Goal: Task Accomplishment & Management: Use online tool/utility

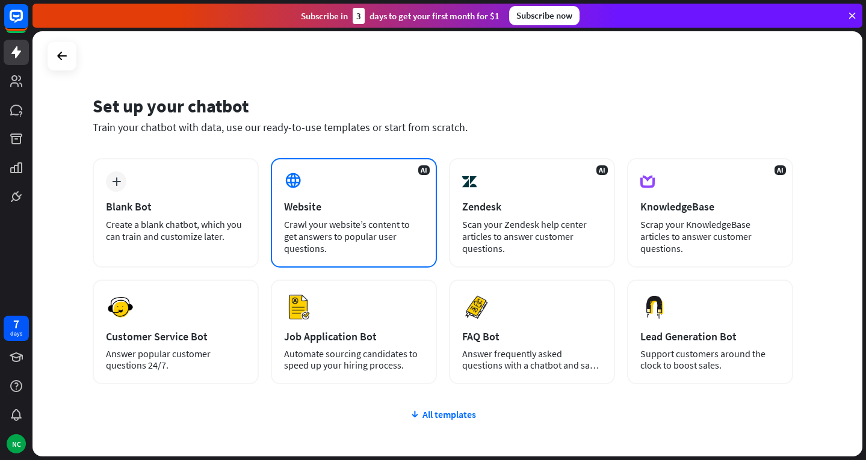
click at [296, 216] on div "AI Website Crawl your website’s content to get answers to popular user question…" at bounding box center [354, 213] width 166 height 110
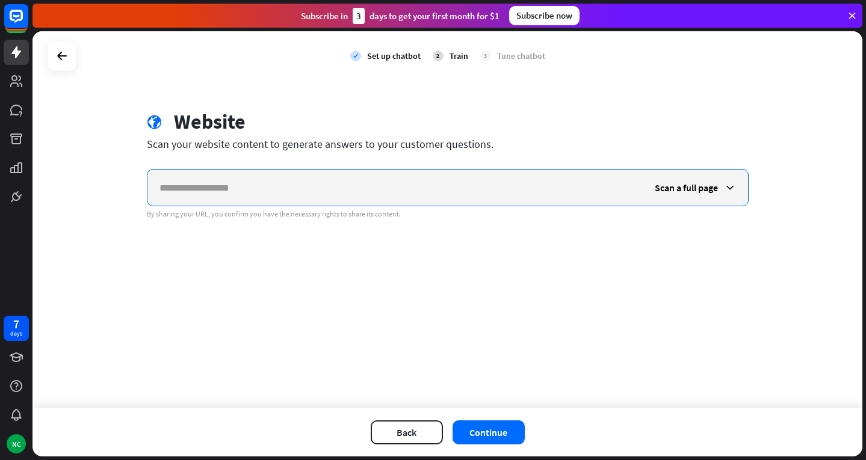
paste input "**********"
type input "**********"
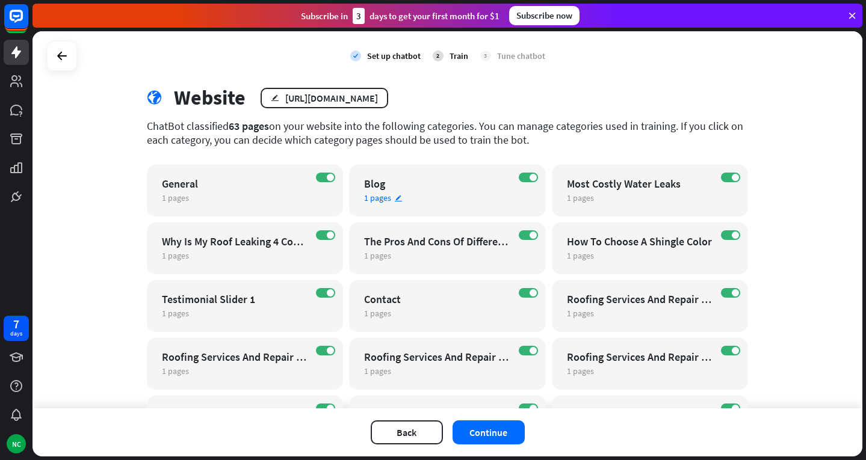
scroll to position [24, 0]
click at [474, 81] on div "check Set up chatbot 2 Train 3 Tune chatbot globe Website edit [URL][DOMAIN_NAM…" at bounding box center [448, 219] width 830 height 377
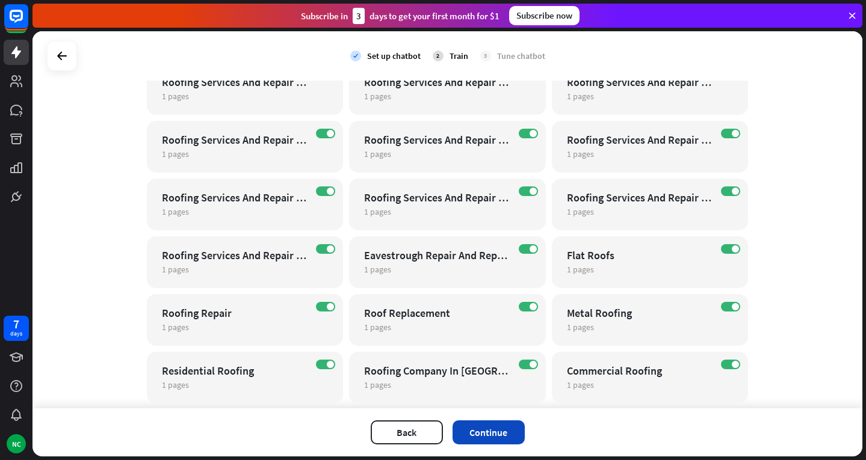
scroll to position [319, 0]
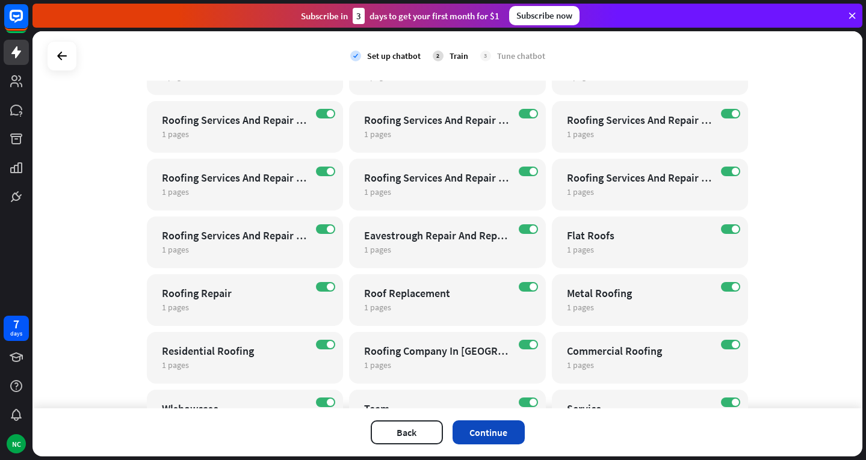
click at [477, 430] on button "Continue" at bounding box center [489, 433] width 72 height 24
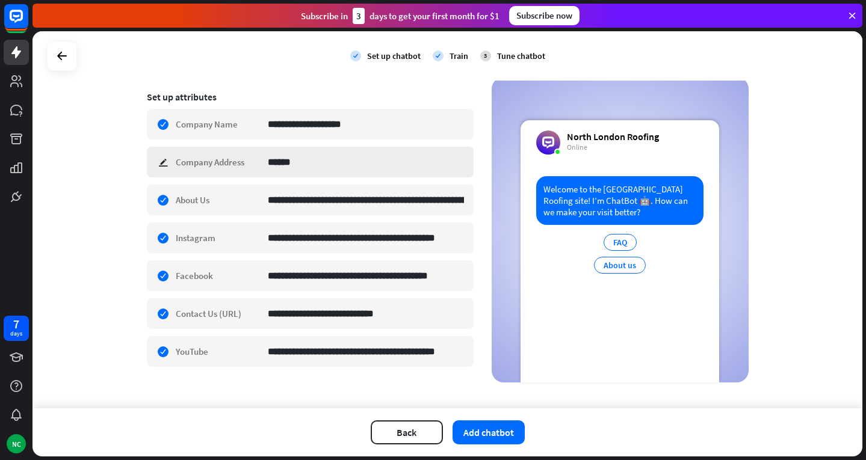
scroll to position [203, 0]
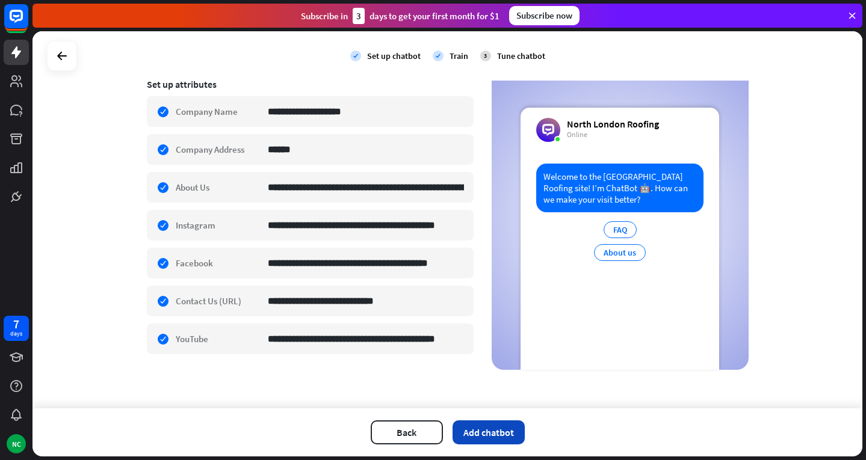
click at [495, 435] on button "Add chatbot" at bounding box center [489, 433] width 72 height 24
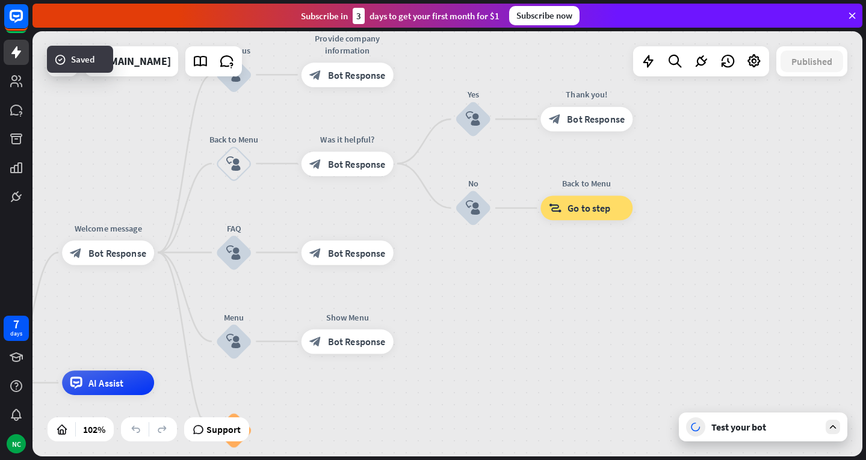
drag, startPoint x: 707, startPoint y: 253, endPoint x: 414, endPoint y: 400, distance: 328.7
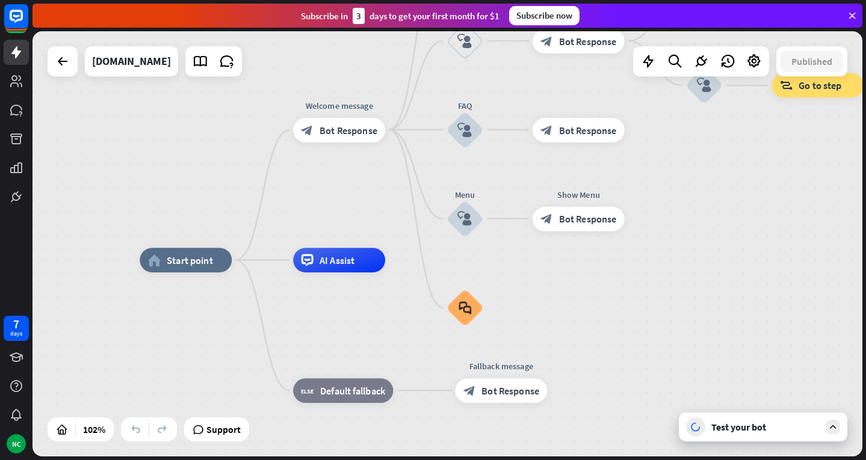
drag, startPoint x: 520, startPoint y: 305, endPoint x: 772, endPoint y: 165, distance: 288.3
click at [772, 165] on div "home_2 Start point Welcome message block_bot_response Bot Response About us blo…" at bounding box center [448, 244] width 830 height 426
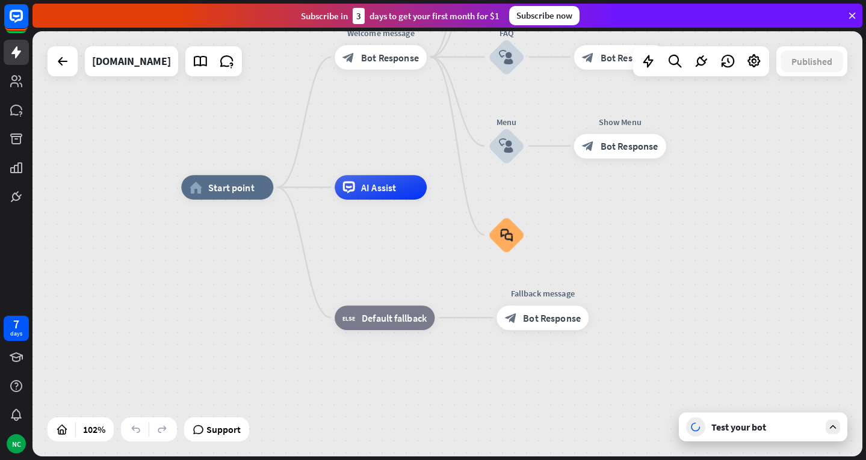
drag, startPoint x: 753, startPoint y: 188, endPoint x: 783, endPoint y: 124, distance: 70.5
click at [783, 124] on div "home_2 Start point Welcome message block_bot_response Bot Response About us blo…" at bounding box center [448, 244] width 830 height 426
click at [832, 426] on icon at bounding box center [833, 427] width 11 height 11
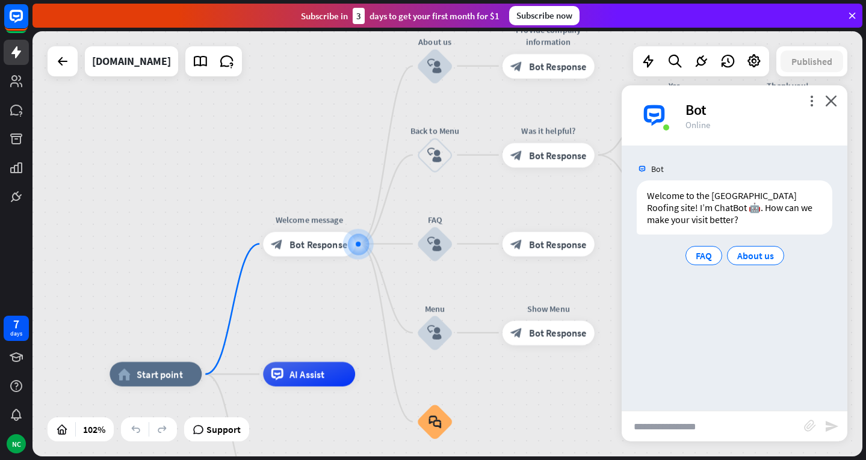
click at [688, 417] on input "text" at bounding box center [713, 427] width 182 height 30
type input "**********"
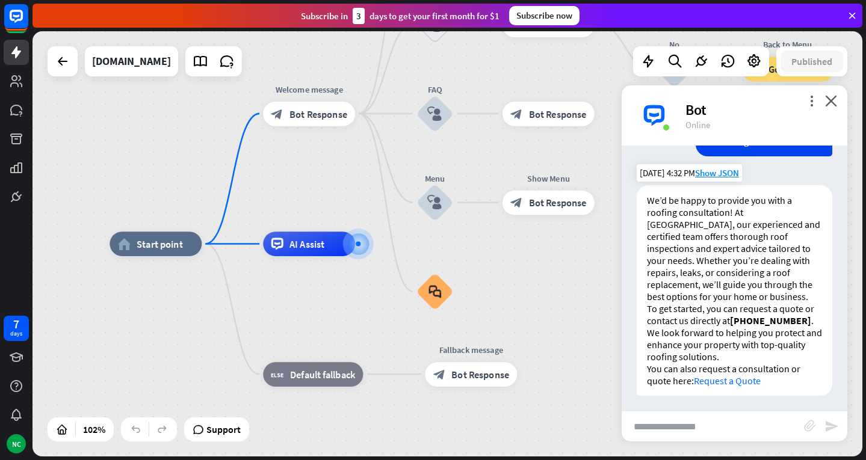
scroll to position [140, 0]
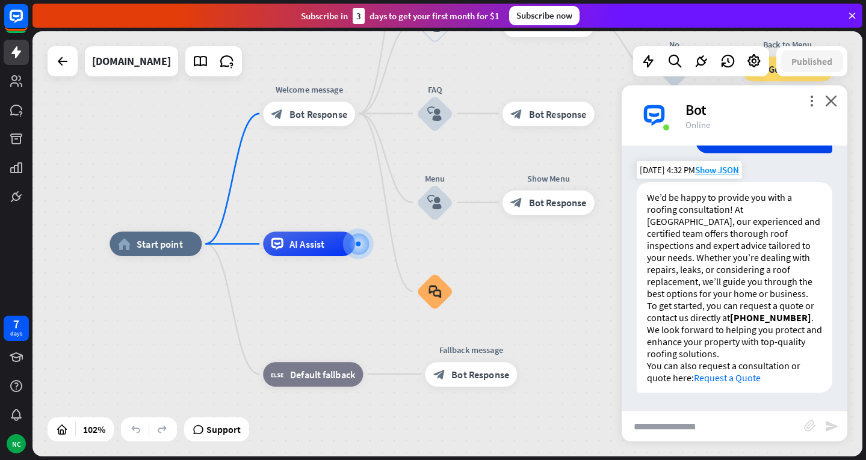
click at [737, 377] on link "Request a Quote" at bounding box center [727, 378] width 67 height 12
click at [829, 100] on icon "close" at bounding box center [831, 100] width 12 height 11
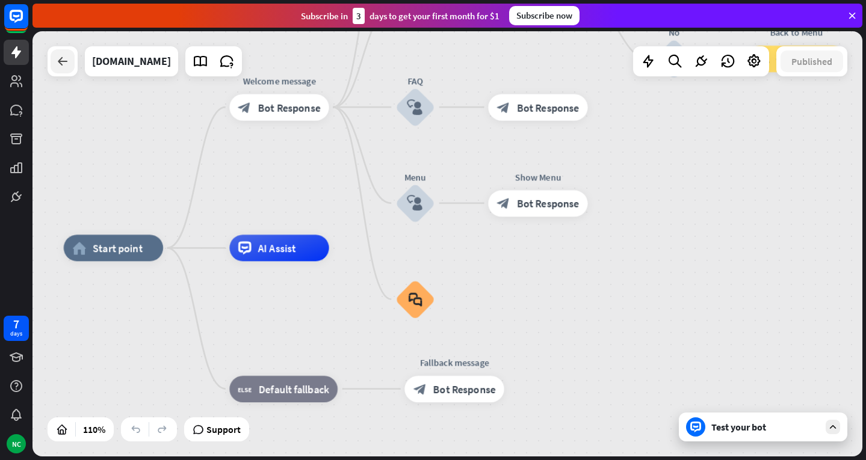
click at [65, 56] on icon at bounding box center [62, 61] width 14 height 14
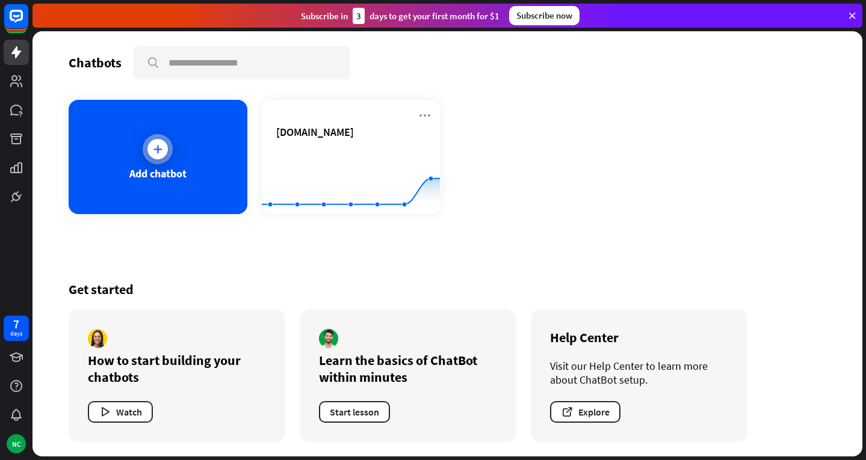
click at [181, 158] on div "Add chatbot" at bounding box center [158, 157] width 179 height 114
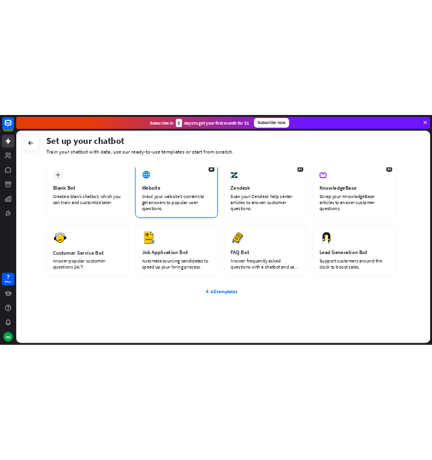
scroll to position [67, 0]
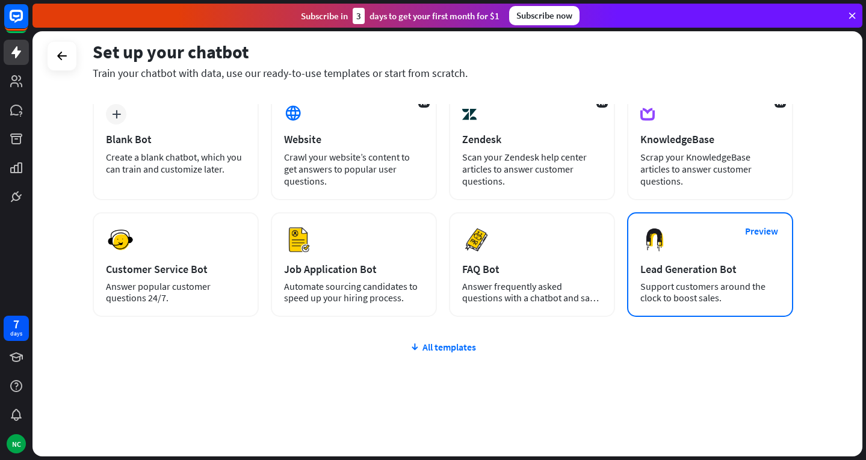
click at [667, 299] on div "Support customers around the clock to boost sales." at bounding box center [710, 292] width 140 height 23
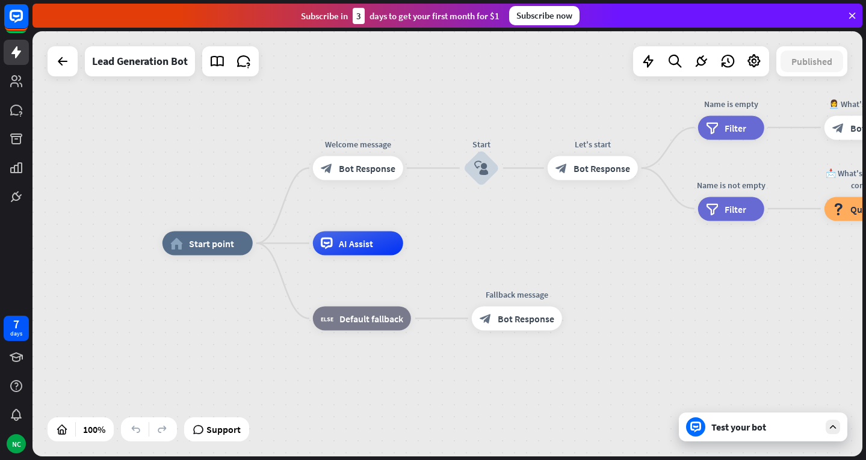
drag, startPoint x: 519, startPoint y: 249, endPoint x: 480, endPoint y: 248, distance: 39.1
click at [480, 248] on div "home_2 Start point Welcome message block_bot_response Bot Response Start block_…" at bounding box center [578, 457] width 830 height 426
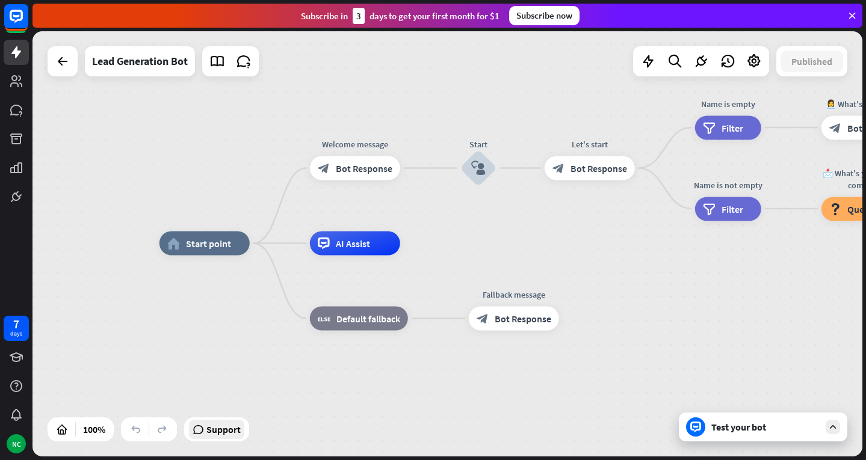
click at [225, 438] on span "Support" at bounding box center [223, 429] width 34 height 19
click at [349, 166] on span "Bot Response" at bounding box center [364, 169] width 57 height 12
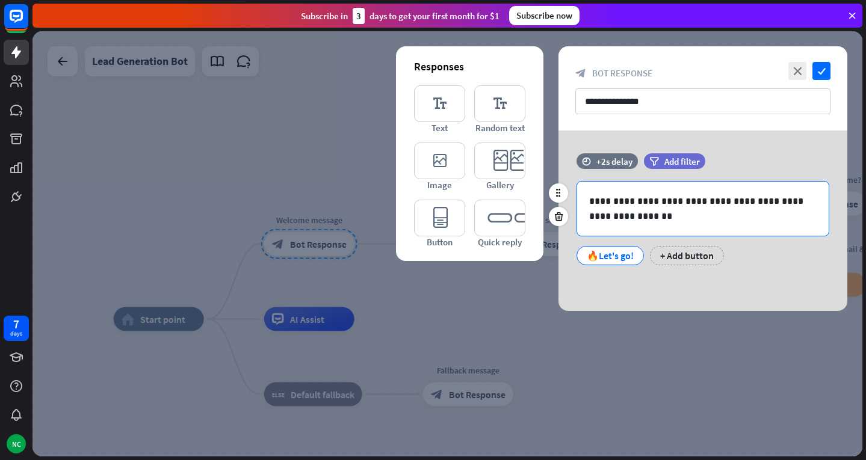
click at [652, 202] on p "**********" at bounding box center [703, 209] width 228 height 30
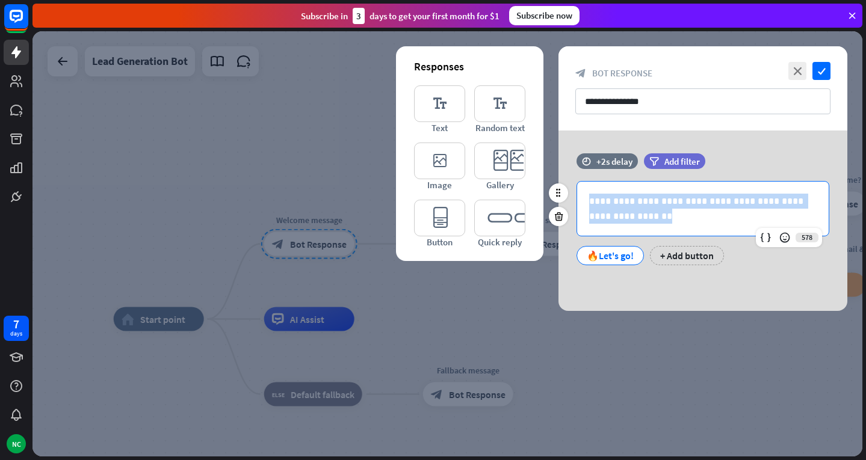
click at [652, 202] on p "**********" at bounding box center [703, 209] width 228 height 30
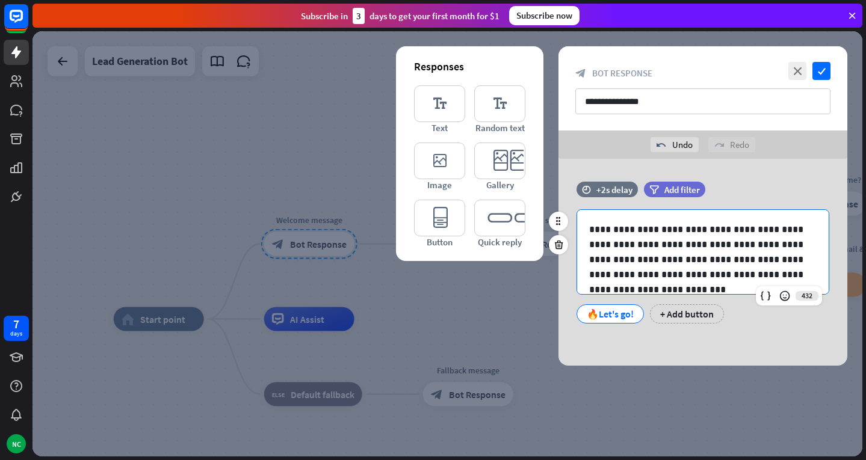
click at [767, 243] on p "**********" at bounding box center [703, 252] width 228 height 60
click at [646, 263] on p "**********" at bounding box center [703, 252] width 228 height 60
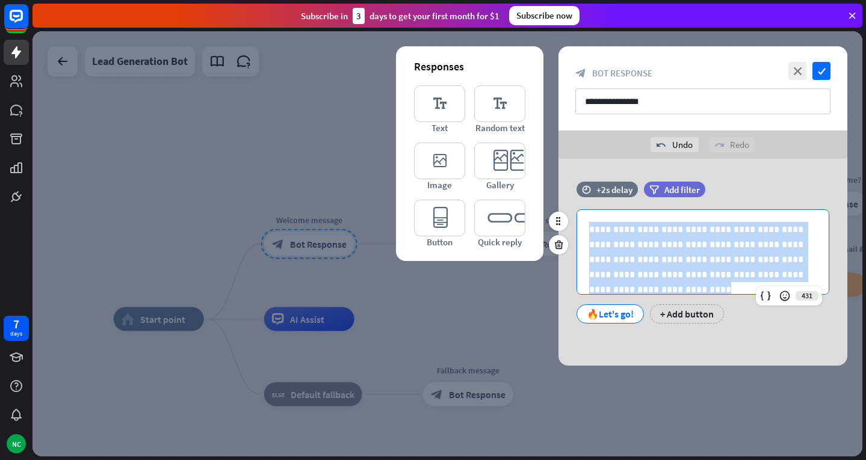
click at [646, 263] on p "**********" at bounding box center [703, 252] width 228 height 60
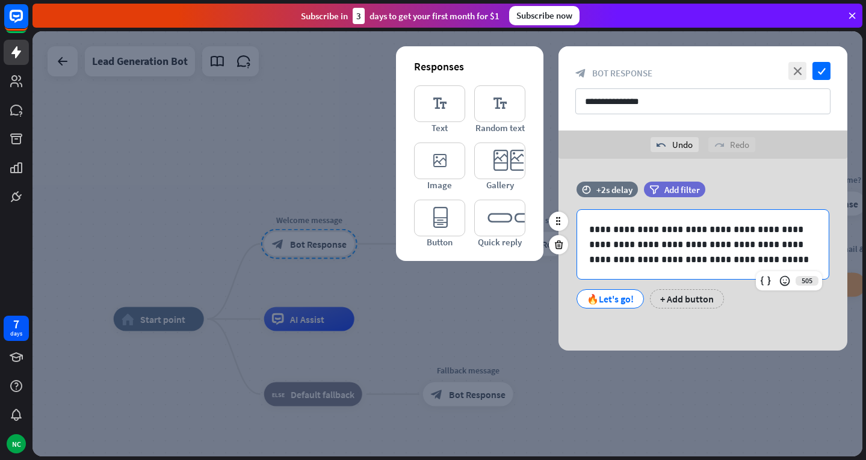
click at [587, 226] on div "**********" at bounding box center [703, 244] width 252 height 69
click at [622, 256] on p "**********" at bounding box center [703, 244] width 228 height 45
click at [629, 303] on div "🔥Let's go!" at bounding box center [610, 299] width 47 height 18
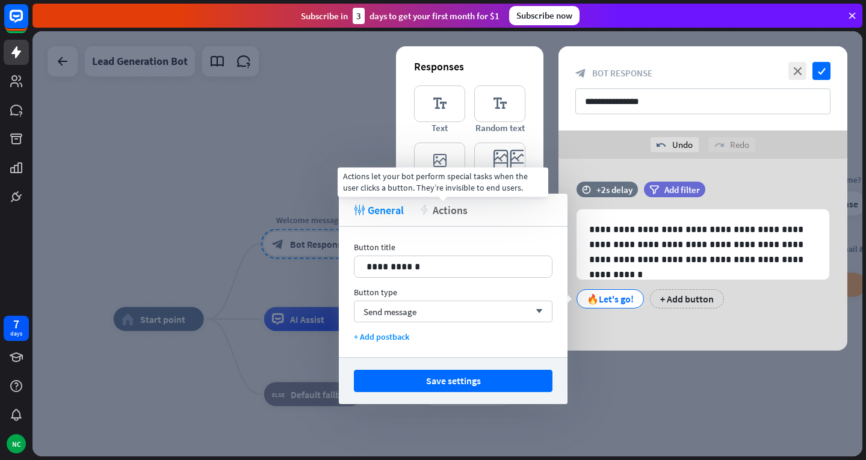
click at [447, 206] on span "Actions" at bounding box center [450, 210] width 35 height 14
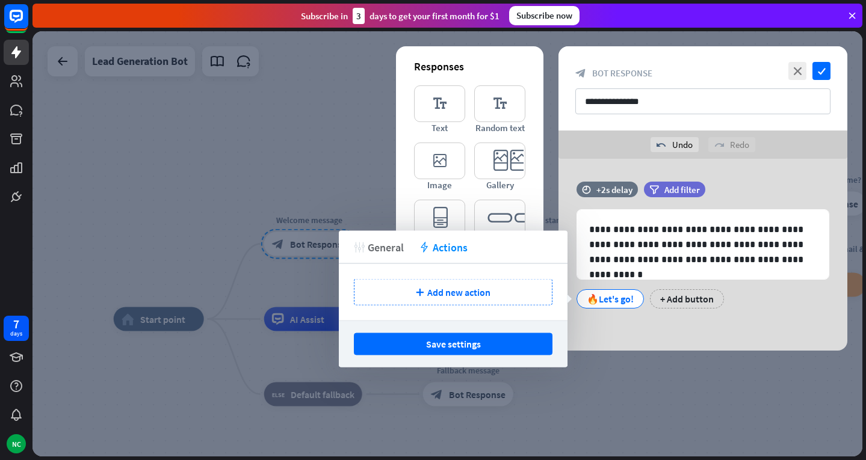
click at [395, 244] on span "General" at bounding box center [386, 247] width 36 height 14
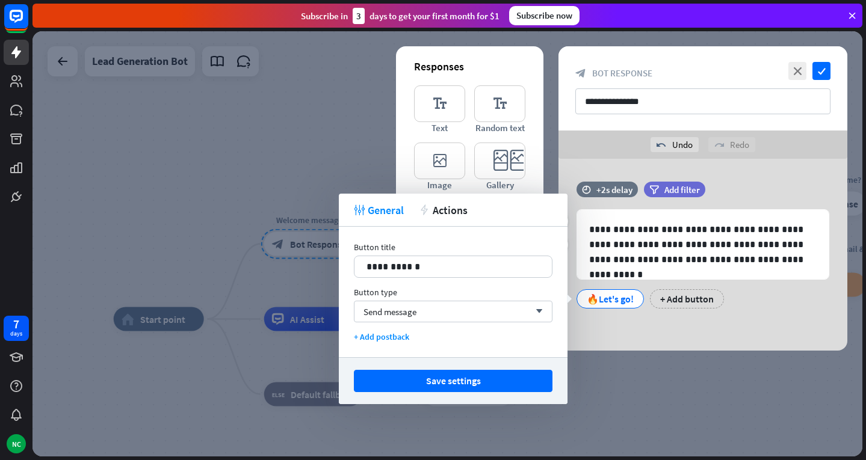
click at [601, 297] on div "🔥Let's go!" at bounding box center [610, 299] width 47 height 18
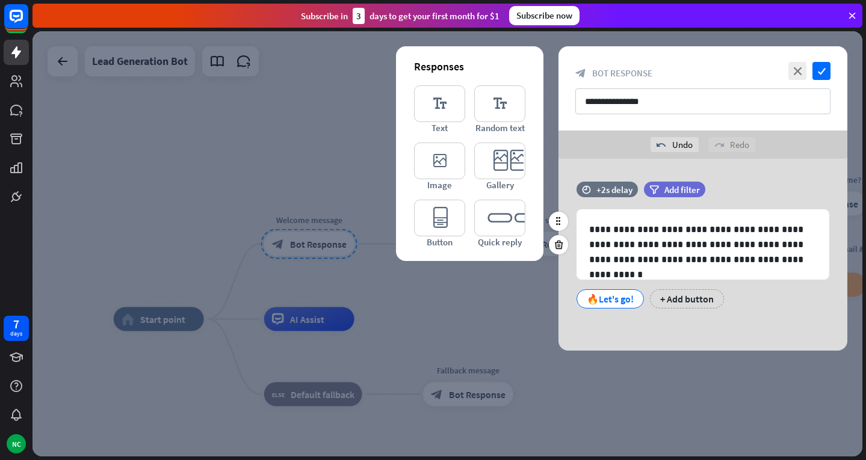
click at [601, 299] on div "🔥Let's go!" at bounding box center [610, 299] width 47 height 18
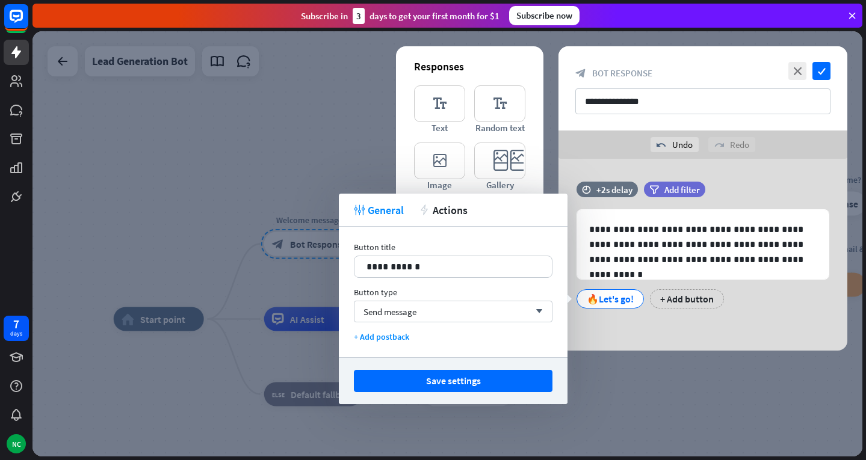
click at [624, 327] on div "**********" at bounding box center [703, 255] width 289 height 192
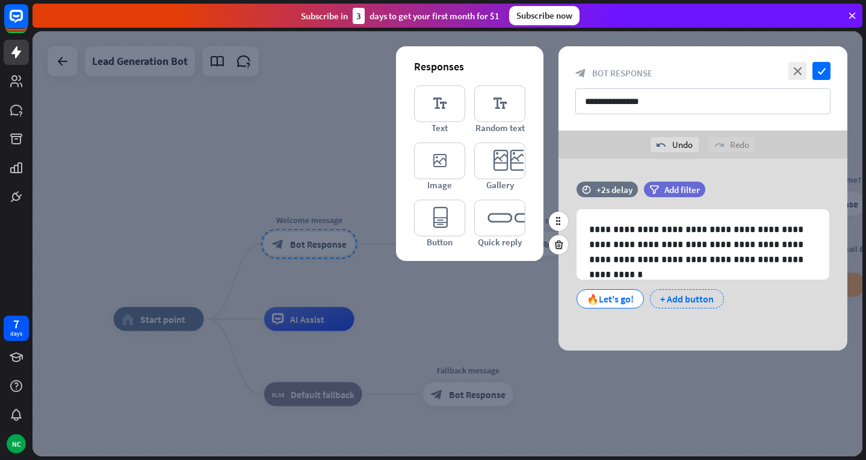
drag, startPoint x: 613, startPoint y: 300, endPoint x: 719, endPoint y: 299, distance: 105.9
click at [719, 299] on div "🔥Let's go! + Add button" at bounding box center [700, 295] width 253 height 25
click at [639, 319] on div "**********" at bounding box center [703, 251] width 289 height 139
click at [700, 294] on div "+ Add button" at bounding box center [687, 299] width 74 height 19
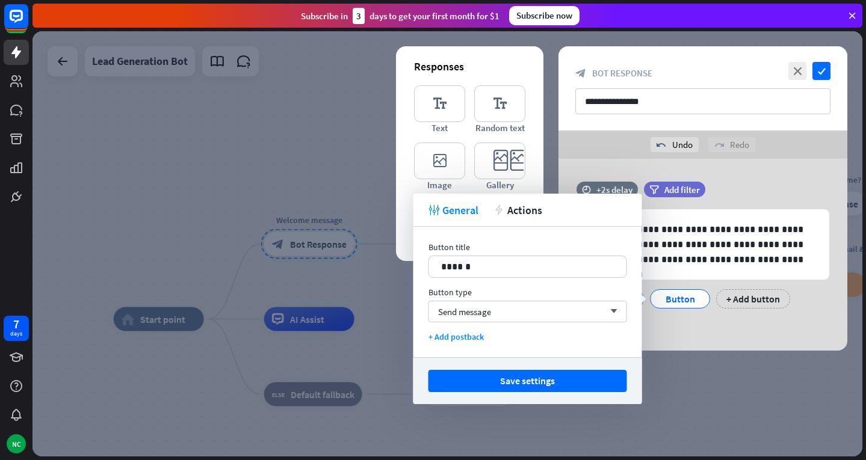
click at [693, 347] on div "**********" at bounding box center [703, 255] width 289 height 192
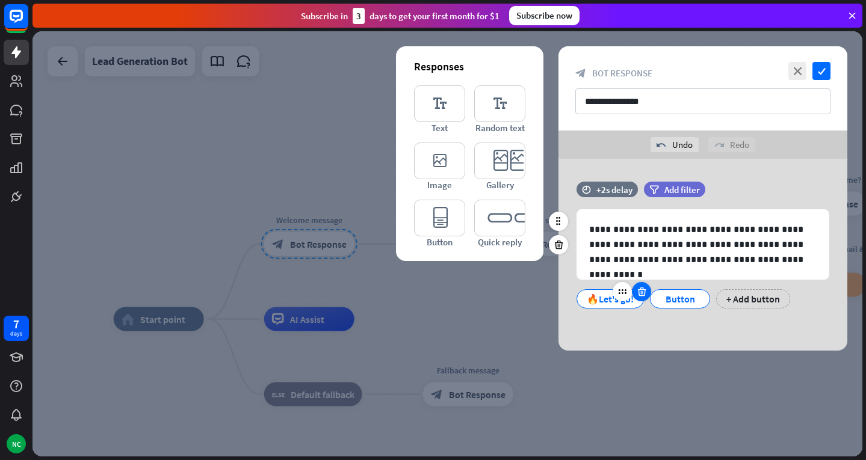
click at [644, 288] on icon at bounding box center [641, 292] width 11 height 11
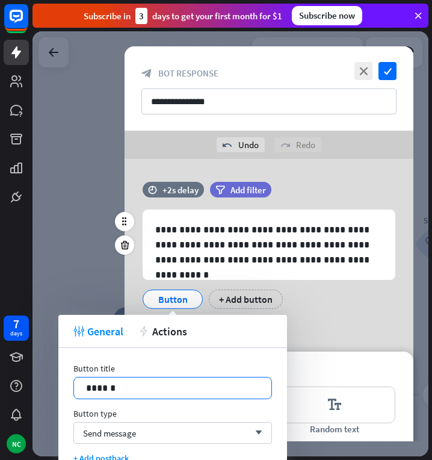
click at [191, 382] on p "******" at bounding box center [172, 387] width 173 height 15
click at [173, 389] on p "******" at bounding box center [172, 387] width 173 height 15
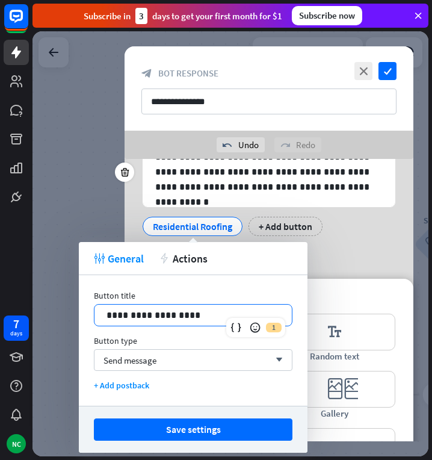
scroll to position [104, 0]
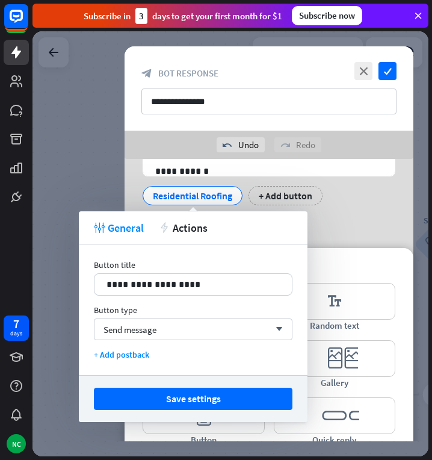
click at [355, 245] on div "**********" at bounding box center [269, 254] width 289 height 399
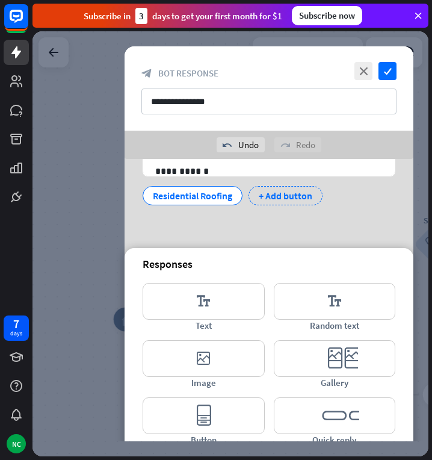
click at [308, 199] on div "+ Add button" at bounding box center [286, 195] width 74 height 19
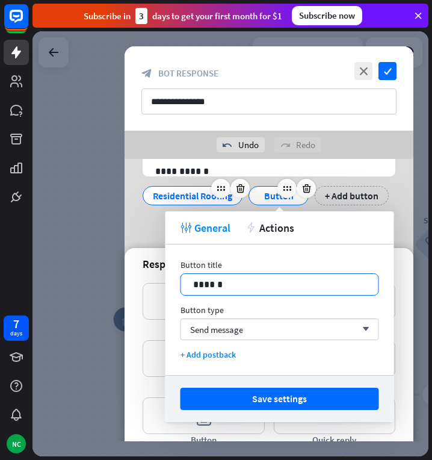
click at [323, 290] on div "14 ******" at bounding box center [280, 284] width 199 height 22
click at [323, 291] on div at bounding box center [319, 299] width 17 height 17
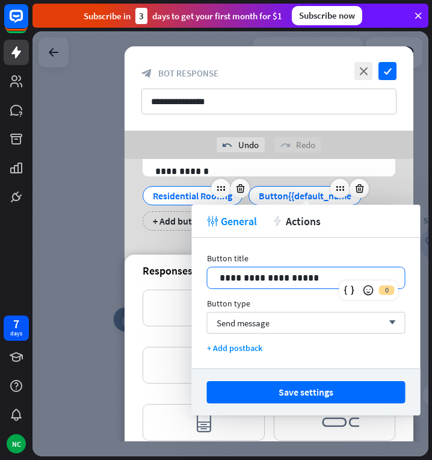
scroll to position [110, 0]
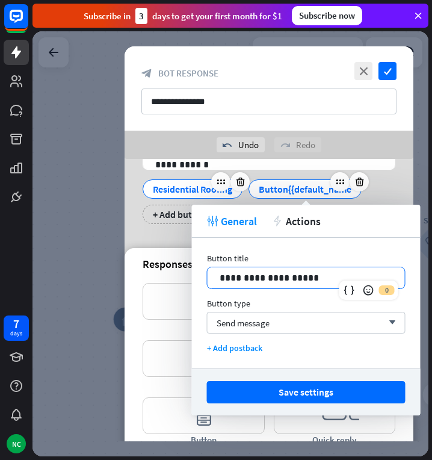
click at [299, 279] on p "**********" at bounding box center [306, 277] width 173 height 15
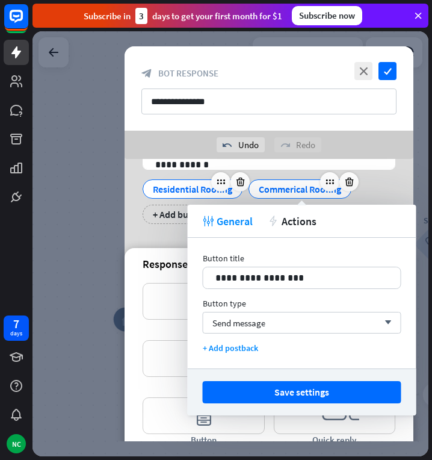
click at [376, 187] on div "Residential Roofing Commerical Roofing + Add button" at bounding box center [266, 198] width 253 height 51
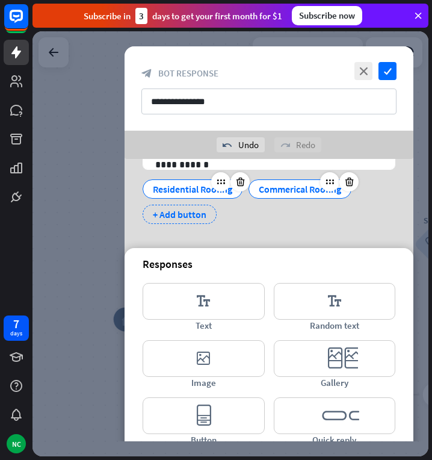
click at [195, 216] on div "+ Add button" at bounding box center [180, 214] width 74 height 19
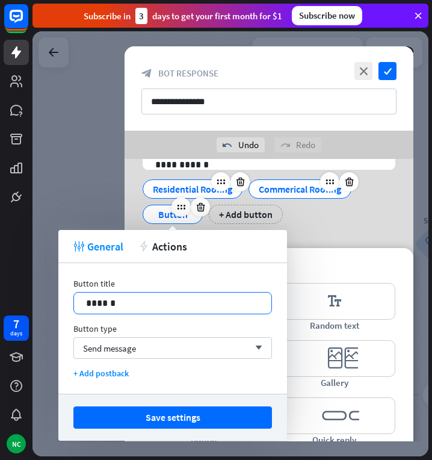
click at [252, 293] on div "******" at bounding box center [172, 303] width 197 height 21
click at [252, 293] on div "********" at bounding box center [172, 303] width 197 height 21
click at [257, 296] on p "********" at bounding box center [172, 303] width 173 height 15
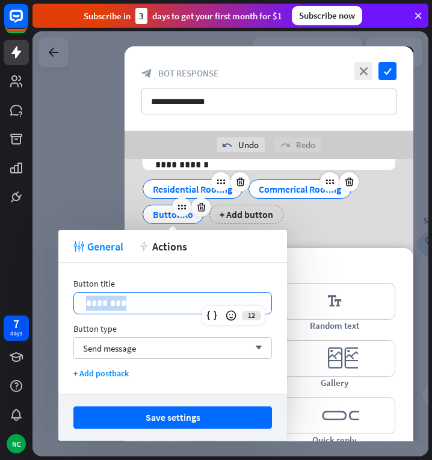
click at [257, 296] on p "********" at bounding box center [172, 303] width 173 height 15
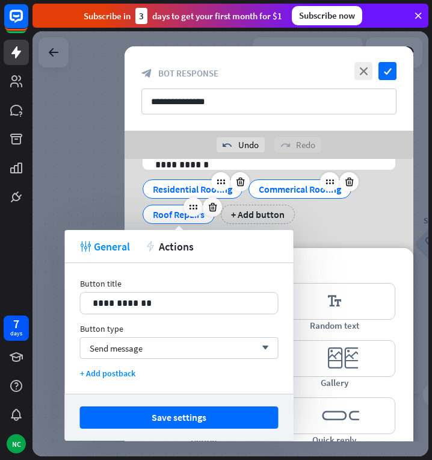
click at [356, 261] on div "Responses" at bounding box center [269, 264] width 253 height 14
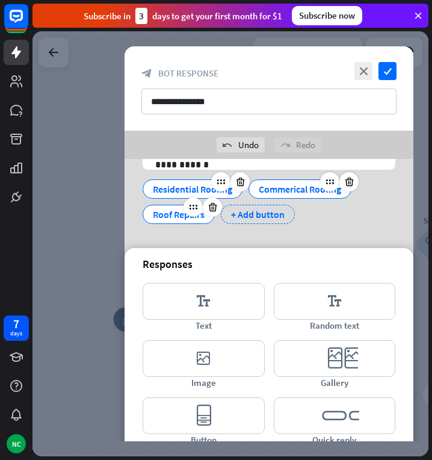
click at [266, 214] on div "+ Add button" at bounding box center [258, 214] width 74 height 19
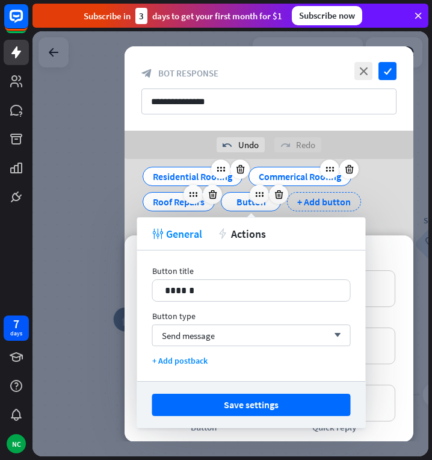
scroll to position [123, 0]
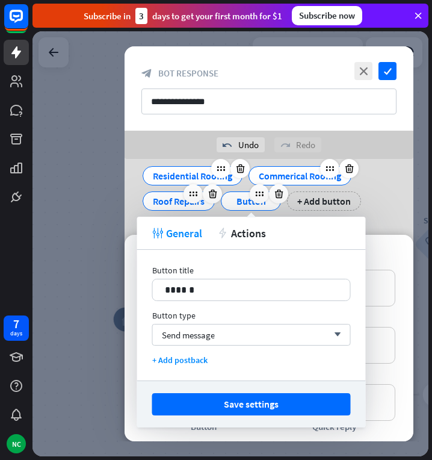
click at [256, 278] on div "Button title 14 ******" at bounding box center [251, 283] width 199 height 36
click at [255, 296] on p "******" at bounding box center [251, 289] width 173 height 15
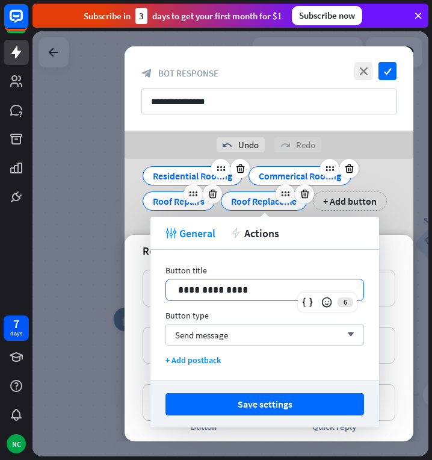
scroll to position [149, 0]
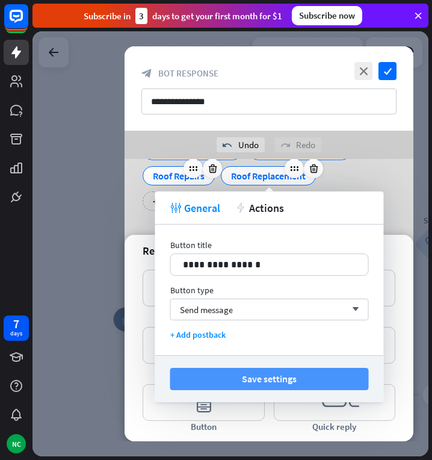
click at [276, 377] on button "Save settings" at bounding box center [269, 379] width 199 height 22
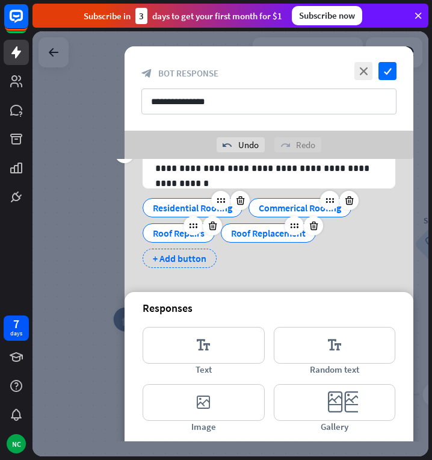
scroll to position [85, 0]
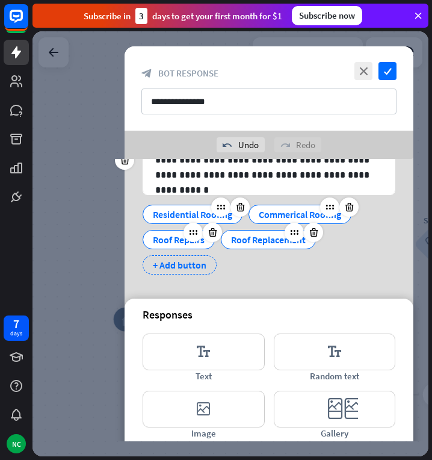
click at [191, 265] on div "+ Add button" at bounding box center [180, 264] width 74 height 19
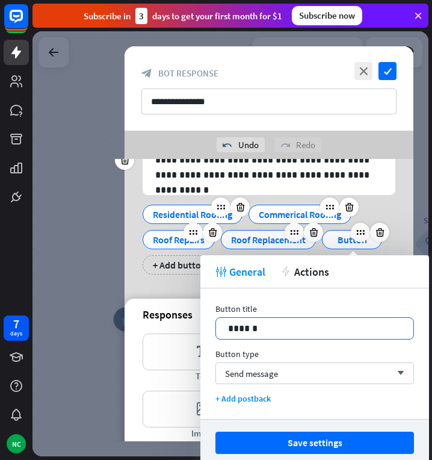
click at [238, 326] on p "******" at bounding box center [314, 328] width 173 height 15
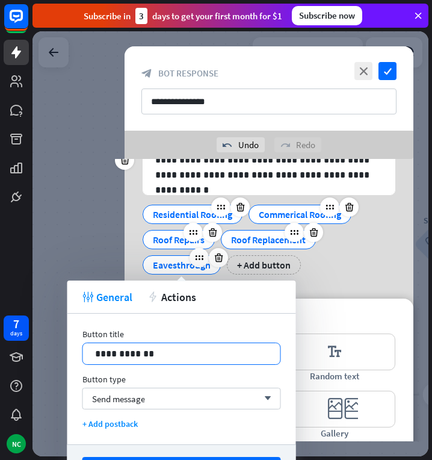
click at [235, 352] on p "**********" at bounding box center [181, 353] width 173 height 15
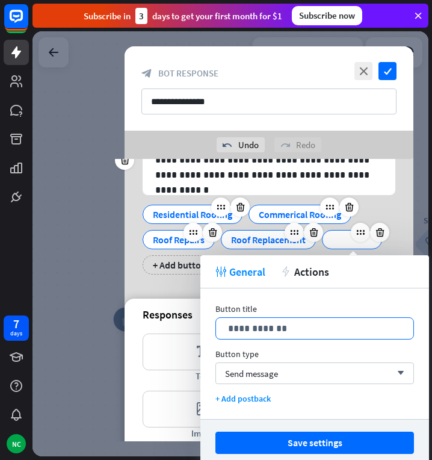
click at [327, 335] on p "**********" at bounding box center [314, 328] width 173 height 15
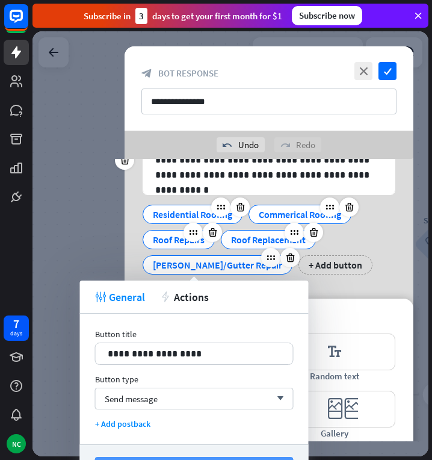
click at [241, 458] on button "Save settings" at bounding box center [194, 468] width 199 height 22
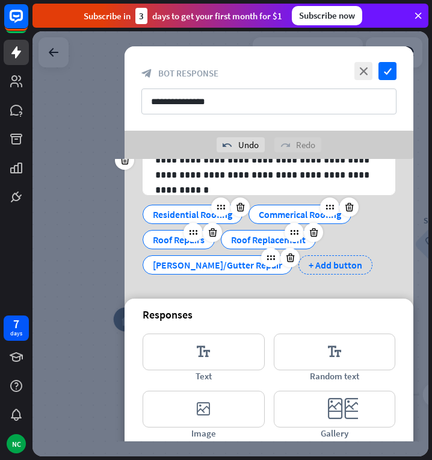
click at [299, 265] on div "+ Add button" at bounding box center [336, 264] width 74 height 19
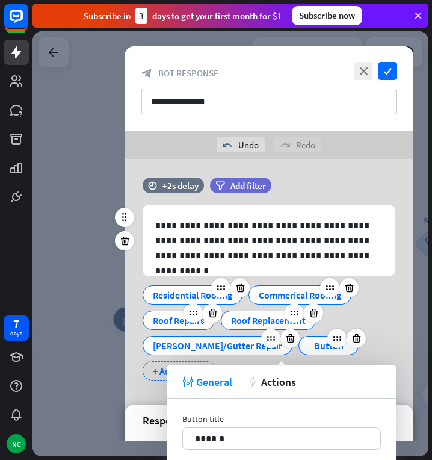
scroll to position [0, 0]
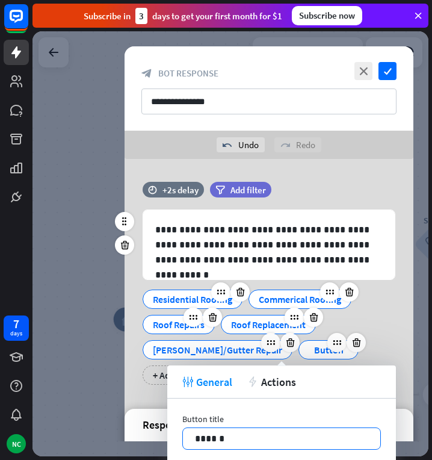
click at [265, 431] on p "******" at bounding box center [281, 438] width 173 height 15
click at [265, 431] on p "*******" at bounding box center [281, 438] width 173 height 15
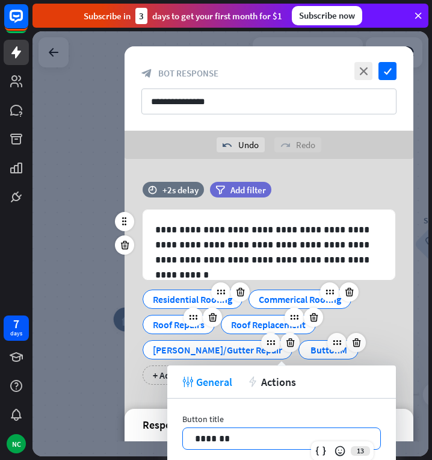
click at [265, 431] on p "*******" at bounding box center [281, 438] width 173 height 15
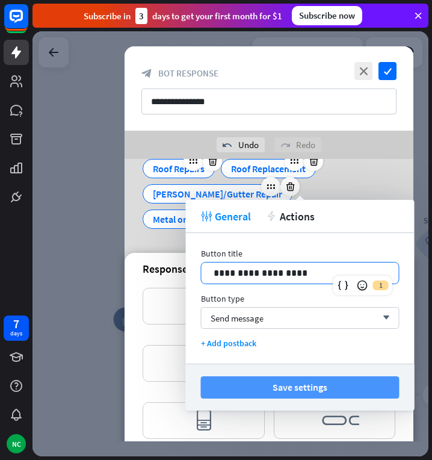
scroll to position [165, 0]
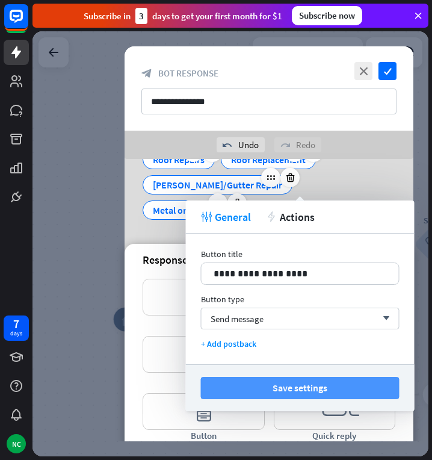
click at [306, 391] on button "Save settings" at bounding box center [300, 388] width 199 height 22
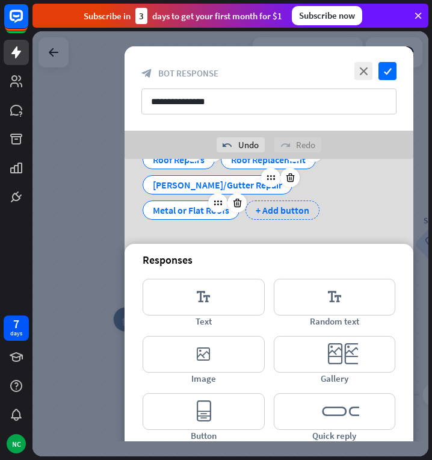
click at [246, 206] on div "+ Add button" at bounding box center [283, 209] width 74 height 19
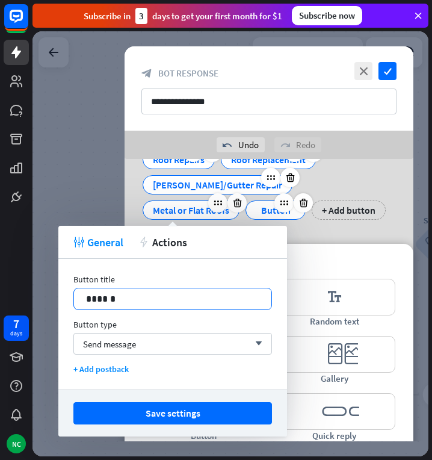
click at [179, 302] on p "******" at bounding box center [172, 298] width 173 height 15
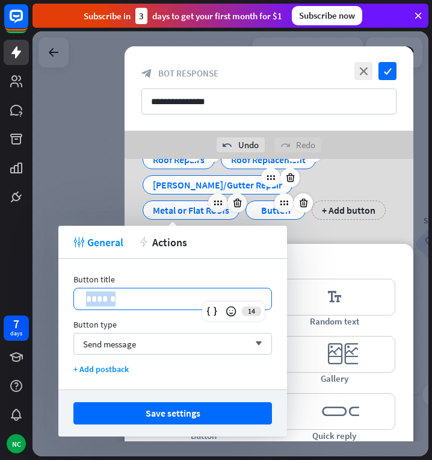
click at [179, 302] on p "******" at bounding box center [172, 298] width 173 height 15
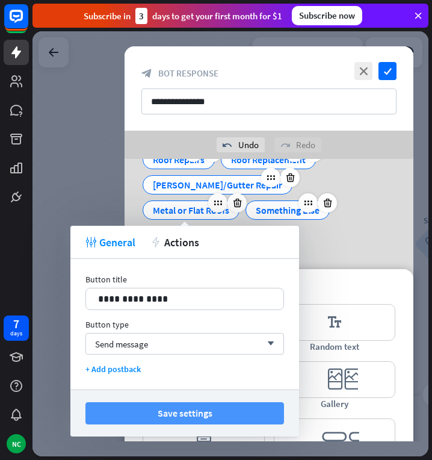
click at [193, 412] on button "Save settings" at bounding box center [184, 413] width 199 height 22
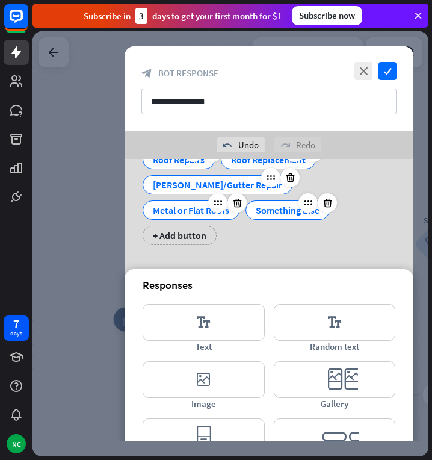
scroll to position [0, 0]
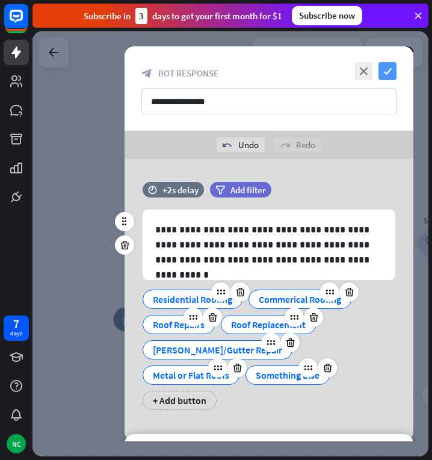
click at [390, 70] on icon "check" at bounding box center [388, 71] width 18 height 18
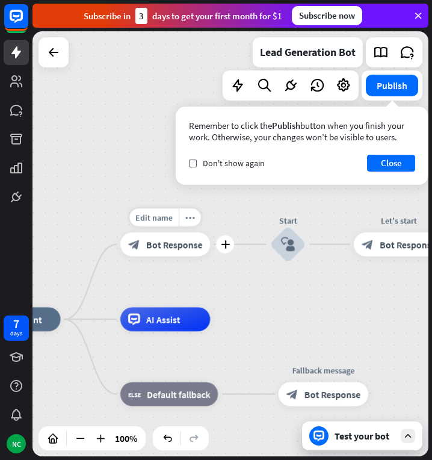
click at [172, 246] on span "Bot Response" at bounding box center [174, 244] width 57 height 12
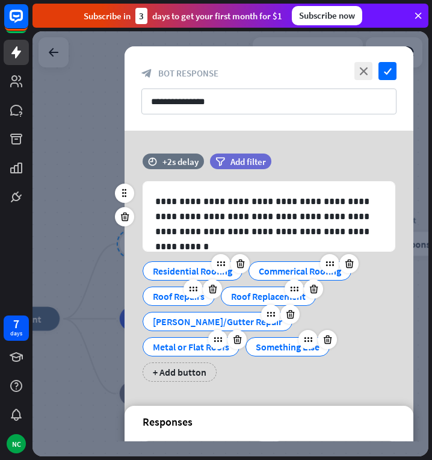
click at [160, 270] on div "Residential Roofing" at bounding box center [192, 271] width 79 height 18
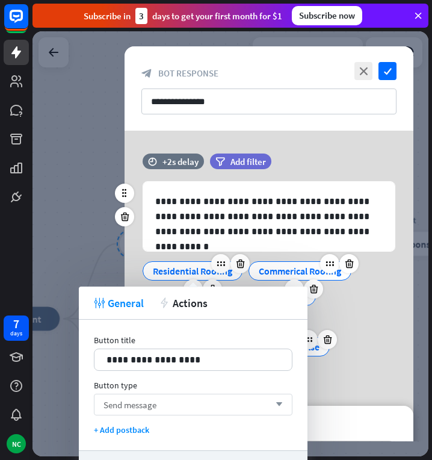
click at [173, 400] on div "Send message arrow_down" at bounding box center [193, 405] width 199 height 22
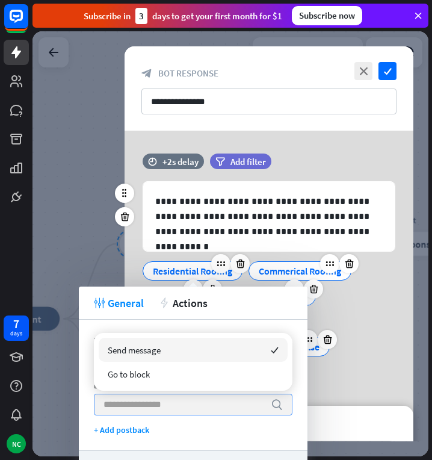
click at [173, 400] on input "search" at bounding box center [184, 404] width 161 height 20
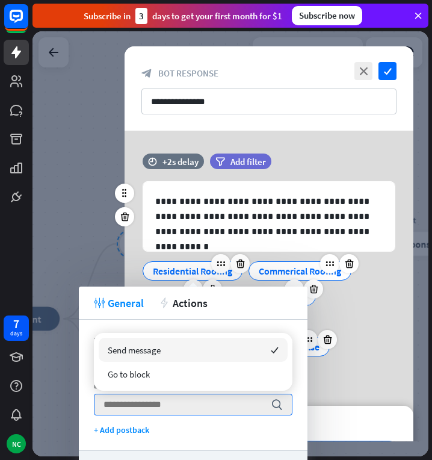
click at [335, 441] on icon "editor_text" at bounding box center [335, 459] width 122 height 37
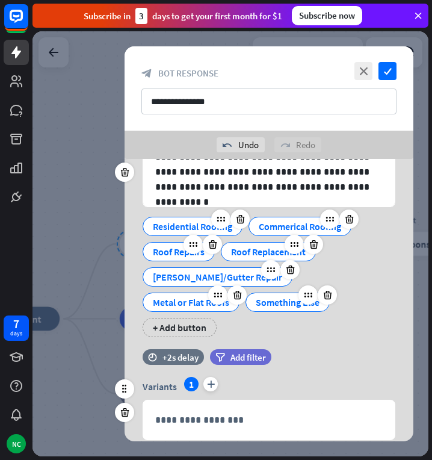
scroll to position [68, 0]
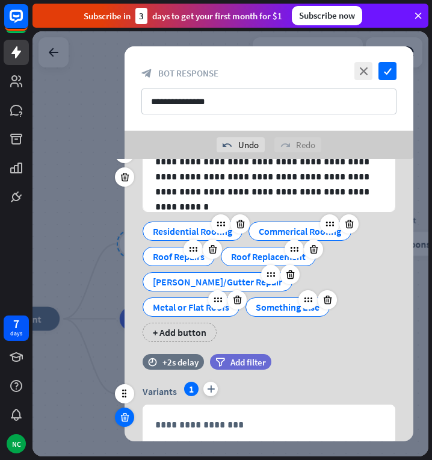
click at [122, 412] on icon at bounding box center [124, 417] width 11 height 11
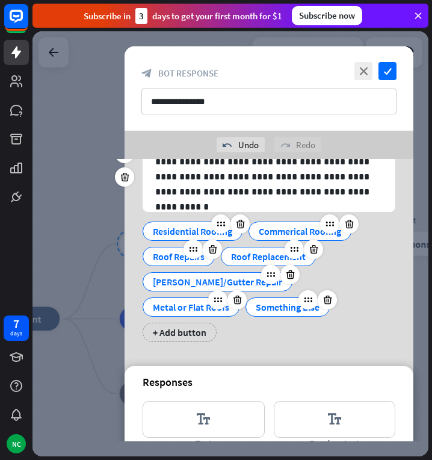
scroll to position [0, 0]
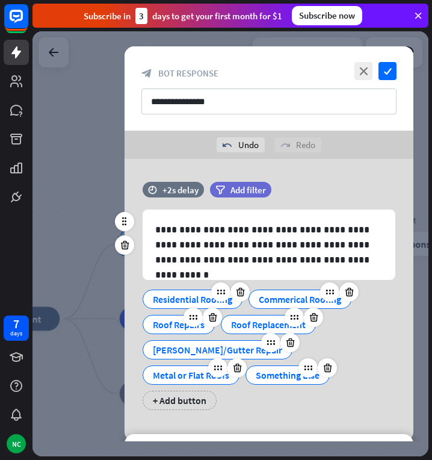
click at [176, 296] on div "Residential Roofing" at bounding box center [192, 299] width 79 height 18
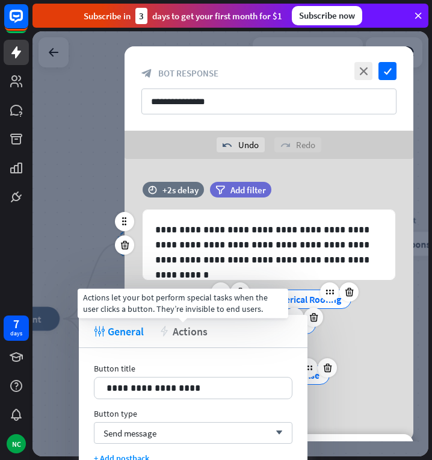
click at [206, 329] on span "Actions" at bounding box center [190, 331] width 35 height 14
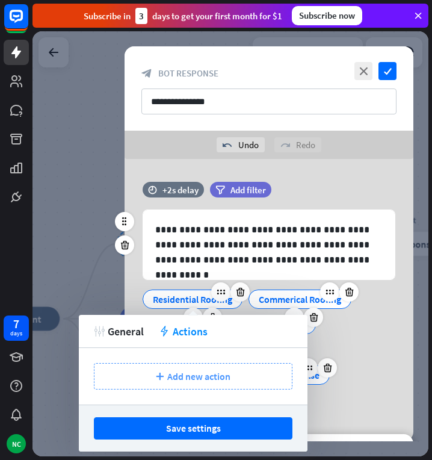
click at [250, 374] on div "plus Add new action" at bounding box center [193, 376] width 199 height 26
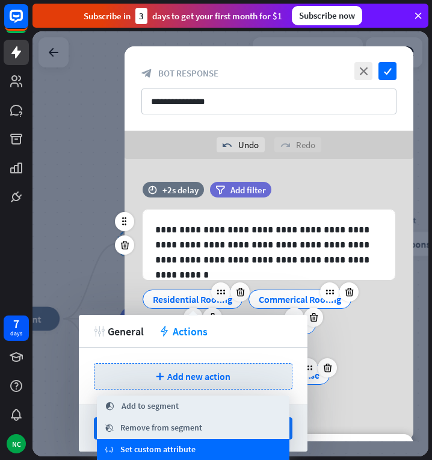
click at [208, 449] on div "variable Set custom attribute" at bounding box center [193, 450] width 193 height 22
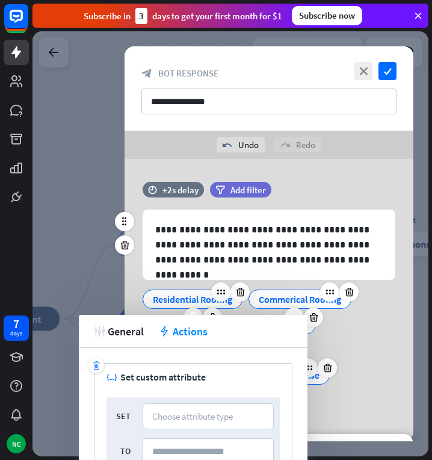
scroll to position [34, 0]
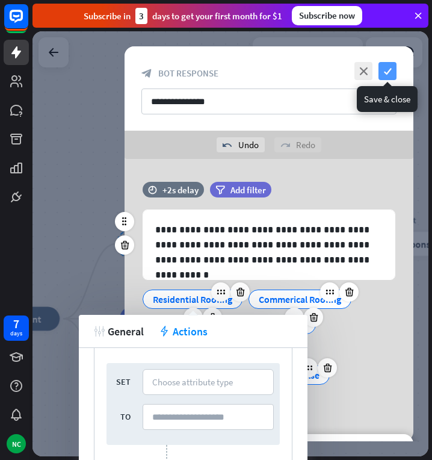
click at [391, 69] on icon "check" at bounding box center [388, 71] width 18 height 18
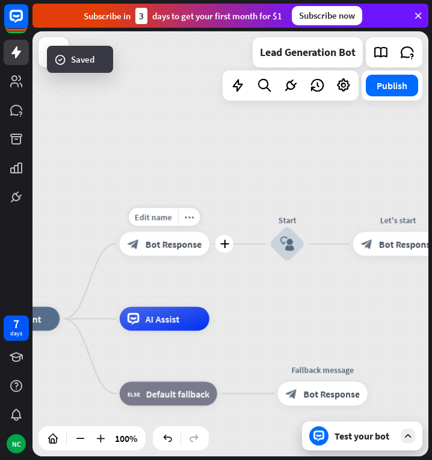
click at [182, 248] on span "Bot Response" at bounding box center [173, 244] width 57 height 12
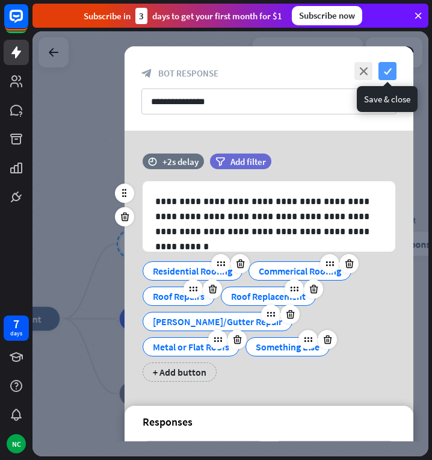
click at [385, 72] on icon "check" at bounding box center [388, 71] width 18 height 18
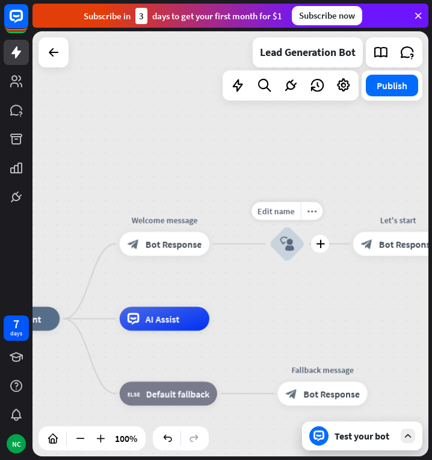
click at [290, 240] on icon "block_user_input" at bounding box center [287, 244] width 14 height 14
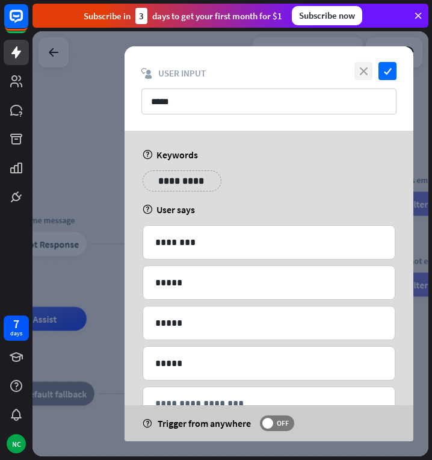
click at [360, 73] on icon "close" at bounding box center [364, 71] width 18 height 18
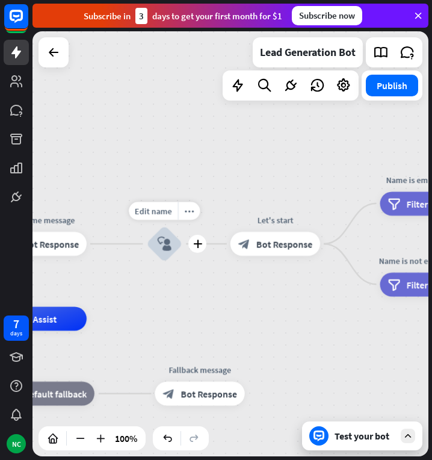
click at [172, 234] on div "block_user_input" at bounding box center [164, 244] width 36 height 36
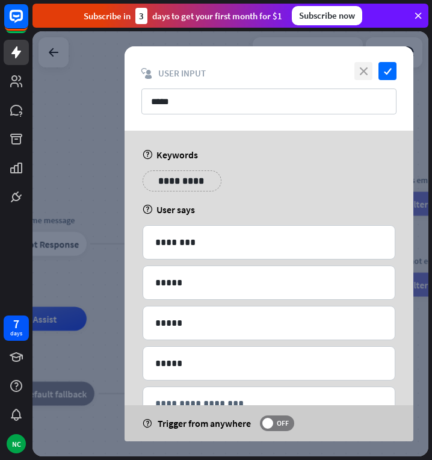
click at [368, 73] on icon "close" at bounding box center [364, 71] width 18 height 18
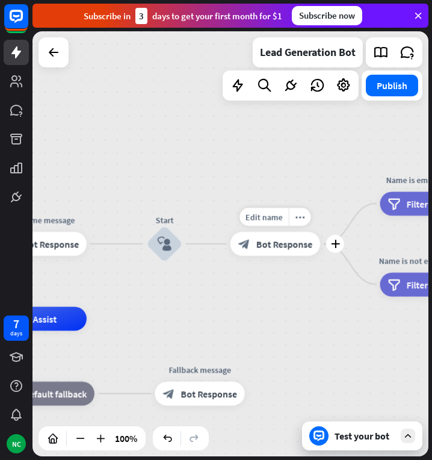
click at [266, 256] on div "Edit name more_horiz plus Let's start block_bot_response Bot Response" at bounding box center [276, 244] width 90 height 24
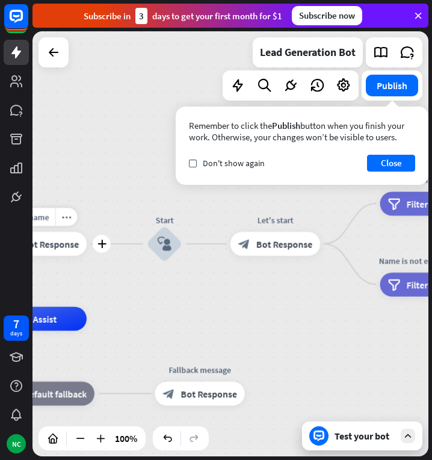
click at [81, 241] on div "block_bot_response Bot Response" at bounding box center [42, 244] width 90 height 24
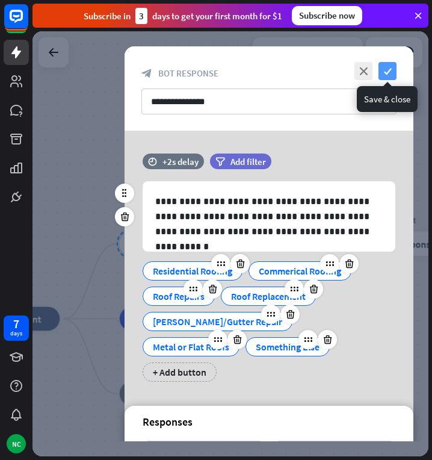
click at [386, 67] on icon "check" at bounding box center [388, 71] width 18 height 18
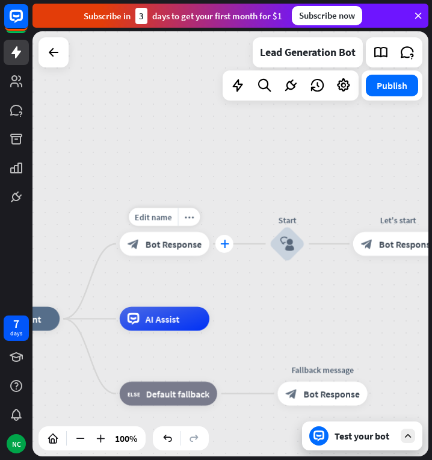
click at [222, 247] on icon "plus" at bounding box center [224, 244] width 9 height 8
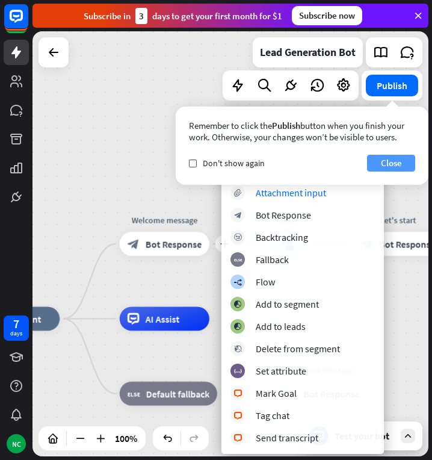
click at [376, 165] on button "Close" at bounding box center [391, 163] width 48 height 17
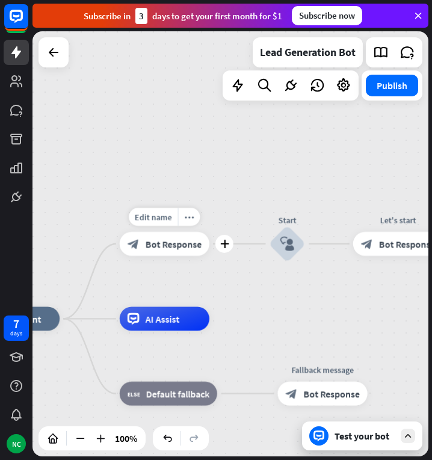
click at [209, 252] on div "Edit name more_horiz plus block_bot_response Bot Response" at bounding box center [165, 244] width 90 height 24
click at [224, 250] on div "plus" at bounding box center [224, 244] width 18 height 18
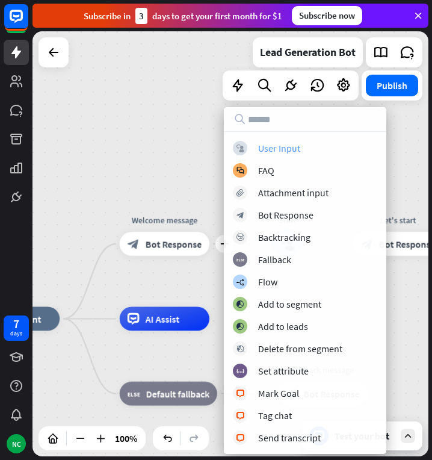
click at [300, 146] on div "block_user_input User Input" at bounding box center [305, 148] width 144 height 14
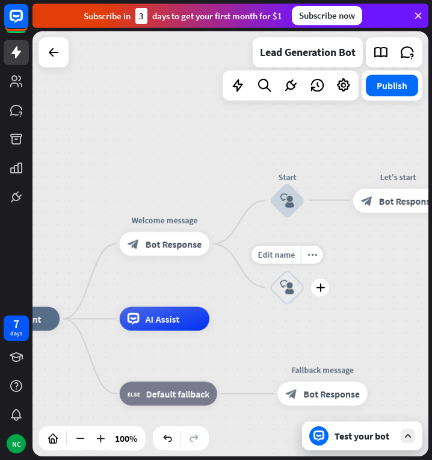
click at [285, 283] on icon "block_user_input" at bounding box center [287, 287] width 14 height 14
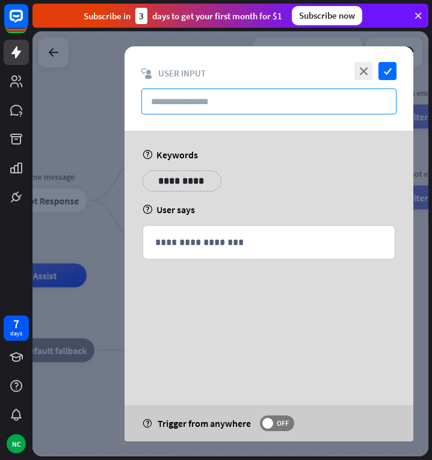
click at [226, 97] on input "text" at bounding box center [268, 101] width 255 height 26
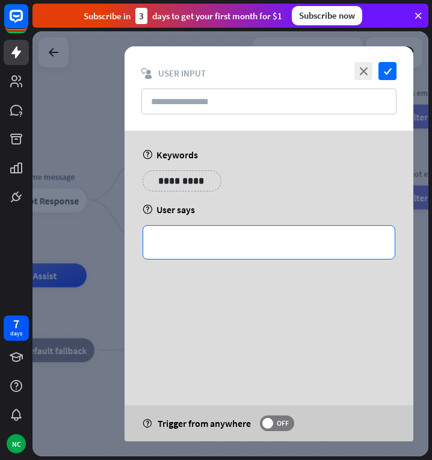
click at [285, 238] on p "**********" at bounding box center [269, 242] width 228 height 15
click at [190, 182] on p "**********" at bounding box center [182, 180] width 61 height 15
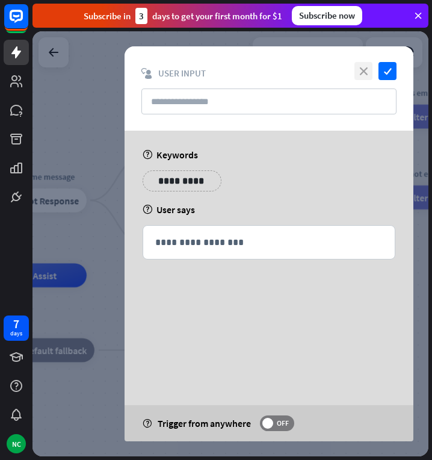
click at [366, 70] on icon "close" at bounding box center [364, 71] width 18 height 18
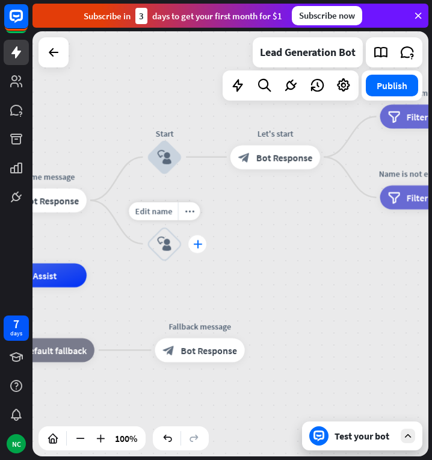
click at [195, 244] on icon "plus" at bounding box center [197, 244] width 9 height 8
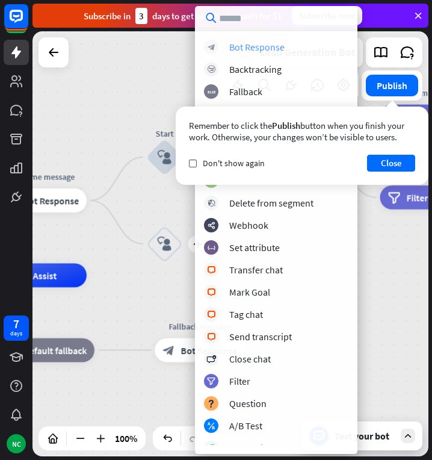
click at [244, 46] on div "Bot Response" at bounding box center [256, 47] width 55 height 12
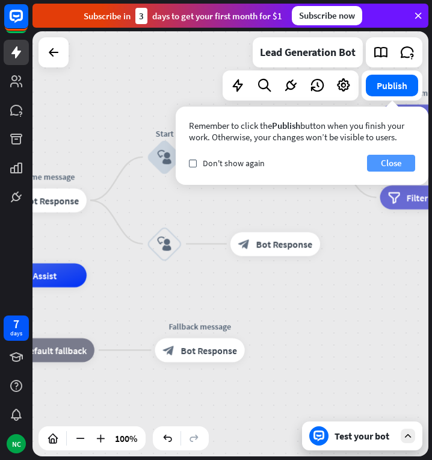
click at [383, 160] on button "Close" at bounding box center [391, 163] width 48 height 17
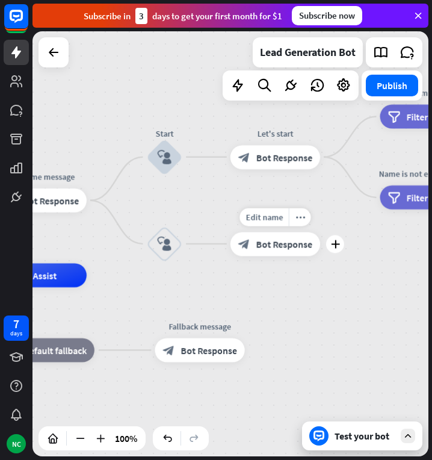
click at [267, 241] on span "Bot Response" at bounding box center [284, 244] width 57 height 12
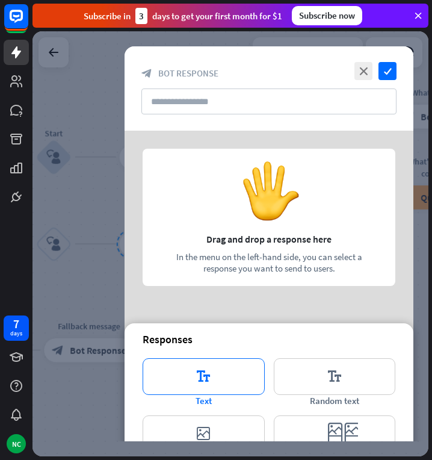
click at [219, 368] on icon "editor_text" at bounding box center [204, 376] width 122 height 37
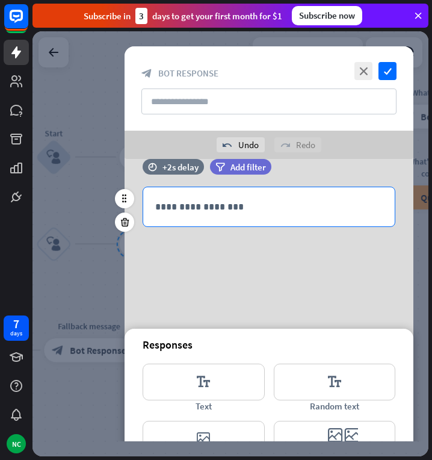
scroll to position [23, 0]
click at [261, 200] on p "**********" at bounding box center [269, 206] width 228 height 15
click at [211, 194] on div "**********" at bounding box center [269, 206] width 252 height 39
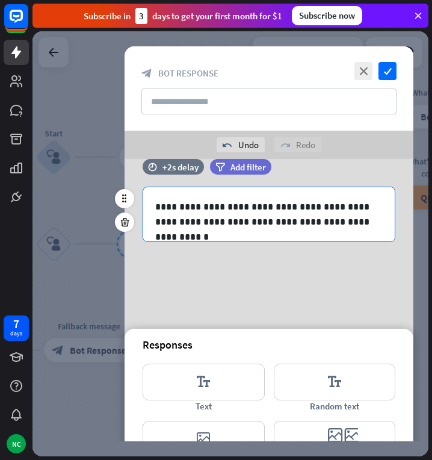
click at [256, 224] on p "**********" at bounding box center [269, 214] width 228 height 30
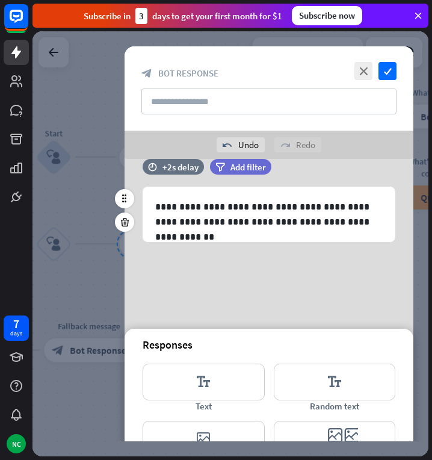
drag, startPoint x: 299, startPoint y: 305, endPoint x: 225, endPoint y: 321, distance: 75.7
drag, startPoint x: 225, startPoint y: 321, endPoint x: 179, endPoint y: 261, distance: 75.5
click at [179, 261] on div "**********" at bounding box center [269, 226] width 289 height 181
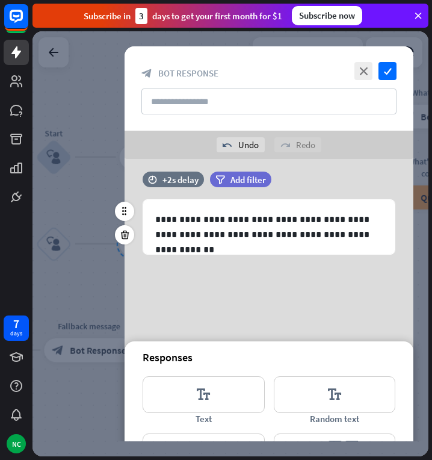
scroll to position [8, 0]
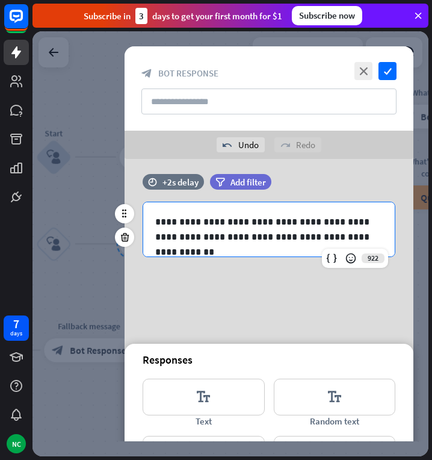
drag, startPoint x: 155, startPoint y: 222, endPoint x: 251, endPoint y: 232, distance: 96.3
drag, startPoint x: 251, startPoint y: 232, endPoint x: 255, endPoint y: 245, distance: 13.1
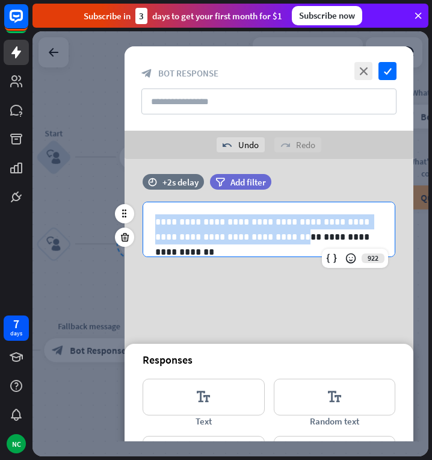
drag, startPoint x: 256, startPoint y: 238, endPoint x: 155, endPoint y: 215, distance: 103.7
click at [155, 215] on p "**********" at bounding box center [269, 229] width 228 height 30
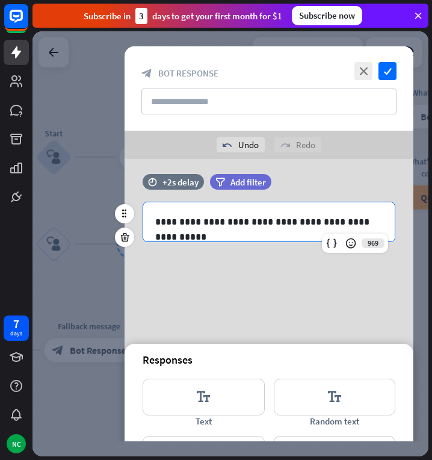
click at [362, 222] on p "**********" at bounding box center [269, 221] width 228 height 15
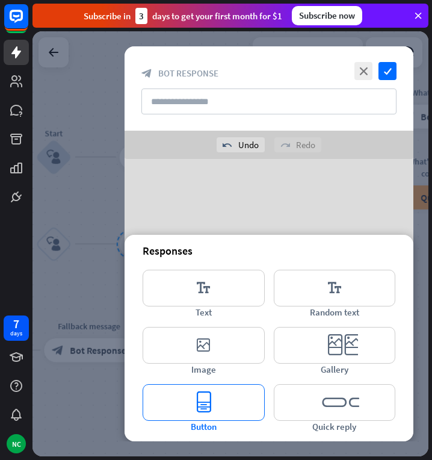
click at [248, 407] on icon "editor_button" at bounding box center [204, 402] width 122 height 37
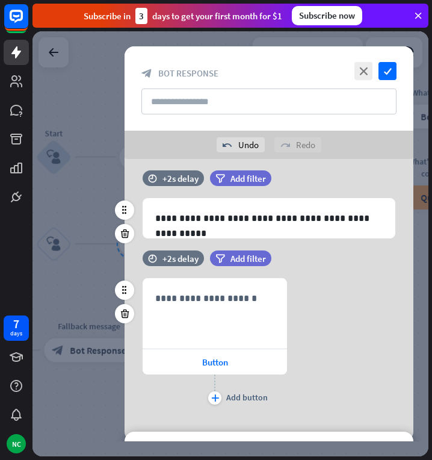
scroll to position [10, 0]
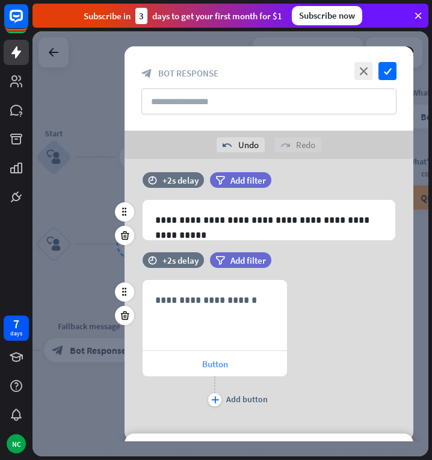
click at [241, 357] on div "Button" at bounding box center [215, 363] width 144 height 25
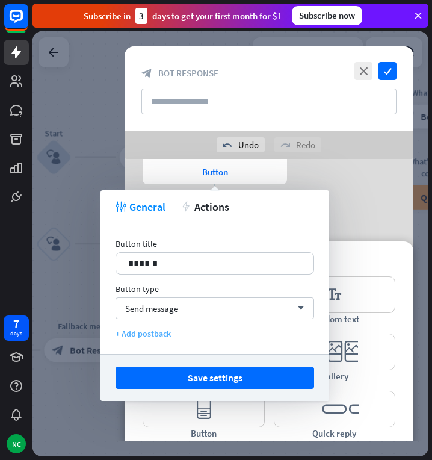
scroll to position [201, 0]
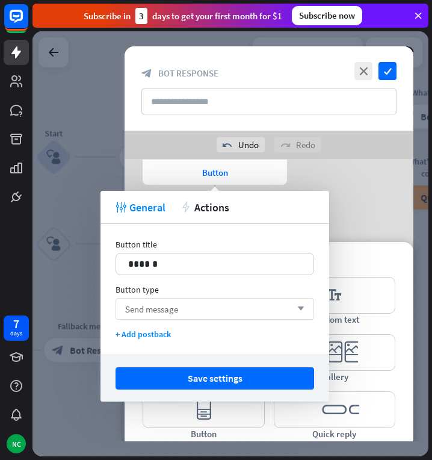
click at [264, 312] on div "Send message arrow_down" at bounding box center [215, 309] width 199 height 22
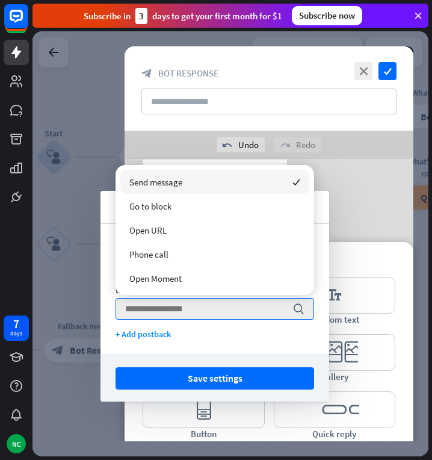
click at [367, 251] on div "Responses" at bounding box center [269, 258] width 253 height 14
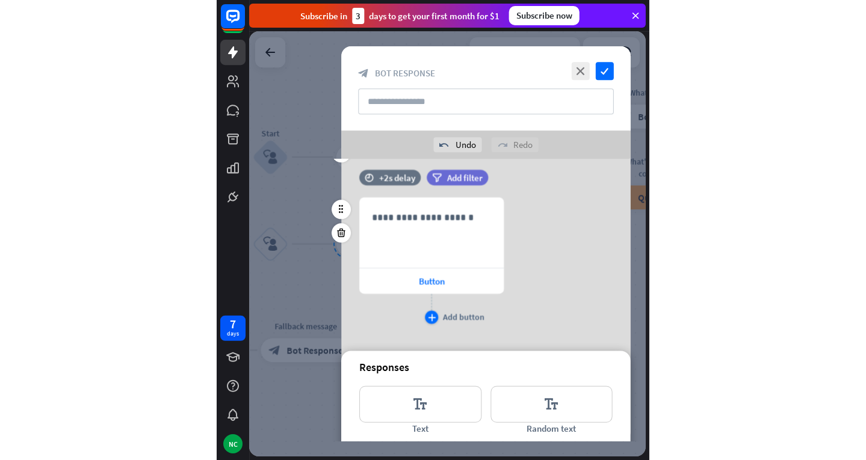
scroll to position [88, 0]
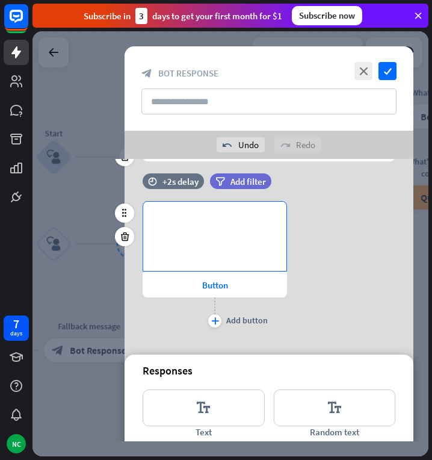
click at [244, 245] on div "**********" at bounding box center [214, 236] width 143 height 69
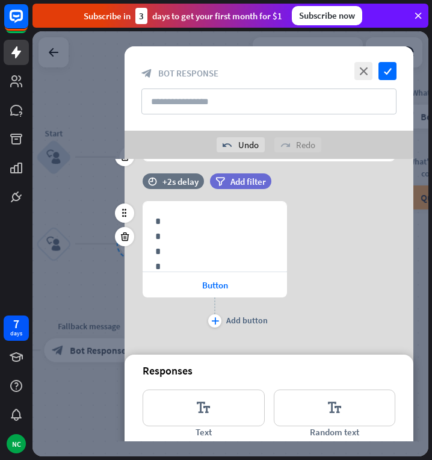
click at [309, 255] on div "**********" at bounding box center [269, 265] width 289 height 129
click at [226, 287] on span "Button" at bounding box center [215, 284] width 26 height 11
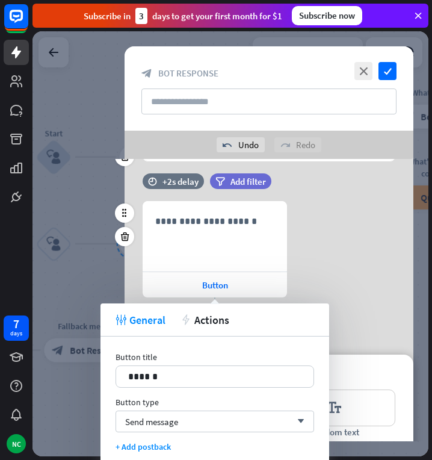
click at [340, 271] on div "**********" at bounding box center [269, 265] width 289 height 129
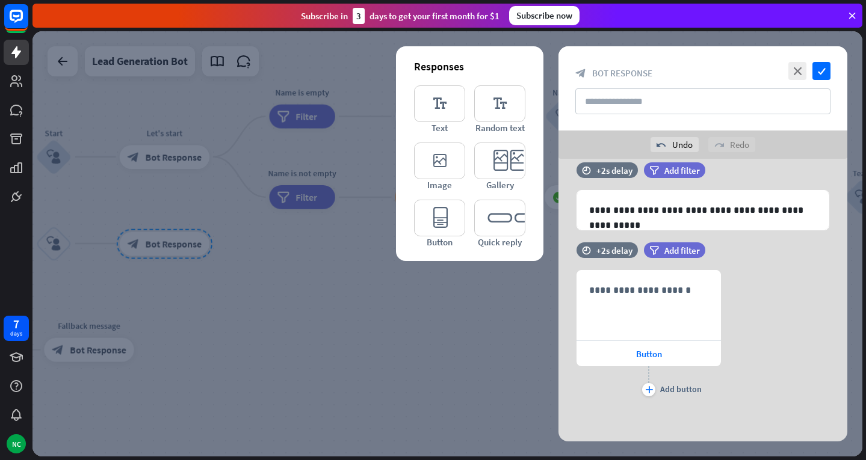
scroll to position [19, 0]
click at [661, 338] on div "**********" at bounding box center [649, 305] width 144 height 70
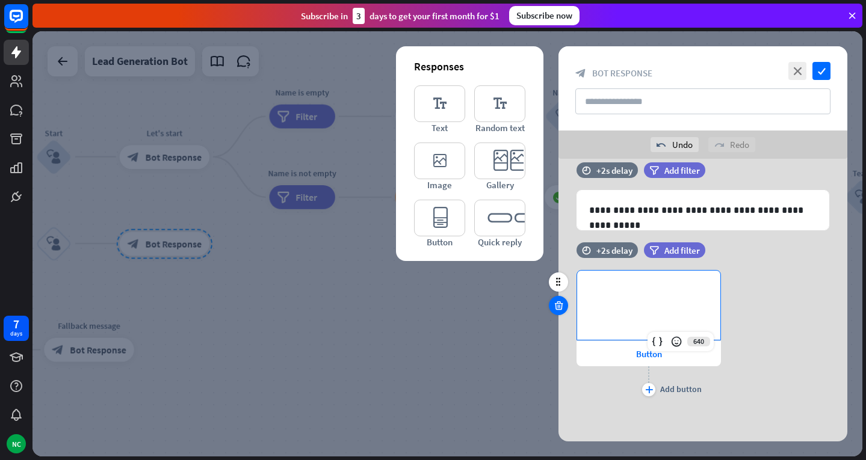
click at [558, 306] on icon at bounding box center [558, 305] width 11 height 11
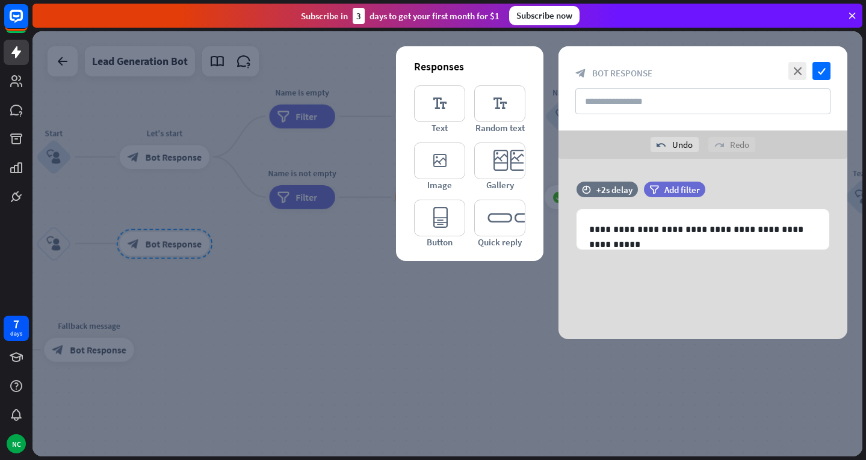
scroll to position [0, 0]
click at [504, 220] on icon "editor_quick_replies" at bounding box center [499, 218] width 51 height 37
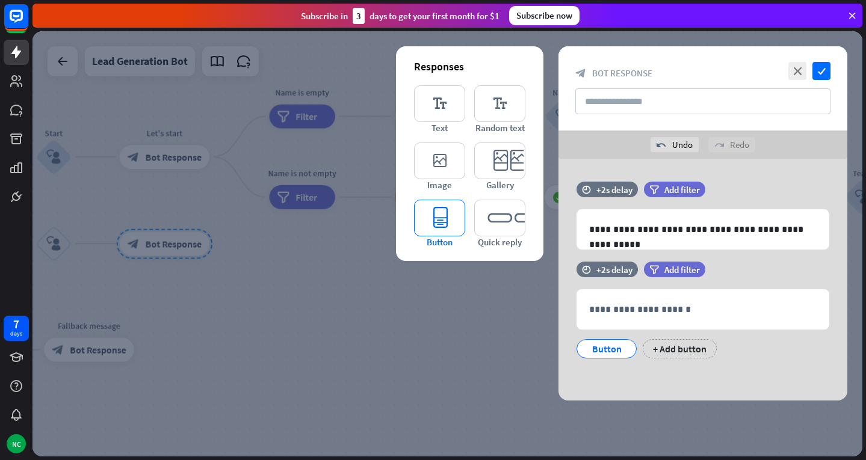
click at [443, 234] on icon "editor_button" at bounding box center [439, 218] width 51 height 37
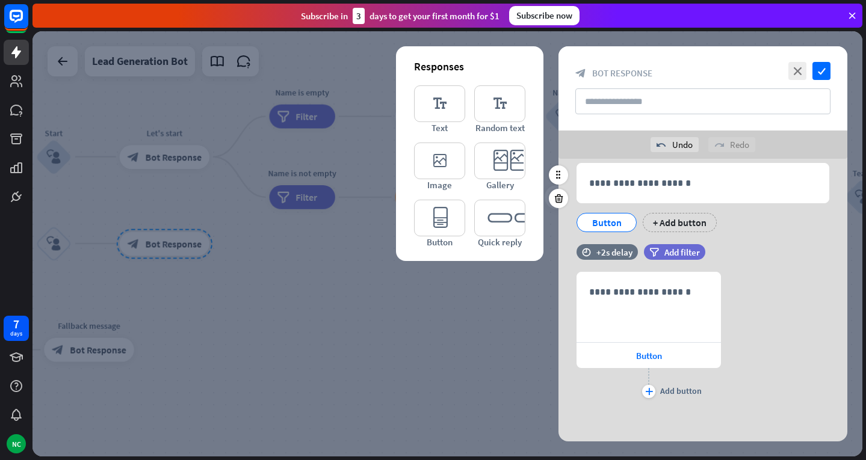
scroll to position [128, 0]
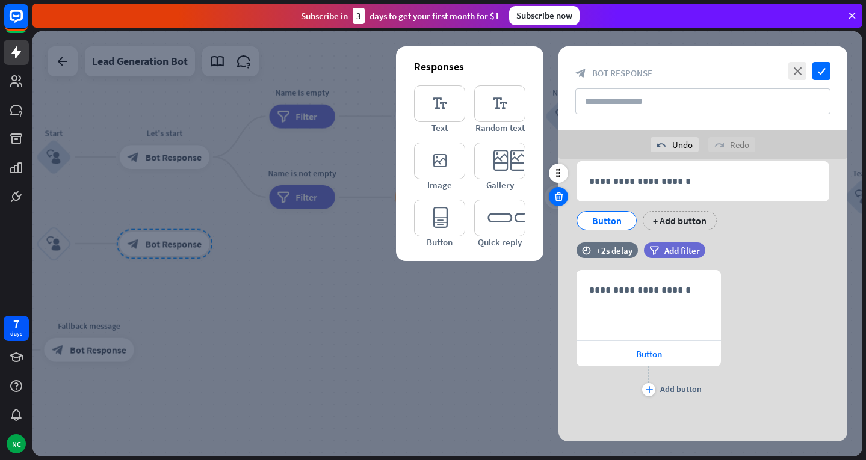
click at [560, 198] on icon at bounding box center [558, 196] width 11 height 11
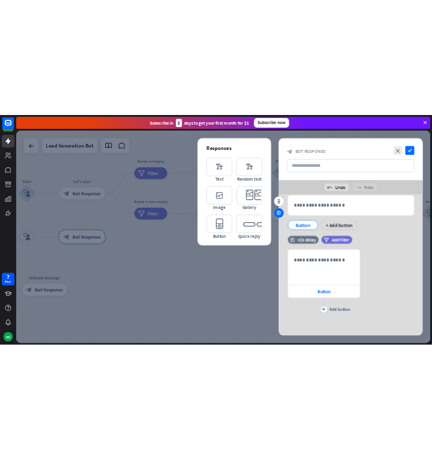
scroll to position [19, 0]
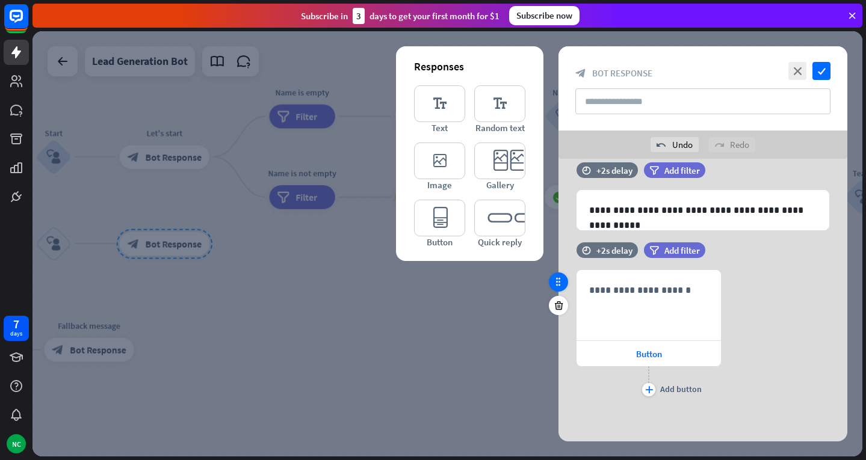
click at [557, 280] on icon at bounding box center [558, 282] width 11 height 11
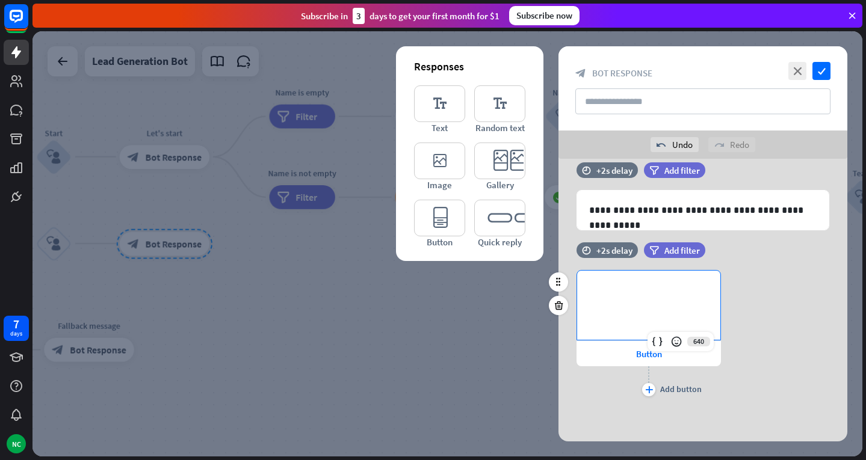
drag, startPoint x: 637, startPoint y: 317, endPoint x: 610, endPoint y: 324, distance: 28.0
click at [610, 324] on div "**********" at bounding box center [648, 305] width 143 height 69
click at [643, 349] on span "Button" at bounding box center [649, 354] width 26 height 11
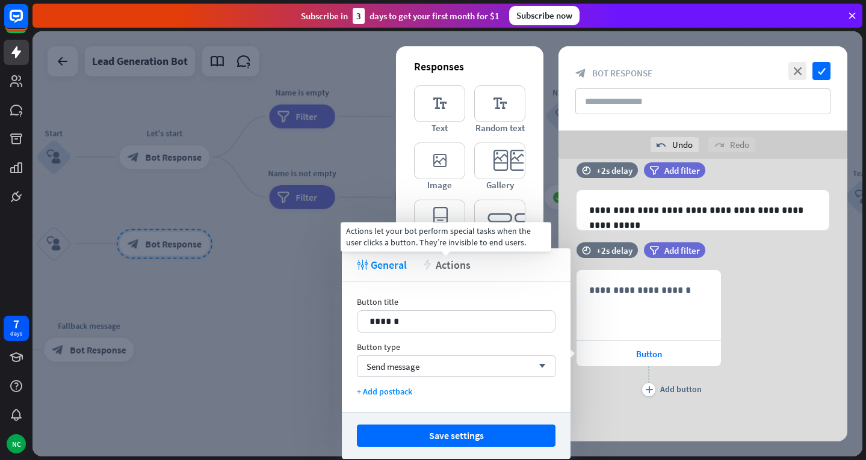
click at [436, 265] on span "Actions" at bounding box center [453, 265] width 35 height 14
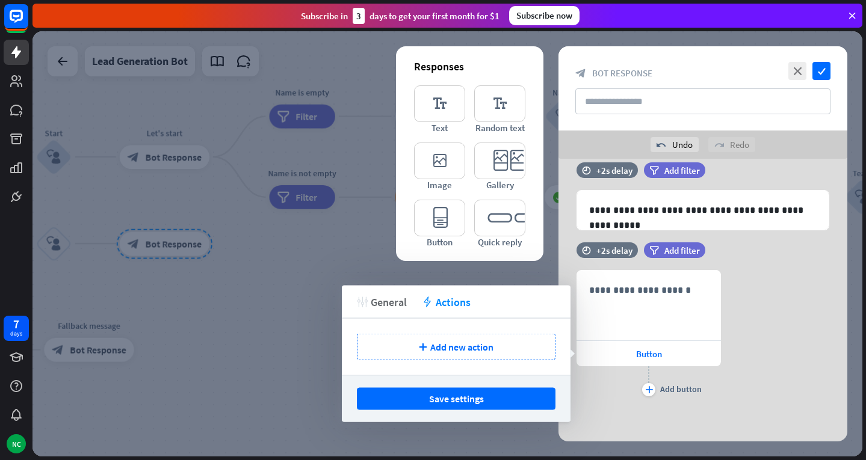
click at [382, 306] on span "General" at bounding box center [389, 302] width 36 height 14
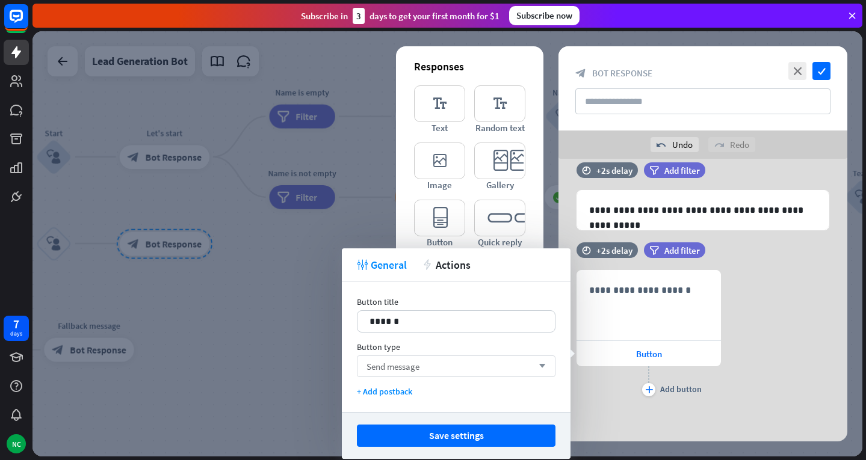
click at [428, 370] on div "Send message arrow_down" at bounding box center [456, 367] width 199 height 22
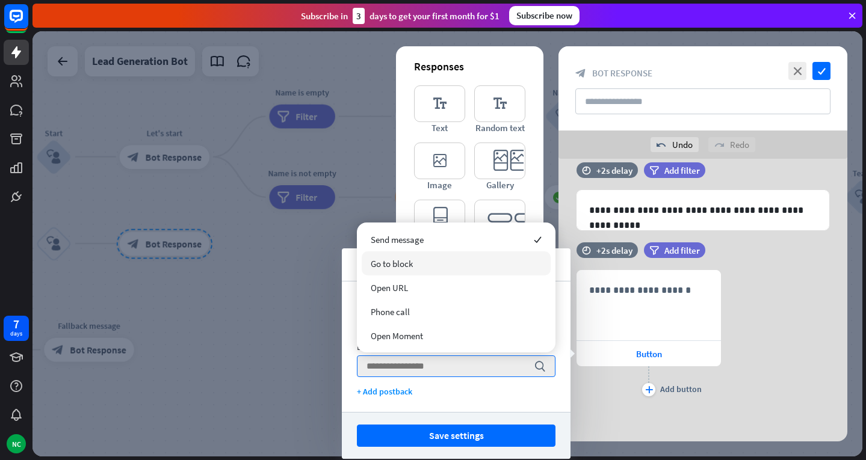
click at [406, 265] on span "Go to block" at bounding box center [392, 263] width 42 height 11
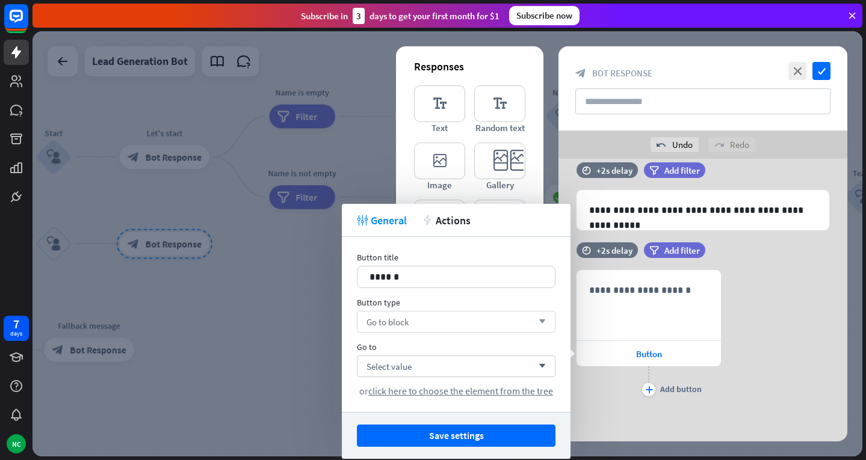
click at [421, 320] on div "Go to block arrow_down" at bounding box center [456, 322] width 199 height 22
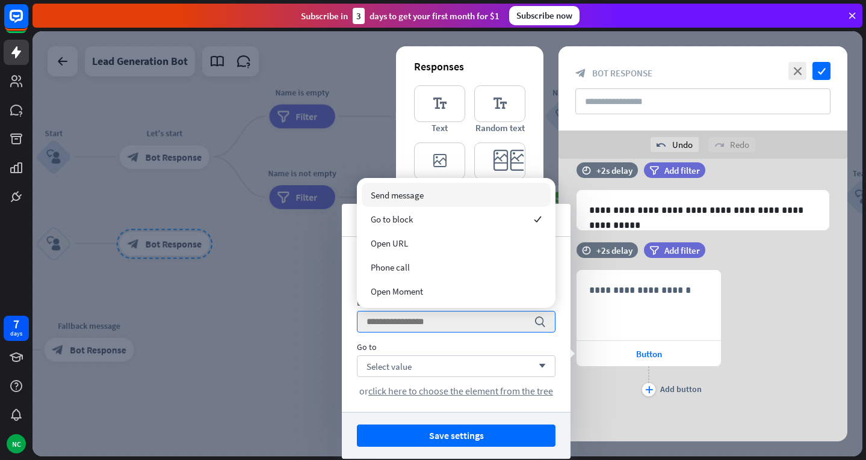
click at [404, 193] on span "Send message" at bounding box center [397, 195] width 53 height 11
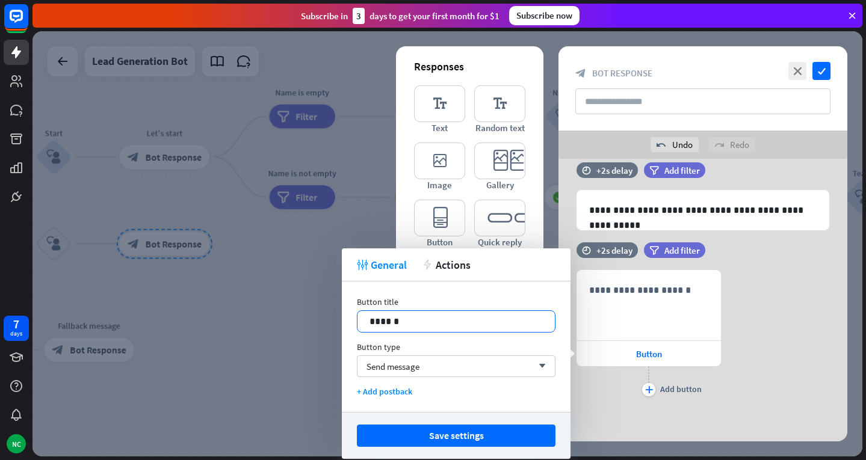
click at [442, 315] on p "******" at bounding box center [456, 321] width 173 height 15
click at [439, 323] on p "******" at bounding box center [456, 321] width 173 height 15
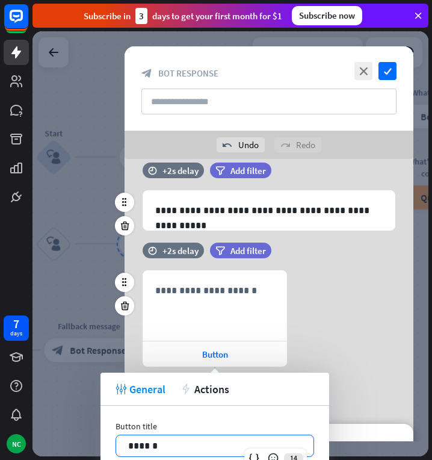
click at [177, 444] on p "******" at bounding box center [214, 445] width 173 height 15
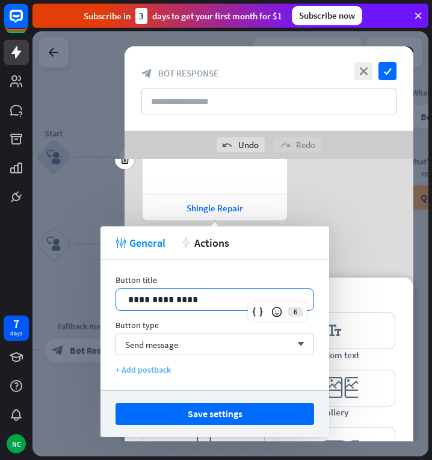
scroll to position [165, 0]
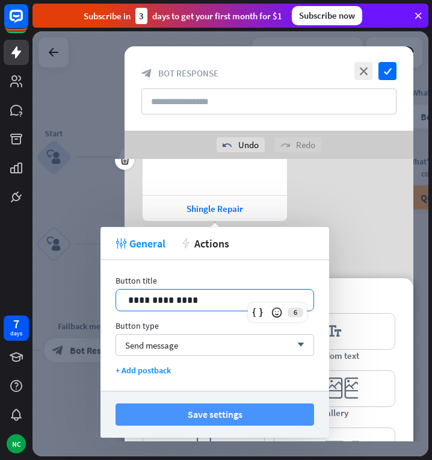
click at [240, 412] on button "Save settings" at bounding box center [215, 414] width 199 height 22
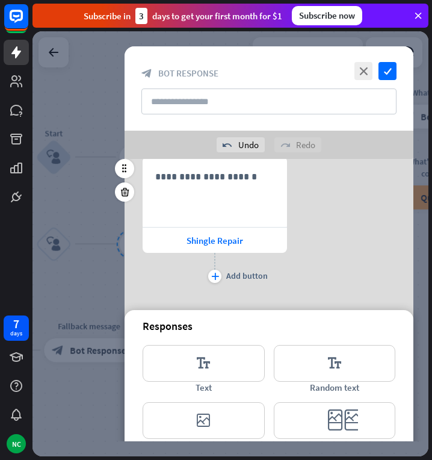
scroll to position [123, 0]
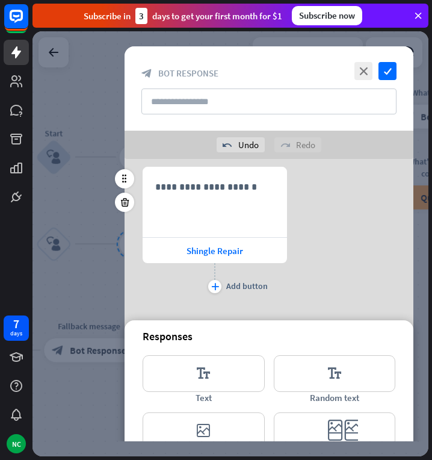
click at [225, 288] on div "plus Add button" at bounding box center [215, 278] width 144 height 30
click at [222, 288] on div "plus Add button" at bounding box center [215, 278] width 144 height 30
click at [215, 288] on icon "plus" at bounding box center [215, 286] width 8 height 7
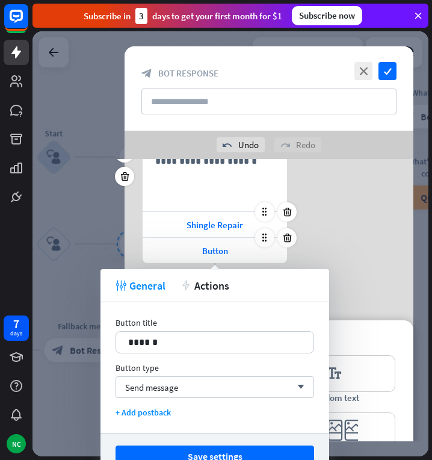
click at [345, 238] on div "**********" at bounding box center [269, 218] width 289 height 155
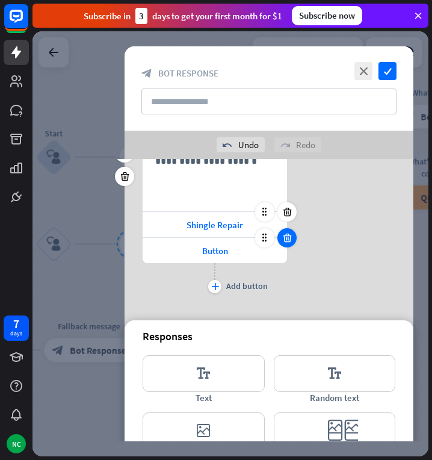
click at [289, 238] on icon at bounding box center [287, 237] width 11 height 11
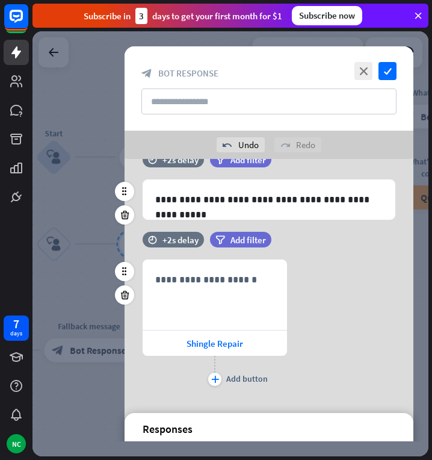
scroll to position [29, 0]
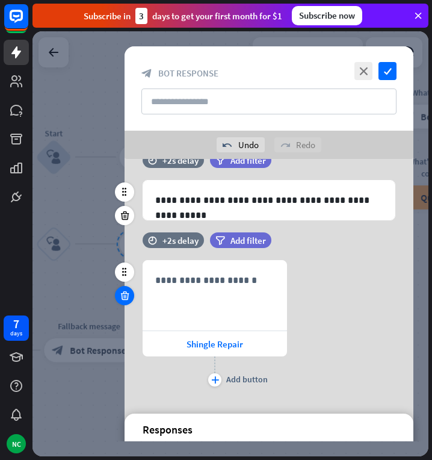
click at [125, 291] on icon at bounding box center [124, 295] width 11 height 11
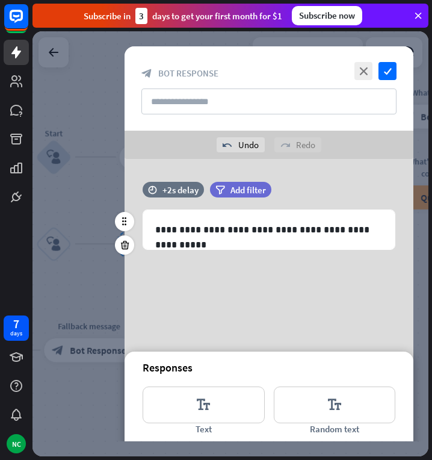
drag, startPoint x: 242, startPoint y: 218, endPoint x: 198, endPoint y: 254, distance: 56.9
click at [198, 254] on div "**********" at bounding box center [269, 222] width 289 height 80
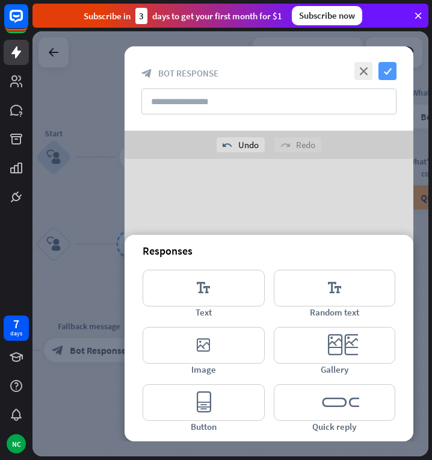
click at [389, 67] on icon "check" at bounding box center [388, 71] width 18 height 18
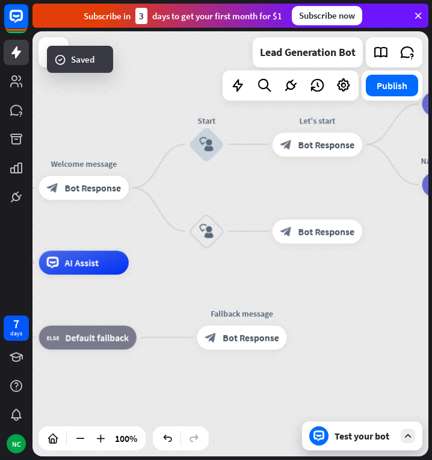
drag, startPoint x: 232, startPoint y: 262, endPoint x: 389, endPoint y: 251, distance: 157.5
click at [362, 243] on div "Edit name more_horiz block_bot_response Bot Response" at bounding box center [318, 231] width 90 height 24
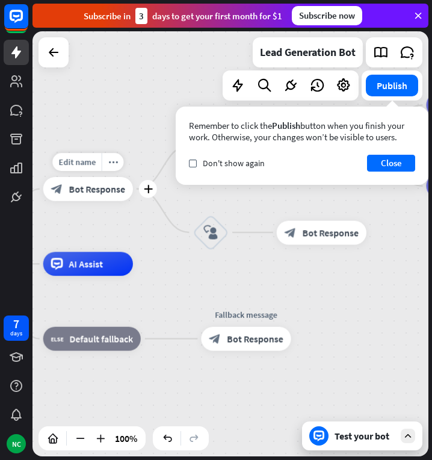
click at [108, 196] on div "block_bot_response Bot Response" at bounding box center [88, 189] width 90 height 24
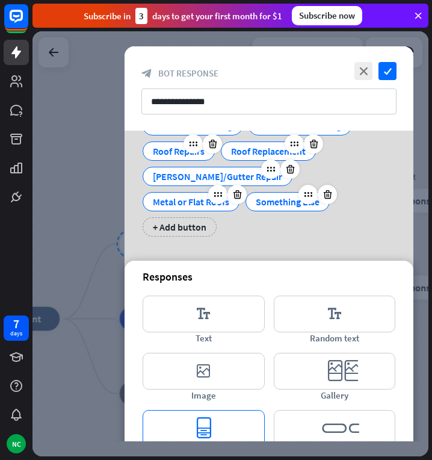
click at [250, 410] on icon "editor_button" at bounding box center [204, 428] width 122 height 37
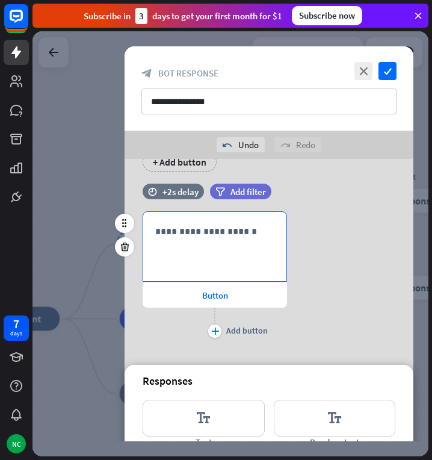
scroll to position [238, 0]
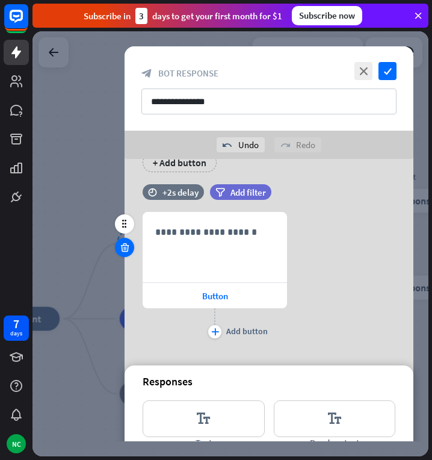
click at [126, 242] on icon at bounding box center [124, 247] width 11 height 11
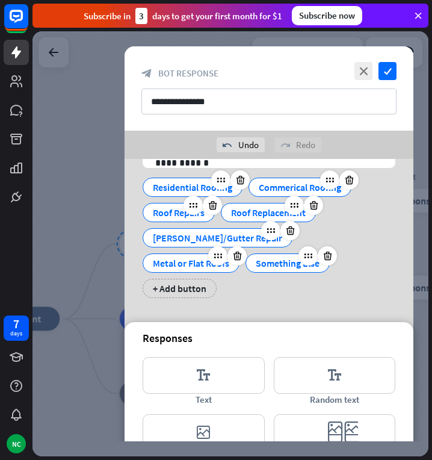
scroll to position [113, 0]
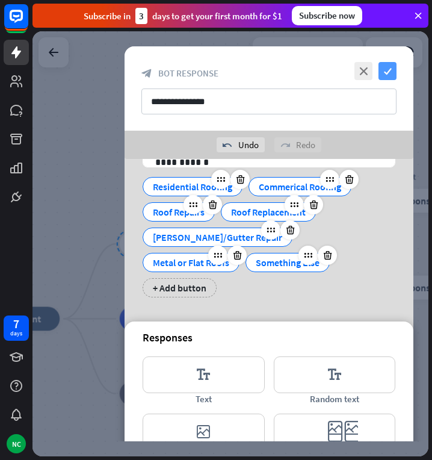
click at [388, 66] on icon "check" at bounding box center [388, 71] width 18 height 18
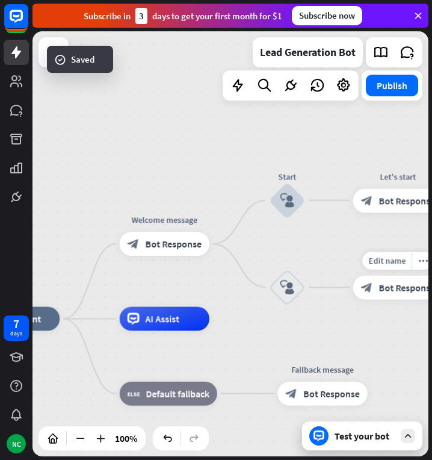
click at [396, 289] on span "Bot Response" at bounding box center [407, 287] width 57 height 12
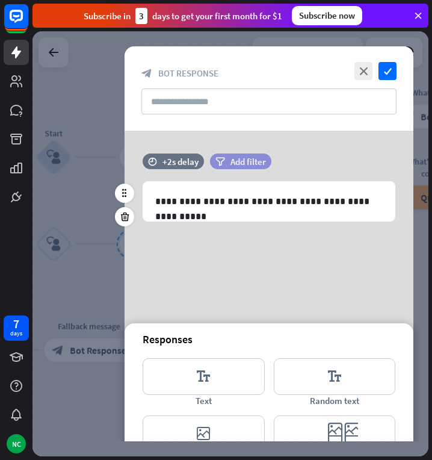
click at [238, 156] on span "Add filter" at bounding box center [249, 161] width 36 height 11
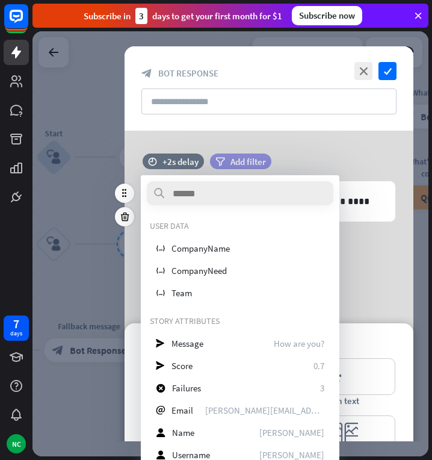
click at [238, 156] on span "Add filter" at bounding box center [249, 161] width 36 height 11
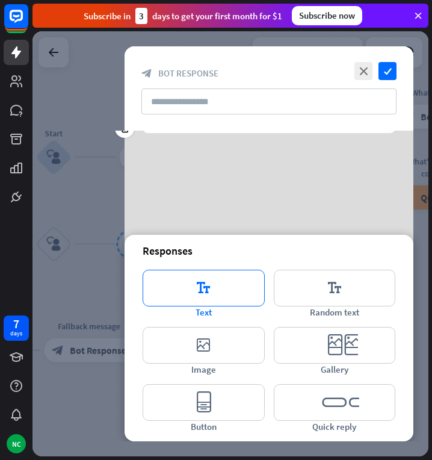
click at [224, 277] on icon "editor_text" at bounding box center [204, 288] width 122 height 37
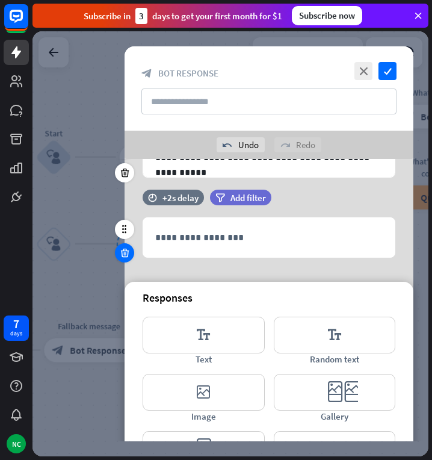
click at [126, 250] on icon at bounding box center [124, 252] width 11 height 11
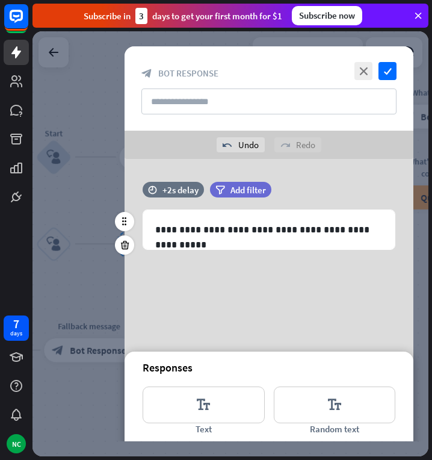
scroll to position [1, 0]
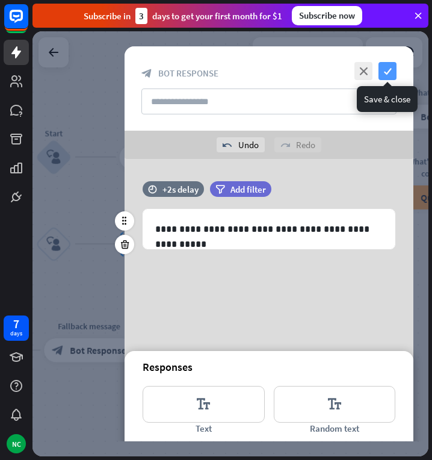
click at [385, 72] on icon "check" at bounding box center [388, 71] width 18 height 18
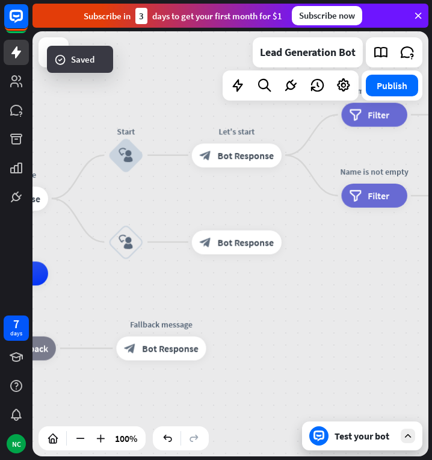
drag, startPoint x: 164, startPoint y: 204, endPoint x: 350, endPoint y: 209, distance: 186.7
click at [350, 209] on div "home_2 Start point Welcome message block_bot_response Bot Response Start block_…" at bounding box center [231, 243] width 396 height 425
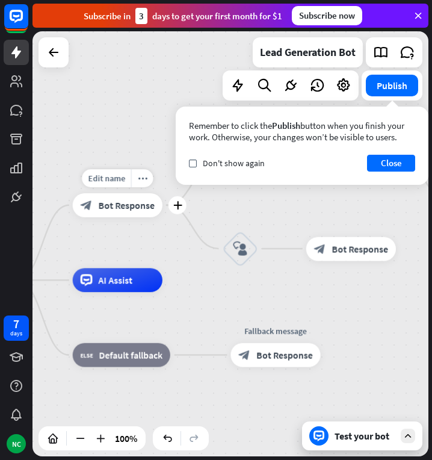
click at [141, 210] on span "Bot Response" at bounding box center [126, 205] width 57 height 12
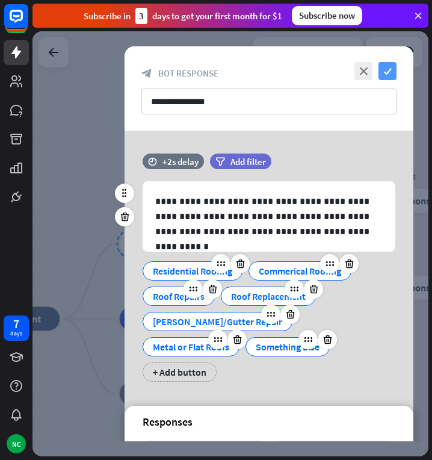
drag, startPoint x: 141, startPoint y: 210, endPoint x: 386, endPoint y: 67, distance: 283.0
click at [386, 67] on icon "check" at bounding box center [388, 71] width 18 height 18
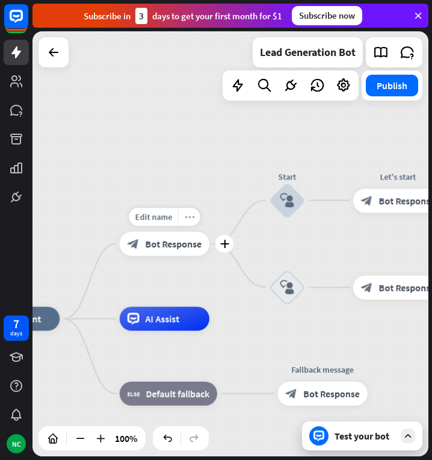
click at [191, 218] on icon "more_horiz" at bounding box center [190, 216] width 10 height 9
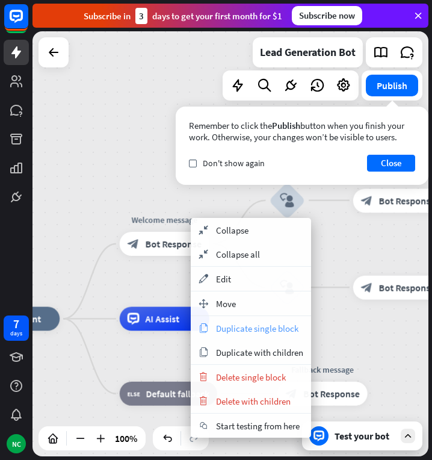
click at [261, 327] on span "Duplicate single block" at bounding box center [257, 328] width 82 height 11
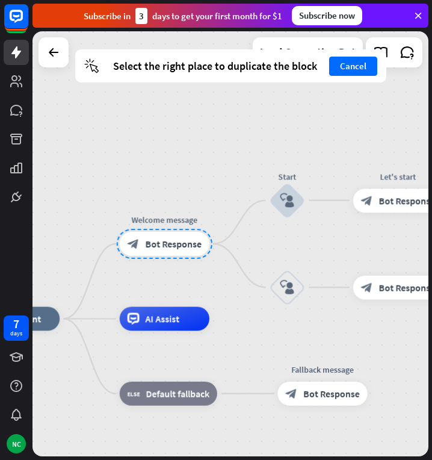
click at [391, 290] on span "Bot Response" at bounding box center [407, 287] width 57 height 12
click at [390, 287] on span "Bot Response" at bounding box center [407, 287] width 57 height 12
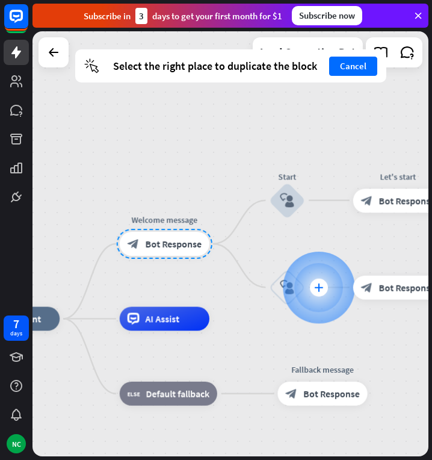
click at [318, 289] on icon "plus" at bounding box center [318, 287] width 9 height 8
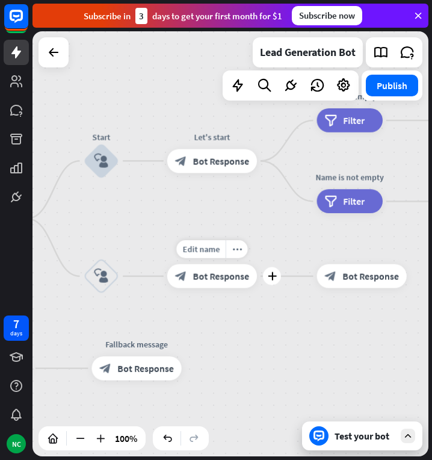
drag, startPoint x: 386, startPoint y: 334, endPoint x: 179, endPoint y: 307, distance: 209.4
click at [179, 288] on div "Edit name more_horiz plus block_bot_response Bot Response" at bounding box center [212, 276] width 90 height 24
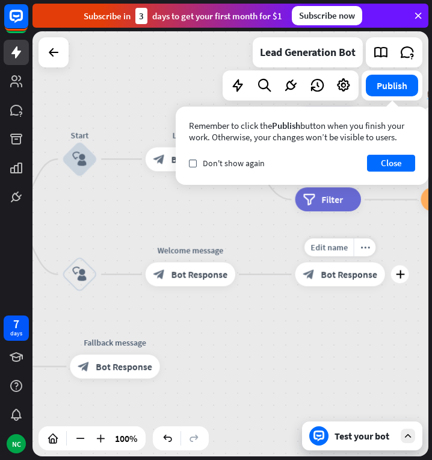
click at [305, 271] on icon "block_bot_response" at bounding box center [309, 274] width 12 height 12
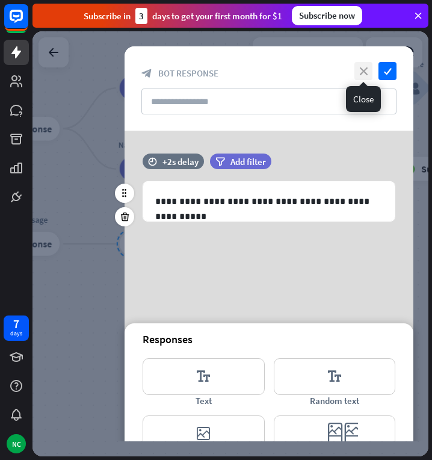
click at [365, 68] on icon "close" at bounding box center [364, 71] width 18 height 18
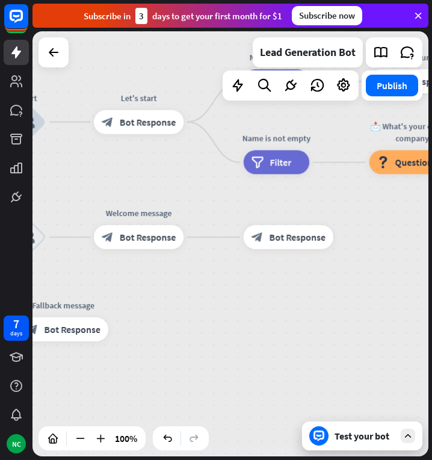
drag, startPoint x: 168, startPoint y: 319, endPoint x: 330, endPoint y: 321, distance: 161.9
click at [330, 321] on div "home_2 Start point Welcome message block_bot_response Bot Response Start block_…" at bounding box center [231, 243] width 396 height 425
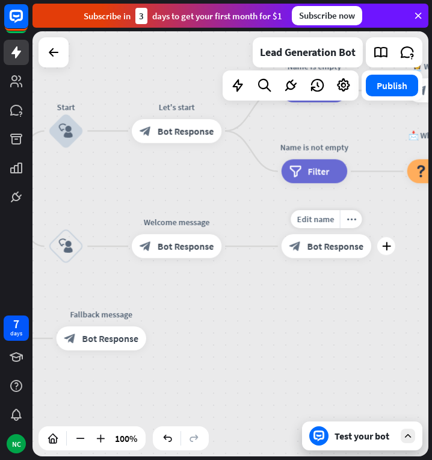
click at [321, 253] on div "block_bot_response Bot Response" at bounding box center [327, 246] width 90 height 24
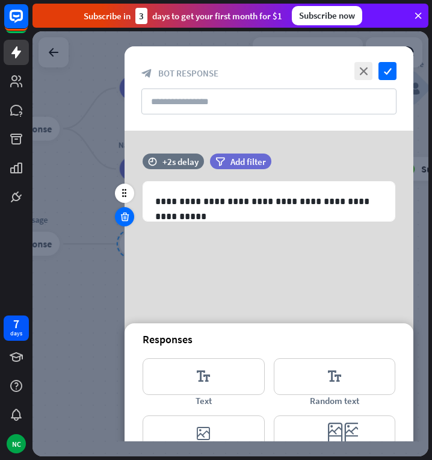
click at [125, 216] on icon at bounding box center [124, 216] width 11 height 11
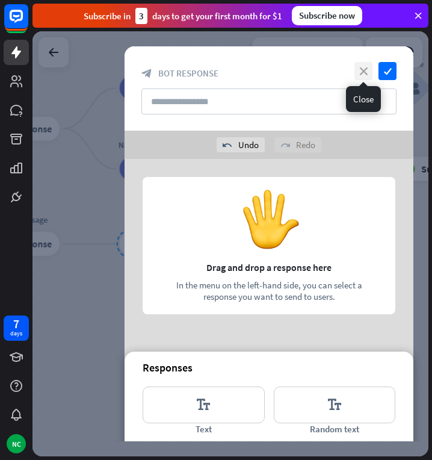
click at [368, 75] on icon "close" at bounding box center [364, 71] width 18 height 18
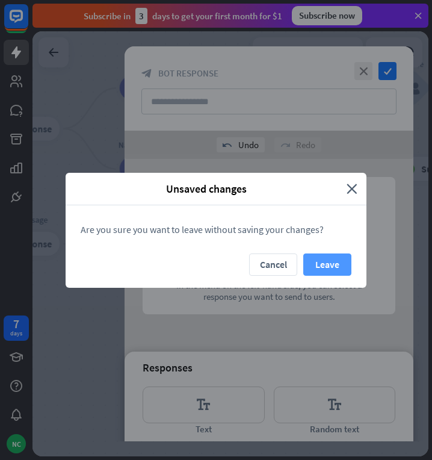
click at [331, 264] on button "Leave" at bounding box center [327, 264] width 48 height 22
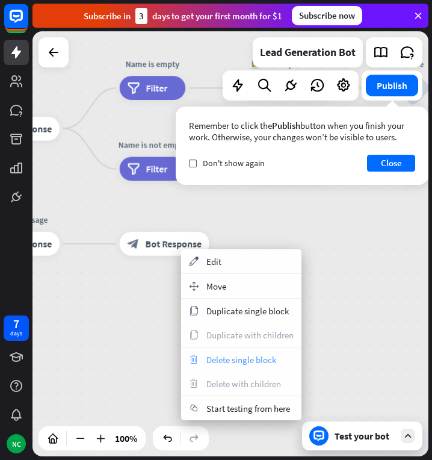
click at [239, 350] on div "trash Delete single block" at bounding box center [241, 359] width 120 height 24
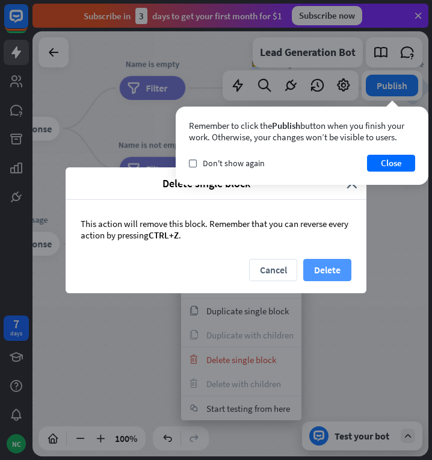
click at [310, 275] on button "Delete" at bounding box center [327, 270] width 48 height 22
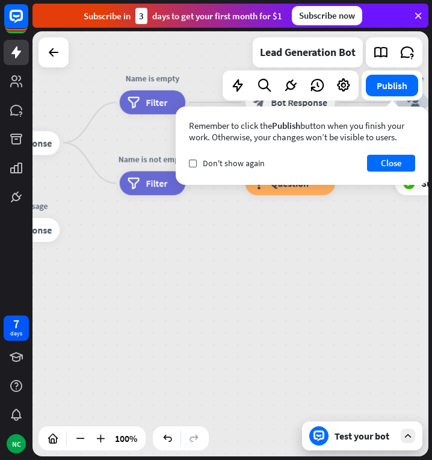
drag, startPoint x: 187, startPoint y: 297, endPoint x: 330, endPoint y: 303, distance: 143.4
click at [382, 166] on button "Close" at bounding box center [391, 163] width 48 height 17
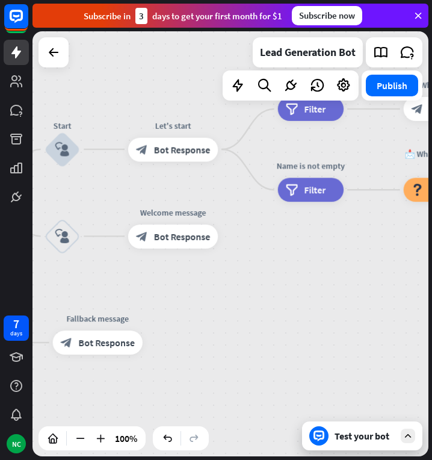
drag, startPoint x: 302, startPoint y: 259, endPoint x: 465, endPoint y: 265, distance: 163.3
click at [432, 265] on html "7 days NC close Product Help First steps Get started with ChatBot Help Center F…" at bounding box center [216, 230] width 432 height 460
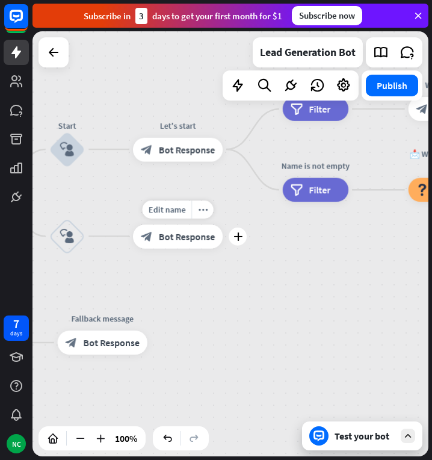
click at [199, 244] on div "block_bot_response Bot Response" at bounding box center [178, 236] width 90 height 24
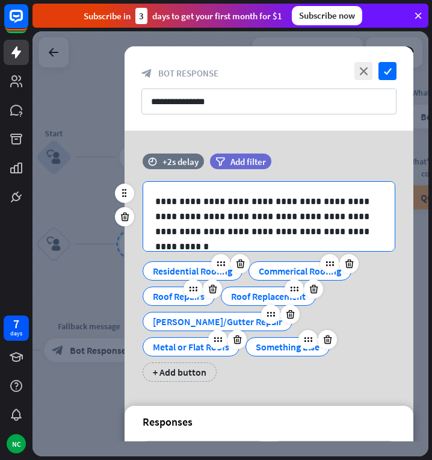
click at [236, 209] on p "**********" at bounding box center [269, 216] width 228 height 45
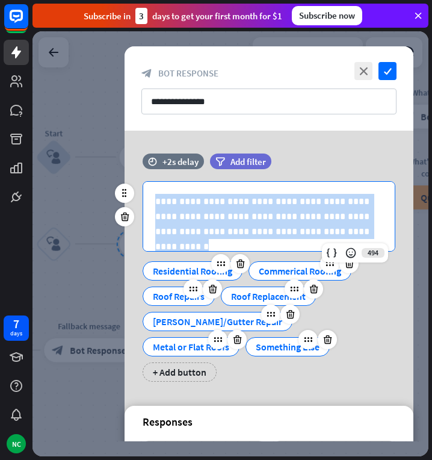
click at [236, 209] on p "**********" at bounding box center [269, 216] width 228 height 45
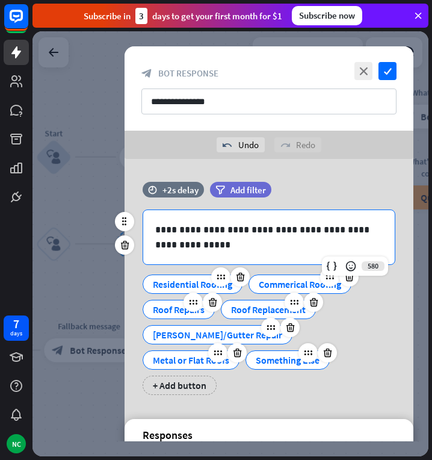
click at [185, 285] on div "Residential Roofing" at bounding box center [192, 284] width 79 height 18
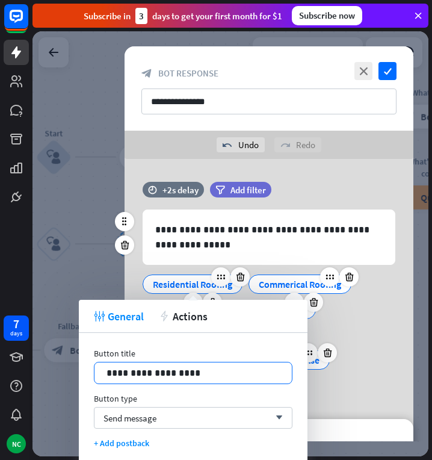
click at [179, 368] on p "**********" at bounding box center [193, 372] width 173 height 15
click at [177, 374] on p "**********" at bounding box center [193, 372] width 173 height 15
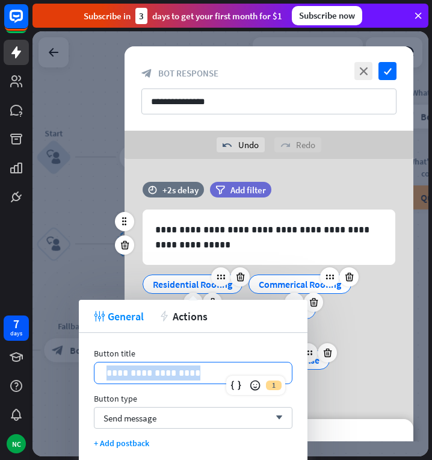
click at [177, 374] on p "**********" at bounding box center [193, 372] width 173 height 15
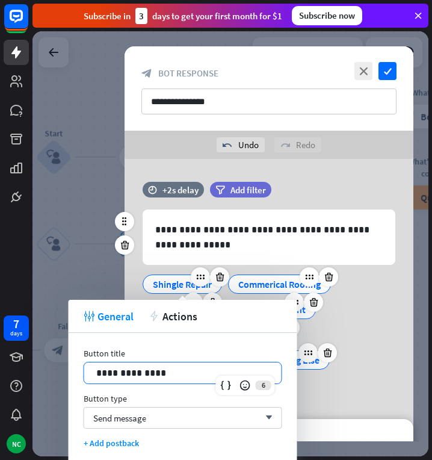
click at [310, 373] on div "**********" at bounding box center [269, 294] width 289 height 225
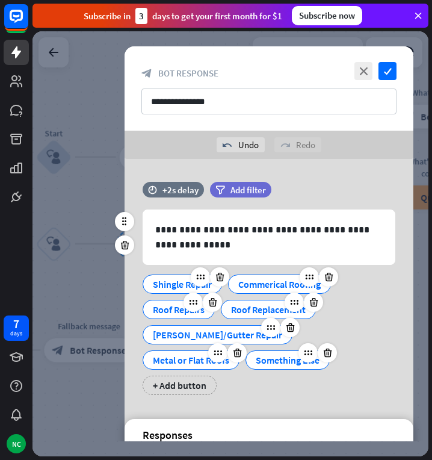
click at [263, 285] on div "Commerical Roofing" at bounding box center [279, 284] width 82 height 18
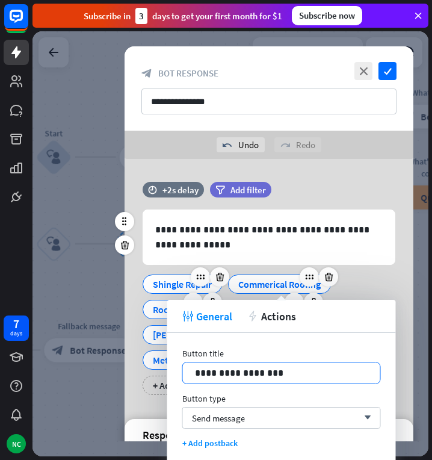
click at [254, 377] on p "**********" at bounding box center [281, 372] width 173 height 15
click at [253, 377] on p "**********" at bounding box center [281, 372] width 173 height 15
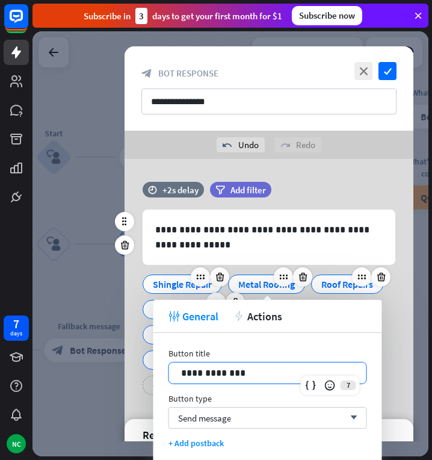
click at [403, 256] on div "**********" at bounding box center [269, 301] width 289 height 185
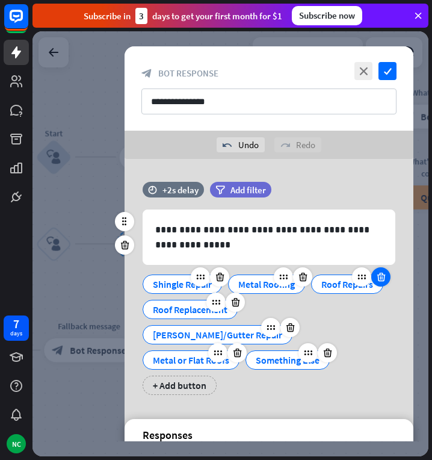
click at [386, 280] on icon at bounding box center [381, 276] width 11 height 11
click at [296, 322] on icon at bounding box center [290, 327] width 11 height 11
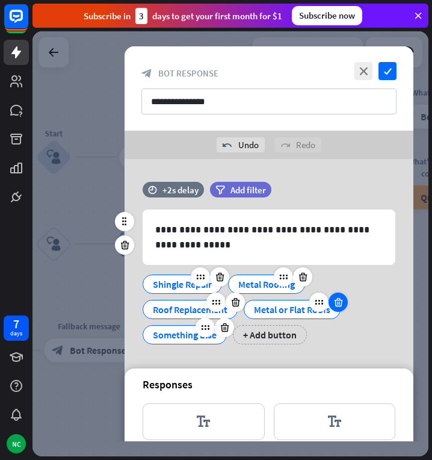
click at [339, 300] on icon at bounding box center [338, 302] width 11 height 11
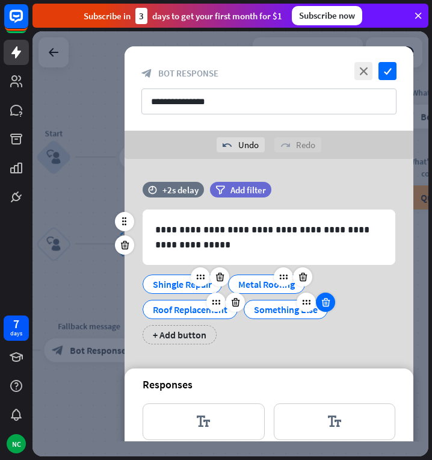
click at [326, 303] on icon at bounding box center [325, 302] width 11 height 11
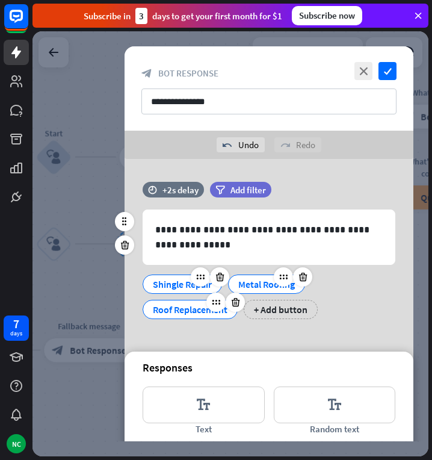
drag, startPoint x: 198, startPoint y: 308, endPoint x: 184, endPoint y: 312, distance: 14.9
click at [184, 312] on div "Roof Replacement" at bounding box center [190, 309] width 75 height 18
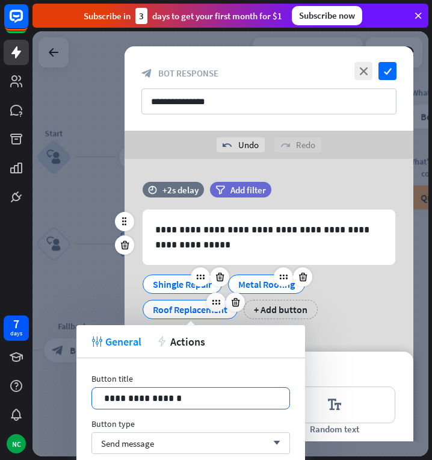
click at [179, 392] on p "**********" at bounding box center [190, 398] width 173 height 15
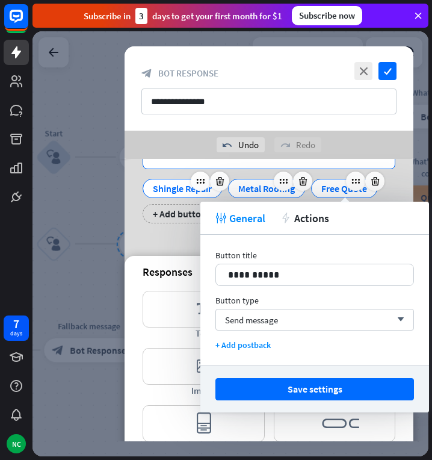
scroll to position [99, 0]
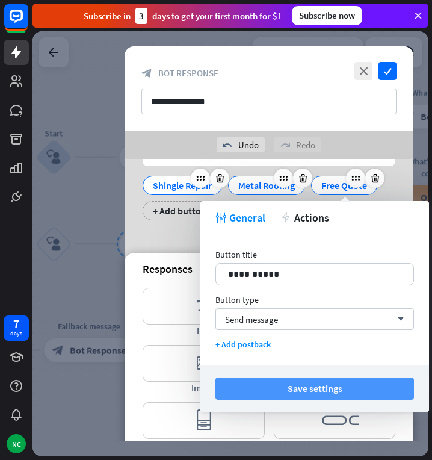
click at [333, 383] on button "Save settings" at bounding box center [314, 388] width 199 height 22
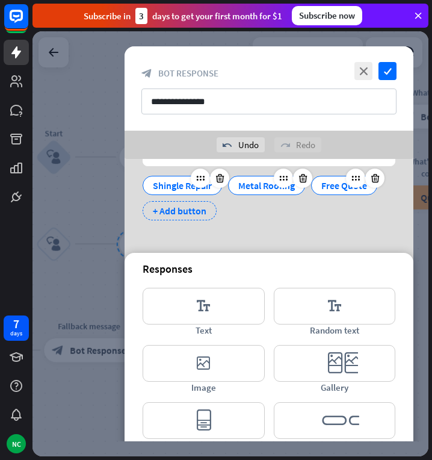
click at [190, 218] on div "+ Add button" at bounding box center [180, 210] width 74 height 19
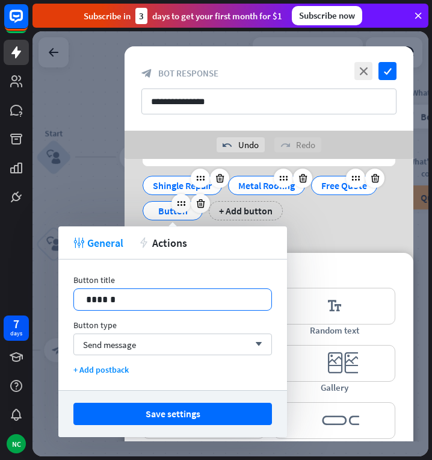
click at [170, 291] on div "******" at bounding box center [172, 299] width 197 height 21
click at [163, 306] on p "******" at bounding box center [172, 299] width 173 height 15
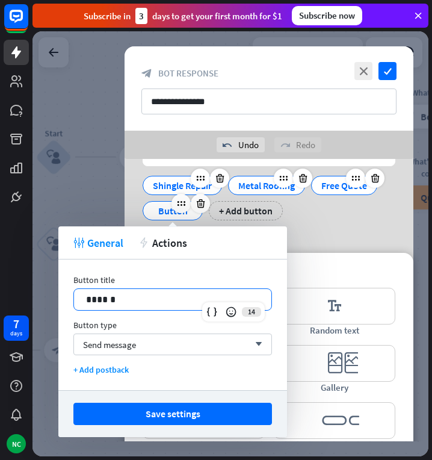
click at [163, 306] on p "******" at bounding box center [172, 299] width 173 height 15
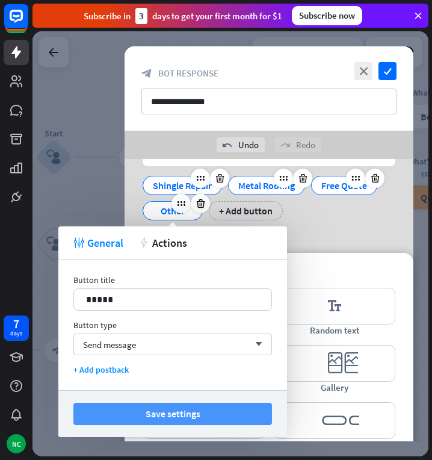
click at [188, 410] on button "Save settings" at bounding box center [172, 414] width 199 height 22
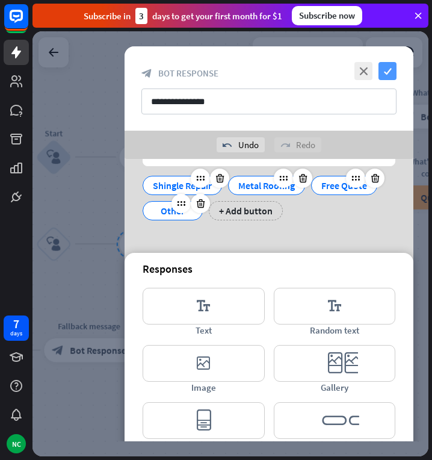
click at [386, 75] on icon "check" at bounding box center [388, 71] width 18 height 18
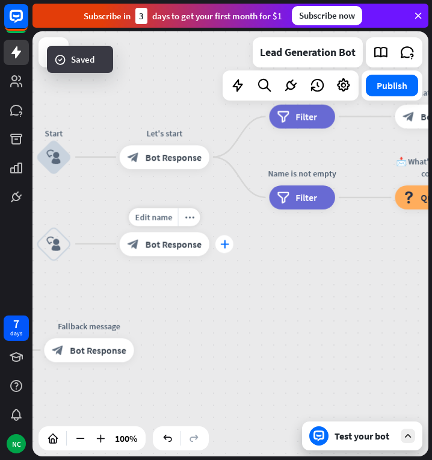
click at [222, 243] on icon "plus" at bounding box center [224, 244] width 9 height 8
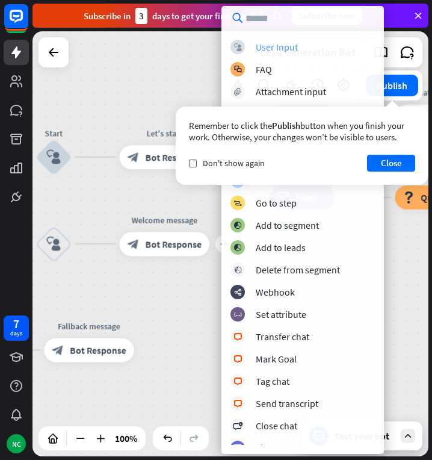
click at [258, 48] on div "User Input" at bounding box center [277, 47] width 42 height 12
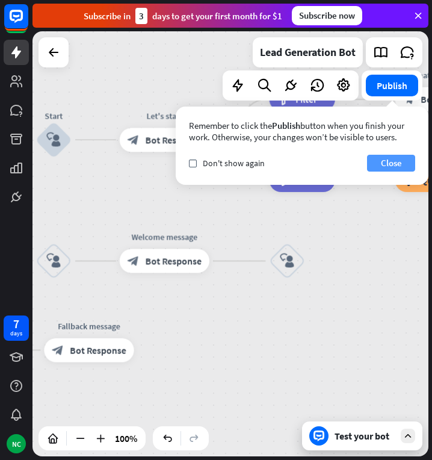
click at [397, 161] on button "Close" at bounding box center [391, 163] width 48 height 17
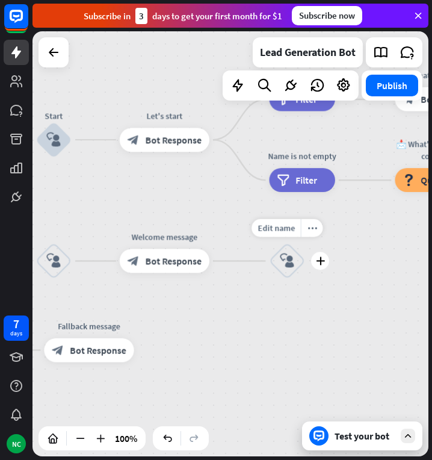
click at [287, 254] on icon "block_user_input" at bounding box center [287, 261] width 14 height 14
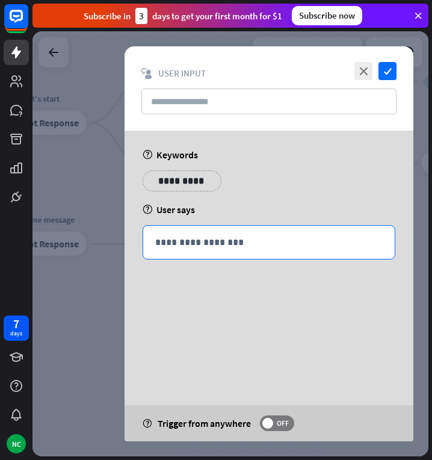
click at [242, 232] on div "**********" at bounding box center [269, 242] width 252 height 33
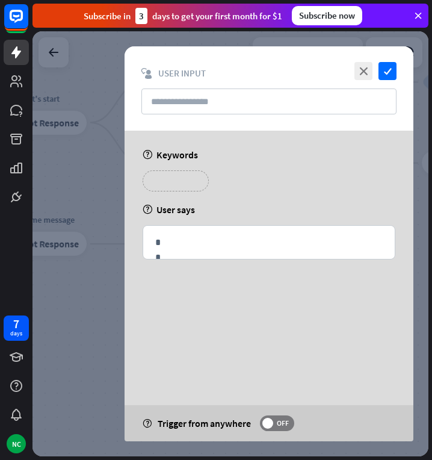
click at [185, 186] on p "**********" at bounding box center [176, 180] width 48 height 15
click at [156, 197] on icon "variable" at bounding box center [160, 198] width 10 height 10
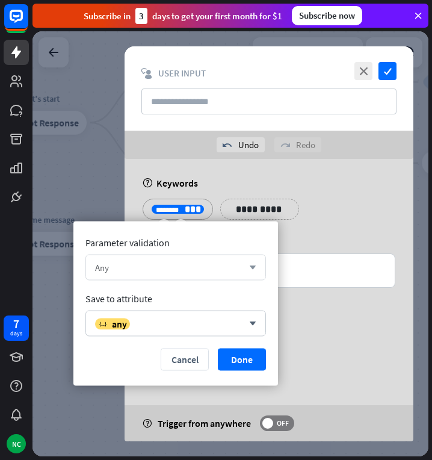
click at [249, 268] on icon "arrow_down" at bounding box center [249, 267] width 13 height 7
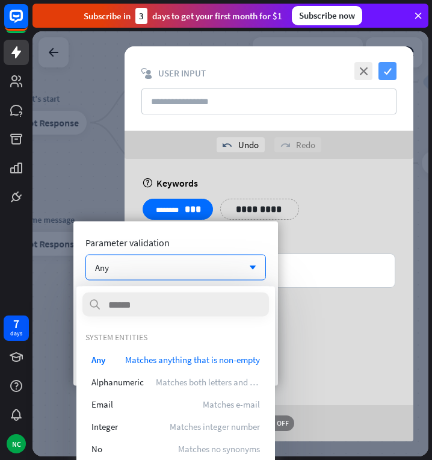
click at [388, 70] on icon "check" at bounding box center [388, 71] width 18 height 18
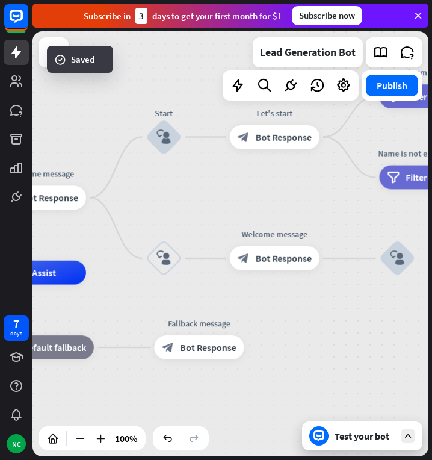
drag, startPoint x: 119, startPoint y: 318, endPoint x: 371, endPoint y: 333, distance: 252.6
click at [371, 333] on div "home_2 Start point Welcome message block_bot_response Bot Response Start block_…" at bounding box center [231, 243] width 396 height 425
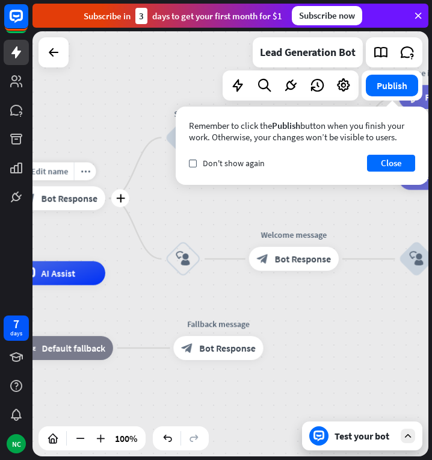
click at [76, 208] on div "block_bot_response Bot Response" at bounding box center [61, 198] width 90 height 24
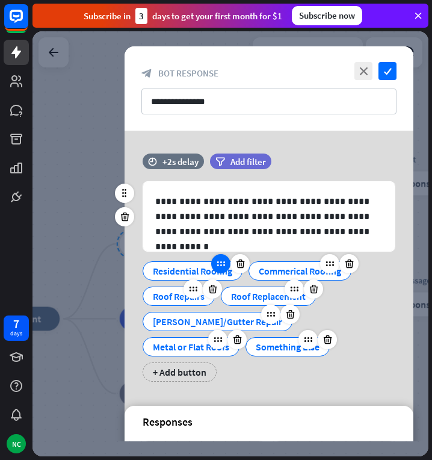
click at [222, 261] on icon at bounding box center [220, 263] width 11 height 11
click at [179, 265] on div "Residential Roofing" at bounding box center [192, 271] width 79 height 18
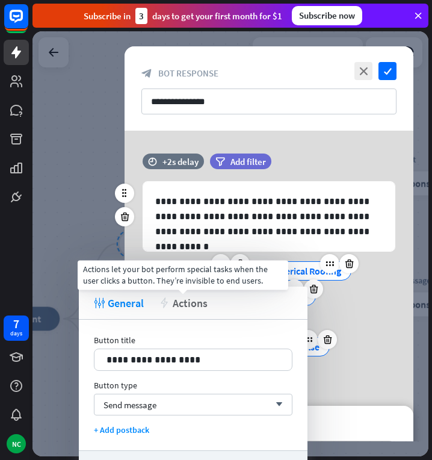
click at [187, 307] on span "Actions" at bounding box center [190, 303] width 35 height 14
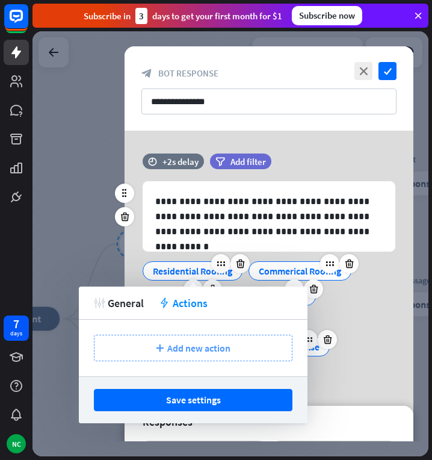
click at [166, 343] on div "plus Add new action" at bounding box center [193, 348] width 199 height 26
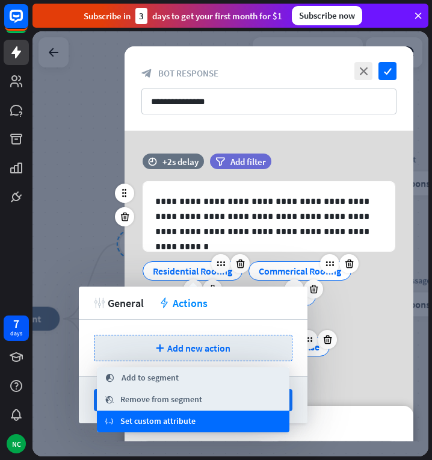
click at [167, 420] on span "Set custom attribute" at bounding box center [157, 421] width 75 height 12
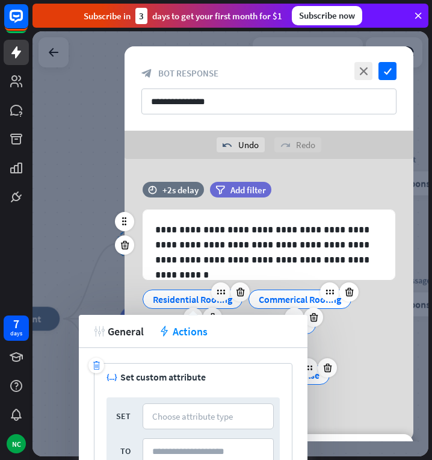
scroll to position [31, 0]
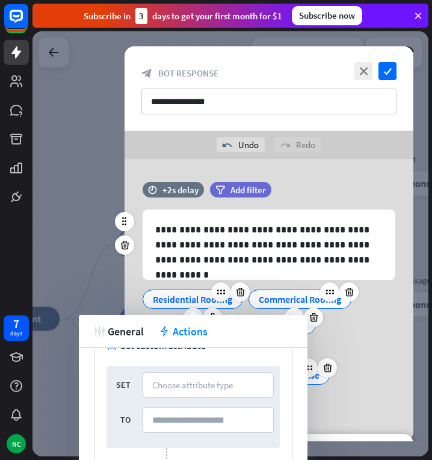
click at [225, 326] on div "tweak General action Actions" at bounding box center [193, 331] width 229 height 33
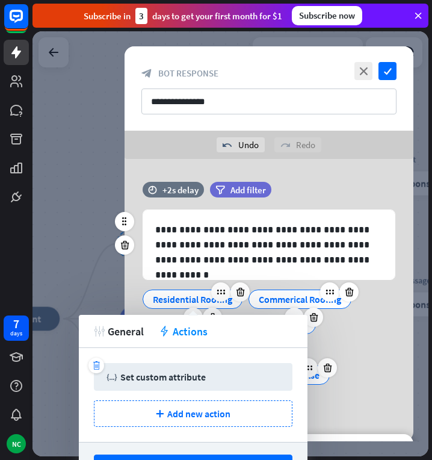
click at [220, 380] on div "variable Set custom attribute" at bounding box center [193, 377] width 173 height 12
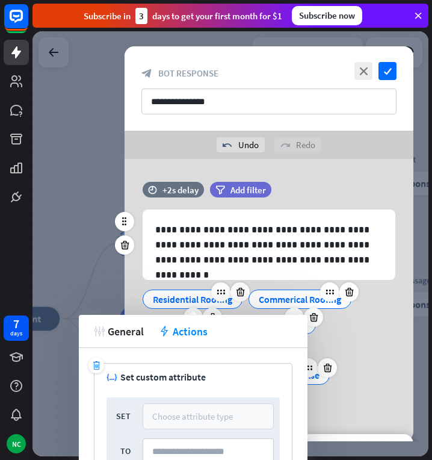
click at [194, 413] on div "Choose attribute type" at bounding box center [192, 415] width 81 height 11
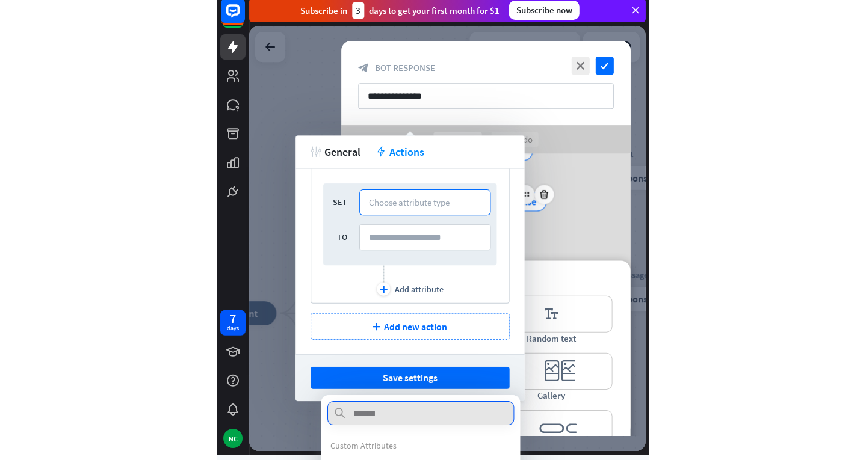
scroll to position [174, 0]
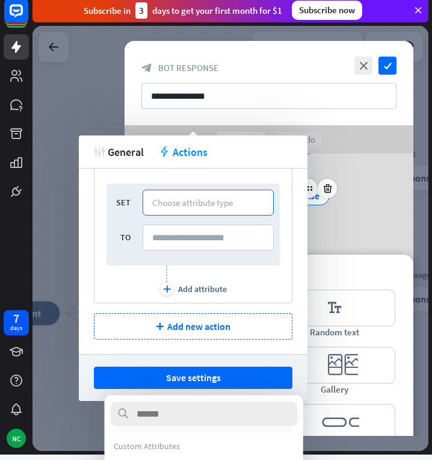
drag, startPoint x: 248, startPoint y: 150, endPoint x: 270, endPoint y: 48, distance: 104.7
click at [270, 48] on body "7 days NC close Product Help First steps Get started with ChatBot Help Center F…" at bounding box center [216, 225] width 432 height 460
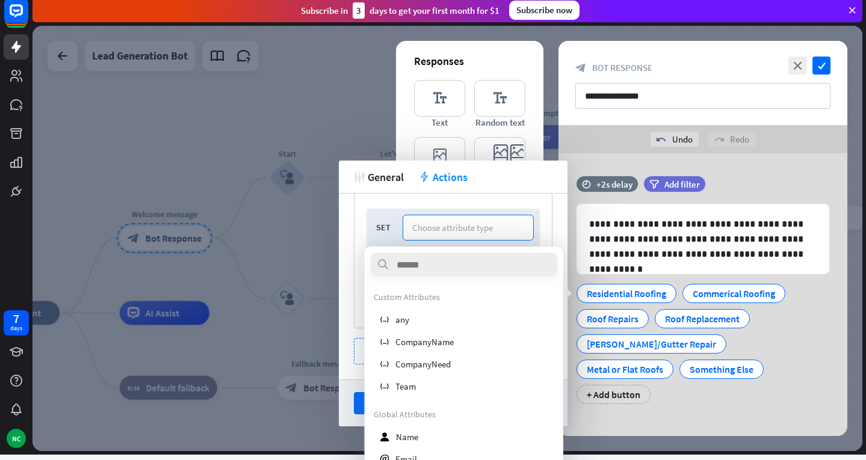
scroll to position [34, 0]
click at [292, 258] on div at bounding box center [448, 239] width 830 height 426
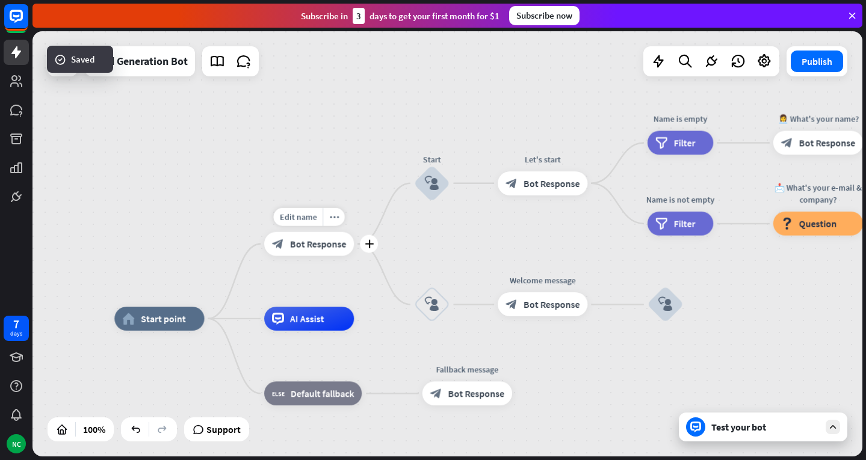
click at [318, 247] on span "Bot Response" at bounding box center [318, 244] width 57 height 12
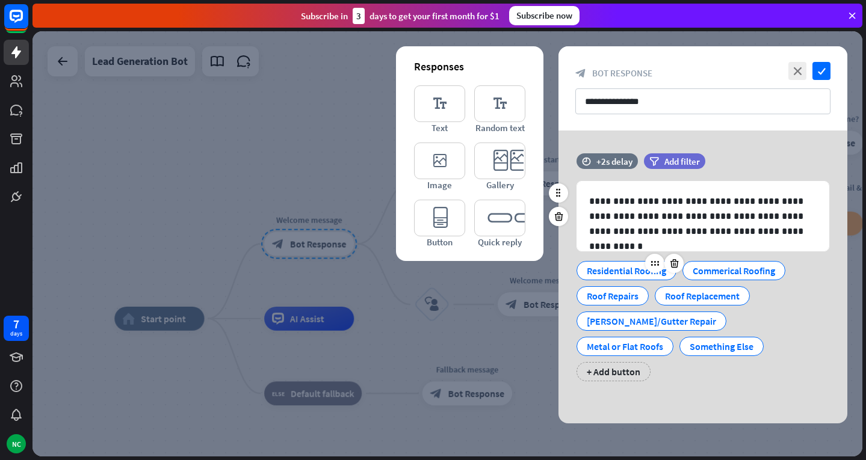
click at [606, 268] on div "Residential Roofing" at bounding box center [626, 271] width 79 height 18
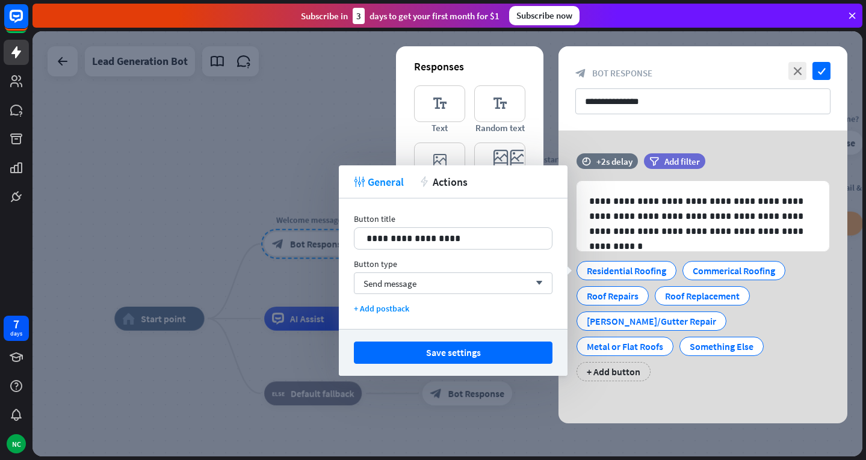
click at [463, 188] on div "tweak General action Actions" at bounding box center [453, 182] width 229 height 33
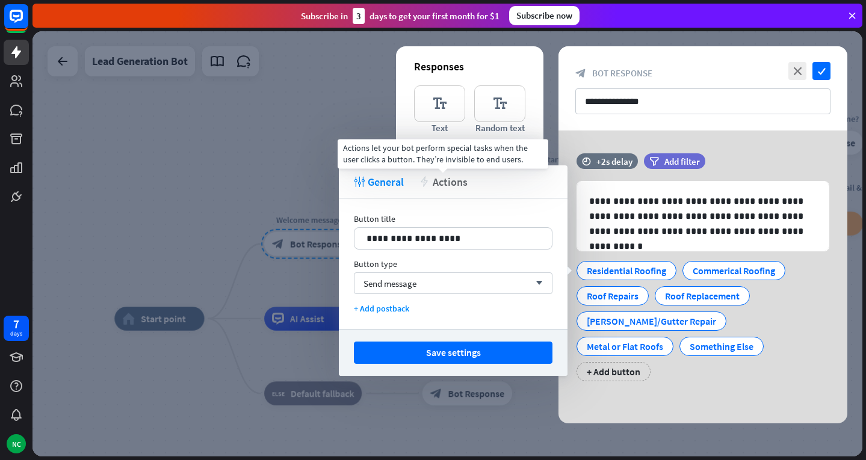
click at [450, 182] on span "Actions" at bounding box center [450, 182] width 35 height 14
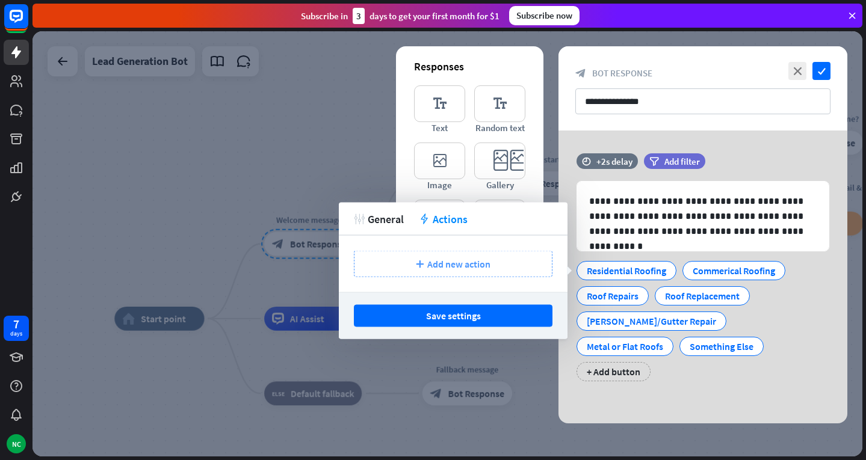
click at [441, 263] on span "Add new action" at bounding box center [458, 264] width 63 height 12
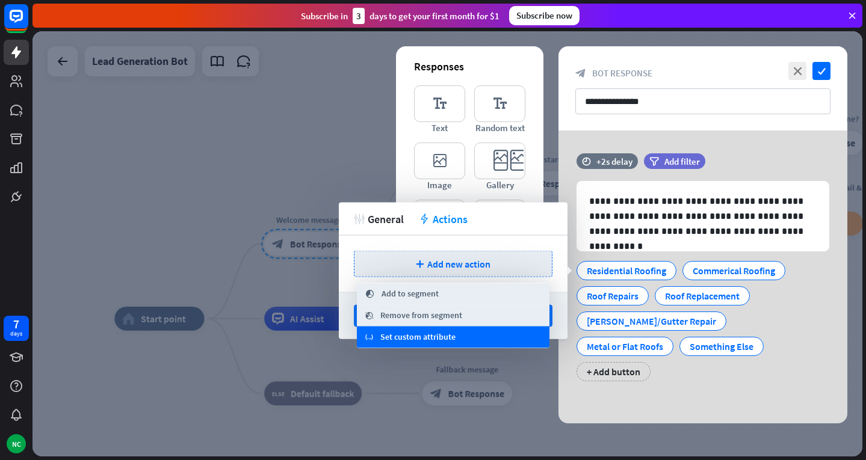
click at [424, 340] on span "Set custom attribute" at bounding box center [417, 338] width 75 height 12
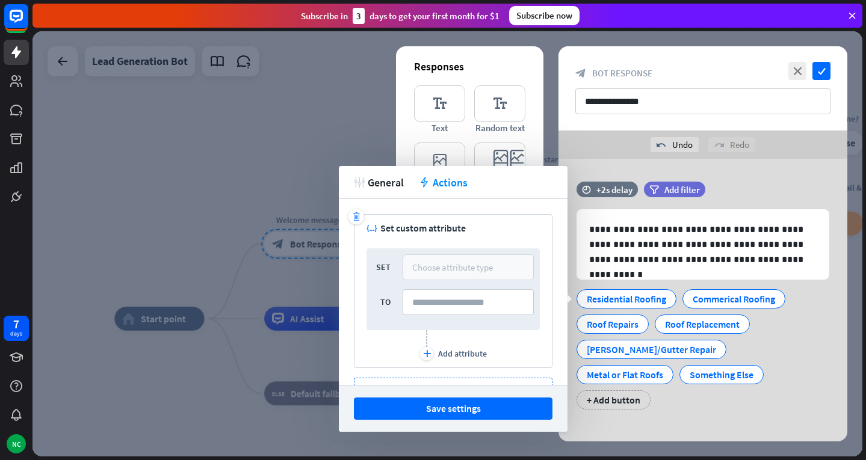
click at [441, 264] on div "Choose attribute type" at bounding box center [452, 267] width 81 height 11
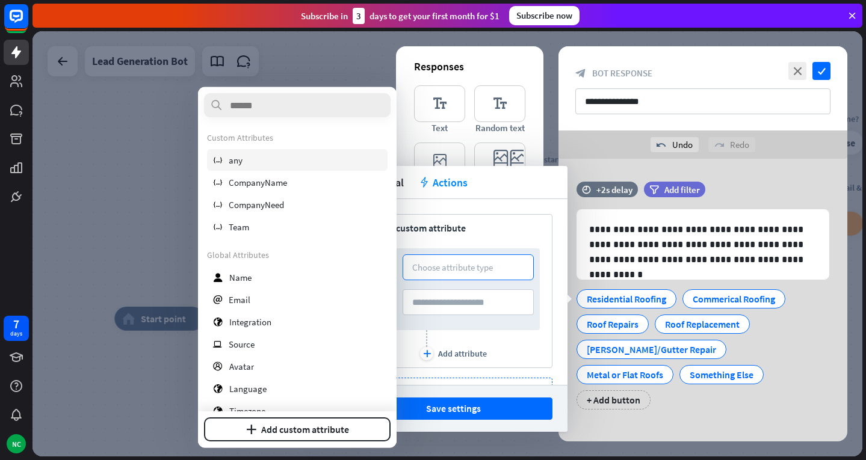
click at [247, 164] on div "variable any" at bounding box center [297, 160] width 181 height 22
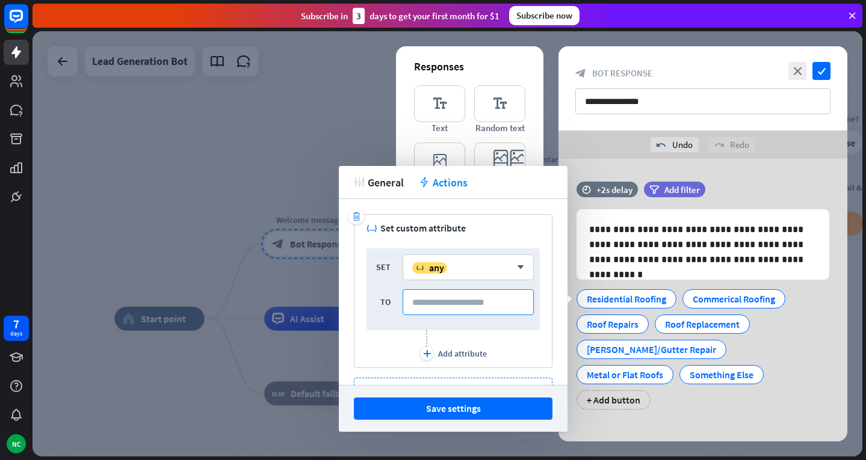
click at [442, 297] on input at bounding box center [468, 303] width 131 height 26
type input "**********"
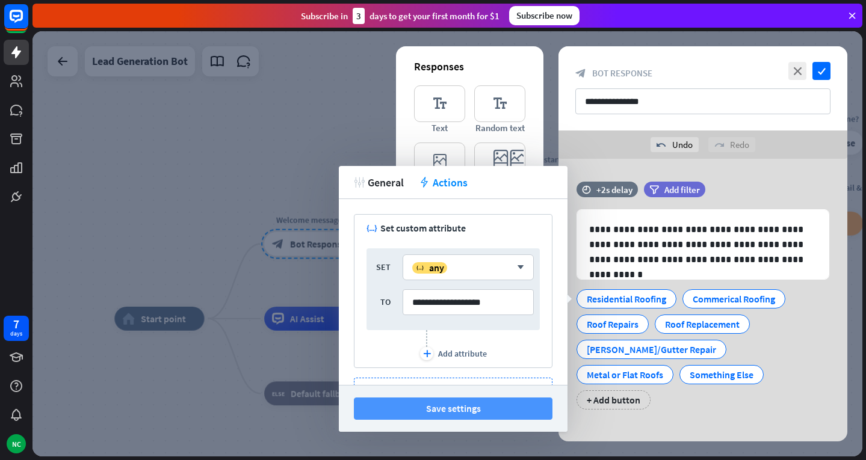
click at [473, 408] on button "Save settings" at bounding box center [453, 409] width 199 height 22
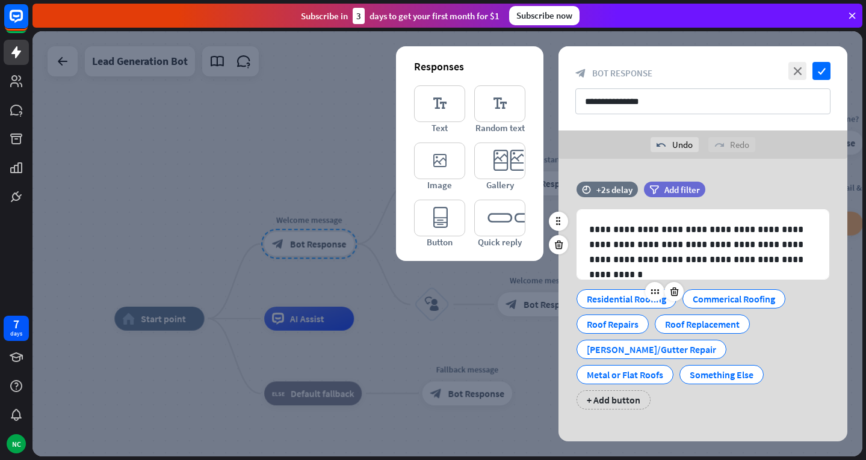
click at [601, 293] on div "Residential Roofing" at bounding box center [626, 299] width 79 height 18
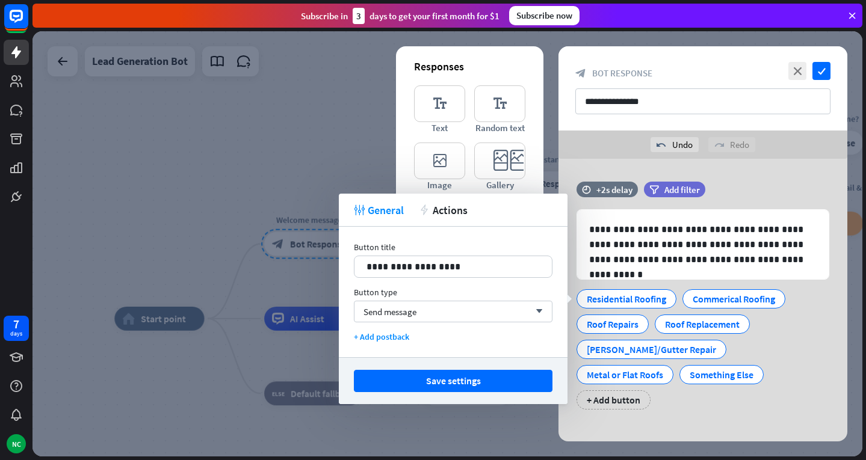
click at [469, 215] on div "tweak General action Actions" at bounding box center [453, 210] width 229 height 33
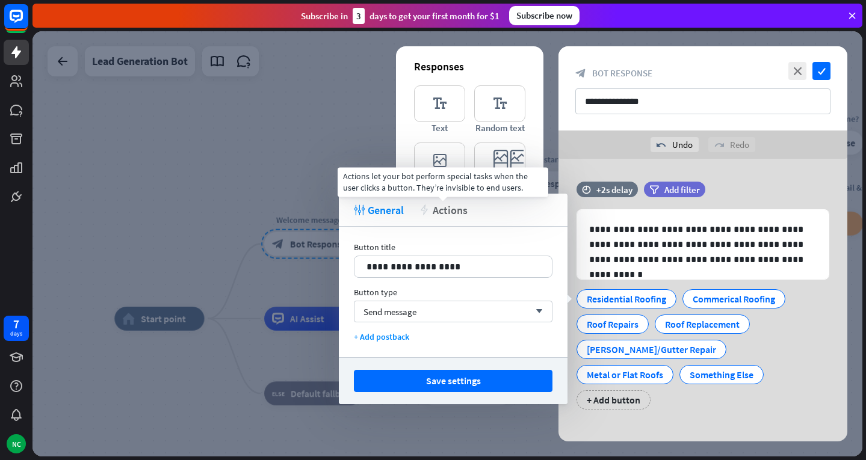
click at [450, 212] on span "Actions" at bounding box center [450, 210] width 35 height 14
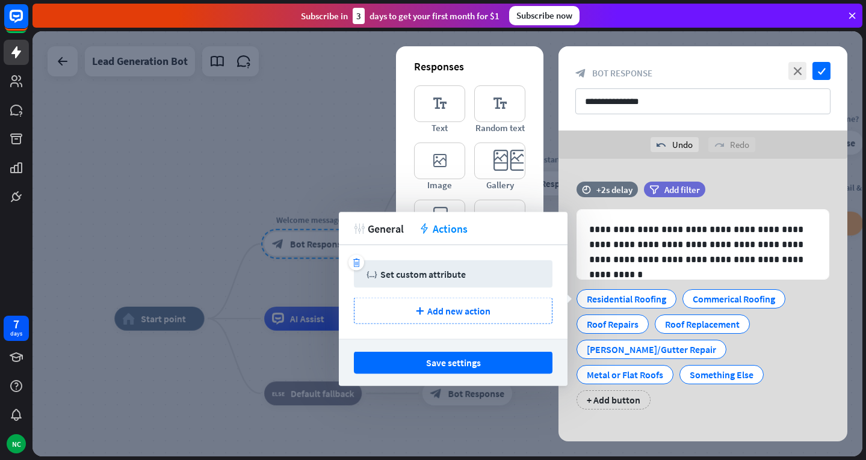
click at [409, 277] on div "Set custom attribute" at bounding box center [422, 274] width 85 height 12
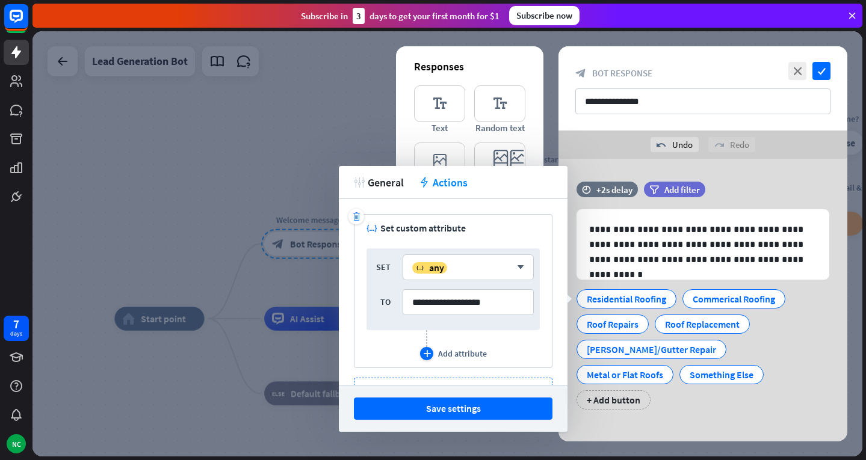
click at [423, 354] on icon "plus" at bounding box center [427, 353] width 8 height 7
click at [533, 344] on icon at bounding box center [538, 343] width 11 height 11
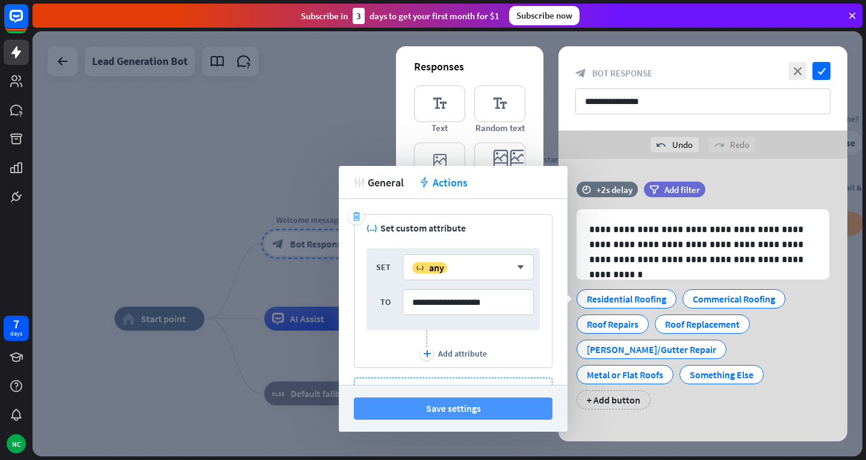
click at [481, 401] on button "Save settings" at bounding box center [453, 409] width 199 height 22
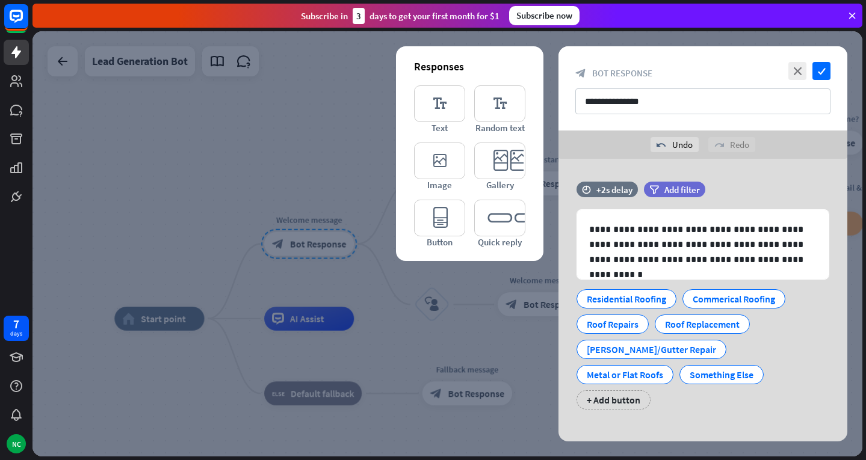
click at [498, 345] on div at bounding box center [448, 244] width 830 height 426
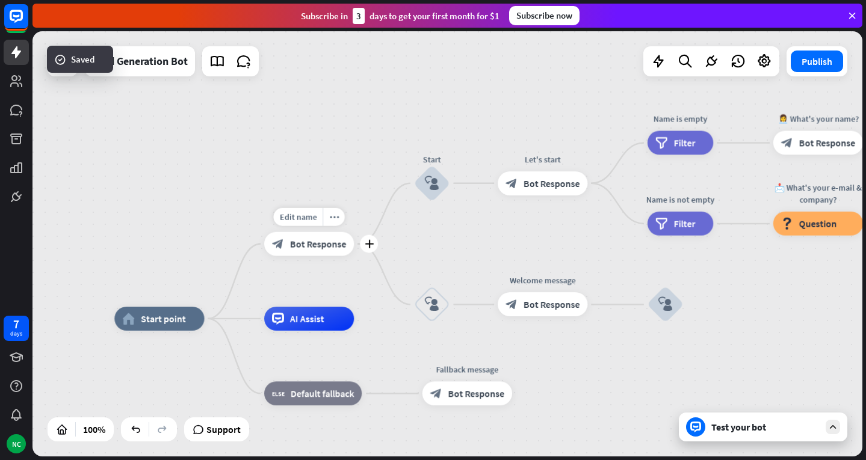
click at [338, 246] on span "Bot Response" at bounding box center [318, 244] width 57 height 12
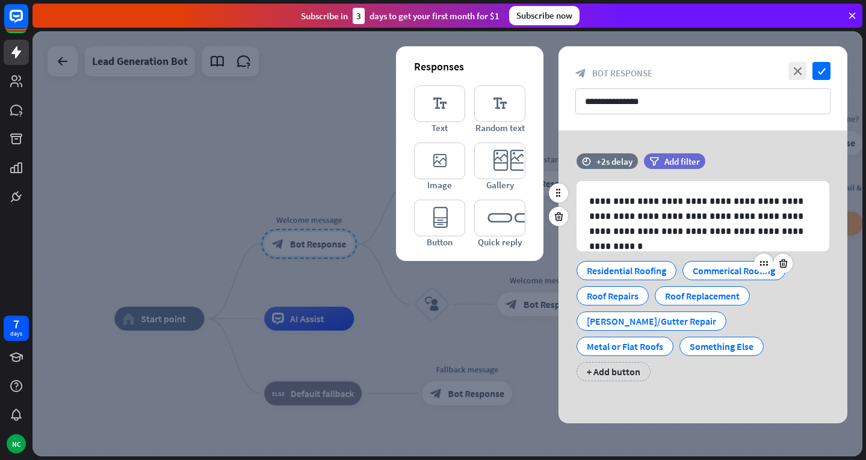
click at [717, 267] on div "Commerical Roofing" at bounding box center [734, 271] width 82 height 18
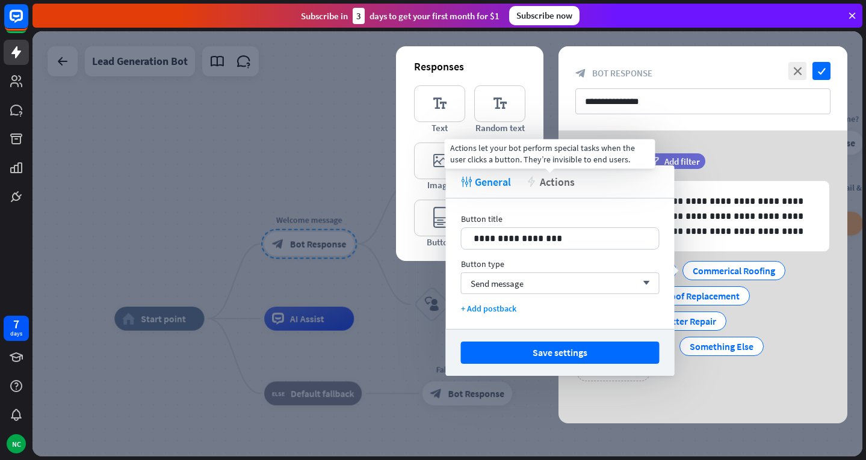
click at [562, 184] on span "Actions" at bounding box center [557, 182] width 35 height 14
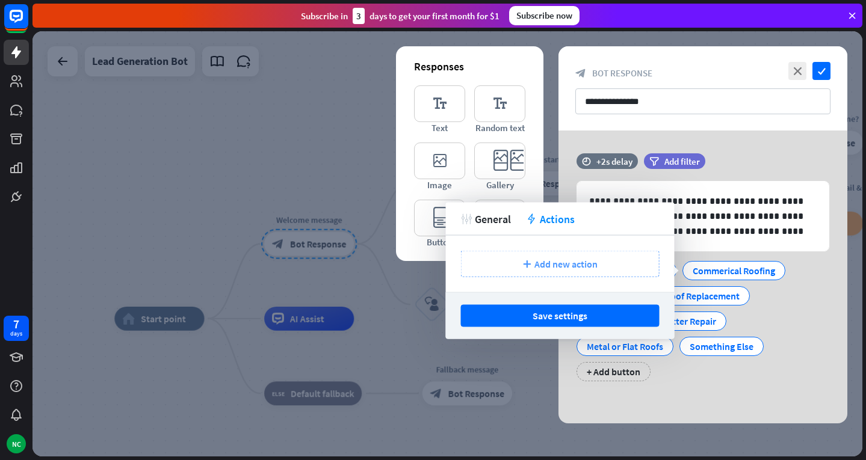
click at [538, 252] on div "plus Add new action" at bounding box center [560, 264] width 199 height 26
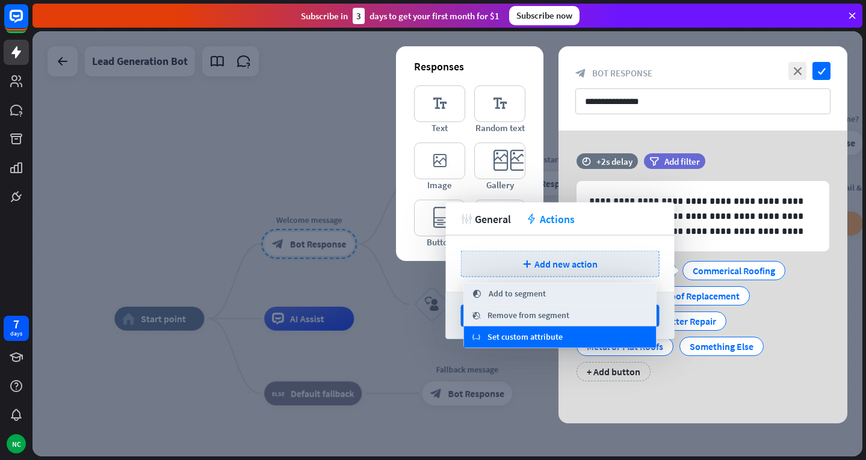
click at [542, 336] on span "Set custom attribute" at bounding box center [525, 338] width 75 height 12
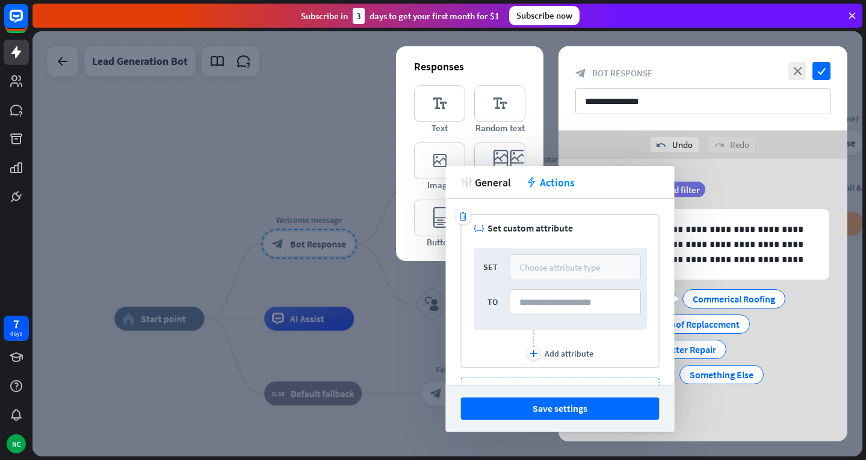
click at [528, 268] on div "Choose attribute type" at bounding box center [559, 267] width 81 height 11
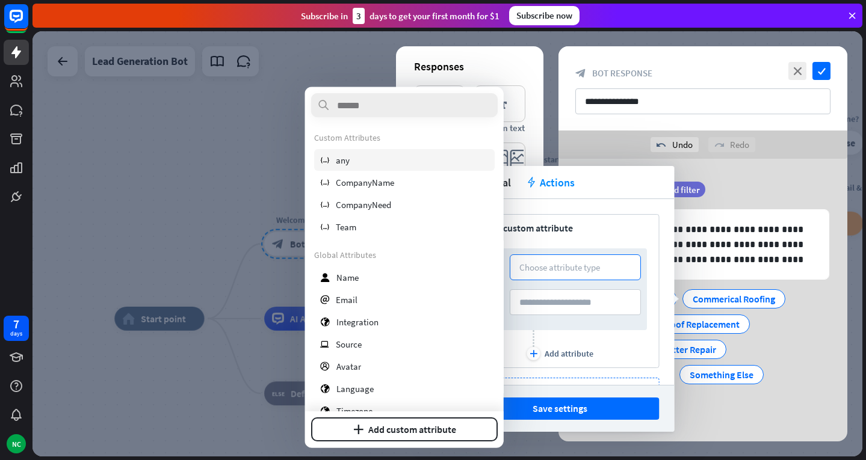
click at [433, 155] on div "variable any" at bounding box center [404, 160] width 181 height 22
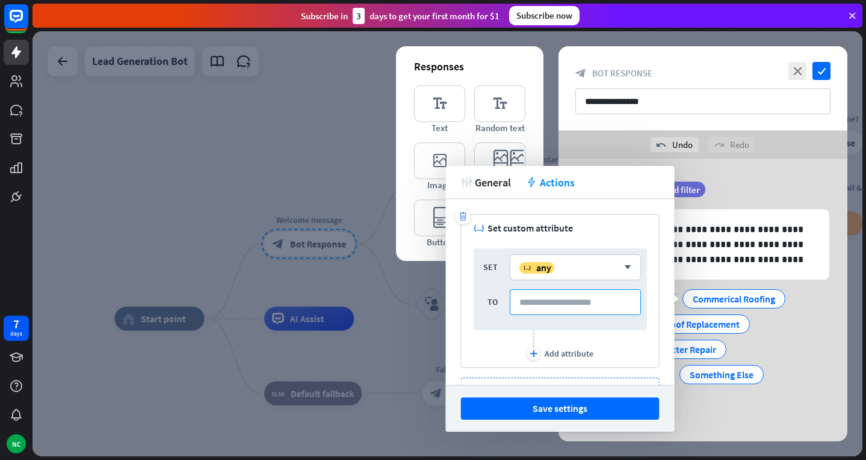
click at [547, 311] on input at bounding box center [575, 303] width 131 height 26
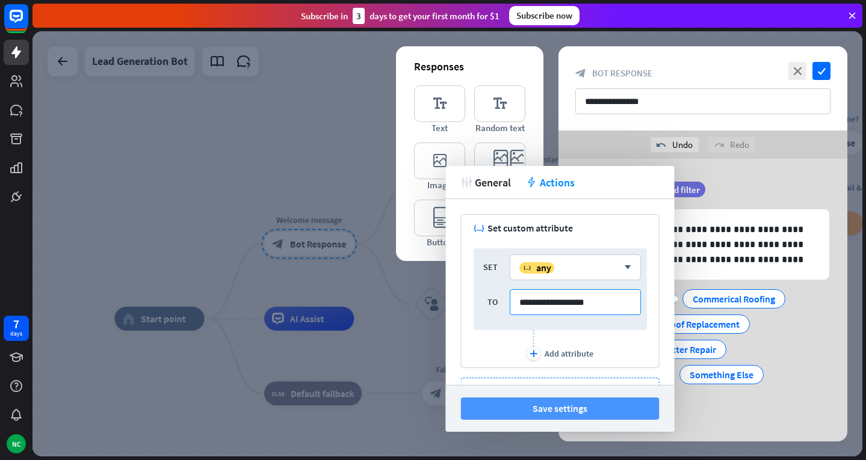
type input "**********"
click at [593, 409] on button "Save settings" at bounding box center [560, 409] width 199 height 22
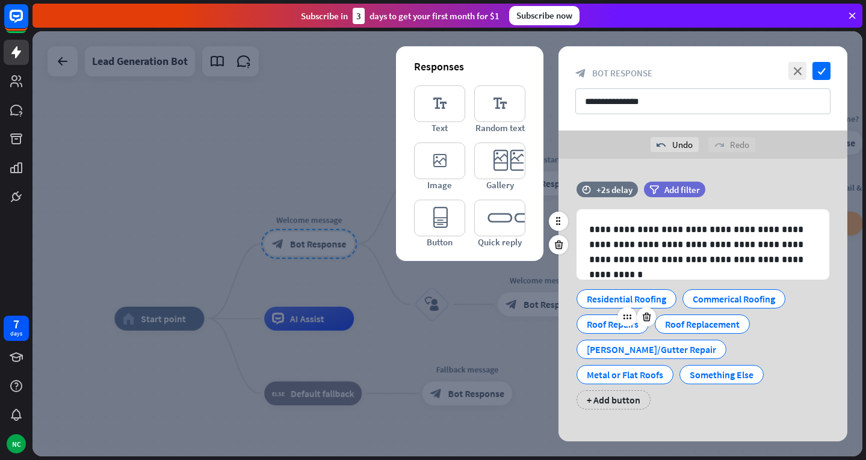
click at [616, 326] on div "Roof Repairs" at bounding box center [613, 324] width 52 height 18
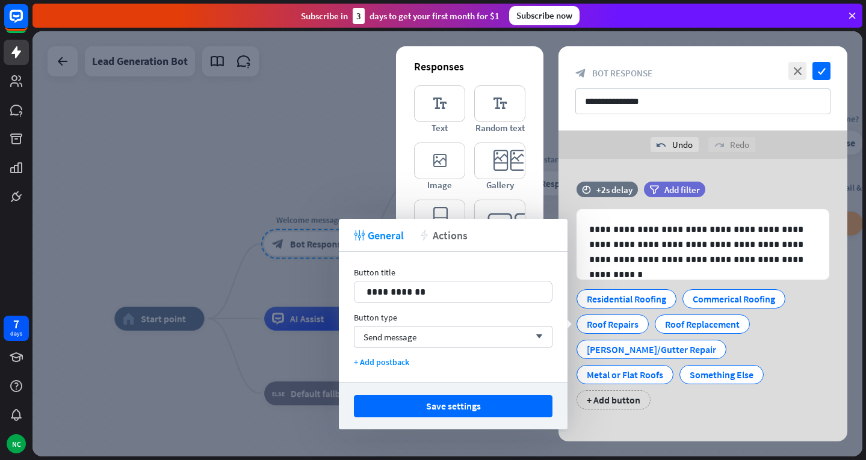
click at [450, 239] on span "Actions" at bounding box center [450, 236] width 35 height 14
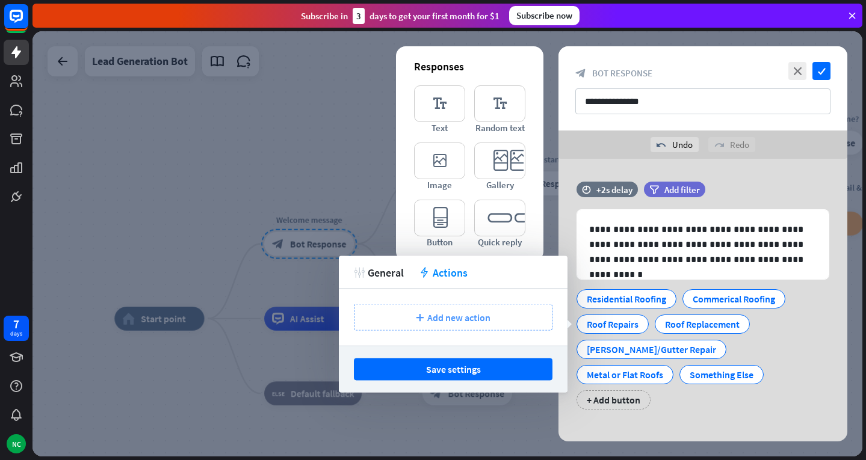
click at [449, 320] on span "Add new action" at bounding box center [458, 318] width 63 height 12
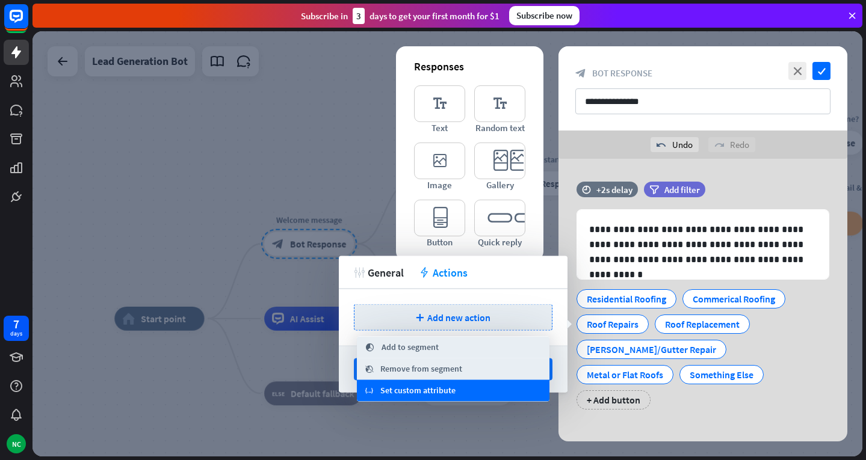
click at [438, 389] on span "Set custom attribute" at bounding box center [417, 391] width 75 height 12
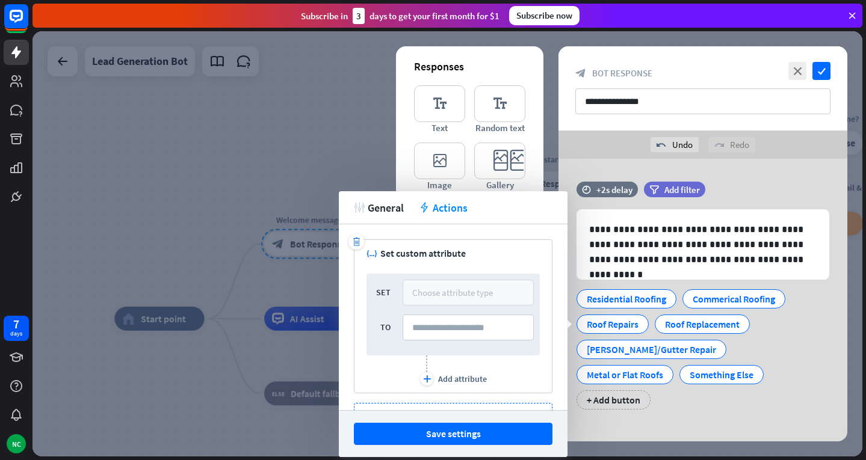
click at [483, 288] on div "Choose attribute type" at bounding box center [452, 292] width 81 height 11
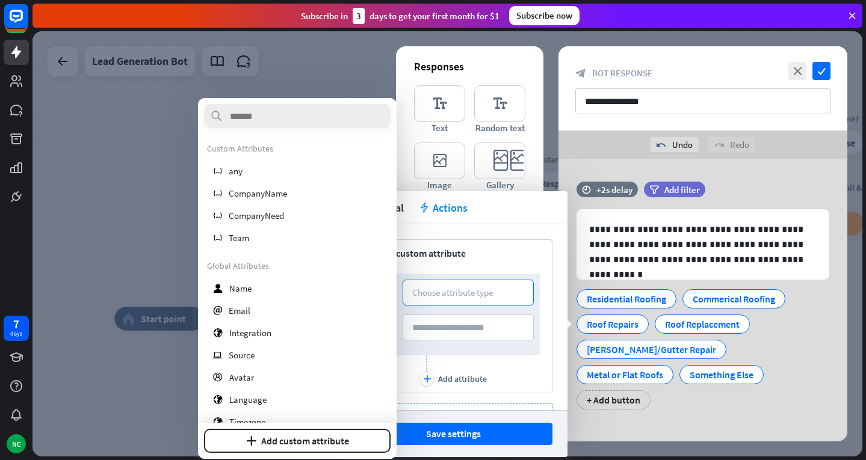
click at [296, 182] on div "Custom Attributes variable any variable CompanyName variable CompanyNeed variab…" at bounding box center [297, 195] width 181 height 105
click at [264, 181] on div "variable any" at bounding box center [297, 171] width 181 height 22
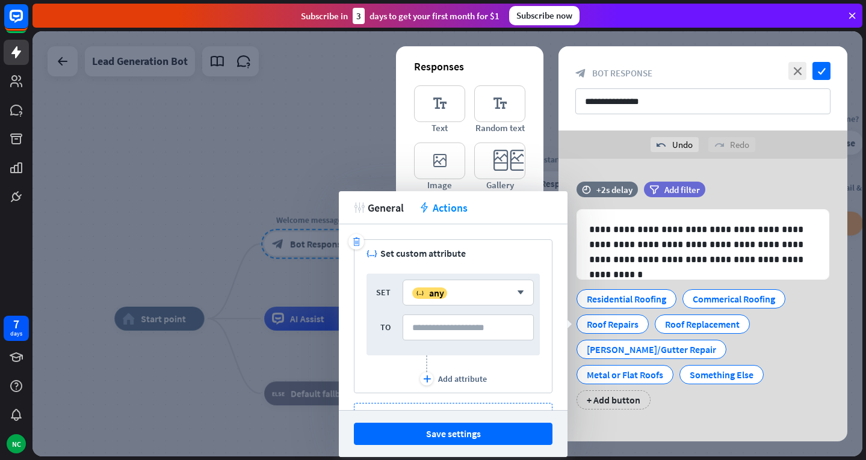
click at [445, 313] on div "SET variable any arrow_down TO" at bounding box center [453, 315] width 173 height 82
click at [451, 328] on input at bounding box center [468, 328] width 131 height 26
type input "**********"
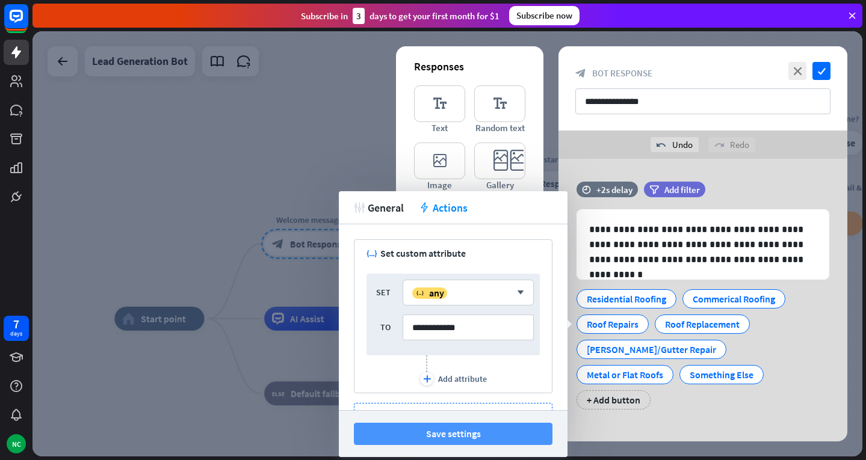
click at [477, 431] on button "Save settings" at bounding box center [453, 434] width 199 height 22
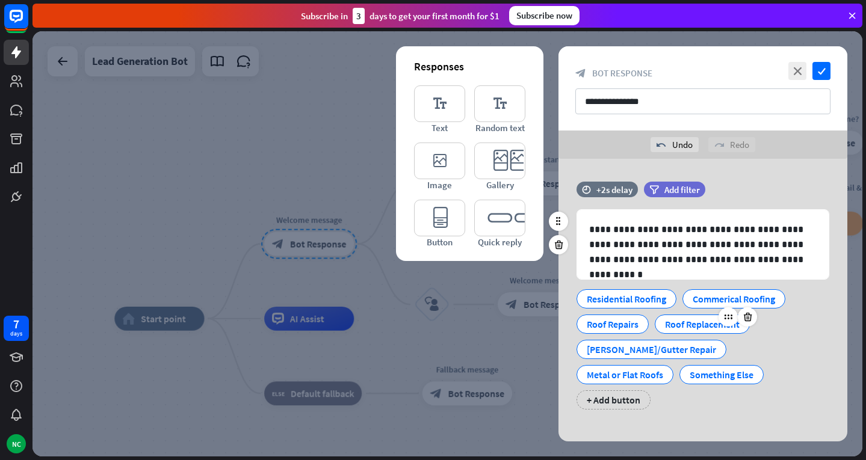
click at [678, 324] on div "Roof Replacement" at bounding box center [702, 324] width 75 height 18
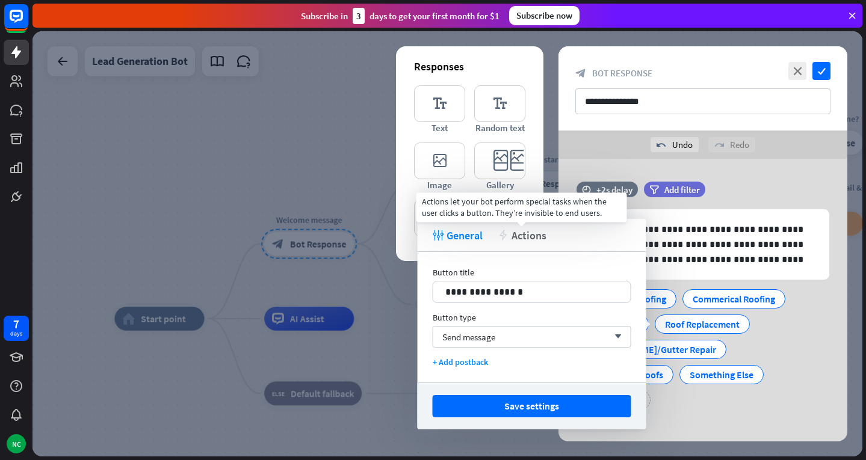
click at [521, 241] on span "Actions" at bounding box center [529, 236] width 35 height 14
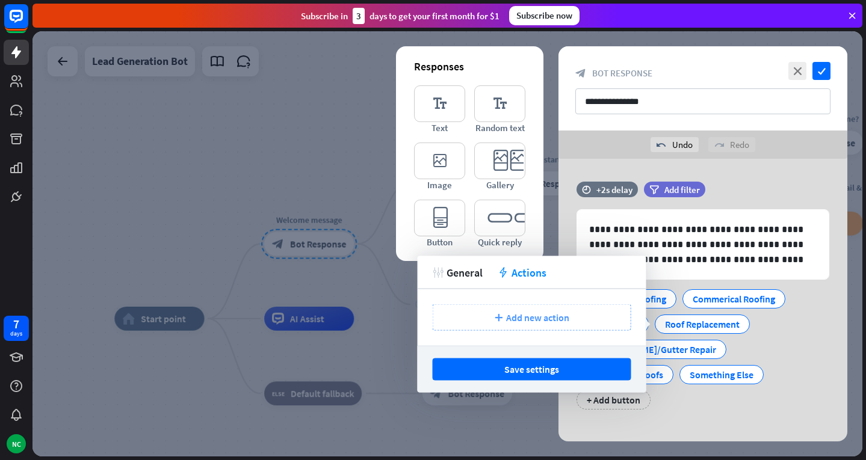
click at [506, 313] on span "Add new action" at bounding box center [537, 318] width 63 height 12
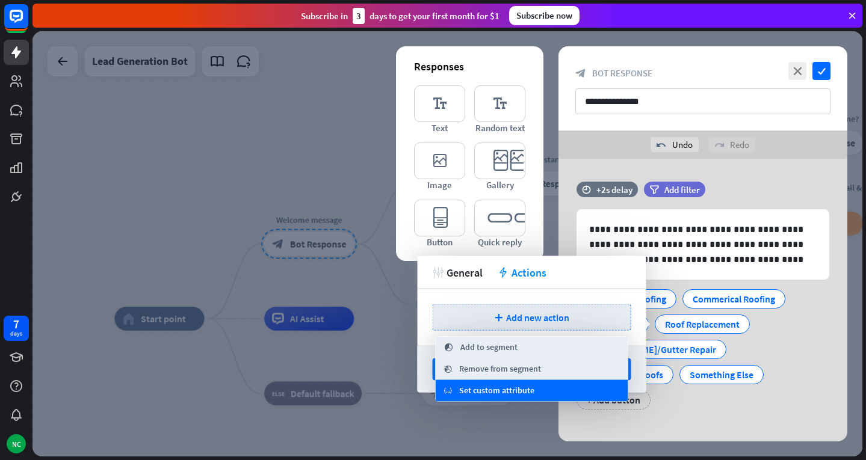
click at [473, 389] on span "Set custom attribute" at bounding box center [496, 391] width 75 height 12
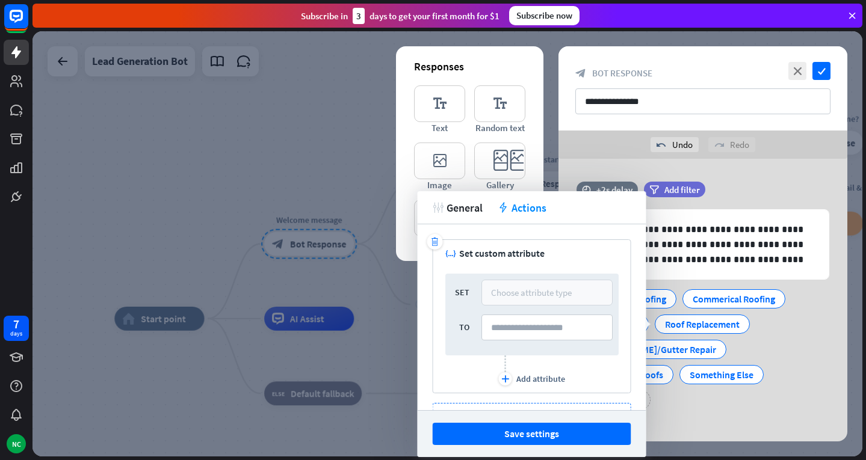
click at [509, 287] on div "Choose attribute type" at bounding box center [547, 293] width 131 height 26
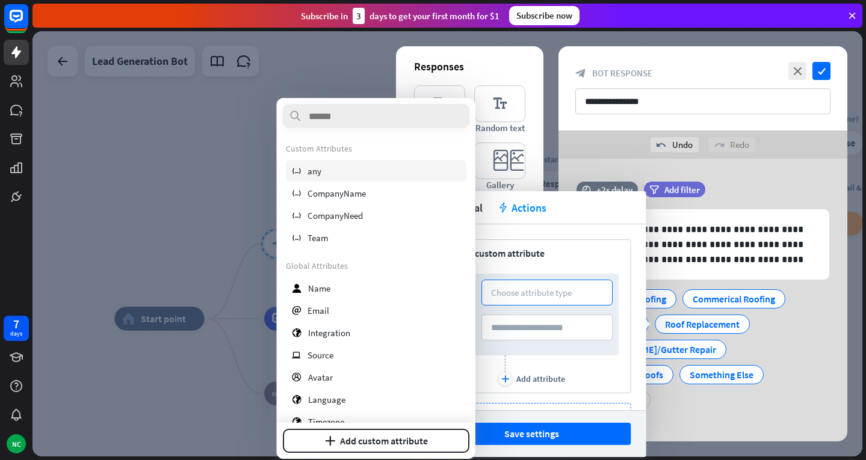
click at [378, 163] on div "variable any" at bounding box center [376, 171] width 181 height 22
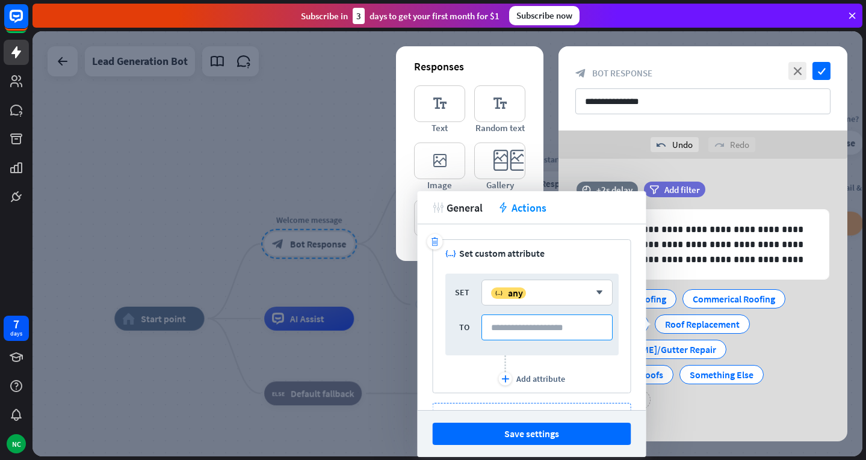
click at [541, 330] on input at bounding box center [547, 328] width 131 height 26
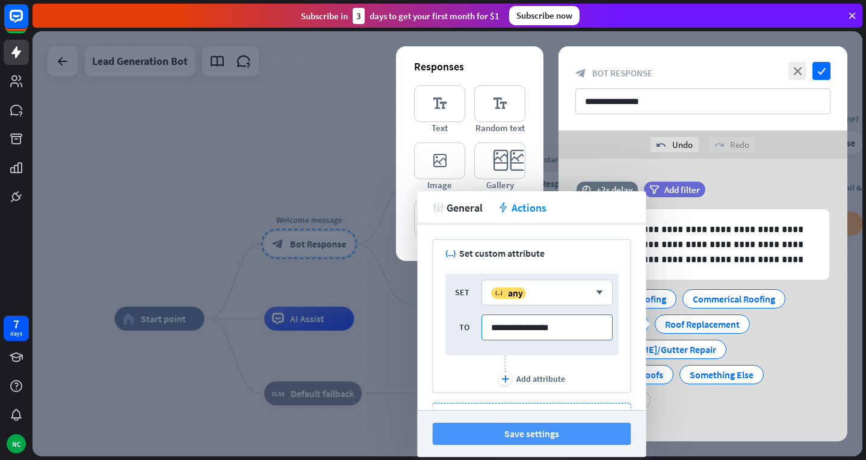
type input "**********"
click at [541, 431] on button "Save settings" at bounding box center [532, 434] width 199 height 22
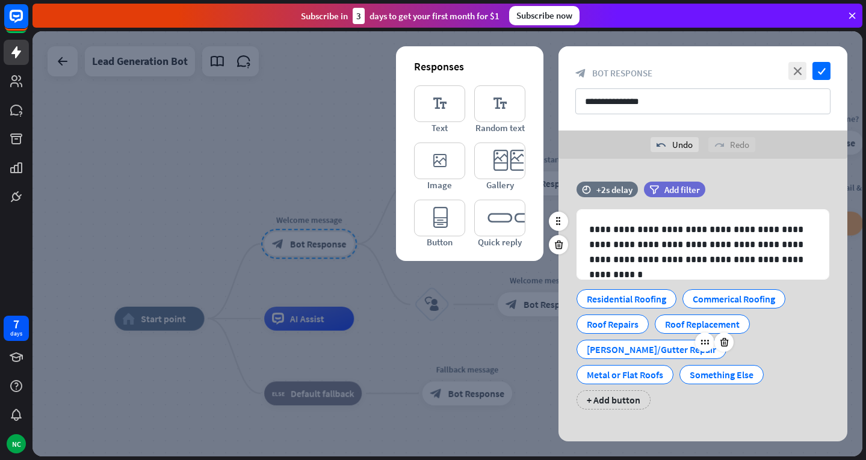
click at [630, 353] on div "[PERSON_NAME]/Gutter Repair" at bounding box center [651, 350] width 129 height 18
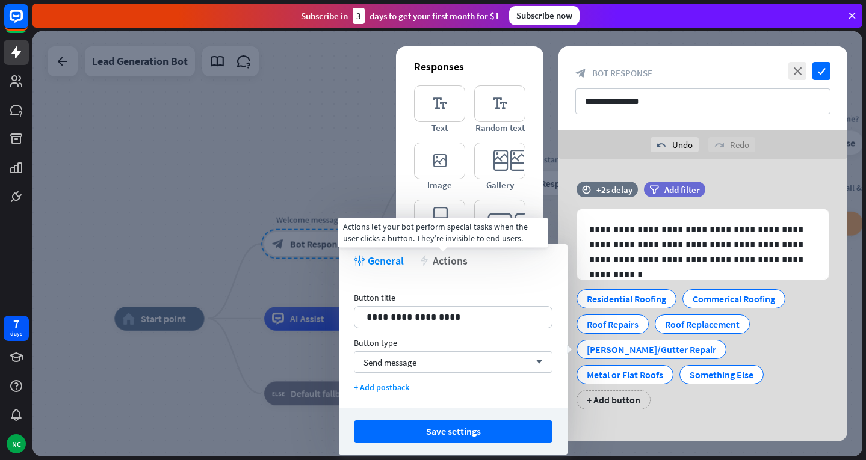
click at [445, 256] on span "Actions" at bounding box center [450, 261] width 35 height 14
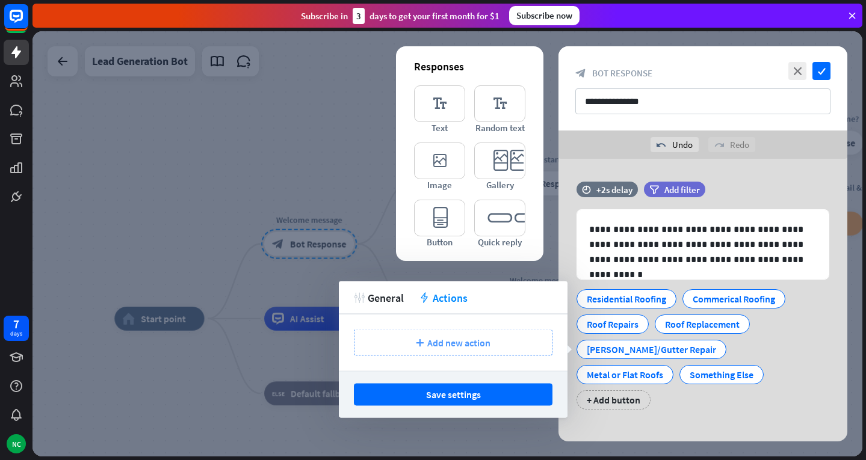
click at [424, 350] on div "plus Add new action" at bounding box center [453, 343] width 199 height 26
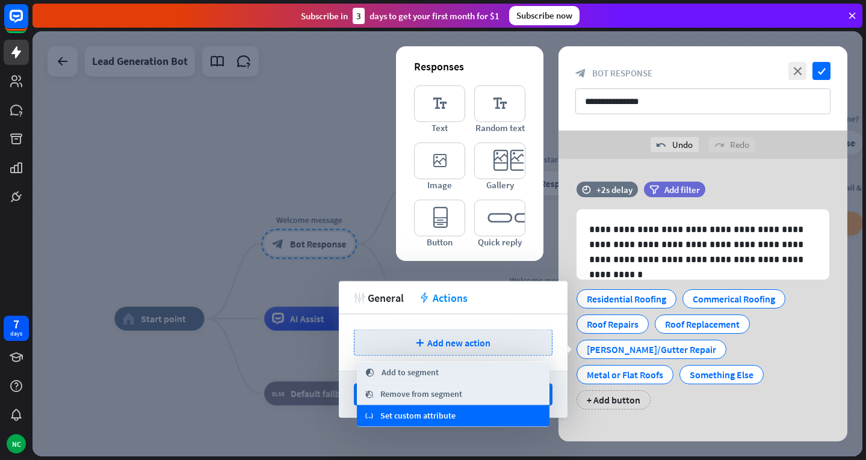
click at [415, 418] on span "Set custom attribute" at bounding box center [417, 416] width 75 height 12
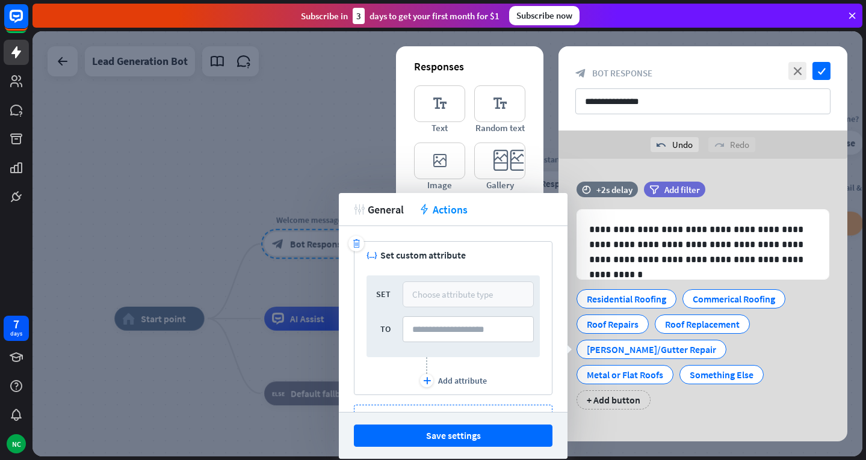
click at [426, 293] on div "Choose attribute type" at bounding box center [452, 294] width 81 height 11
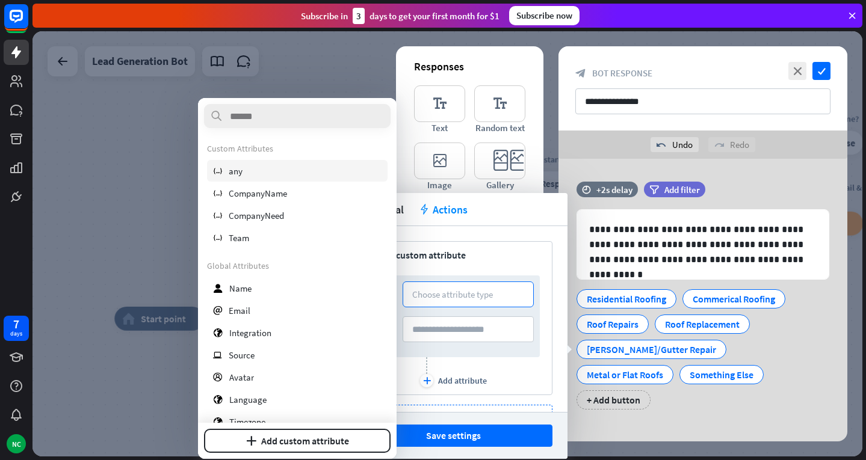
click at [286, 170] on div "variable any" at bounding box center [297, 171] width 181 height 22
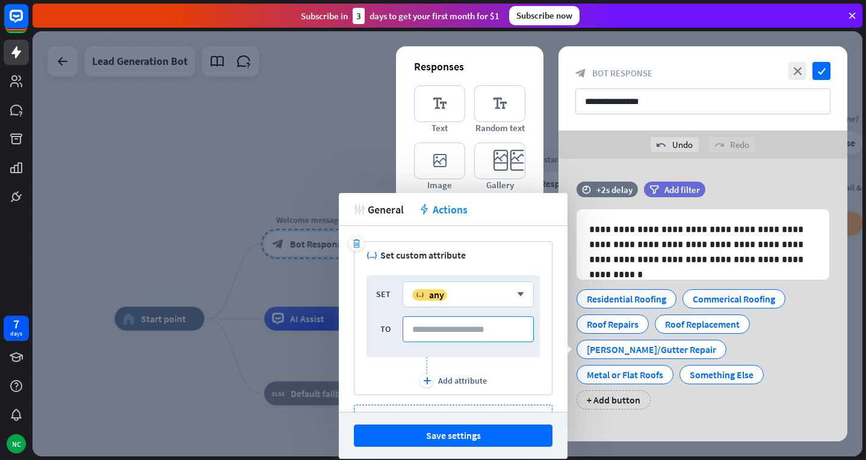
click at [429, 336] on input at bounding box center [468, 330] width 131 height 26
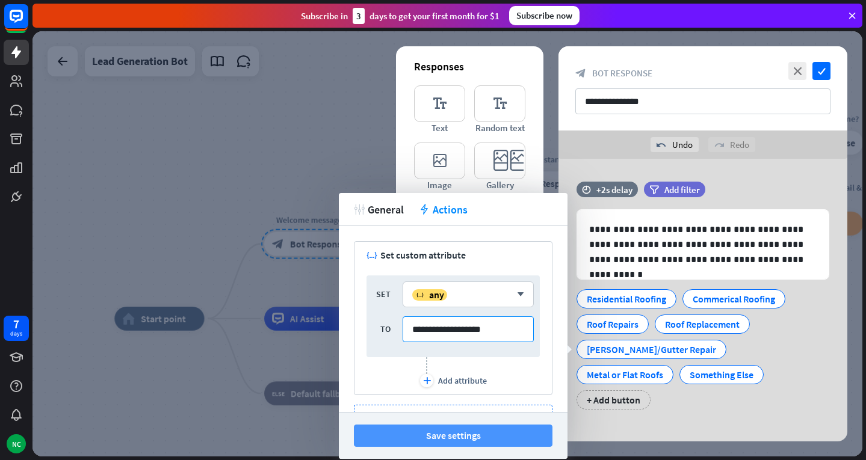
type input "**********"
click at [422, 433] on button "Save settings" at bounding box center [453, 436] width 199 height 22
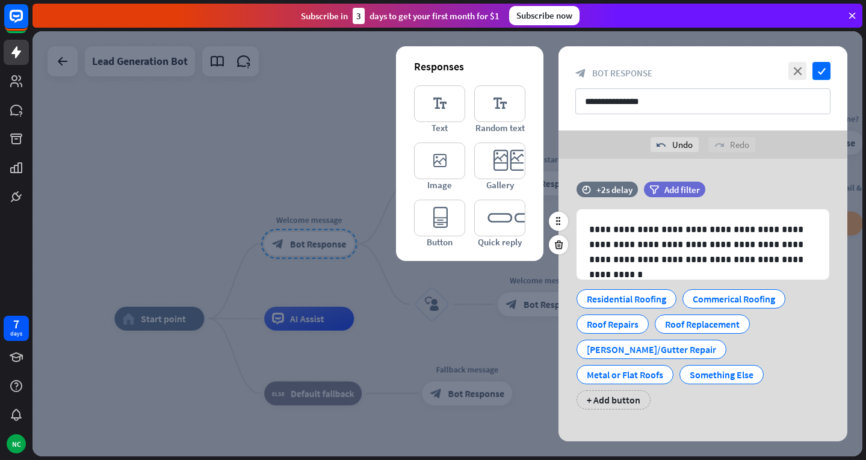
click at [677, 359] on div "Metal or Flat Roofs" at bounding box center [625, 371] width 103 height 25
click at [663, 366] on div "Metal or Flat Roofs" at bounding box center [625, 375] width 76 height 18
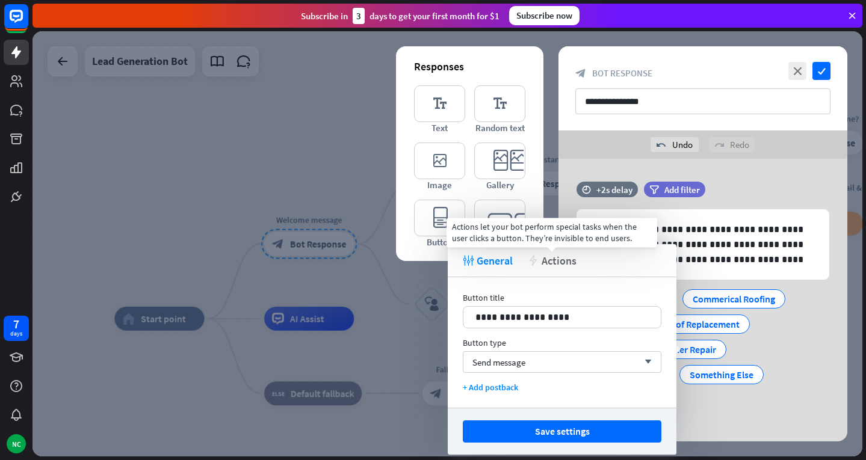
click at [544, 264] on span "Actions" at bounding box center [559, 261] width 35 height 14
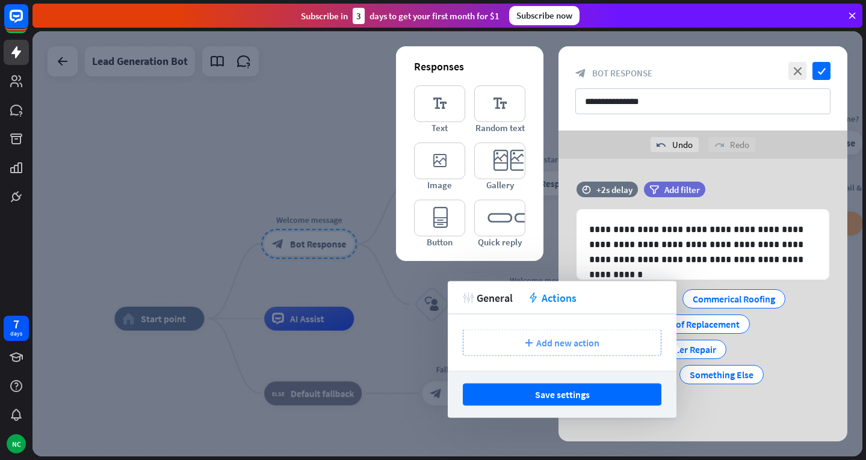
click at [521, 341] on div "plus Add new action" at bounding box center [562, 343] width 199 height 26
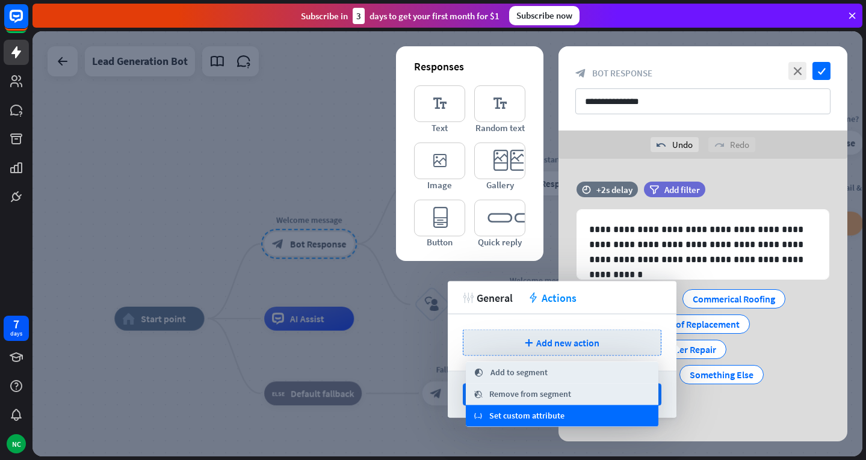
click at [498, 415] on span "Set custom attribute" at bounding box center [526, 416] width 75 height 12
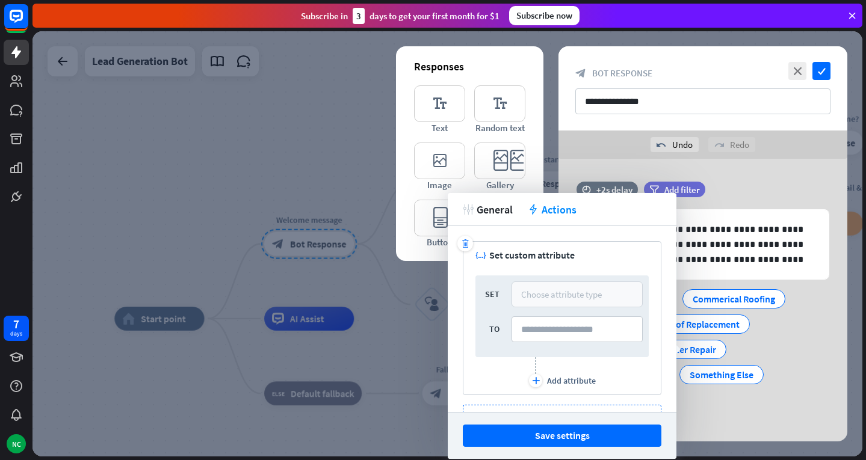
click at [534, 300] on div "Choose attribute type" at bounding box center [561, 294] width 81 height 11
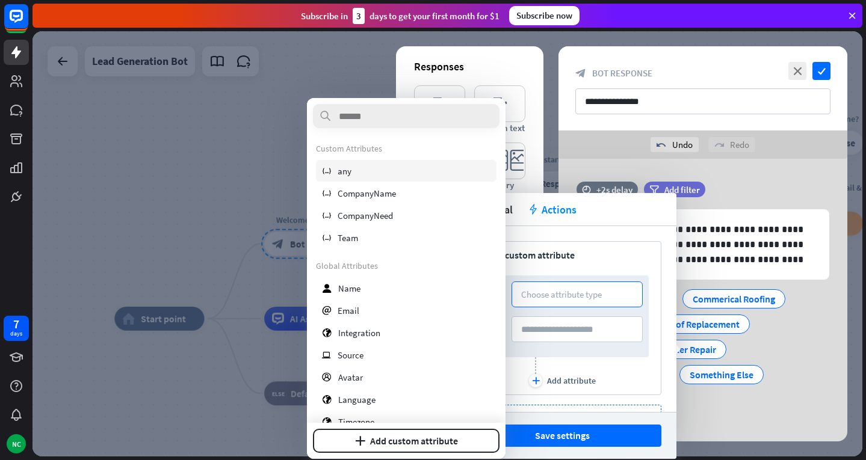
click at [403, 176] on div "variable any" at bounding box center [406, 171] width 181 height 22
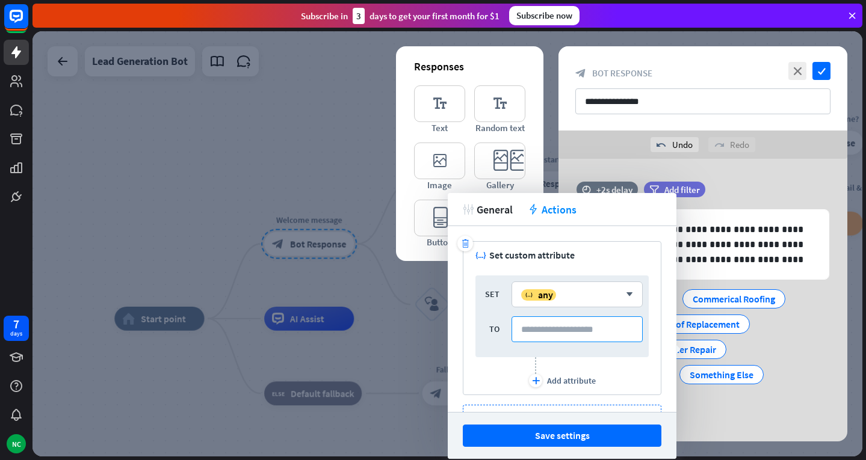
click at [541, 328] on input at bounding box center [577, 330] width 131 height 26
type input "**********"
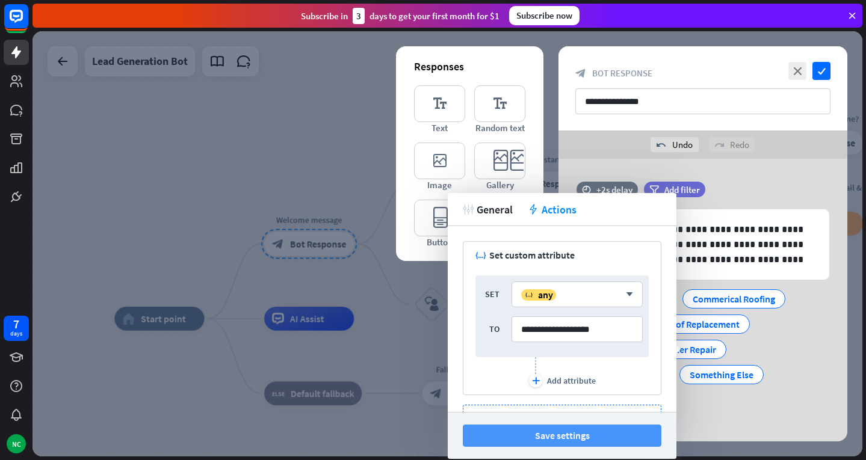
click at [573, 433] on button "Save settings" at bounding box center [562, 436] width 199 height 22
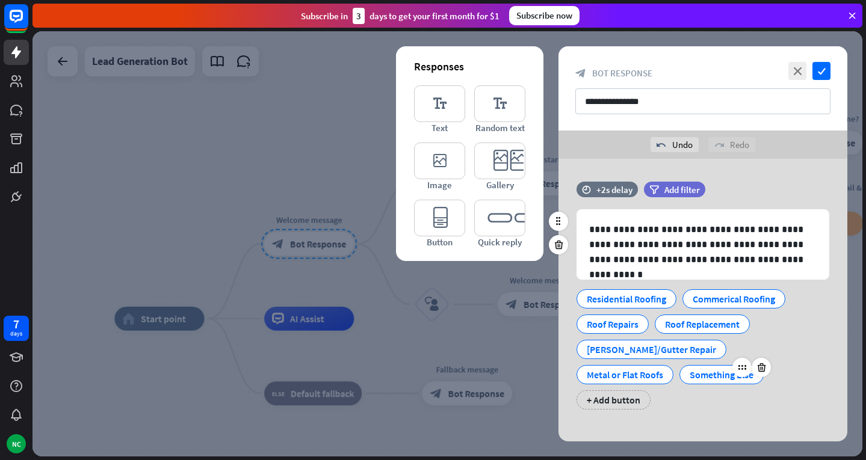
click at [690, 377] on div "Something Else" at bounding box center [722, 375] width 64 height 18
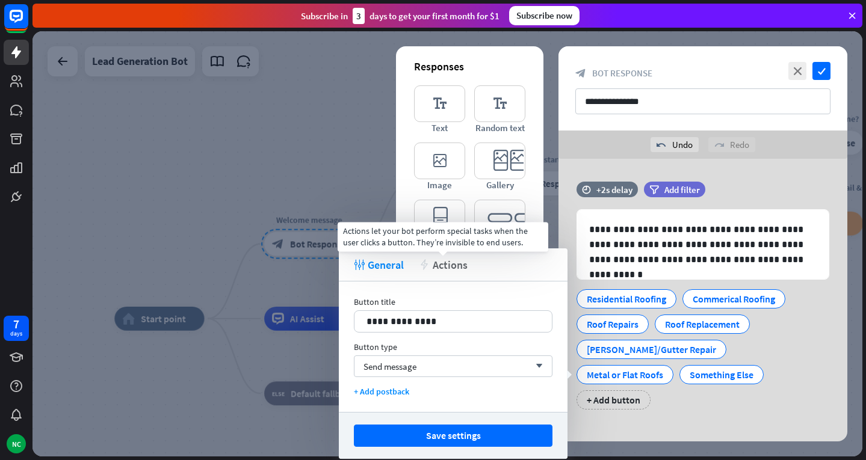
click at [450, 260] on span "Actions" at bounding box center [450, 265] width 35 height 14
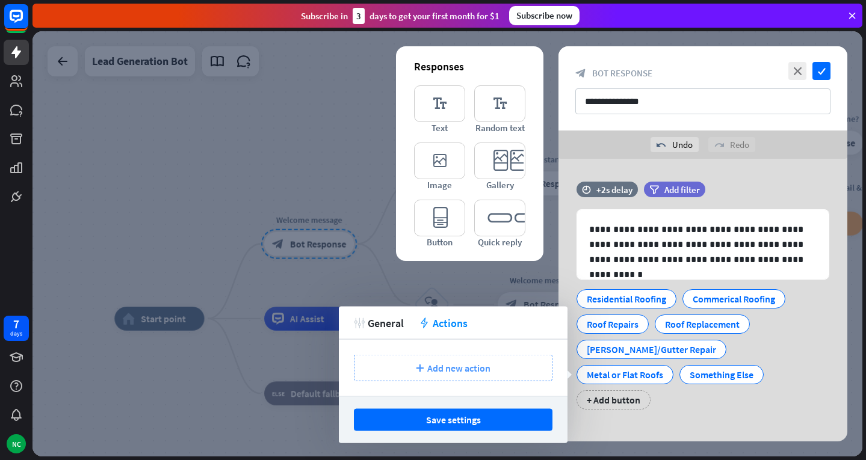
click at [441, 365] on span "Add new action" at bounding box center [458, 368] width 63 height 12
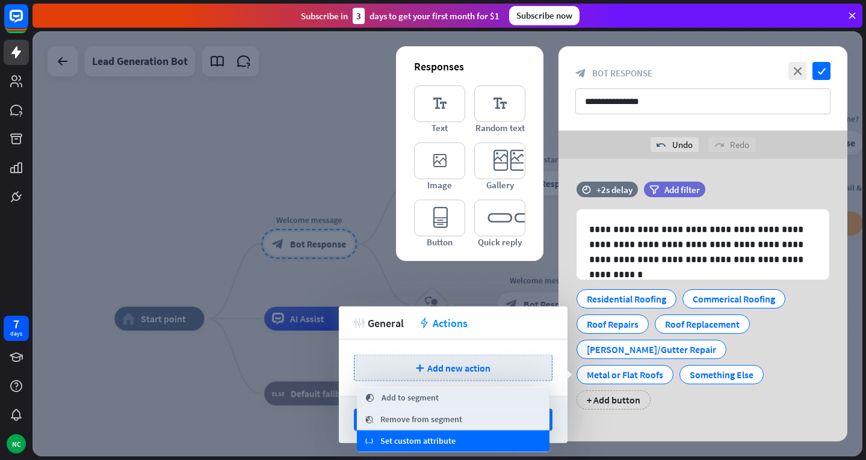
click at [404, 444] on span "Set custom attribute" at bounding box center [417, 442] width 75 height 12
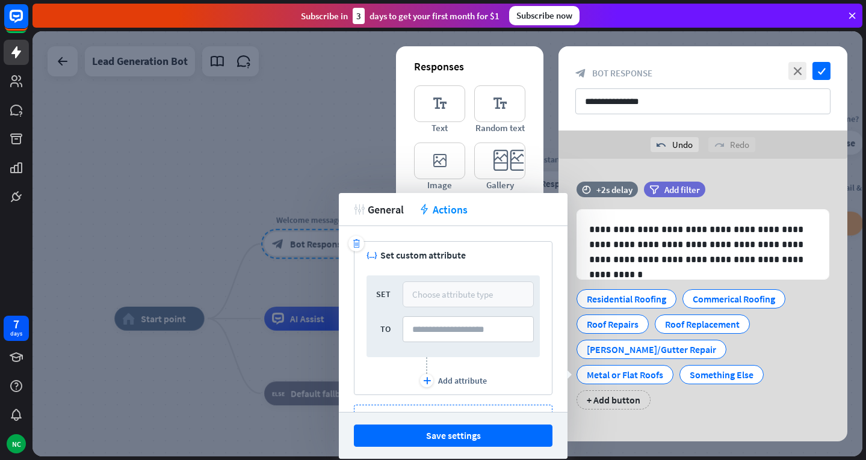
click at [440, 293] on div "Choose attribute type" at bounding box center [452, 294] width 81 height 11
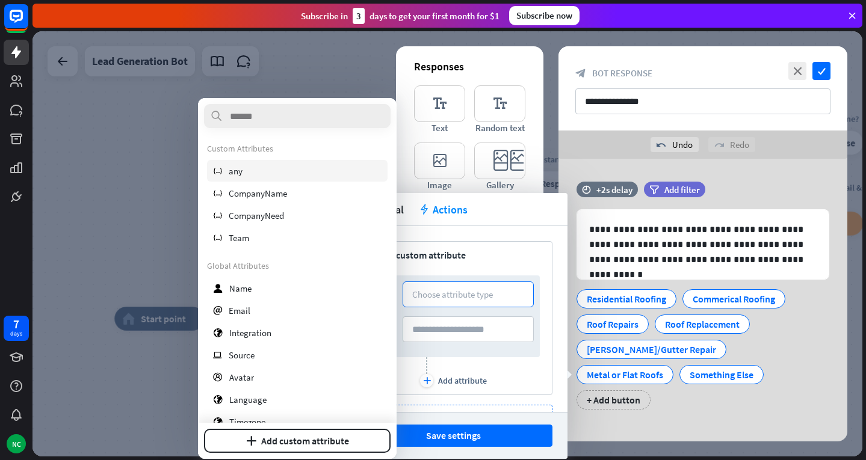
click at [290, 175] on div "variable any" at bounding box center [297, 171] width 181 height 22
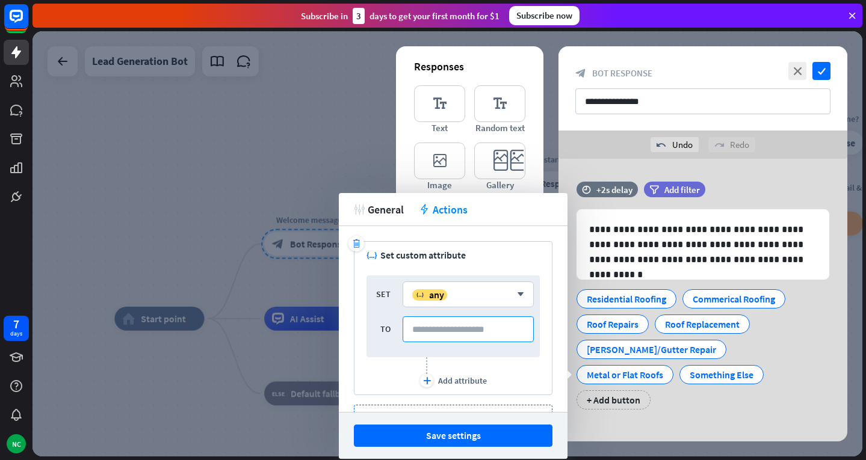
click at [427, 318] on input at bounding box center [468, 330] width 131 height 26
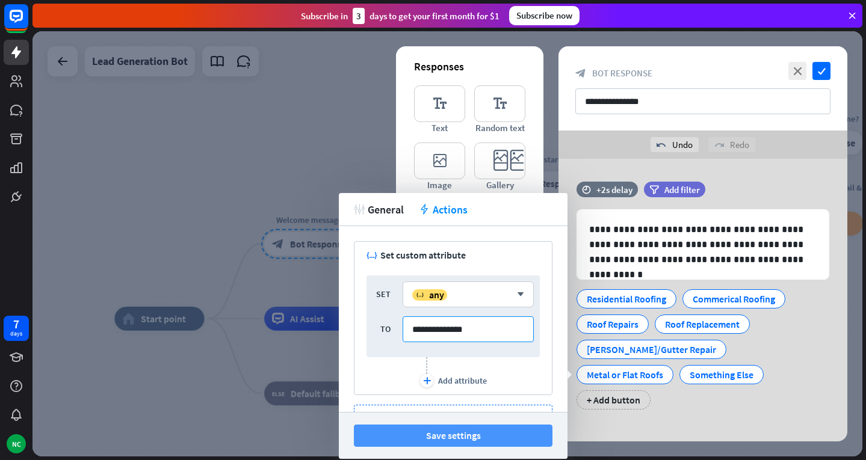
type input "**********"
click at [434, 440] on button "Save settings" at bounding box center [453, 436] width 199 height 22
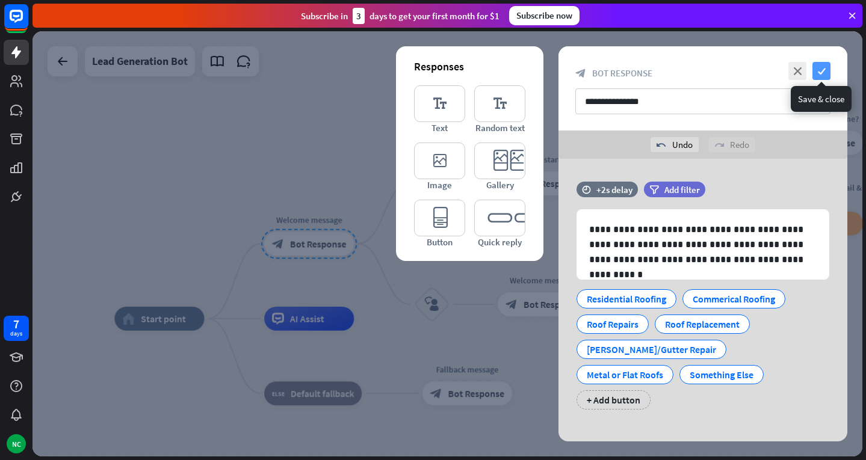
click at [825, 70] on icon "check" at bounding box center [822, 71] width 18 height 18
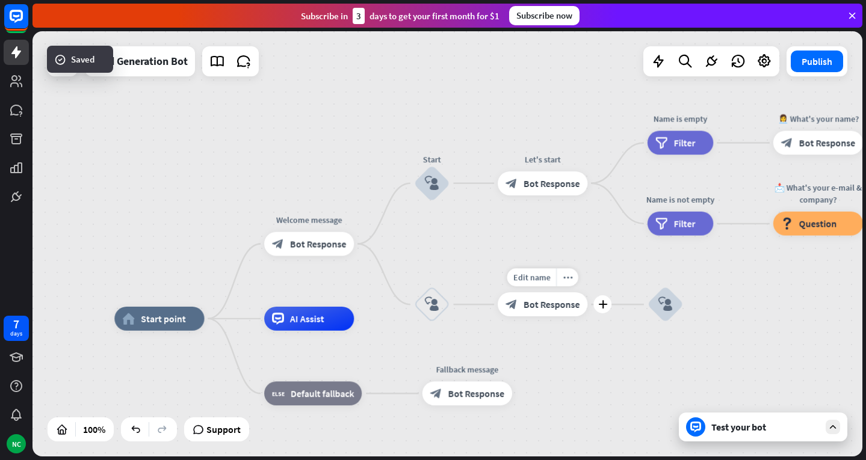
drag, startPoint x: 559, startPoint y: 277, endPoint x: 469, endPoint y: 267, distance: 90.3
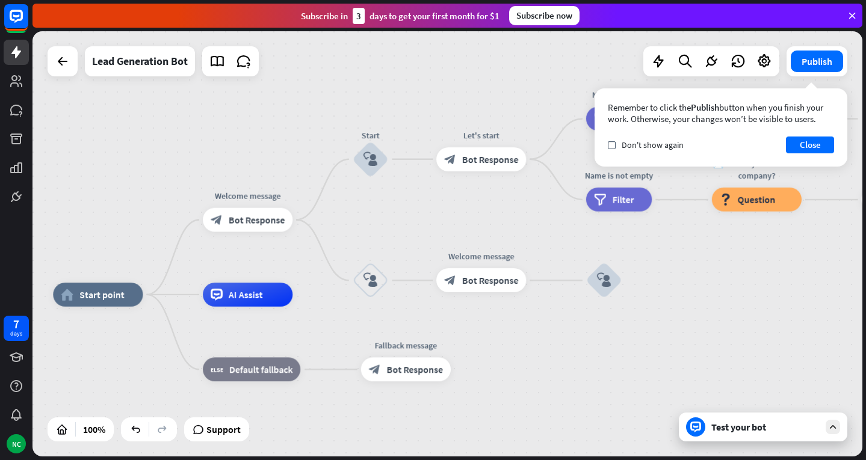
drag, startPoint x: 498, startPoint y: 258, endPoint x: 435, endPoint y: 232, distance: 68.3
click at [435, 232] on div "home_2 Start point Welcome message block_bot_response Bot Response Start block_…" at bounding box center [448, 244] width 830 height 426
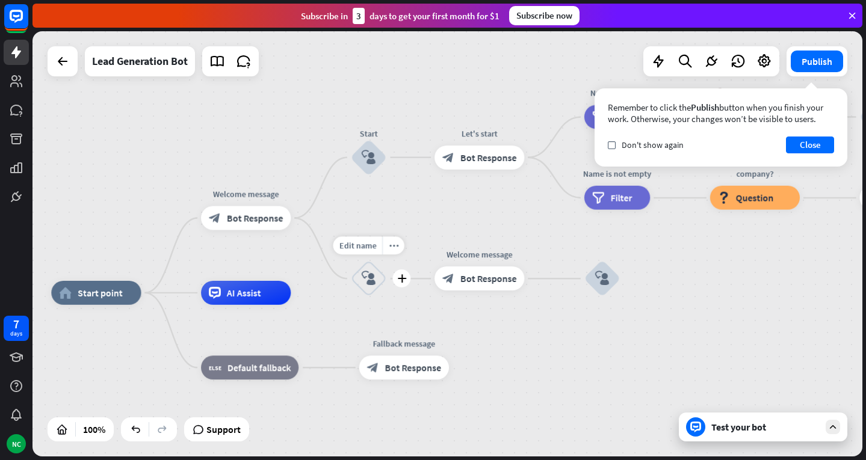
click at [377, 285] on div "block_user_input" at bounding box center [369, 279] width 36 height 36
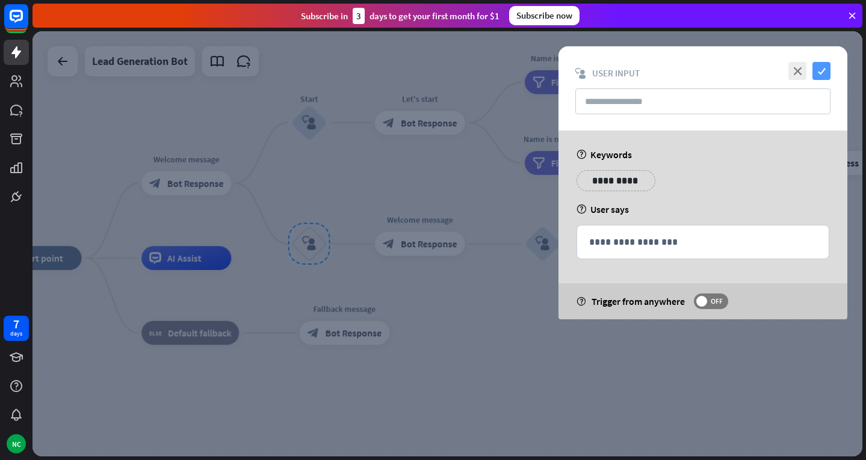
click at [825, 67] on icon "check" at bounding box center [822, 71] width 18 height 18
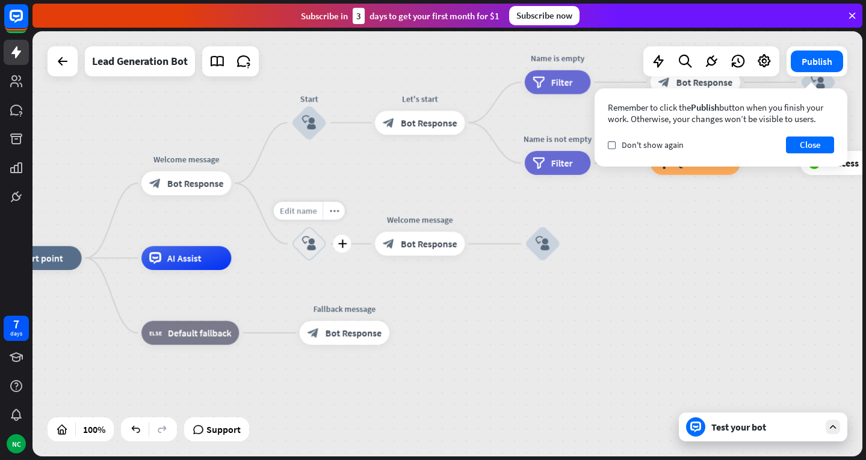
click at [308, 213] on span "Edit name" at bounding box center [297, 211] width 37 height 11
click at [400, 200] on div "home_2 Start point Welcome message block_bot_response Bot Response Start block_…" at bounding box center [448, 244] width 830 height 426
click at [320, 237] on div "block_user_input" at bounding box center [309, 244] width 36 height 36
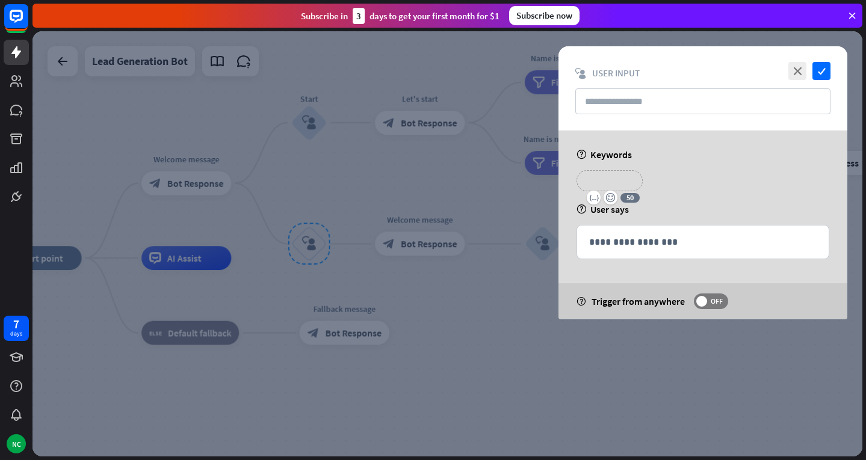
click at [603, 184] on p "**********" at bounding box center [610, 180] width 48 height 15
click at [592, 196] on icon "variable" at bounding box center [594, 198] width 10 height 10
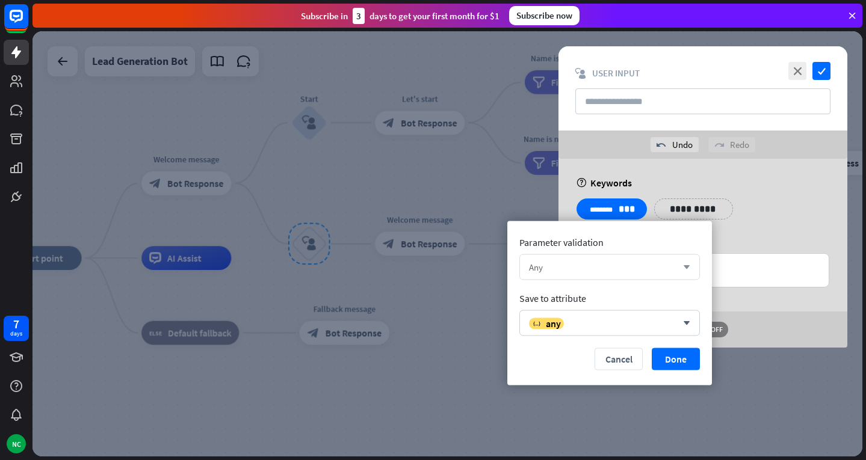
click at [588, 264] on div "Any" at bounding box center [603, 267] width 148 height 11
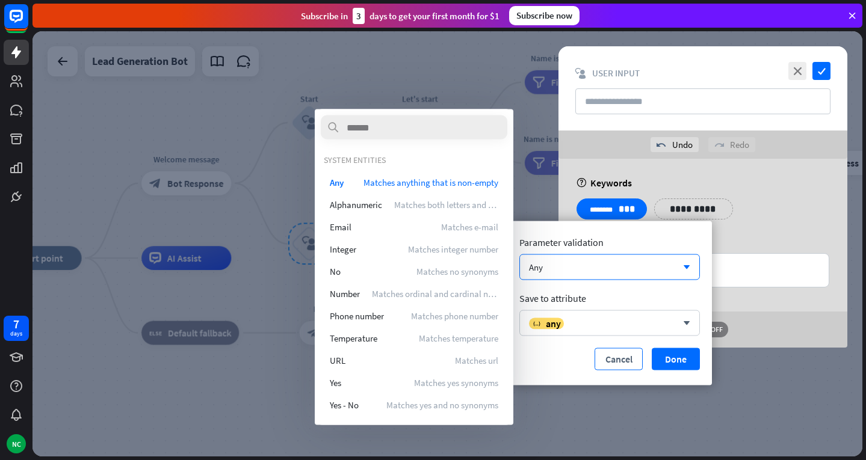
click at [623, 361] on button "Cancel" at bounding box center [619, 360] width 48 height 22
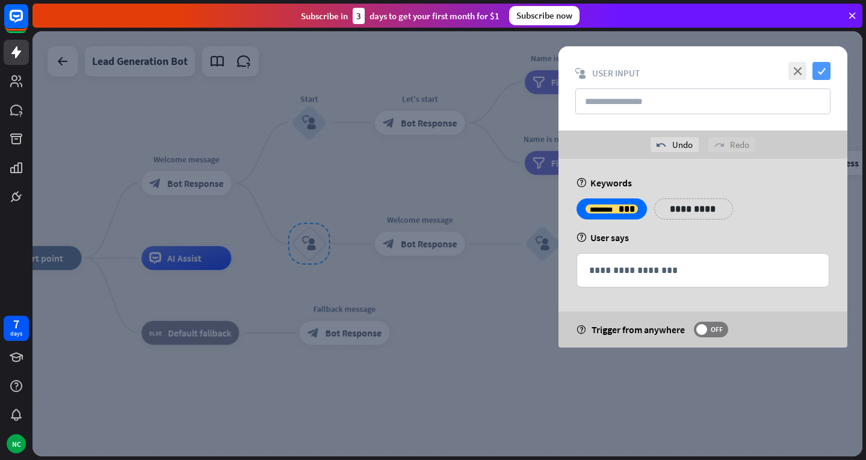
click at [823, 75] on icon "check" at bounding box center [822, 71] width 18 height 18
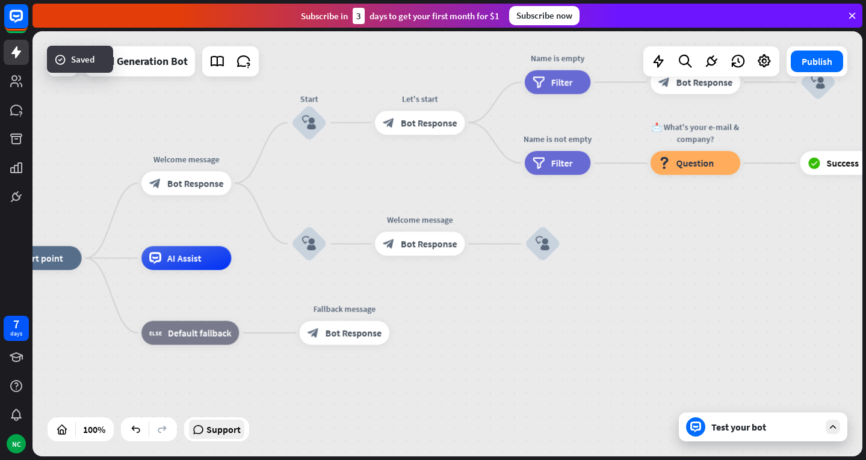
click at [217, 432] on span "Support" at bounding box center [223, 429] width 34 height 19
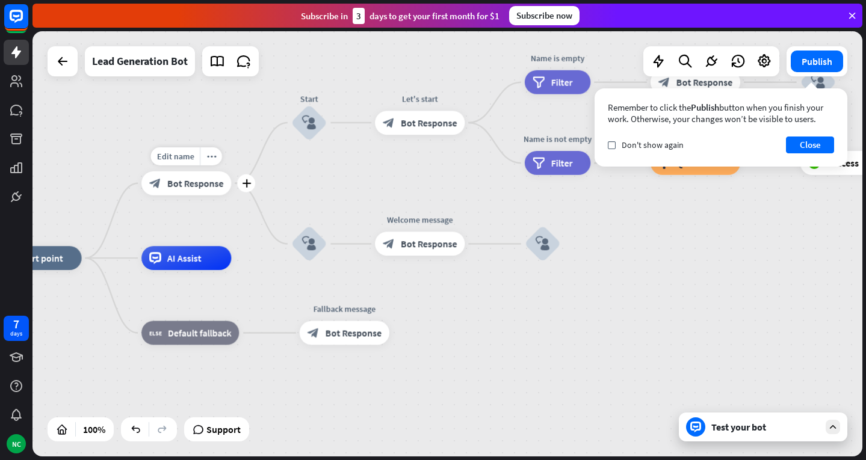
click at [197, 191] on div "block_bot_response Bot Response" at bounding box center [186, 184] width 90 height 24
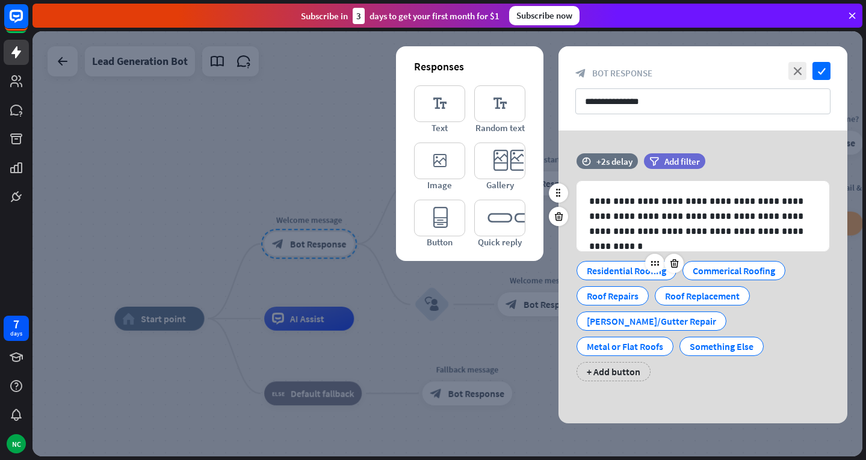
click at [599, 270] on div "Residential Roofing" at bounding box center [626, 271] width 79 height 18
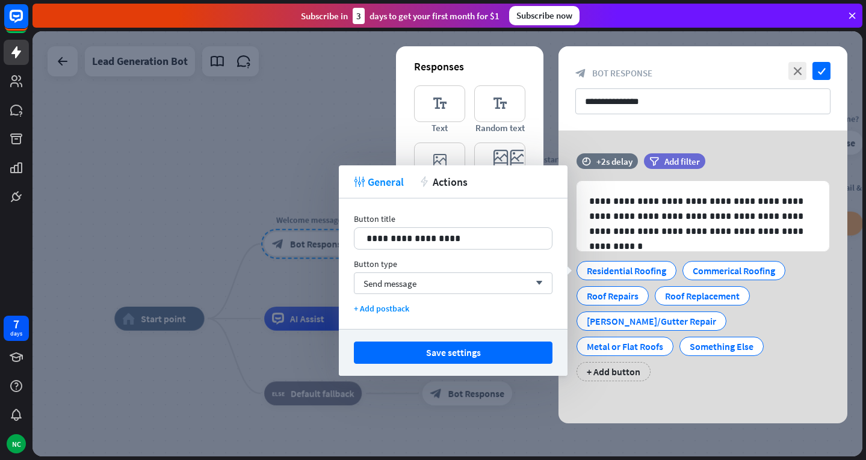
click at [562, 147] on div "**********" at bounding box center [703, 277] width 289 height 293
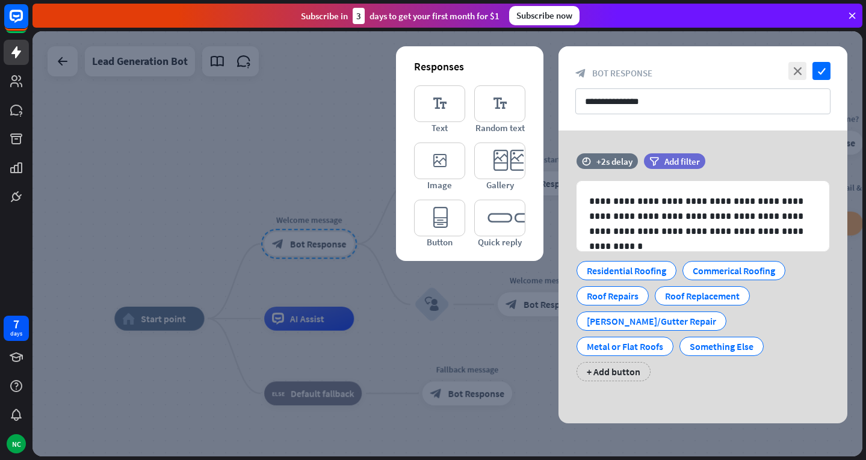
click at [618, 124] on div "**********" at bounding box center [703, 88] width 289 height 84
click at [603, 397] on div "**********" at bounding box center [703, 277] width 289 height 293
click at [601, 42] on div at bounding box center [448, 244] width 830 height 426
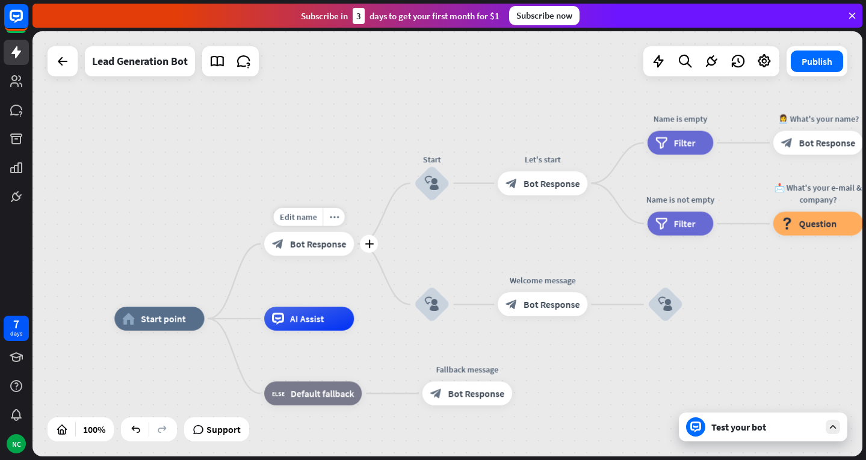
click at [321, 241] on span "Bot Response" at bounding box center [318, 244] width 57 height 12
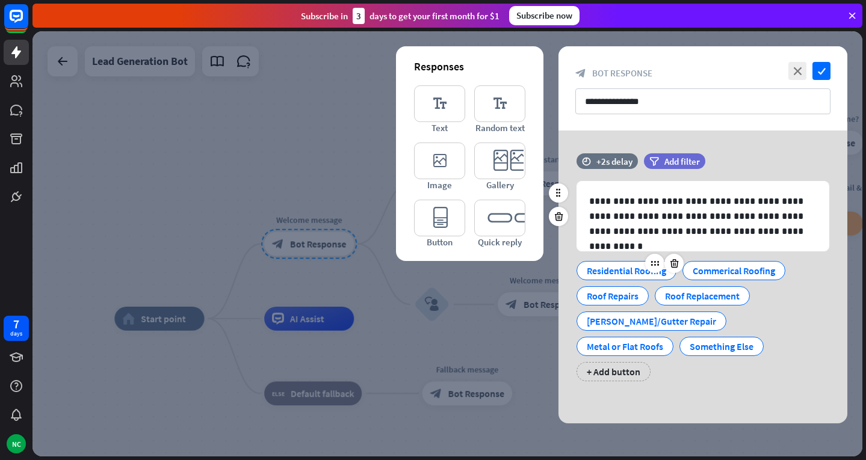
click at [619, 276] on div "Residential Roofing" at bounding box center [626, 271] width 79 height 18
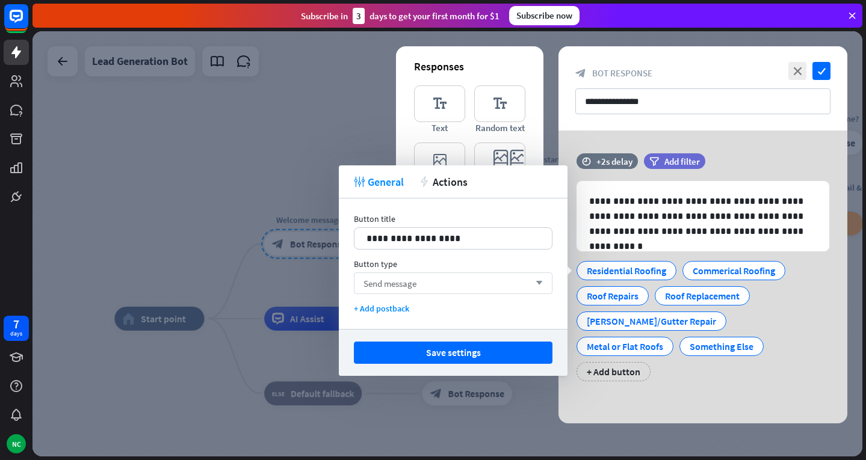
click at [416, 287] on span "Send message" at bounding box center [390, 283] width 53 height 11
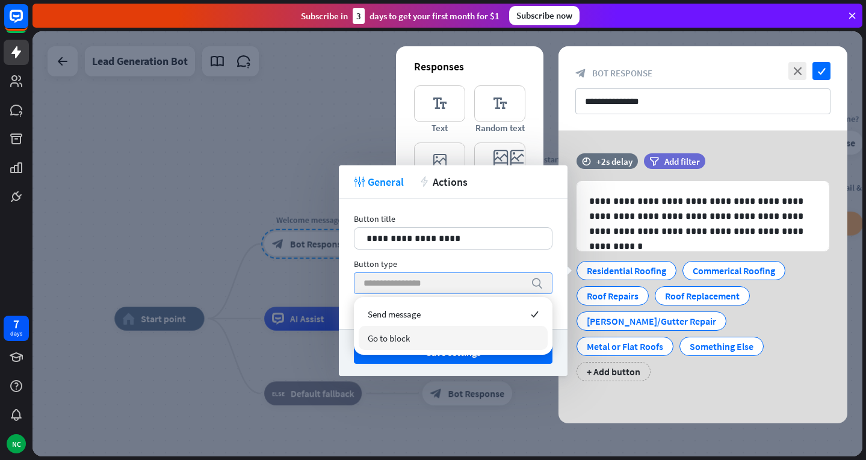
click at [426, 341] on div "Go to block" at bounding box center [453, 338] width 189 height 24
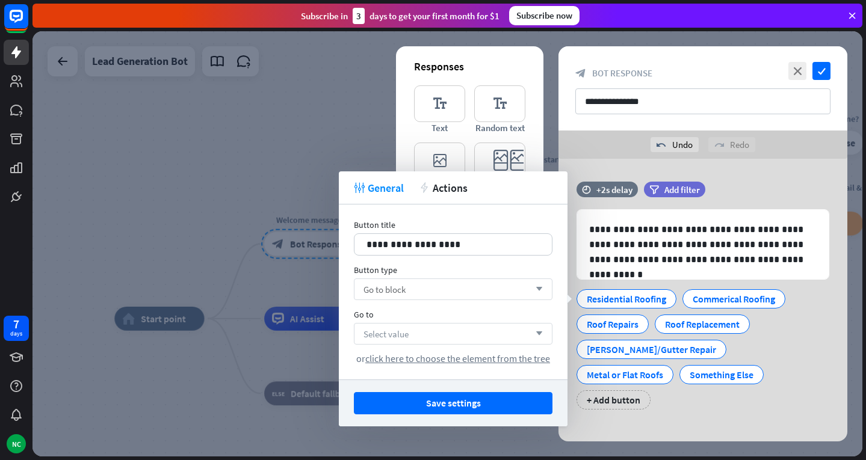
click at [462, 338] on div "Select value arrow_down" at bounding box center [453, 334] width 199 height 22
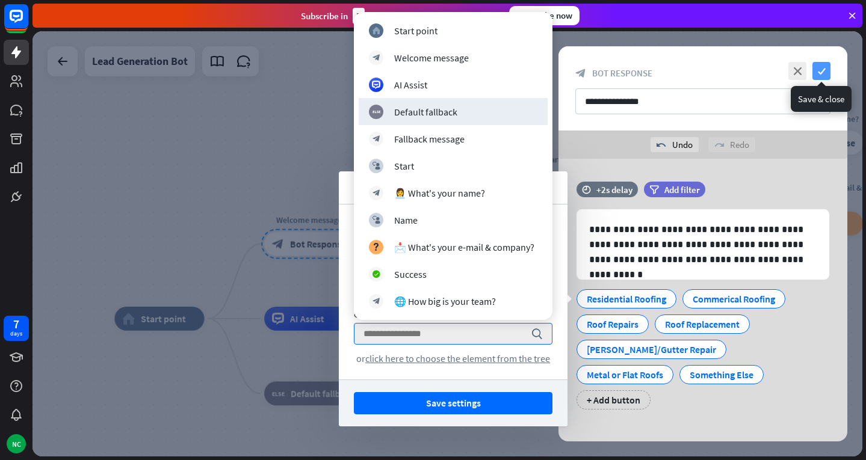
click at [821, 69] on icon "check" at bounding box center [822, 71] width 18 height 18
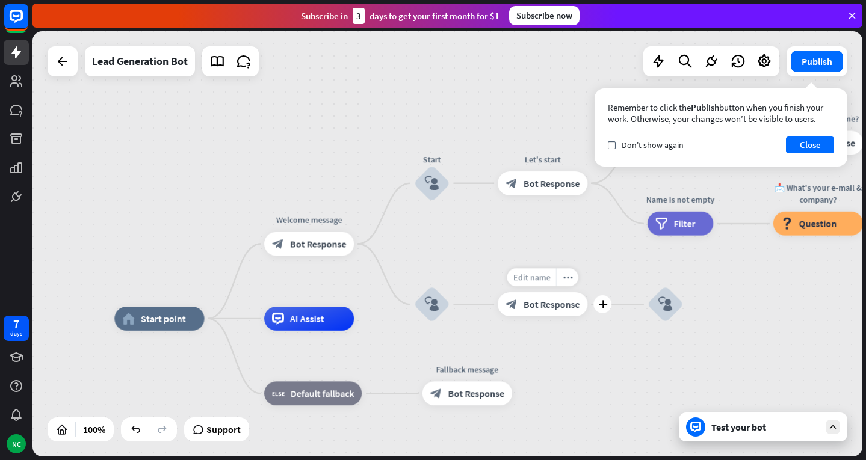
click at [547, 277] on span "Edit name" at bounding box center [531, 278] width 37 height 11
click at [545, 278] on input "**********" at bounding box center [543, 278] width 84 height 17
click at [324, 246] on span "Bot Response" at bounding box center [318, 244] width 57 height 12
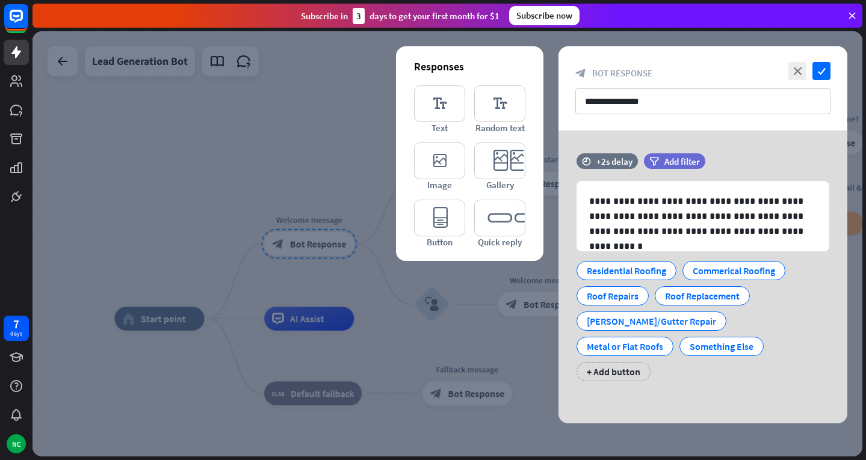
click at [495, 292] on div at bounding box center [448, 244] width 830 height 426
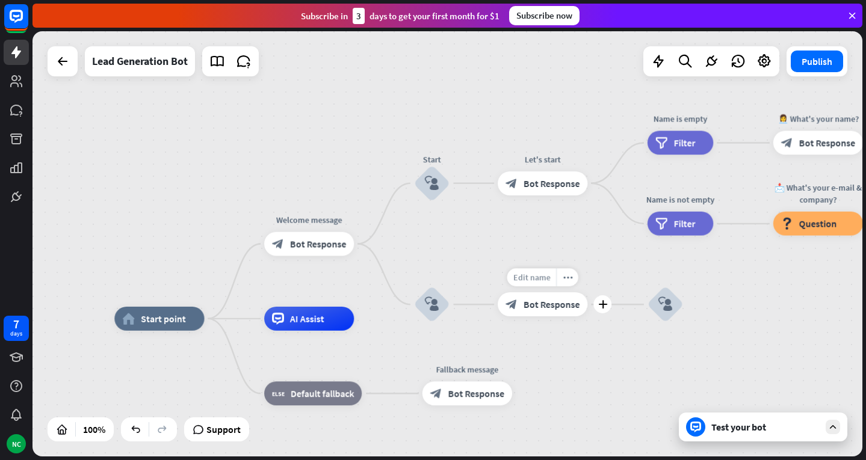
click at [531, 286] on div "Edit name" at bounding box center [531, 278] width 49 height 18
click at [531, 279] on span "Edit name" at bounding box center [531, 278] width 37 height 11
click at [531, 279] on input "**********" at bounding box center [543, 278] width 84 height 17
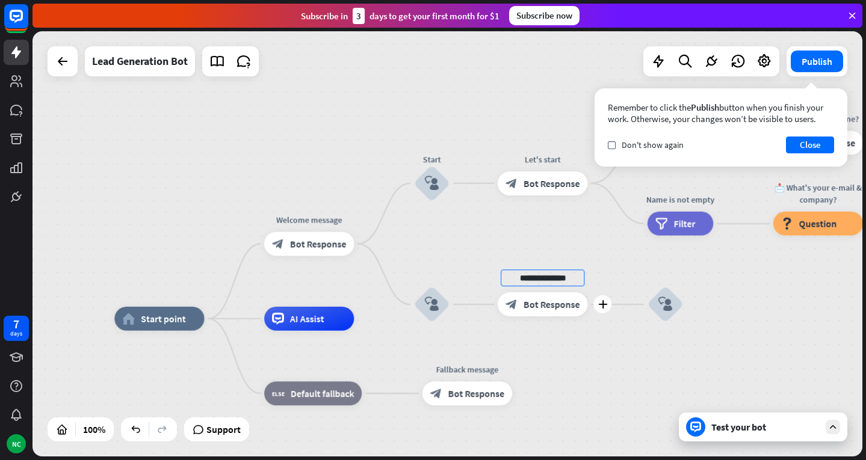
click at [531, 279] on input "**********" at bounding box center [543, 278] width 84 height 17
type input "**********"
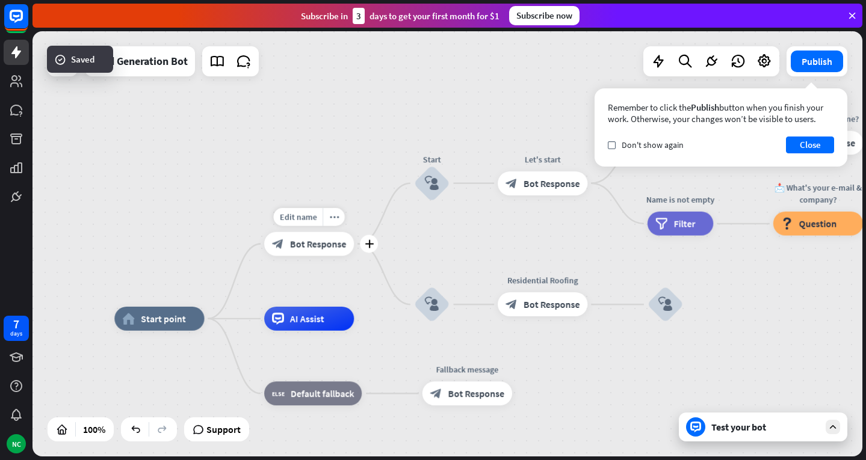
click at [328, 241] on span "Bot Response" at bounding box center [318, 244] width 57 height 12
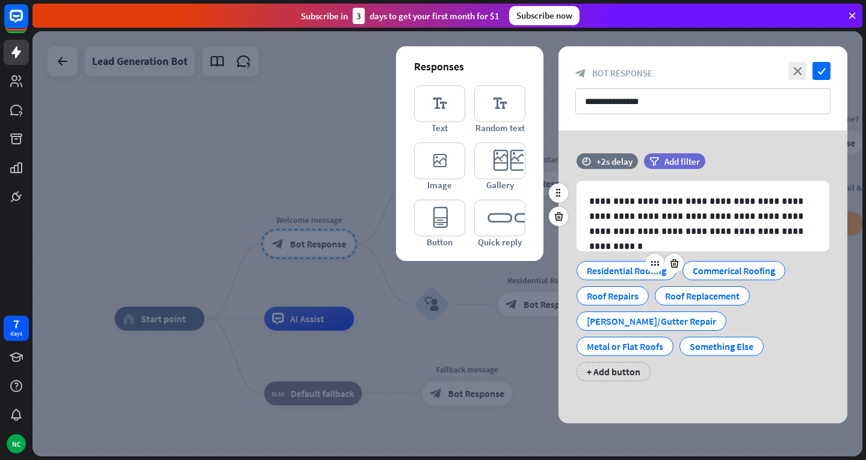
click at [584, 267] on div "Residential Roofing" at bounding box center [627, 270] width 100 height 19
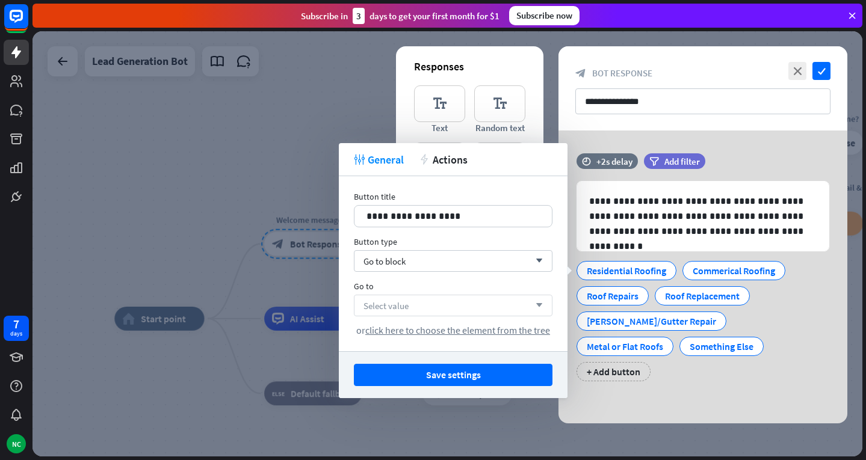
click at [439, 311] on div "Select value arrow_down" at bounding box center [453, 306] width 199 height 22
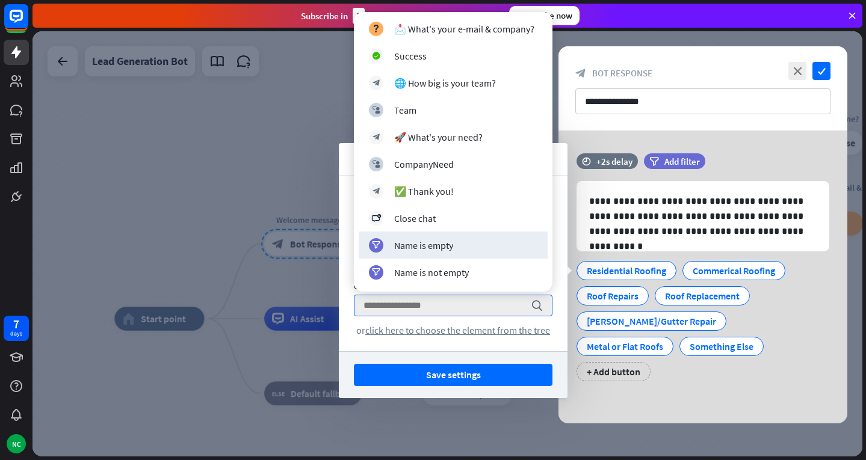
scroll to position [326, 0]
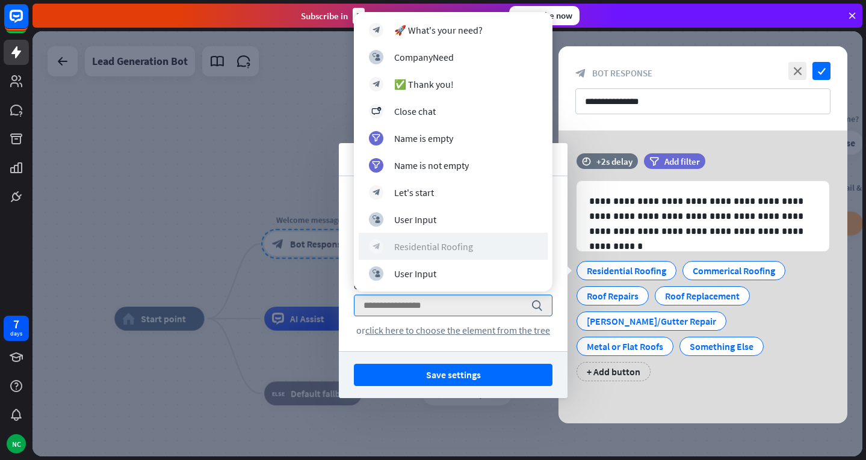
click at [454, 243] on div "Residential Roofing" at bounding box center [433, 247] width 79 height 12
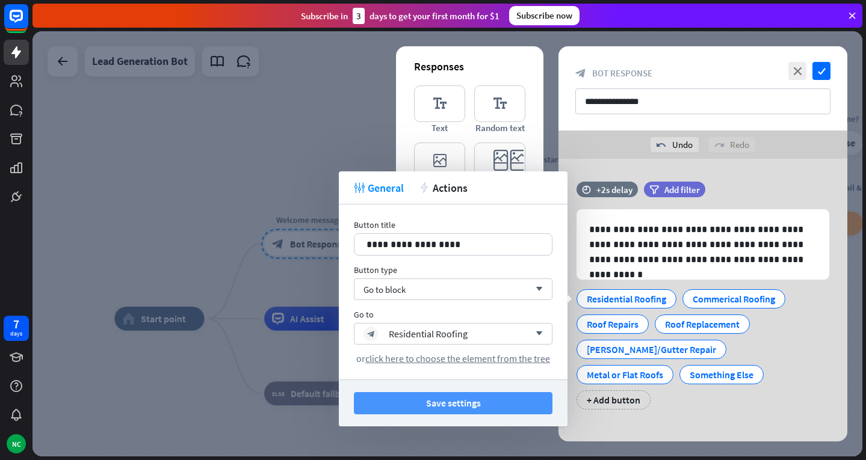
click at [453, 406] on button "Save settings" at bounding box center [453, 403] width 199 height 22
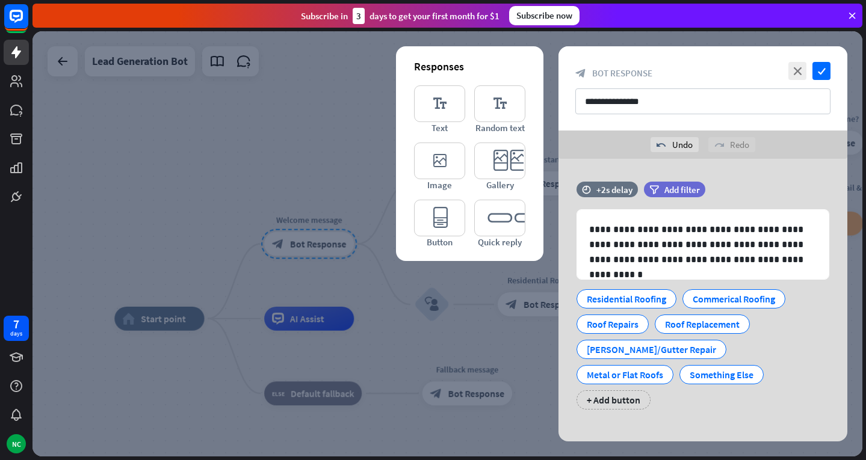
click at [506, 350] on div at bounding box center [448, 244] width 830 height 426
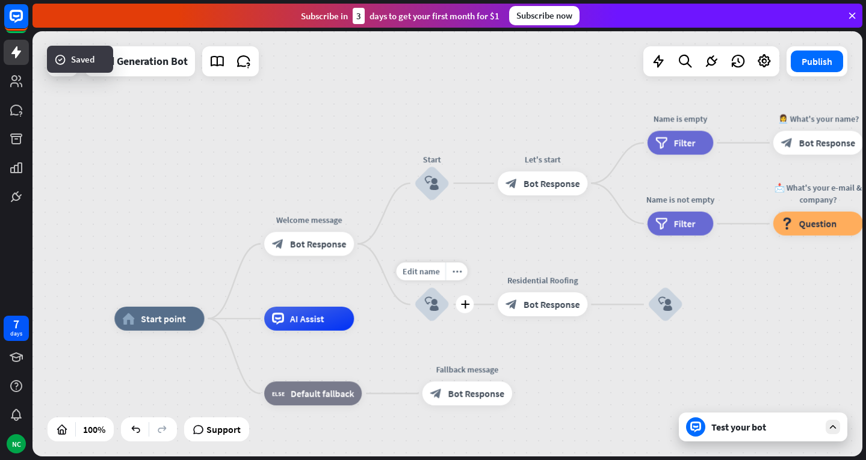
click at [440, 304] on div "block_user_input" at bounding box center [432, 305] width 36 height 36
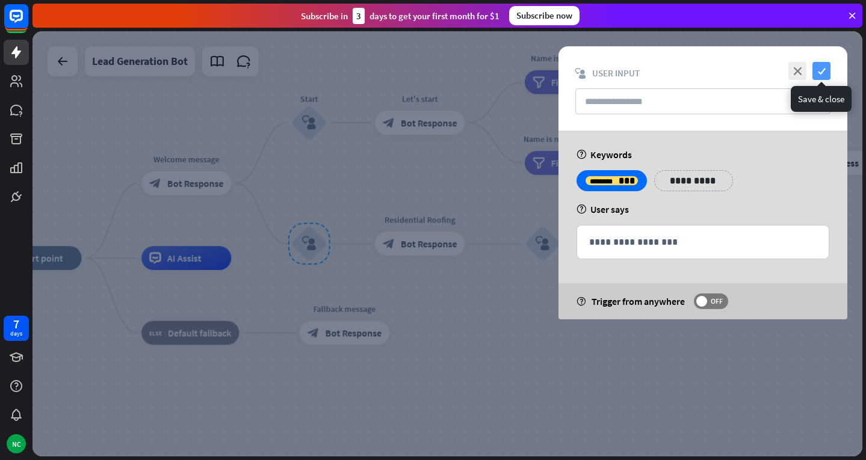
click at [823, 69] on icon "check" at bounding box center [822, 71] width 18 height 18
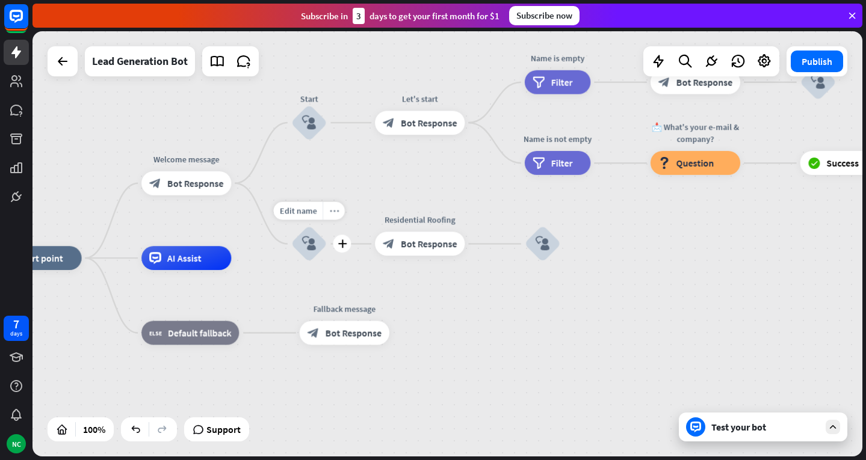
click at [332, 214] on icon "more_horiz" at bounding box center [334, 210] width 10 height 9
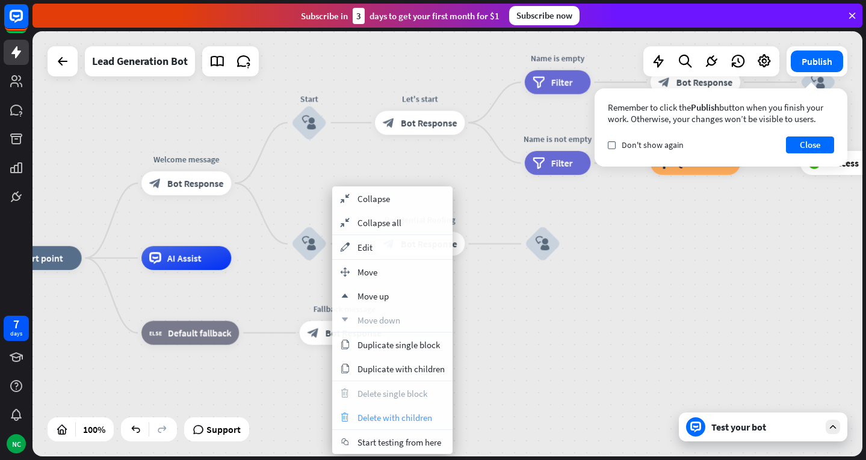
click at [407, 415] on span "Delete with children" at bounding box center [395, 417] width 75 height 11
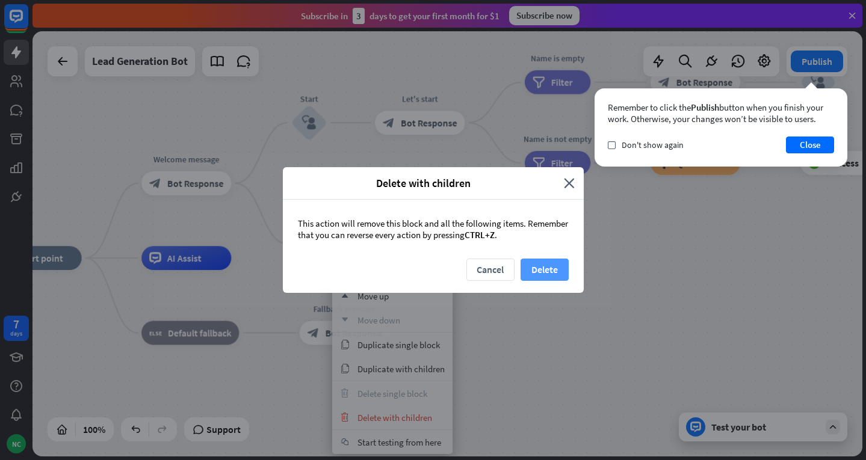
click at [543, 268] on button "Delete" at bounding box center [545, 270] width 48 height 22
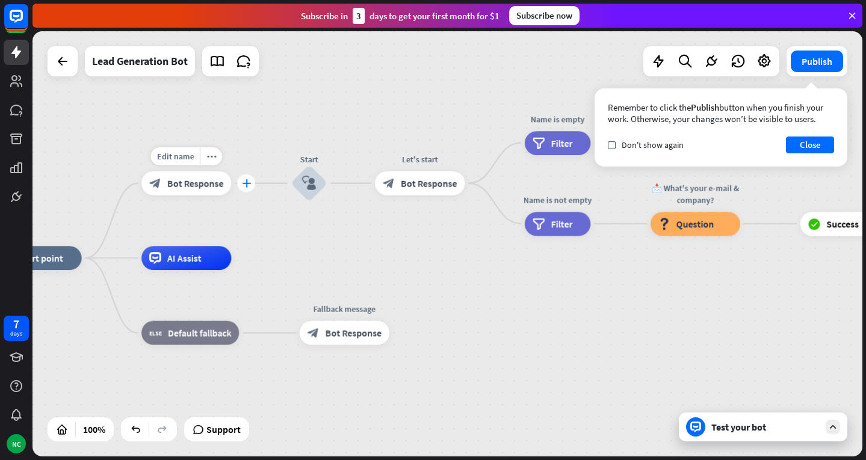
click at [248, 183] on icon "plus" at bounding box center [246, 183] width 9 height 8
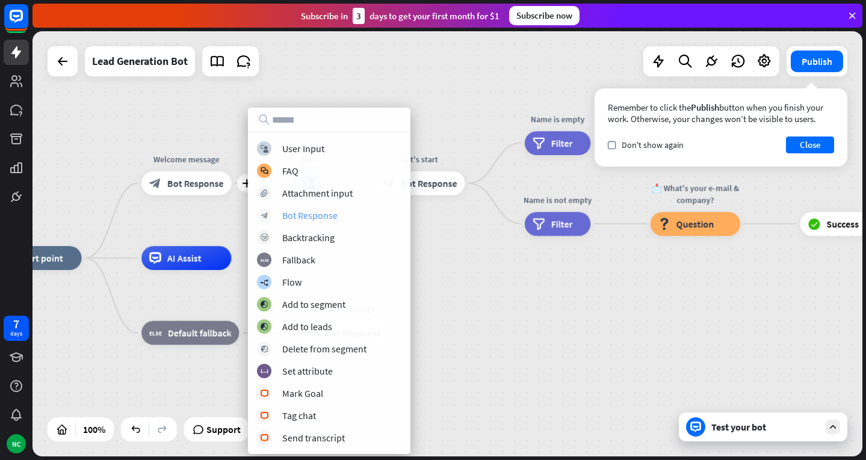
click at [295, 220] on div "Bot Response" at bounding box center [309, 215] width 55 height 12
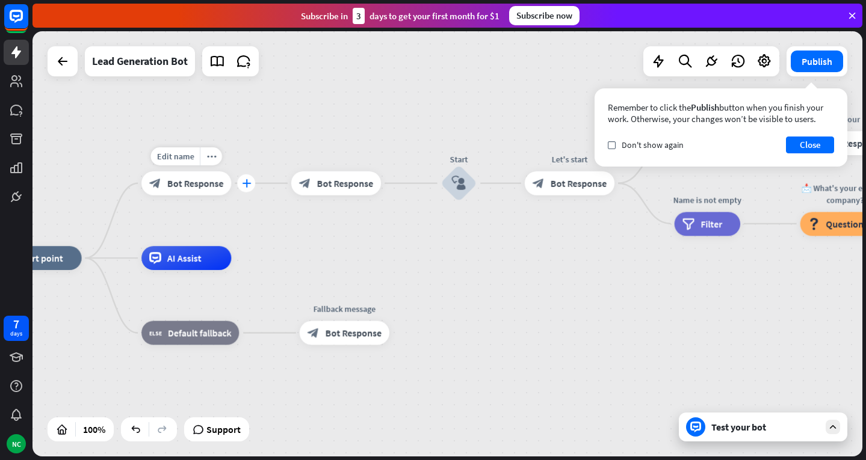
click at [242, 183] on icon "plus" at bounding box center [246, 183] width 9 height 8
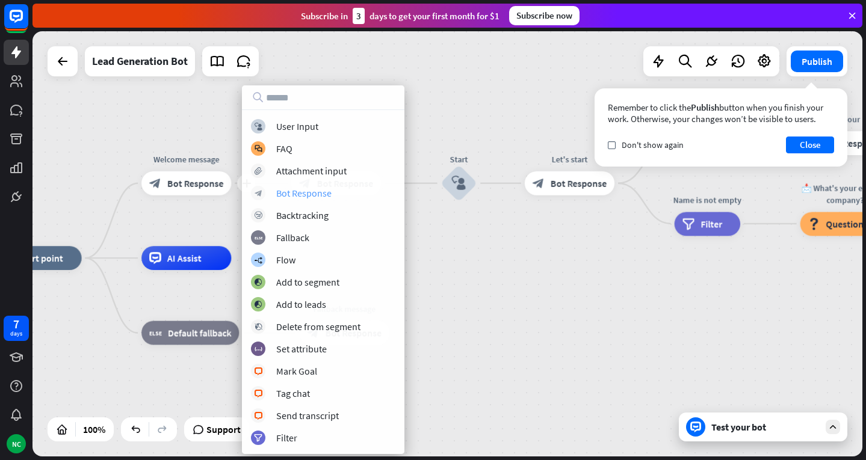
click at [290, 195] on div "Bot Response" at bounding box center [303, 193] width 55 height 12
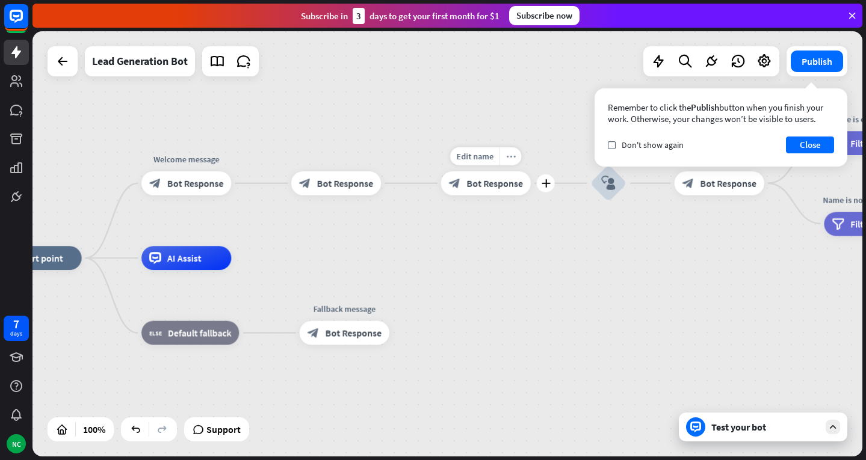
click at [511, 156] on icon "more_horiz" at bounding box center [511, 156] width 10 height 9
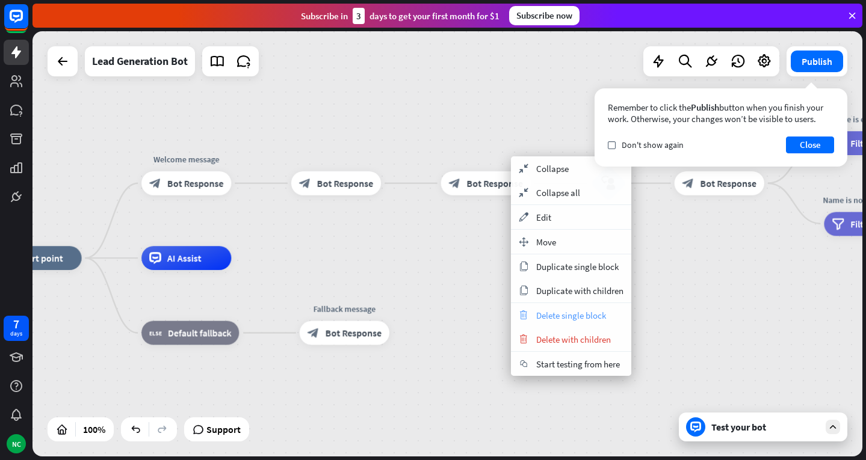
click at [541, 314] on span "Delete single block" at bounding box center [571, 315] width 70 height 11
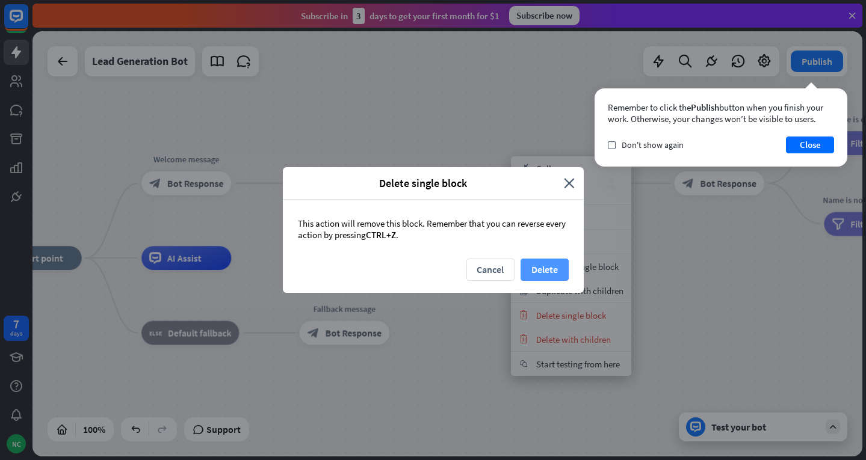
click at [531, 261] on button "Delete" at bounding box center [545, 270] width 48 height 22
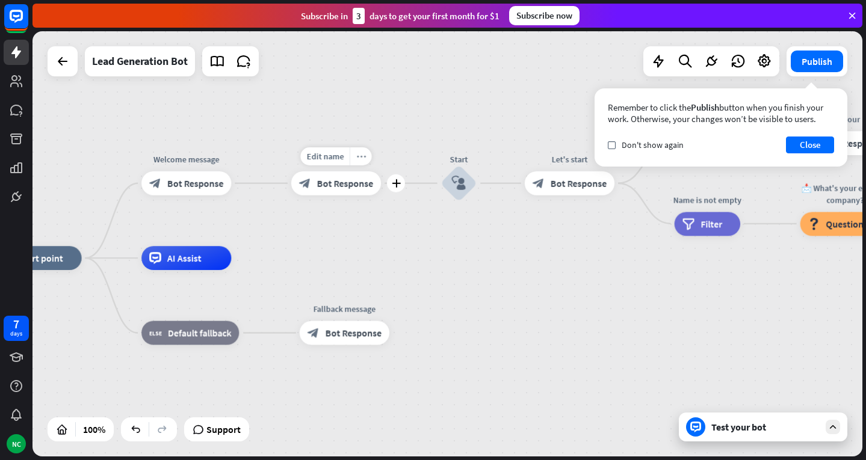
click at [364, 160] on icon "more_horiz" at bounding box center [361, 156] width 10 height 9
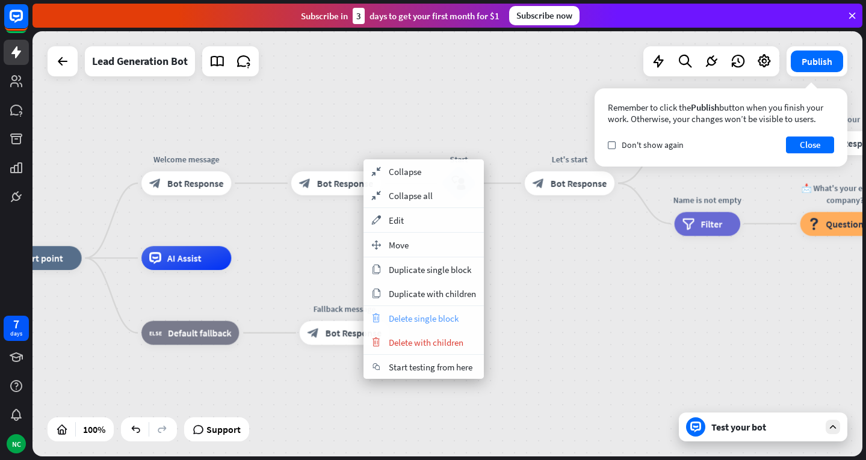
click at [427, 320] on span "Delete single block" at bounding box center [424, 318] width 70 height 11
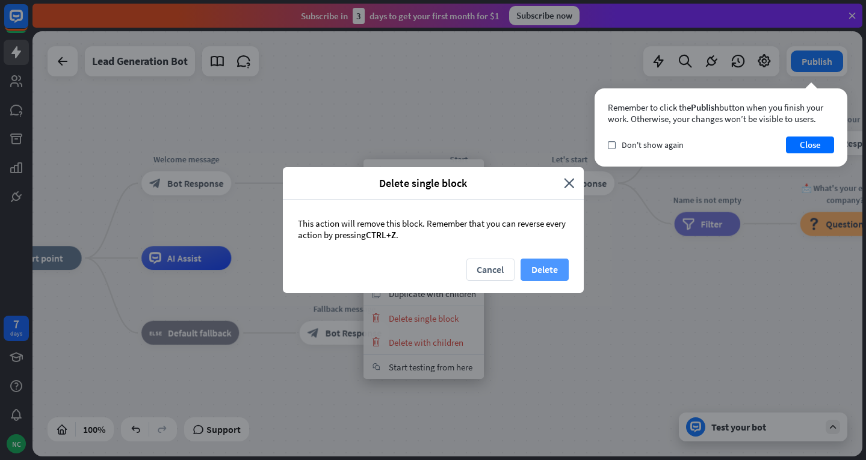
click at [550, 277] on button "Delete" at bounding box center [545, 270] width 48 height 22
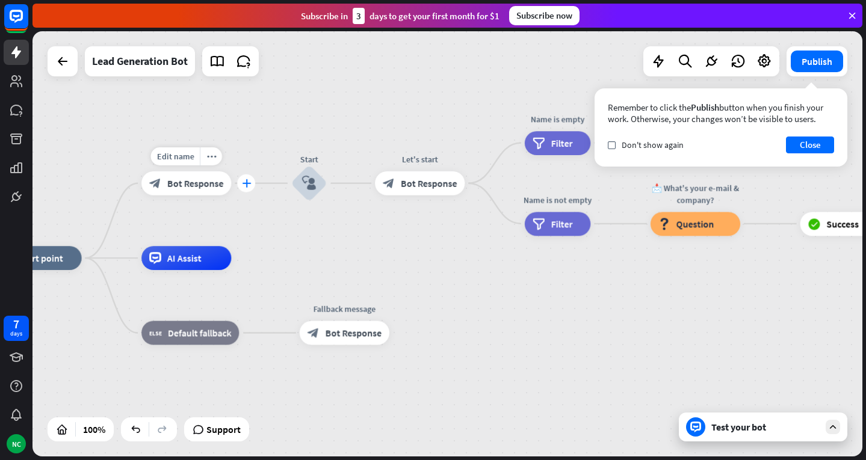
click at [244, 187] on icon "plus" at bounding box center [246, 183] width 9 height 8
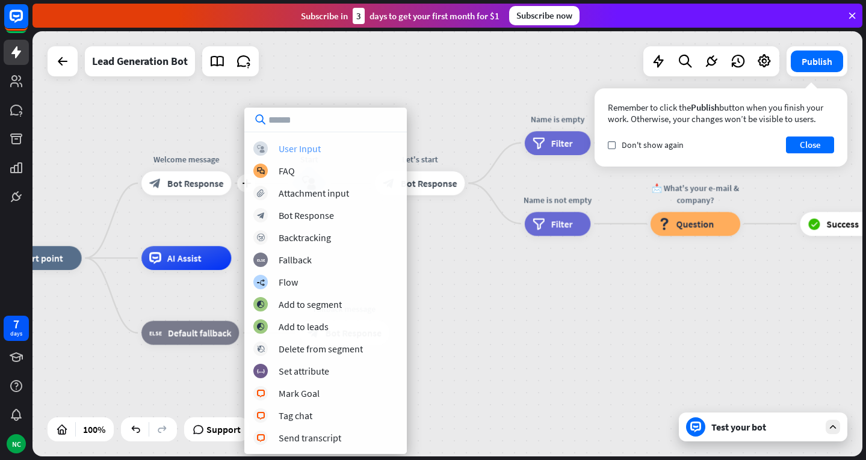
click at [281, 144] on div "User Input" at bounding box center [300, 149] width 42 height 12
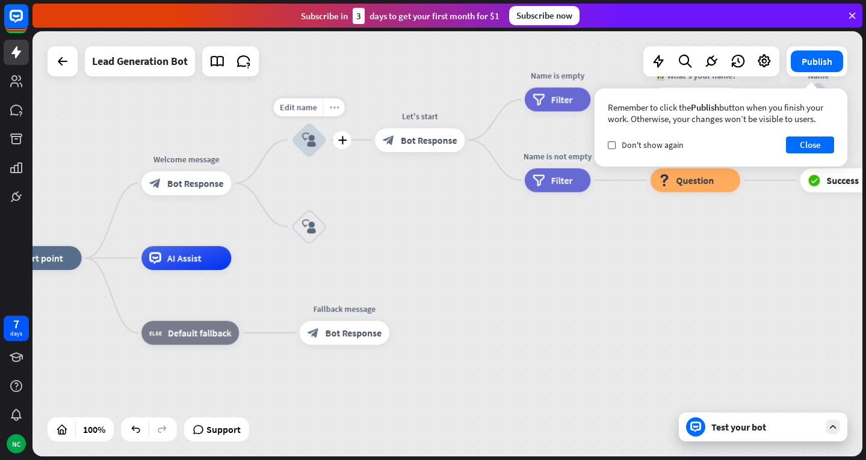
click at [330, 109] on icon "more_horiz" at bounding box center [334, 106] width 10 height 9
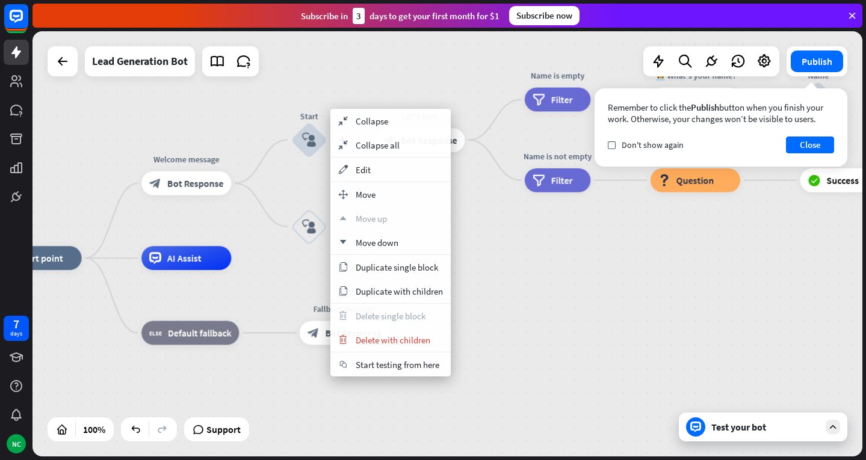
click at [305, 111] on div "Start" at bounding box center [309, 116] width 72 height 12
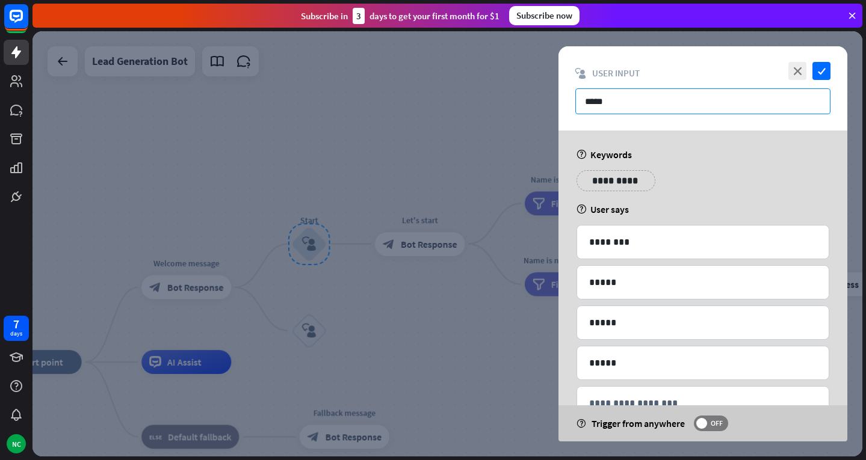
click at [635, 103] on input "*****" at bounding box center [702, 101] width 255 height 26
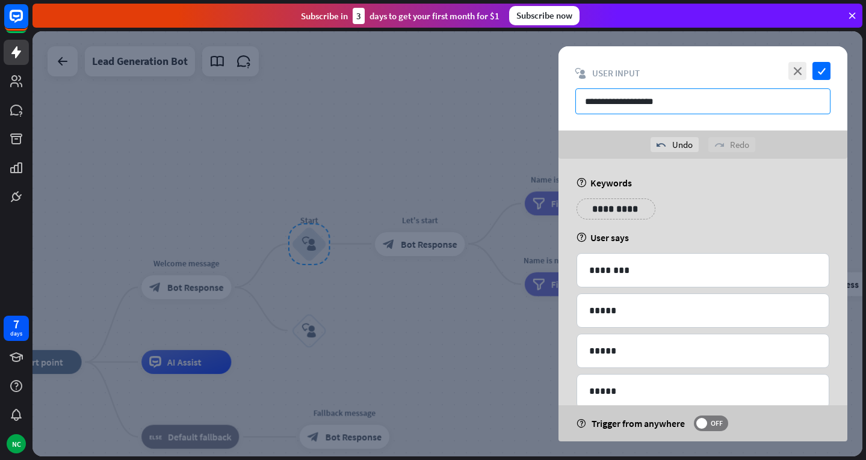
type input "**********"
click at [824, 70] on icon "check" at bounding box center [822, 71] width 18 height 18
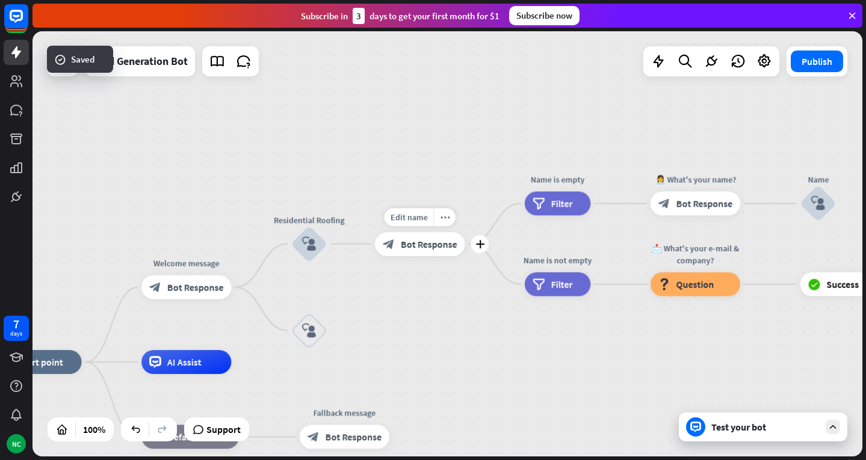
click at [416, 244] on span "Bot Response" at bounding box center [429, 244] width 57 height 12
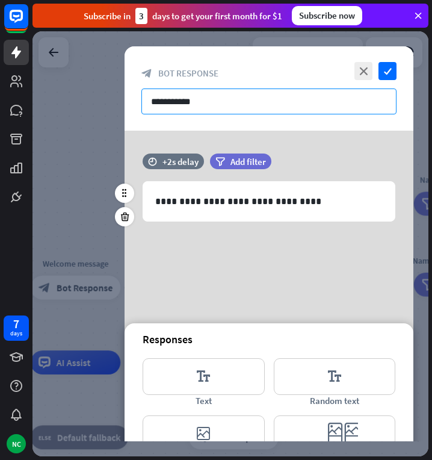
click at [257, 106] on input "**********" at bounding box center [268, 101] width 255 height 26
click at [257, 106] on input "*" at bounding box center [268, 101] width 255 height 26
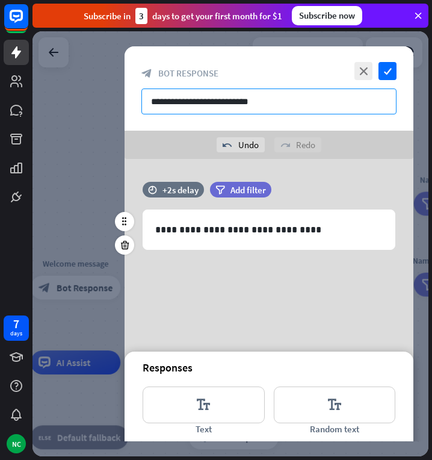
type input "**********"
click at [257, 106] on input "**********" at bounding box center [268, 101] width 255 height 26
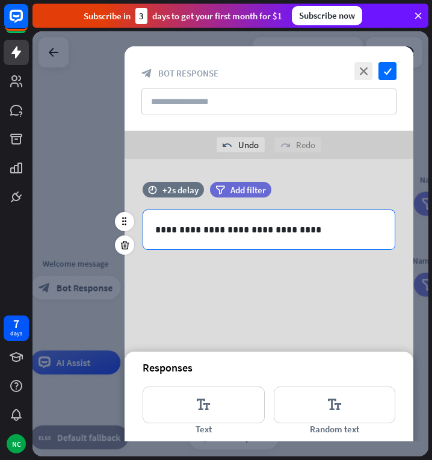
click at [247, 219] on div "**********" at bounding box center [269, 229] width 252 height 39
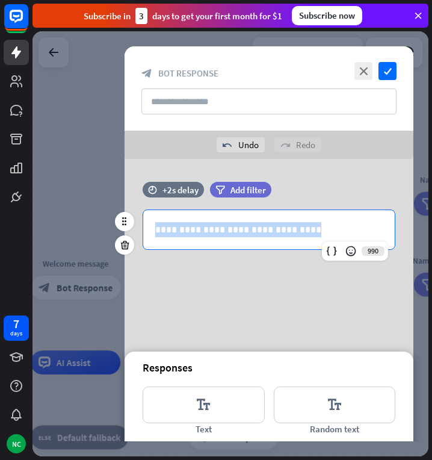
click at [247, 219] on div "**********" at bounding box center [269, 229] width 252 height 39
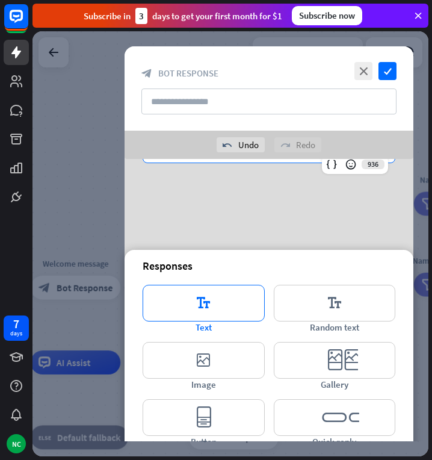
scroll to position [117, 0]
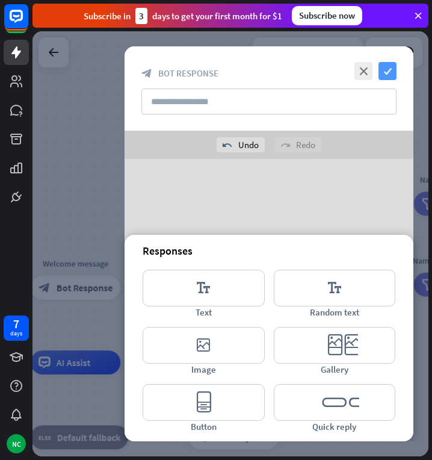
click at [388, 72] on icon "check" at bounding box center [388, 71] width 18 height 18
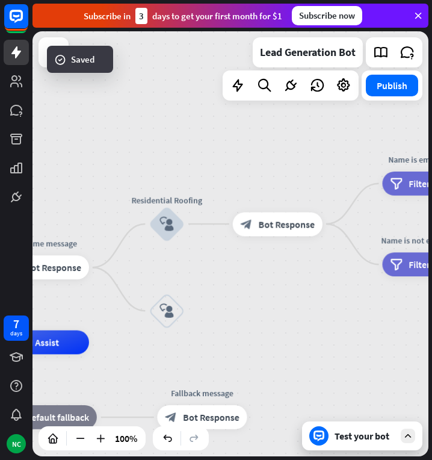
drag, startPoint x: 294, startPoint y: 160, endPoint x: 442, endPoint y: 141, distance: 148.7
click at [432, 141] on html "7 days NC close Product Help First steps Get started with ChatBot Help Center F…" at bounding box center [216, 230] width 432 height 460
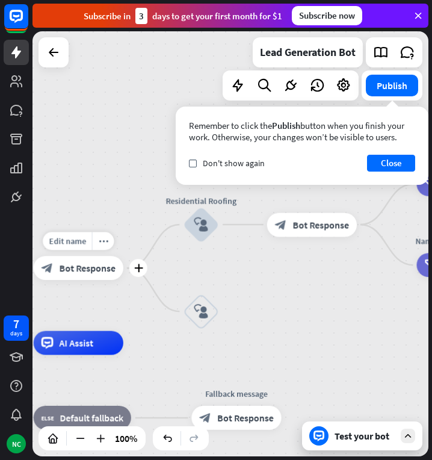
click at [82, 268] on span "Bot Response" at bounding box center [87, 268] width 57 height 12
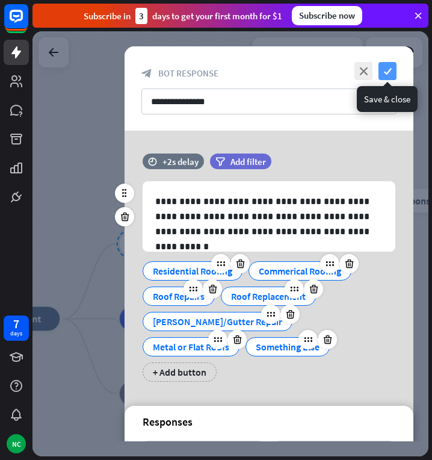
click at [394, 68] on icon "check" at bounding box center [388, 71] width 18 height 18
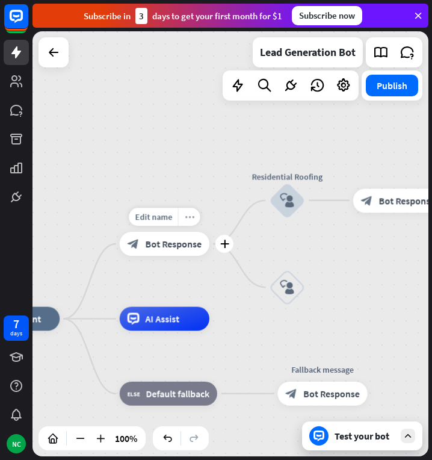
click at [185, 218] on icon "more_horiz" at bounding box center [190, 216] width 10 height 9
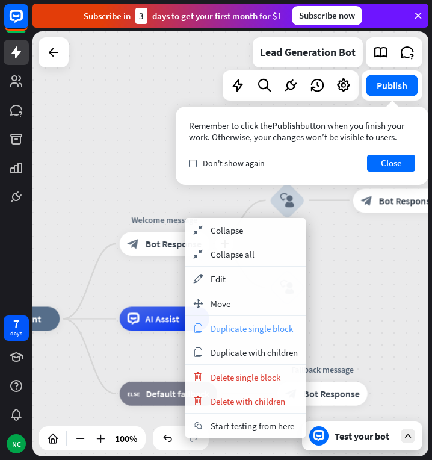
click at [231, 327] on span "Duplicate single block" at bounding box center [252, 328] width 82 height 11
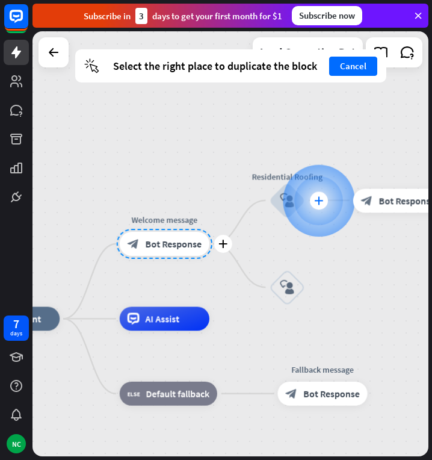
click at [320, 200] on icon "plus" at bounding box center [318, 200] width 9 height 8
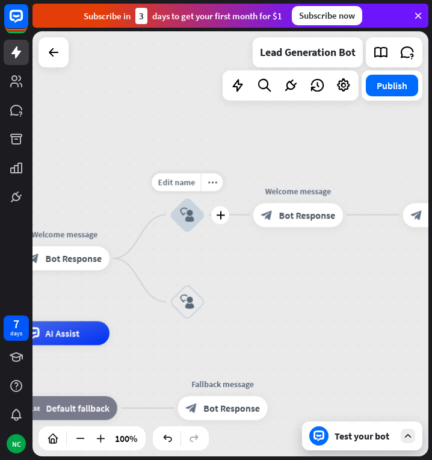
drag, startPoint x: 349, startPoint y: 231, endPoint x: 178, endPoint y: 249, distance: 171.8
click at [253, 227] on div "Edit name more_horiz Welcome message block_bot_response Bot Response" at bounding box center [298, 215] width 90 height 24
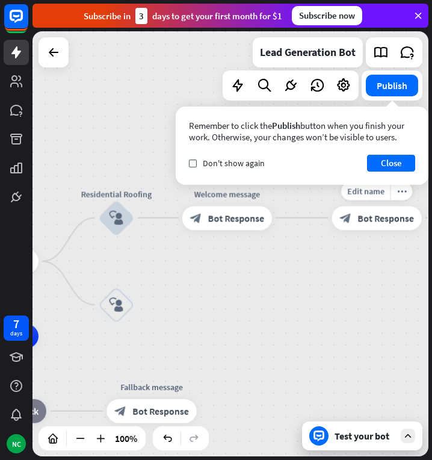
click at [361, 228] on div "block_bot_response Bot Response" at bounding box center [377, 218] width 90 height 24
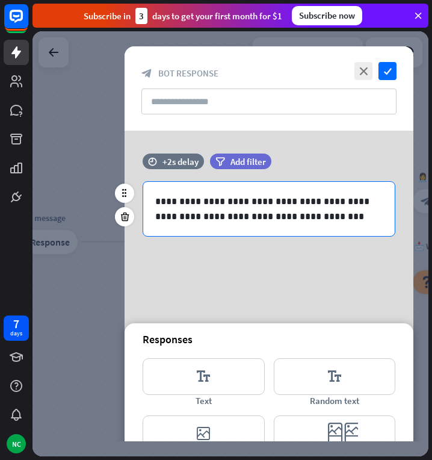
click at [237, 207] on p "**********" at bounding box center [269, 209] width 228 height 30
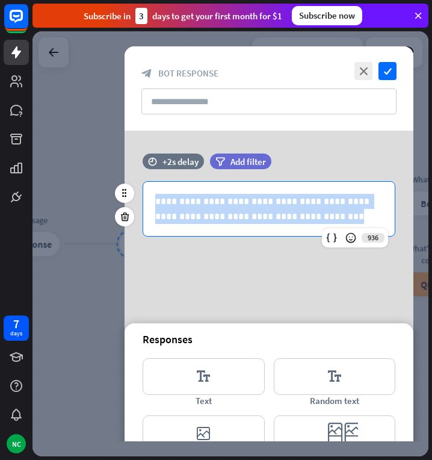
click at [237, 207] on p "**********" at bounding box center [269, 209] width 228 height 30
copy p "**********"
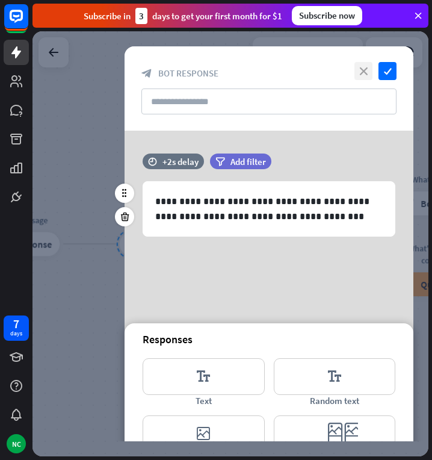
click at [365, 76] on icon "close" at bounding box center [364, 71] width 18 height 18
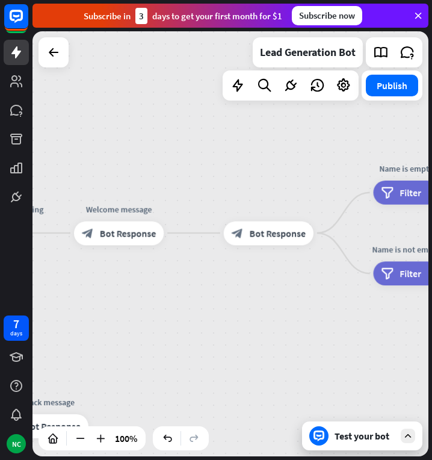
drag, startPoint x: 184, startPoint y: 202, endPoint x: 332, endPoint y: 191, distance: 147.9
click at [332, 191] on div "home_2 Start point Welcome message block_bot_response Bot Response Residential …" at bounding box center [231, 243] width 396 height 425
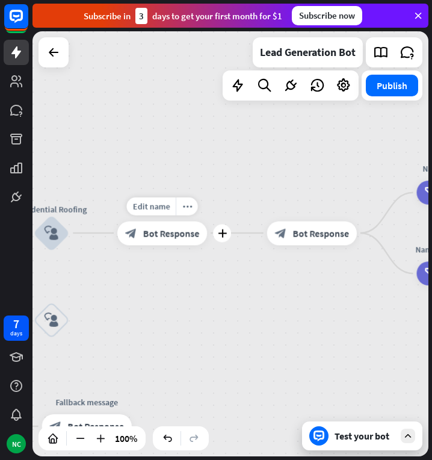
click at [166, 236] on span "Bot Response" at bounding box center [171, 233] width 57 height 12
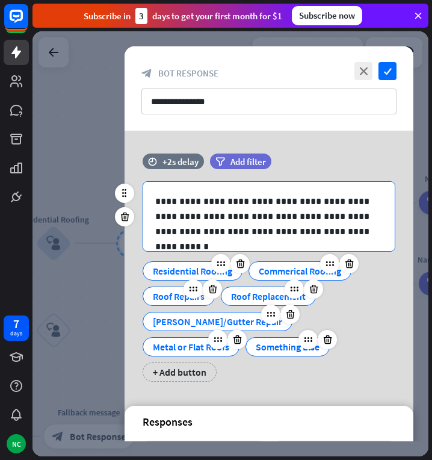
click at [231, 197] on p "**********" at bounding box center [269, 216] width 228 height 45
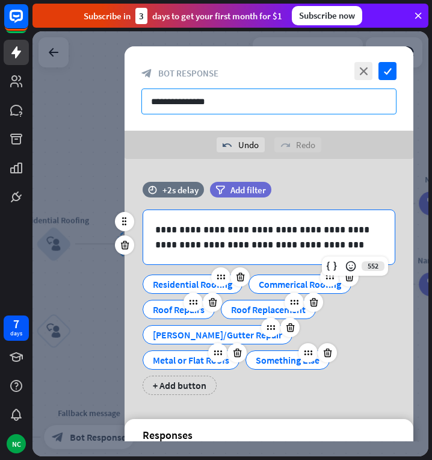
click at [234, 104] on input "**********" at bounding box center [268, 101] width 255 height 26
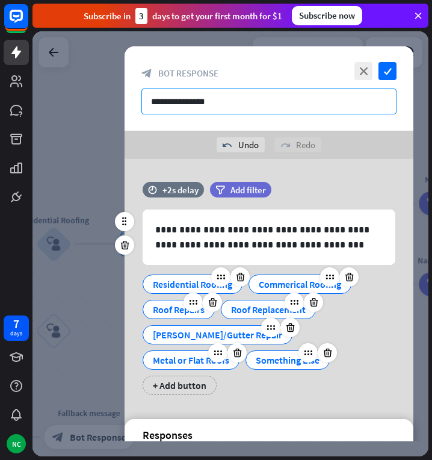
click at [234, 104] on input "**********" at bounding box center [268, 101] width 255 height 26
type input "**********"
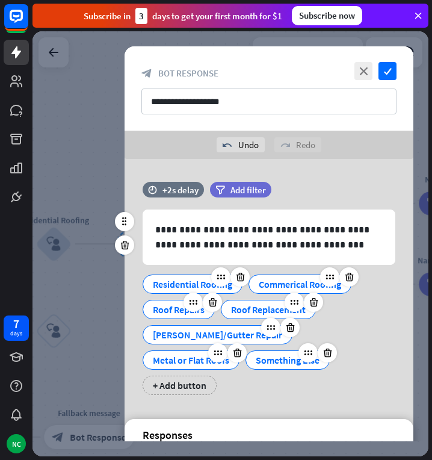
click at [197, 282] on div "Residential Roofing" at bounding box center [192, 284] width 79 height 18
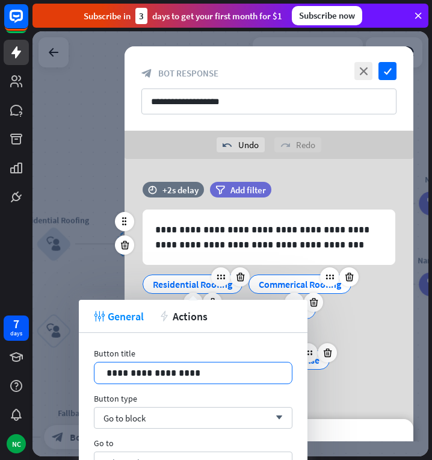
click at [195, 374] on p "**********" at bounding box center [193, 372] width 173 height 15
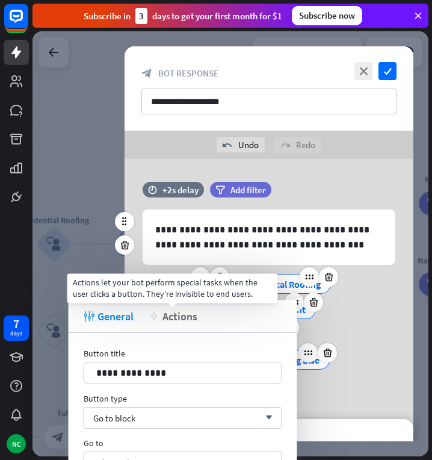
click at [181, 314] on span "Actions" at bounding box center [180, 316] width 35 height 14
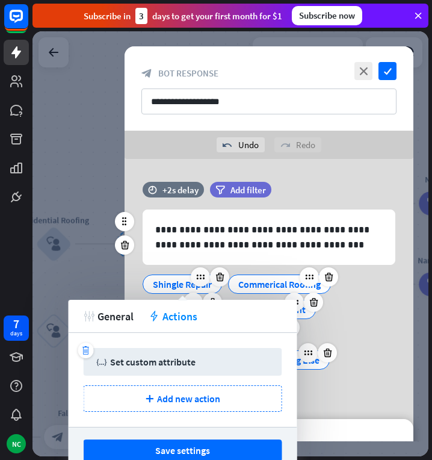
click at [178, 358] on div "Set custom attribute" at bounding box center [152, 362] width 85 height 12
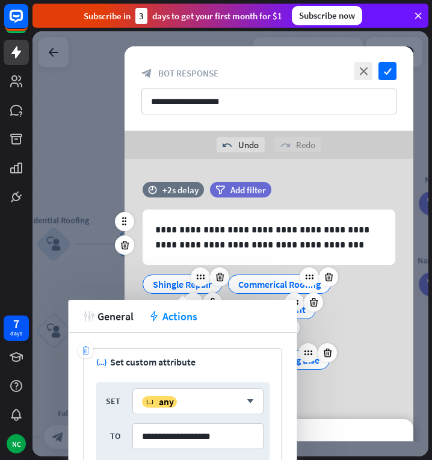
click at [90, 348] on div "trash" at bounding box center [86, 350] width 16 height 16
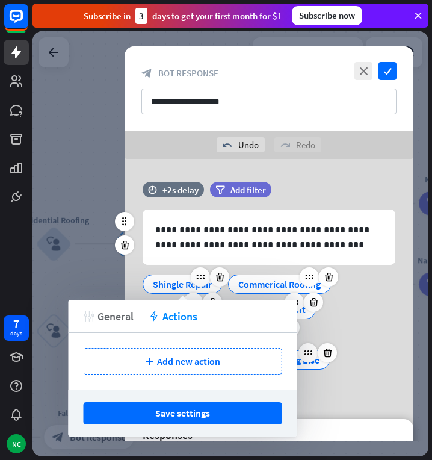
click at [106, 315] on span "General" at bounding box center [116, 316] width 36 height 14
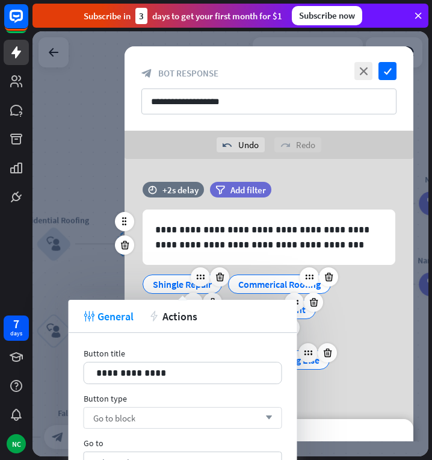
click at [163, 412] on div "Go to block arrow_down" at bounding box center [183, 418] width 199 height 22
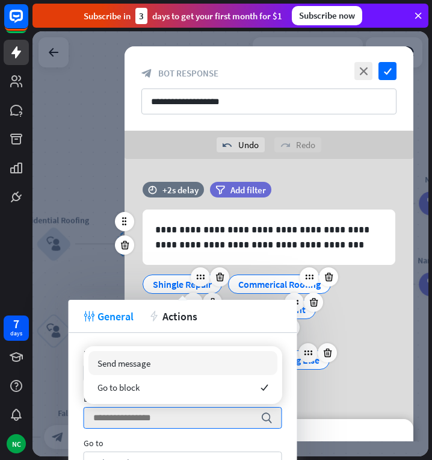
click at [155, 361] on div "Send message" at bounding box center [182, 363] width 189 height 24
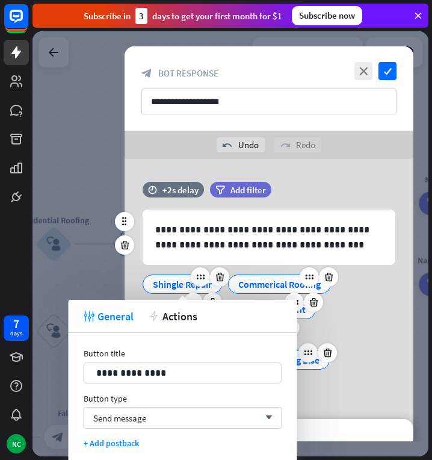
click at [388, 287] on div "Shingle Repair Commerical Roofing Roof Repairs Roof Replacement [PERSON_NAME]/G…" at bounding box center [266, 331] width 253 height 126
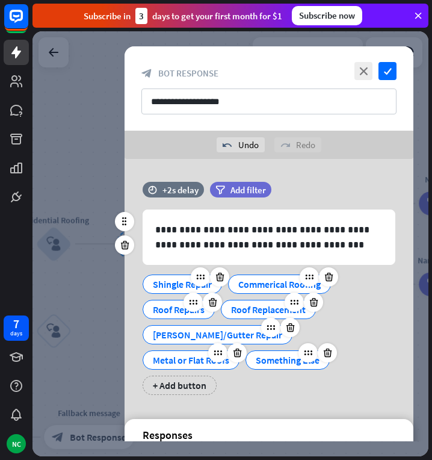
click at [258, 282] on div "Commerical Roofing" at bounding box center [279, 284] width 82 height 18
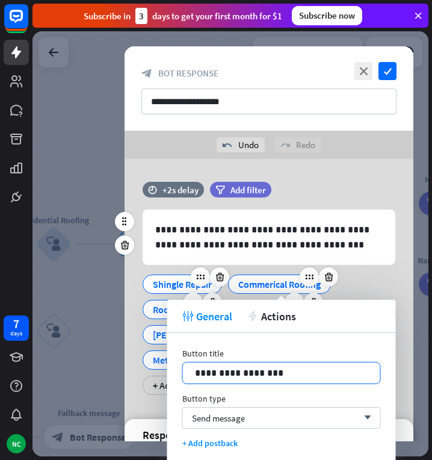
click at [255, 368] on p "**********" at bounding box center [281, 372] width 173 height 15
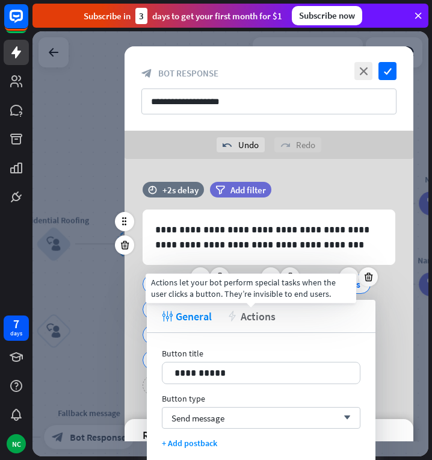
click at [261, 315] on span "Actions" at bounding box center [258, 316] width 35 height 14
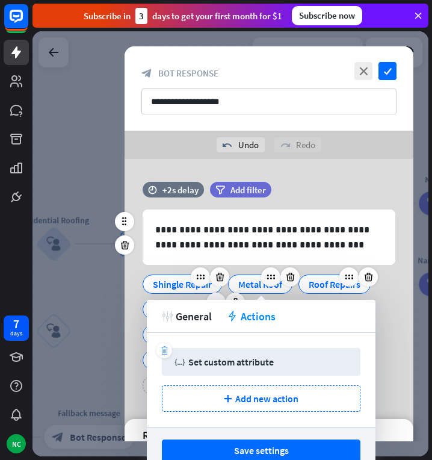
click at [163, 353] on icon "trash" at bounding box center [164, 350] width 9 height 9
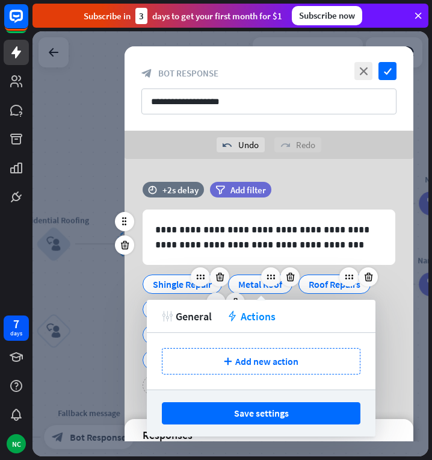
click at [352, 169] on div "**********" at bounding box center [269, 283] width 289 height 248
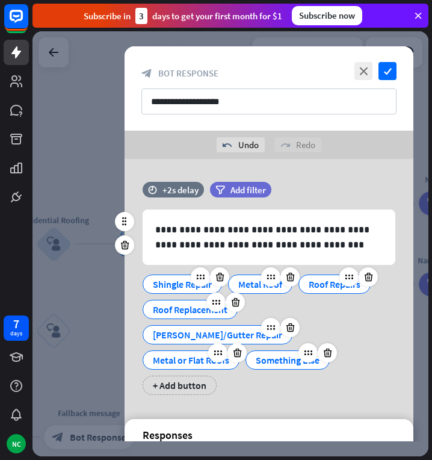
click at [325, 281] on div "Roof Repairs" at bounding box center [335, 284] width 52 height 18
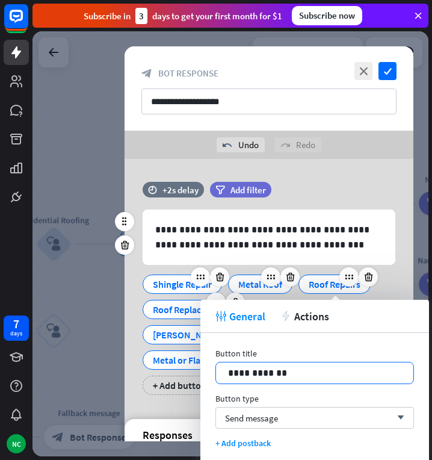
click at [271, 368] on p "**********" at bounding box center [314, 372] width 173 height 15
click at [297, 320] on span "Actions" at bounding box center [311, 316] width 35 height 14
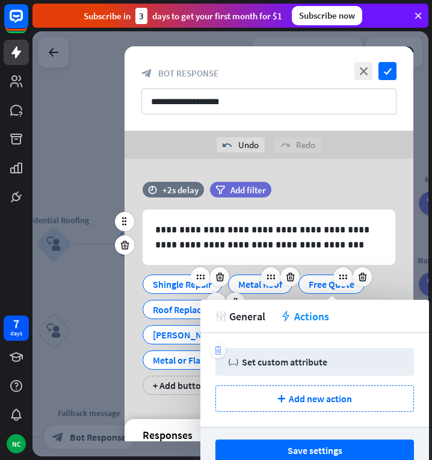
click at [215, 347] on icon "trash" at bounding box center [218, 350] width 9 height 9
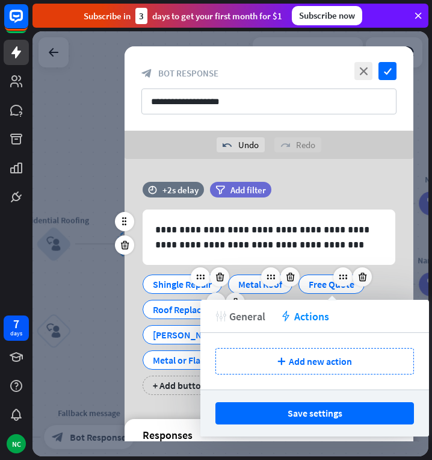
click at [230, 321] on span "General" at bounding box center [247, 316] width 36 height 14
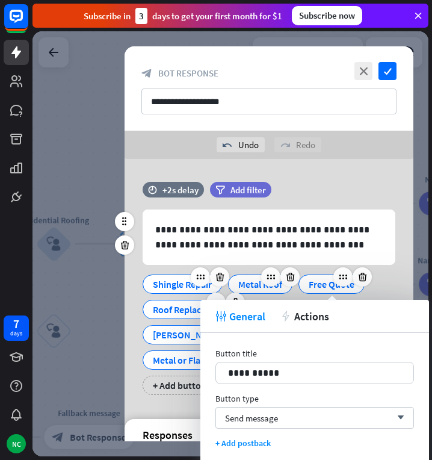
click at [406, 274] on div "**********" at bounding box center [269, 301] width 289 height 185
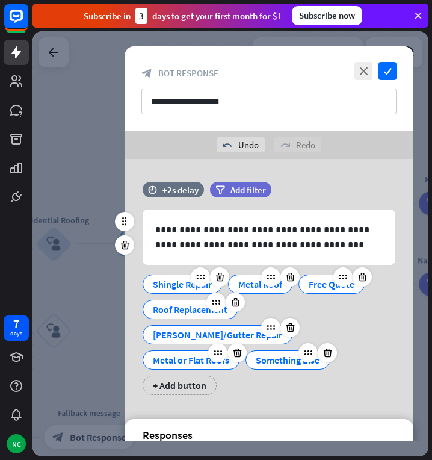
click at [193, 315] on div "Roof Replacement" at bounding box center [190, 309] width 75 height 18
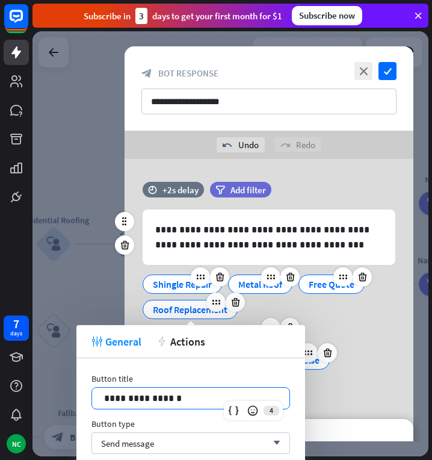
click at [164, 396] on p "**********" at bounding box center [190, 398] width 173 height 15
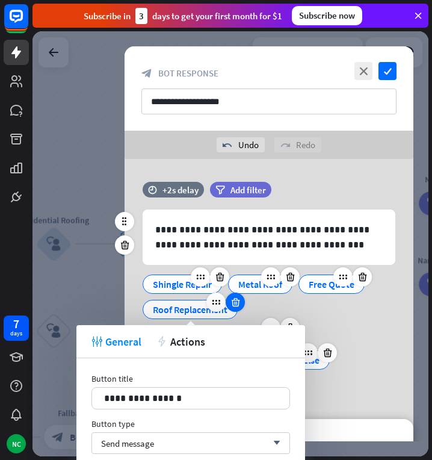
click at [241, 297] on icon at bounding box center [235, 302] width 11 height 11
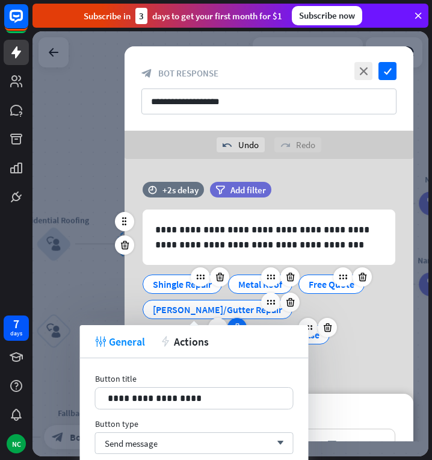
click at [243, 322] on icon at bounding box center [237, 327] width 11 height 11
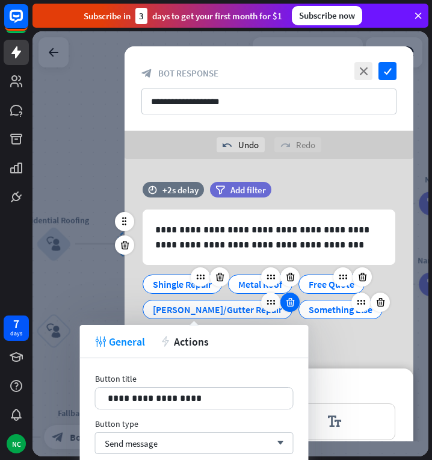
click at [280, 302] on div at bounding box center [289, 302] width 19 height 19
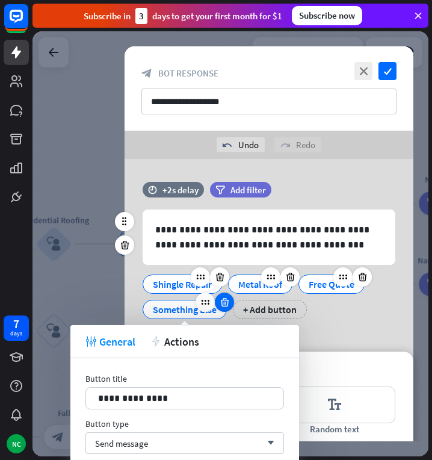
click at [232, 299] on div at bounding box center [224, 302] width 19 height 19
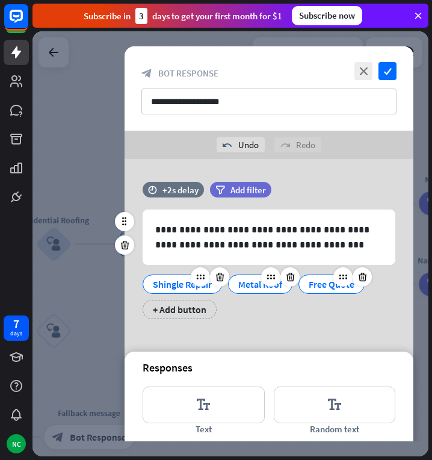
click at [367, 319] on div "**********" at bounding box center [269, 256] width 289 height 149
click at [389, 72] on icon "check" at bounding box center [388, 71] width 18 height 18
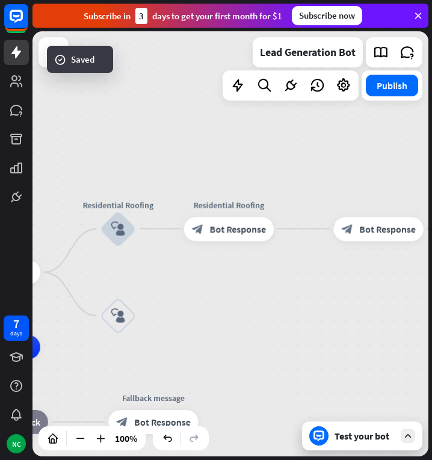
drag, startPoint x: 225, startPoint y: 298, endPoint x: 370, endPoint y: 272, distance: 146.8
click at [370, 272] on div "home_2 Start point Welcome message block_bot_response Bot Response Residential …" at bounding box center [231, 243] width 396 height 425
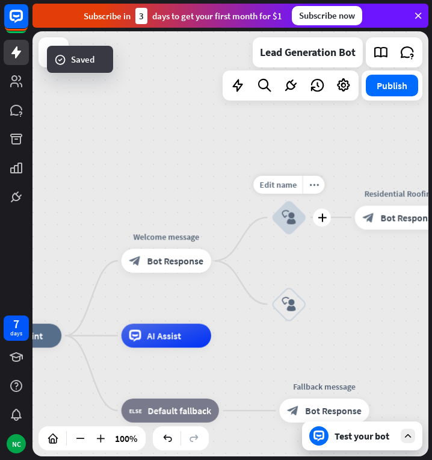
drag, startPoint x: 216, startPoint y: 242, endPoint x: 307, endPoint y: 241, distance: 90.9
click at [307, 235] on div "Edit name more_horiz plus Residential Roofing block_user_input" at bounding box center [289, 217] width 36 height 36
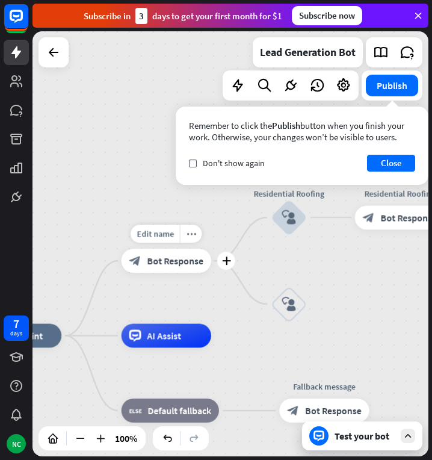
click at [170, 260] on span "Bot Response" at bounding box center [175, 261] width 57 height 12
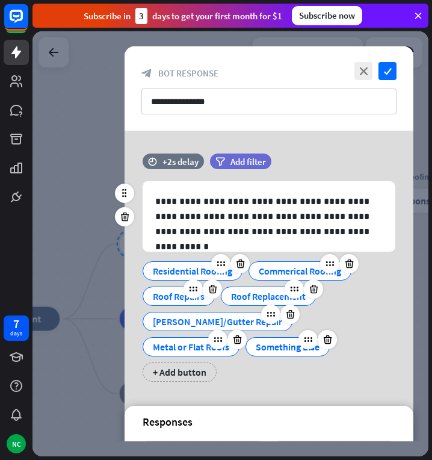
click at [200, 268] on div "Residential Roofing" at bounding box center [192, 271] width 79 height 18
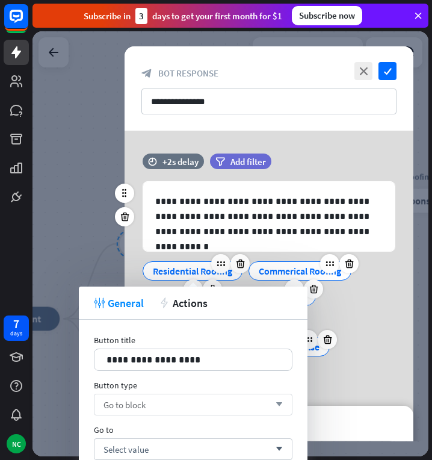
click at [170, 407] on div "Go to block arrow_down" at bounding box center [193, 405] width 199 height 22
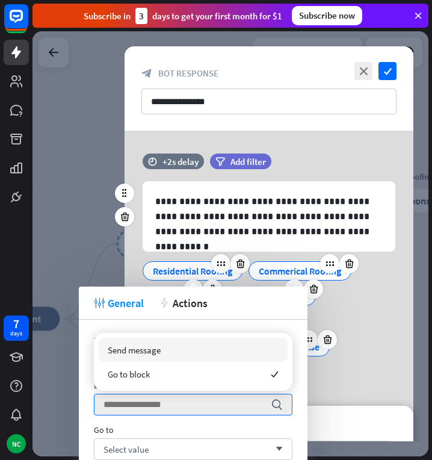
click at [151, 350] on span "Send message" at bounding box center [134, 349] width 53 height 11
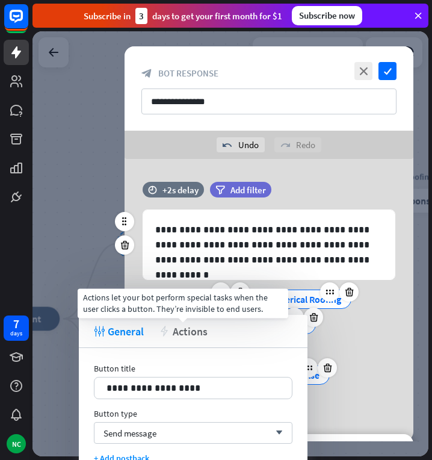
click at [194, 337] on span "Actions" at bounding box center [190, 331] width 35 height 14
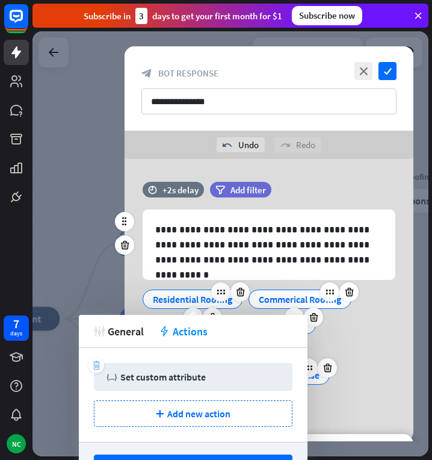
click at [99, 363] on icon "trash" at bounding box center [96, 365] width 9 height 9
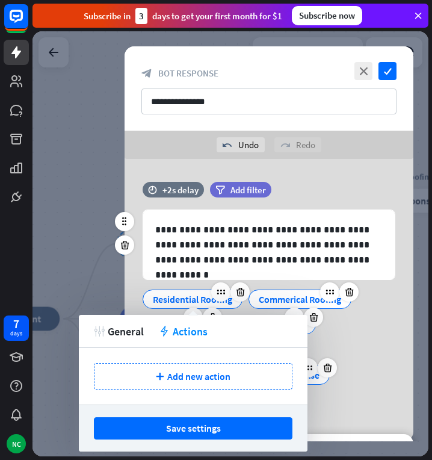
click at [267, 301] on div "Commerical Roofing" at bounding box center [300, 299] width 82 height 18
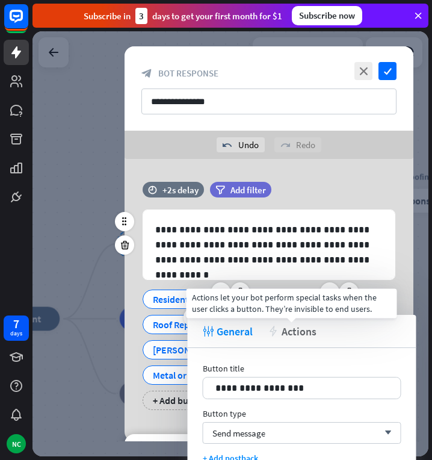
click at [285, 333] on span "Actions" at bounding box center [299, 331] width 35 height 14
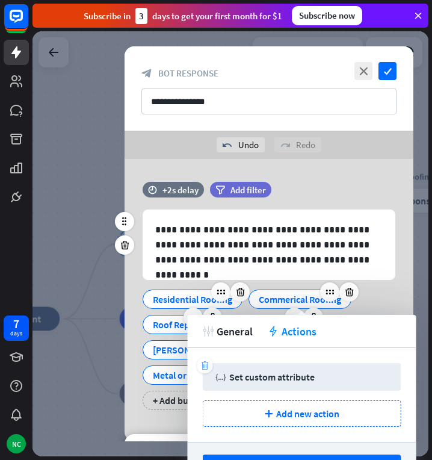
click at [208, 362] on icon "trash" at bounding box center [204, 365] width 9 height 9
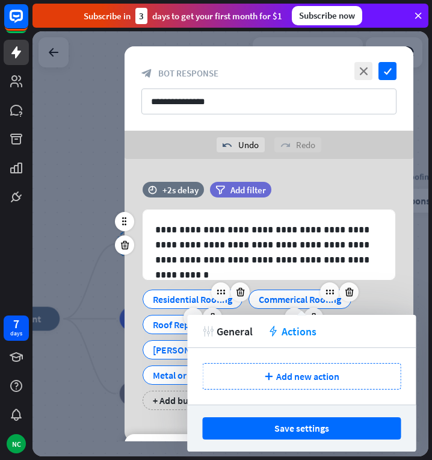
click at [196, 298] on div "Residential Roofing" at bounding box center [192, 299] width 79 height 18
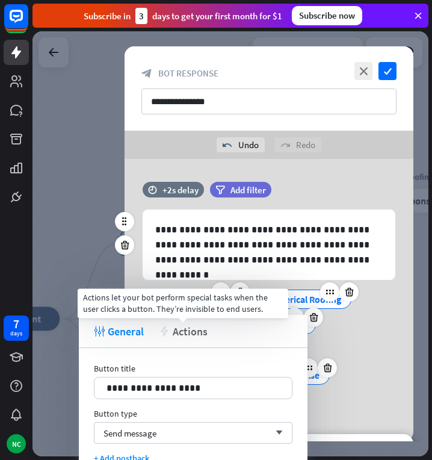
click at [194, 334] on span "Actions" at bounding box center [190, 331] width 35 height 14
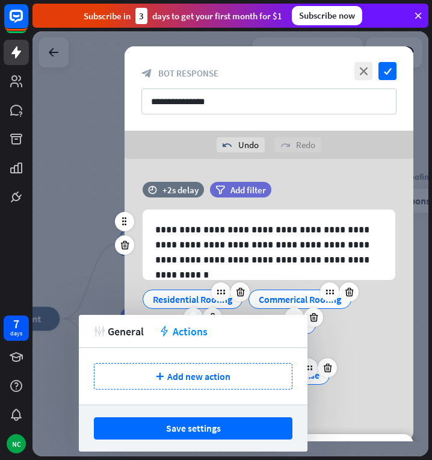
click at [341, 323] on div "Residential Roofing Commerical Roofing Roof Repairs Roof Replacement [PERSON_NA…" at bounding box center [266, 346] width 253 height 126
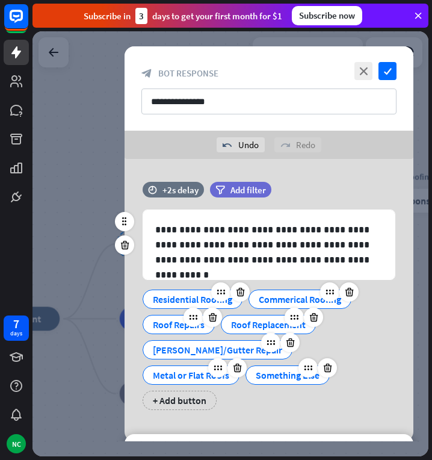
click at [262, 321] on div "Roof Replacement" at bounding box center [268, 324] width 75 height 18
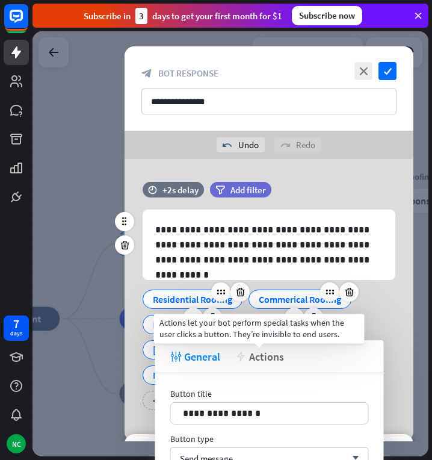
click at [258, 361] on span "Actions" at bounding box center [266, 357] width 35 height 14
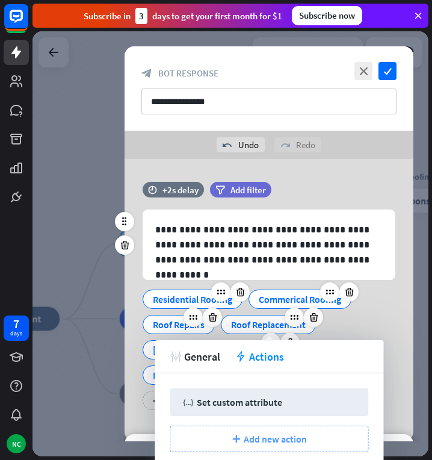
click at [171, 393] on icon "trash" at bounding box center [172, 390] width 9 height 9
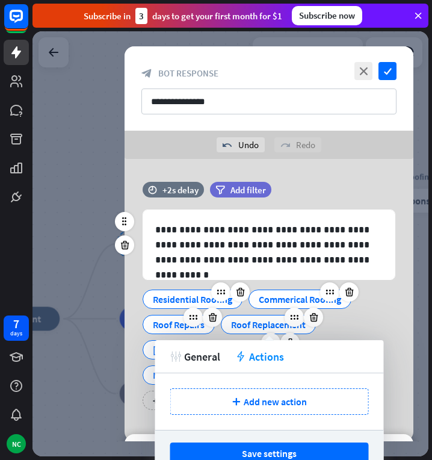
click at [161, 324] on div "Roof Repairs" at bounding box center [179, 324] width 52 height 18
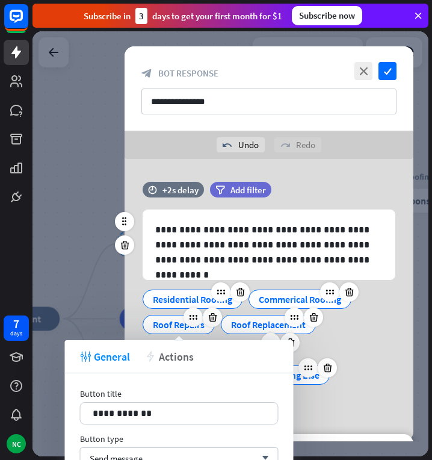
click at [185, 352] on span "Actions" at bounding box center [176, 357] width 35 height 14
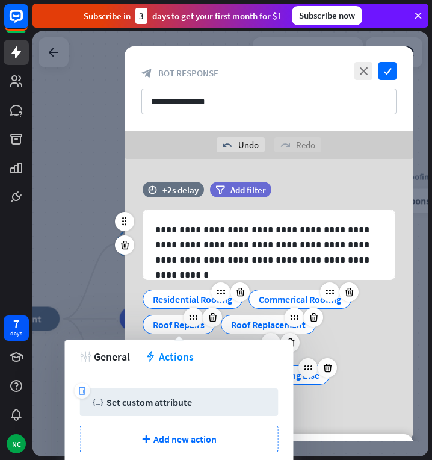
click at [82, 387] on icon "trash" at bounding box center [82, 390] width 9 height 9
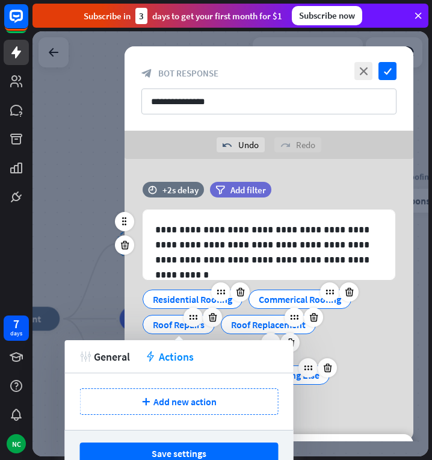
click at [170, 327] on div "Roof Repairs" at bounding box center [179, 324] width 52 height 18
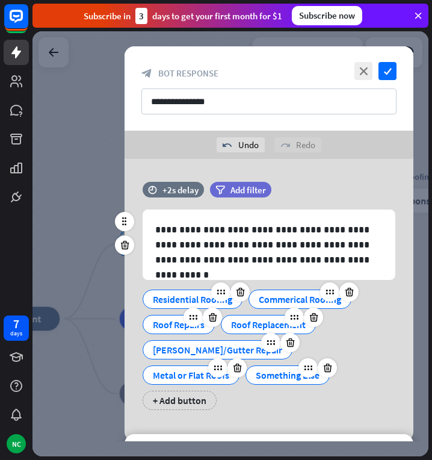
click at [169, 344] on div "[PERSON_NAME]/Gutter Repair" at bounding box center [217, 350] width 129 height 18
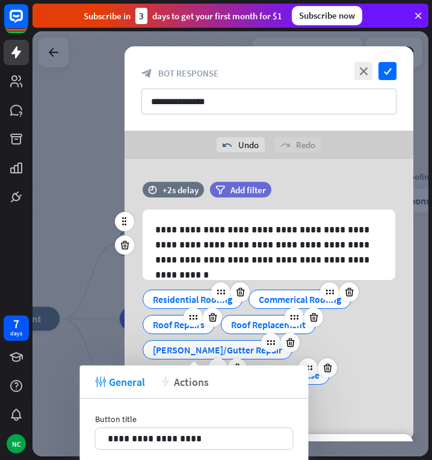
click at [187, 379] on span "Actions" at bounding box center [191, 382] width 35 height 14
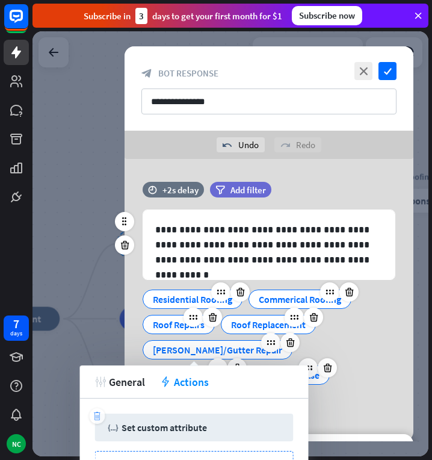
click at [94, 410] on div "trash" at bounding box center [98, 416] width 16 height 16
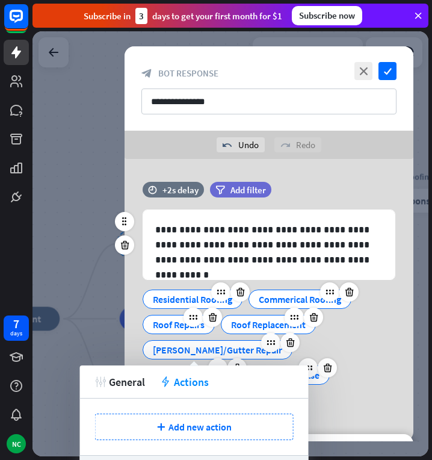
click at [229, 366] on div "Metal or Flat Roofs" at bounding box center [191, 375] width 76 height 18
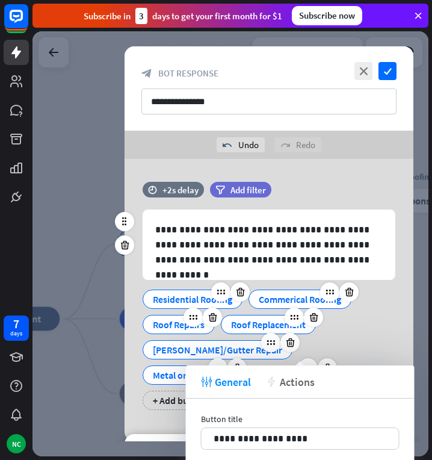
click at [288, 376] on span "Actions" at bounding box center [297, 382] width 35 height 14
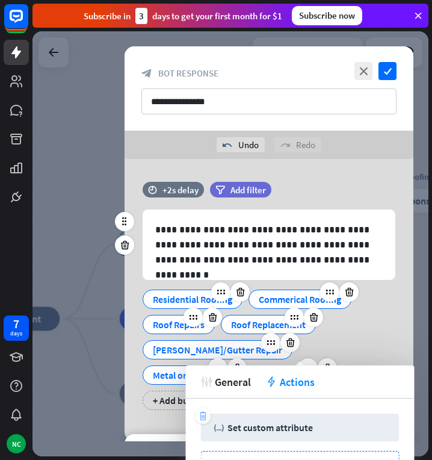
click at [198, 412] on div "trash" at bounding box center [204, 416] width 16 height 16
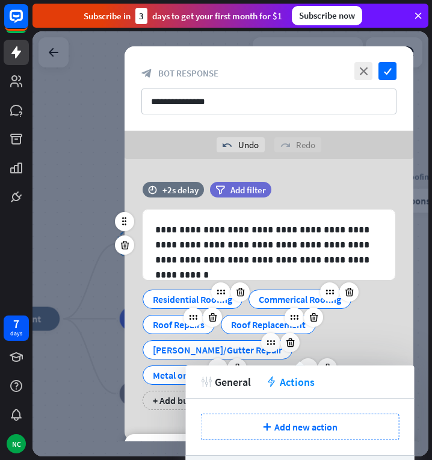
click at [256, 379] on div "Something Else" at bounding box center [288, 375] width 64 height 18
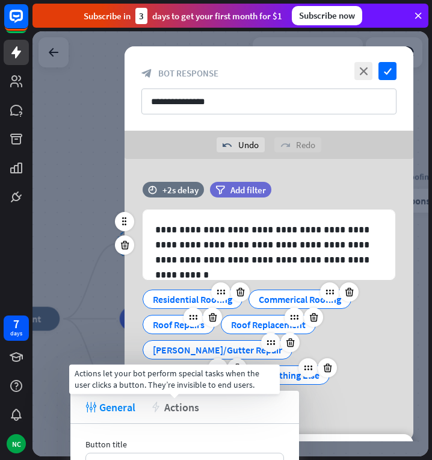
click at [188, 413] on span "Actions" at bounding box center [181, 407] width 35 height 14
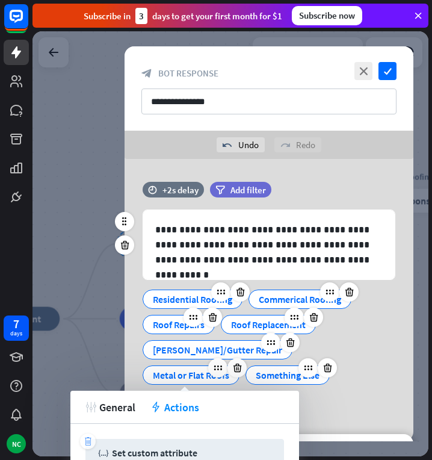
click at [87, 437] on icon "trash" at bounding box center [88, 441] width 9 height 9
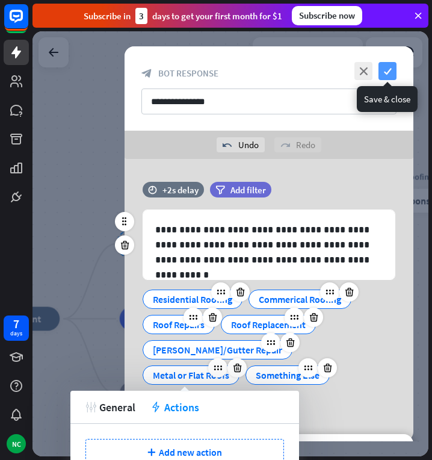
click at [388, 71] on icon "check" at bounding box center [388, 71] width 18 height 18
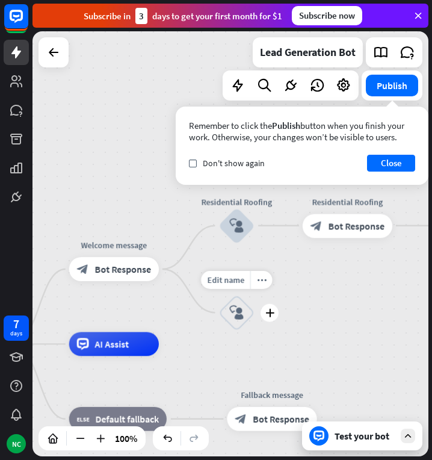
drag, startPoint x: 305, startPoint y: 267, endPoint x: 252, endPoint y: 294, distance: 59.8
click at [252, 294] on div "Edit name more_horiz plus block_user_input" at bounding box center [236, 312] width 36 height 36
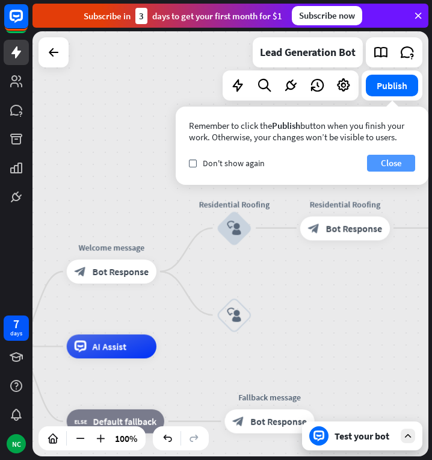
click at [387, 159] on button "Close" at bounding box center [391, 163] width 48 height 17
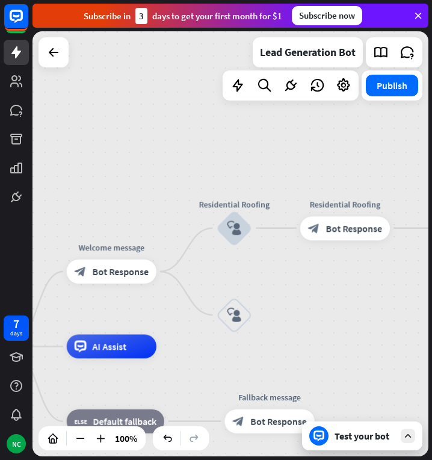
click at [333, 438] on div "Test your bot" at bounding box center [362, 435] width 120 height 29
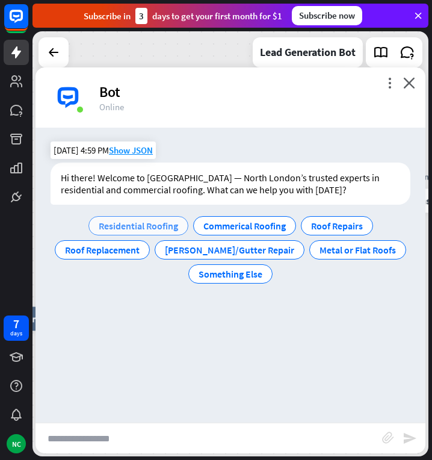
click at [154, 226] on span "Residential Roofing" at bounding box center [138, 226] width 79 height 12
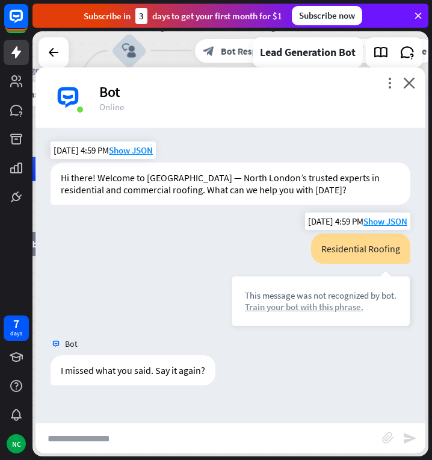
click at [344, 306] on div "Train your bot with this phrase." at bounding box center [321, 306] width 152 height 11
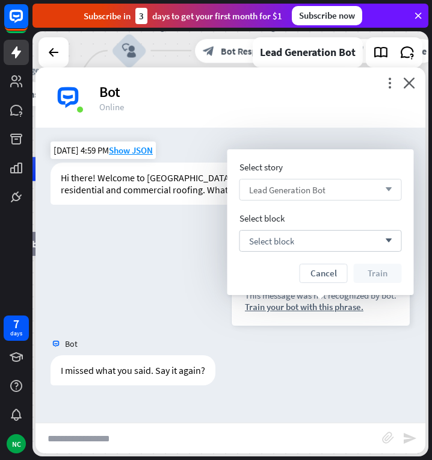
click at [364, 183] on div "Lead Generation Bot arrow_down" at bounding box center [321, 190] width 163 height 22
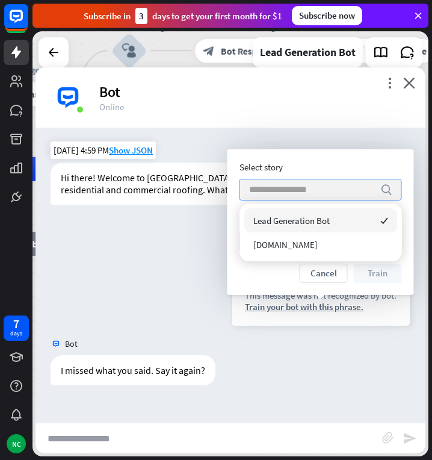
click at [364, 183] on input "search" at bounding box center [311, 189] width 125 height 20
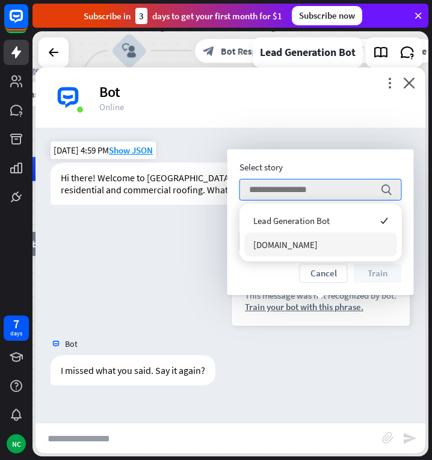
click at [274, 276] on div "Cancel Train" at bounding box center [321, 273] width 163 height 19
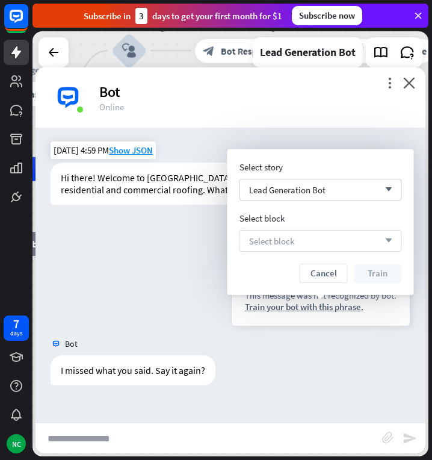
click at [301, 234] on div "Select block arrow_down" at bounding box center [321, 241] width 163 height 22
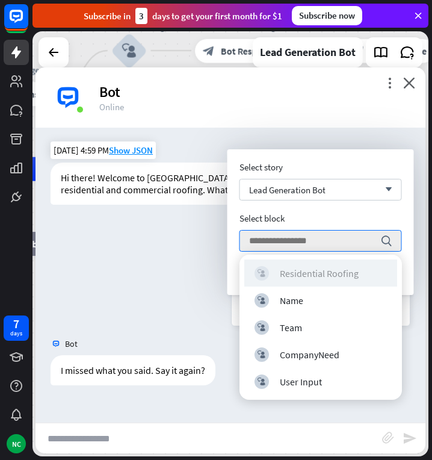
click at [318, 273] on div "Residential Roofing" at bounding box center [319, 273] width 79 height 12
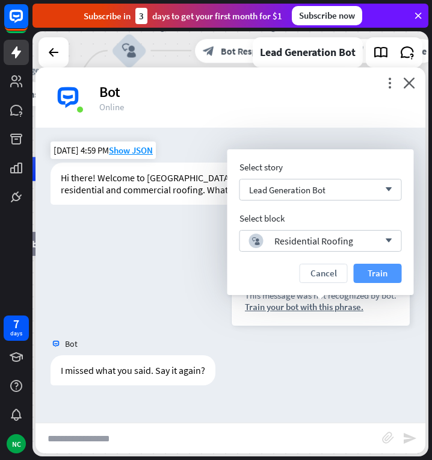
click at [376, 270] on button "Train" at bounding box center [378, 273] width 48 height 19
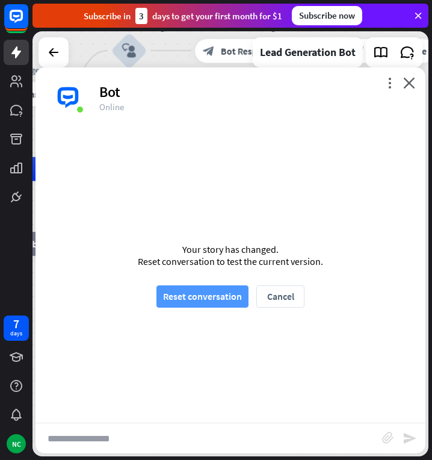
click at [220, 291] on button "Reset conversation" at bounding box center [202, 296] width 92 height 22
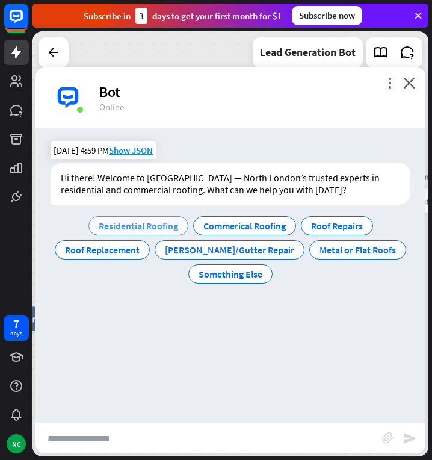
click at [175, 223] on span "Residential Roofing" at bounding box center [138, 226] width 79 height 12
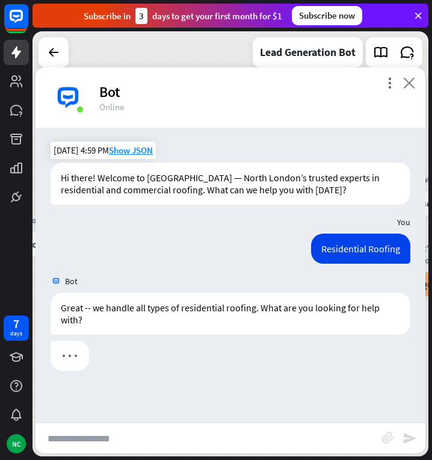
click at [411, 88] on icon "close" at bounding box center [409, 82] width 12 height 11
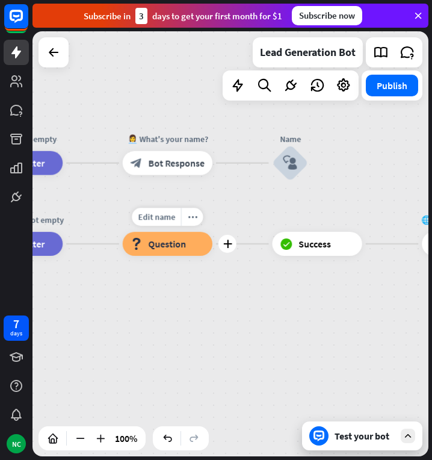
drag, startPoint x: 222, startPoint y: 218, endPoint x: 466, endPoint y: 222, distance: 244.4
click at [432, 222] on html "7 days NC close Product Help First steps Get started with ChatBot Help Center F…" at bounding box center [216, 230] width 432 height 460
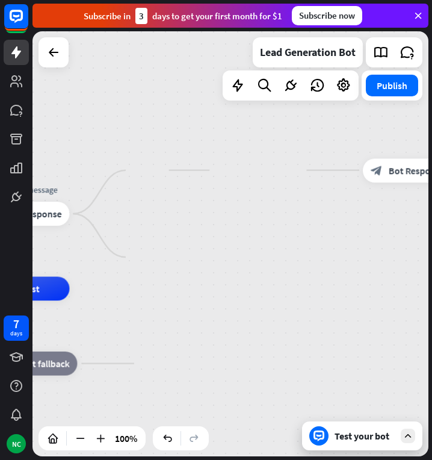
drag, startPoint x: 223, startPoint y: 307, endPoint x: 511, endPoint y: 269, distance: 290.8
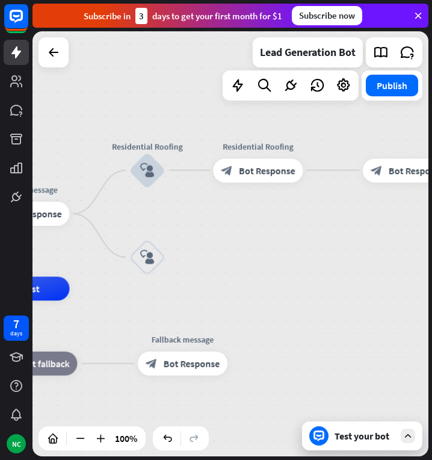
click at [432, 269] on html "7 days NC close Product Help First steps Get started with ChatBot Help Center F…" at bounding box center [216, 230] width 432 height 460
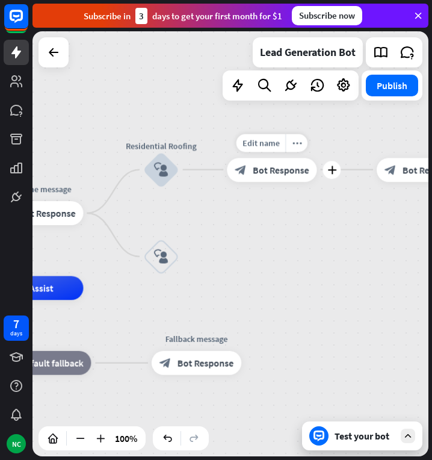
click at [277, 182] on div "Edit name more_horiz plus Residential Roofing block_bot_response Bot Response" at bounding box center [272, 170] width 90 height 24
click at [274, 171] on span "Bot Response" at bounding box center [281, 170] width 57 height 12
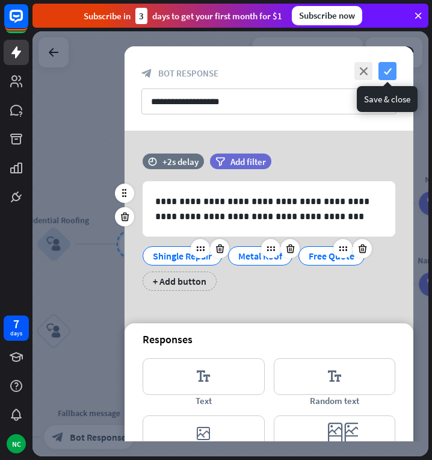
click at [380, 73] on icon "check" at bounding box center [388, 71] width 18 height 18
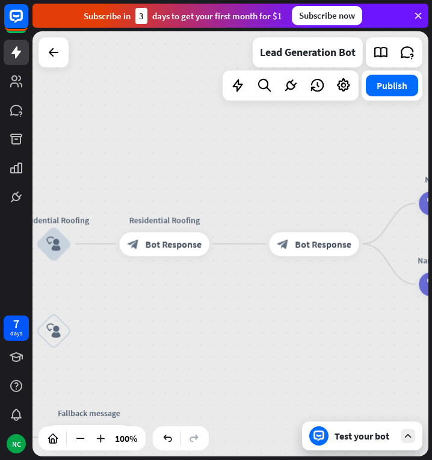
drag, startPoint x: 256, startPoint y: 177, endPoint x: 380, endPoint y: 176, distance: 124.0
click at [380, 176] on div "home_2 Start point Welcome message block_bot_response Bot Response Residential …" at bounding box center [231, 243] width 396 height 425
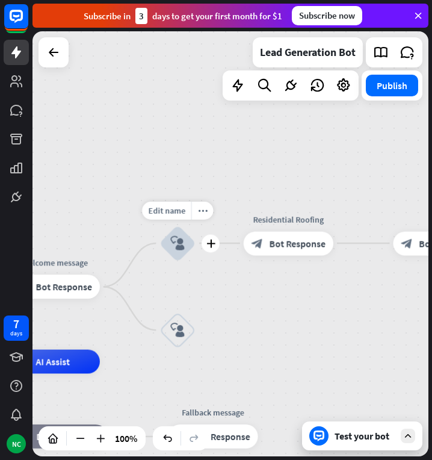
click at [174, 246] on icon "block_user_input" at bounding box center [177, 243] width 14 height 14
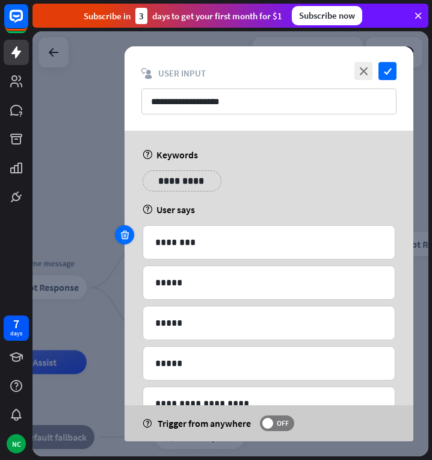
click at [126, 233] on icon at bounding box center [124, 234] width 11 height 11
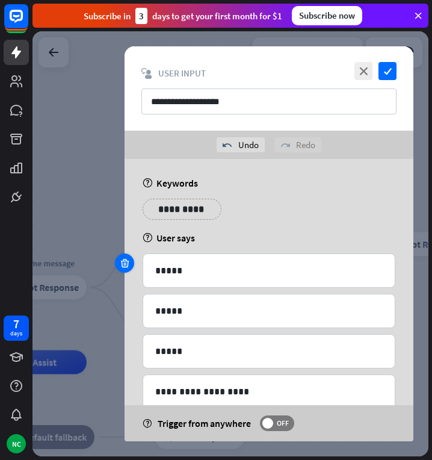
click at [129, 262] on icon at bounding box center [124, 263] width 11 height 11
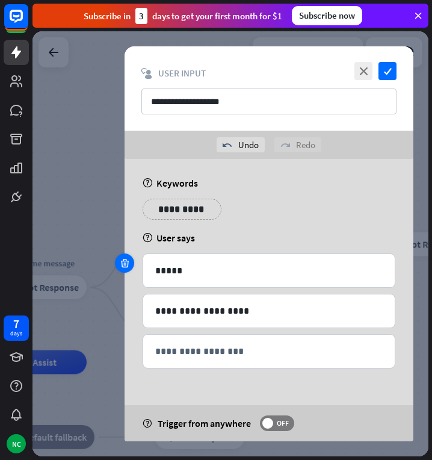
click at [129, 262] on icon at bounding box center [124, 263] width 11 height 11
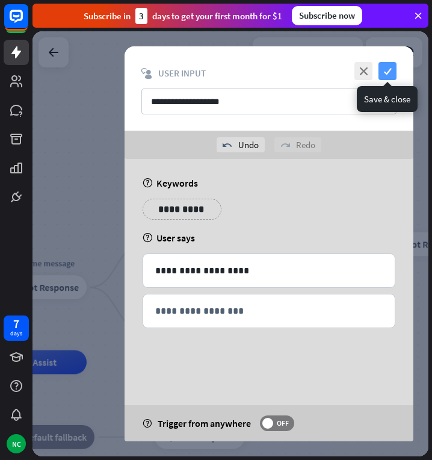
click at [388, 67] on icon "check" at bounding box center [388, 71] width 18 height 18
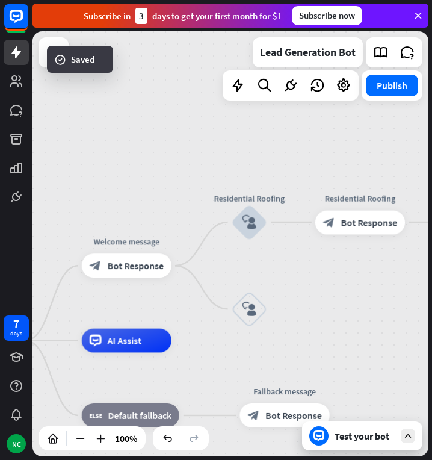
drag, startPoint x: 240, startPoint y: 202, endPoint x: 329, endPoint y: 178, distance: 91.5
click at [329, 178] on div "home_2 Start point Welcome message block_bot_response Bot Response Residential …" at bounding box center [231, 243] width 396 height 425
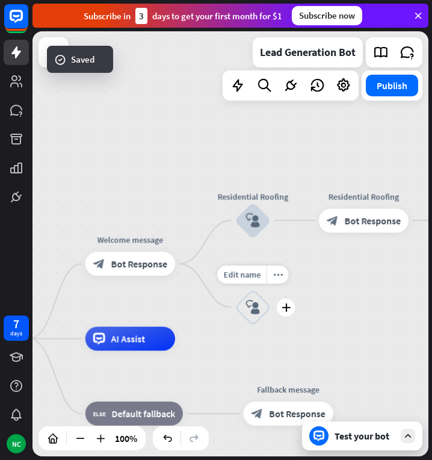
click at [257, 302] on icon "block_user_input" at bounding box center [253, 307] width 14 height 14
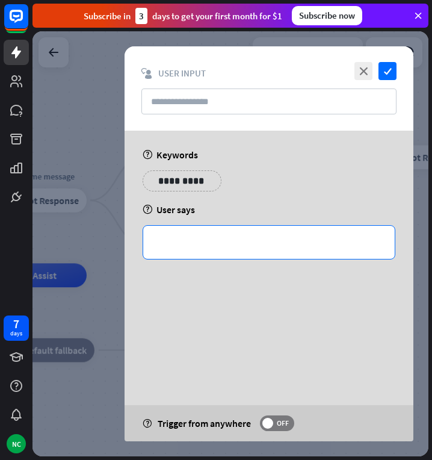
click at [259, 232] on div "**********" at bounding box center [269, 242] width 252 height 33
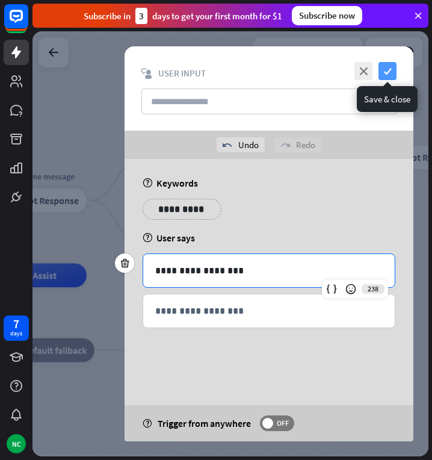
click at [385, 69] on icon "check" at bounding box center [388, 71] width 18 height 18
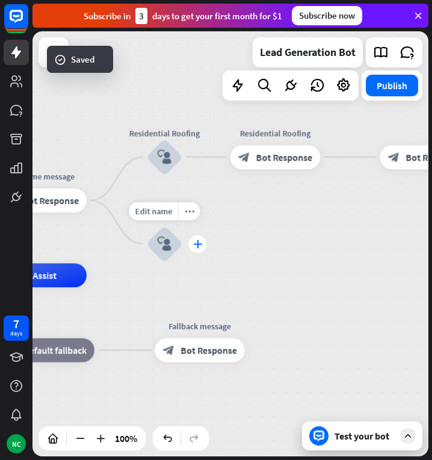
click at [199, 243] on icon "plus" at bounding box center [197, 244] width 9 height 8
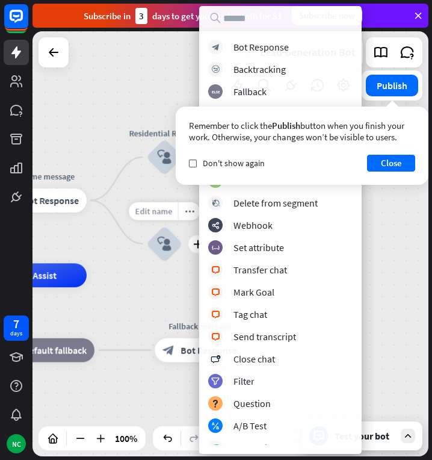
click at [159, 212] on span "Edit name" at bounding box center [153, 210] width 37 height 11
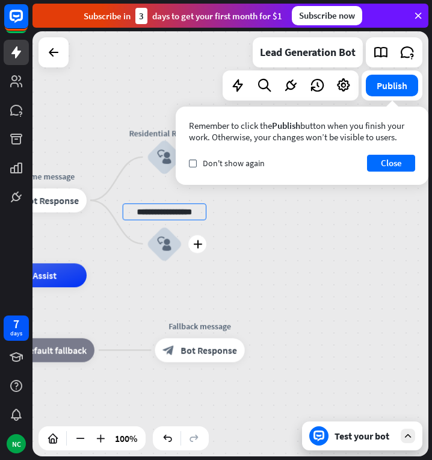
scroll to position [0, 2]
type input "**********"
click at [206, 259] on div "**********" at bounding box center [231, 243] width 396 height 425
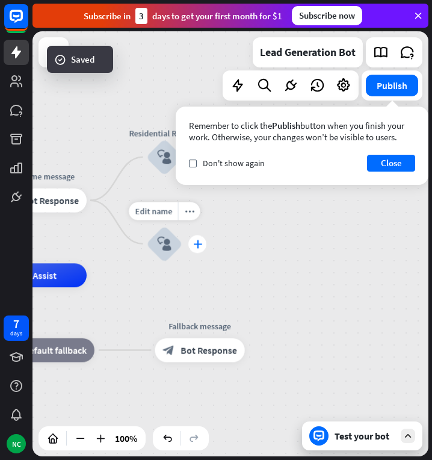
click at [200, 244] on icon "plus" at bounding box center [197, 244] width 9 height 8
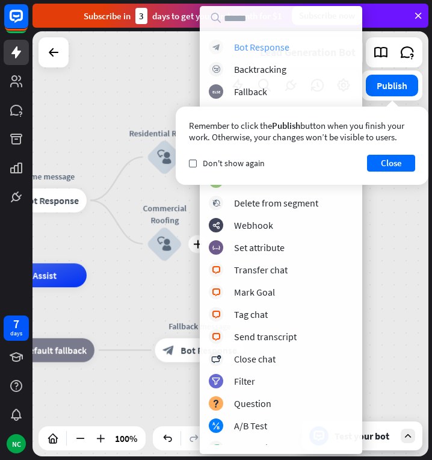
click at [291, 48] on div "block_bot_response Bot Response" at bounding box center [281, 47] width 144 height 14
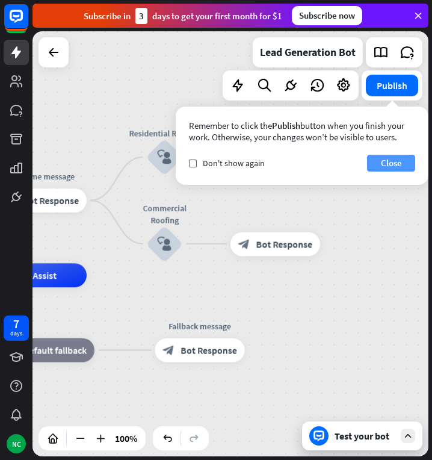
click at [379, 164] on button "Close" at bounding box center [391, 163] width 48 height 17
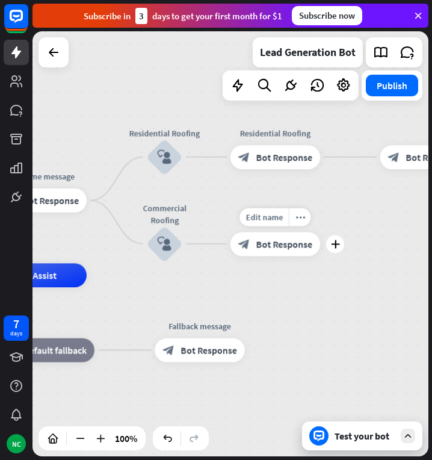
click at [272, 241] on span "Bot Response" at bounding box center [284, 244] width 57 height 12
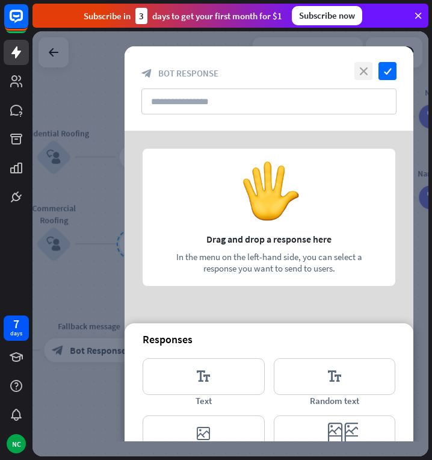
click at [365, 65] on icon "close" at bounding box center [364, 71] width 18 height 18
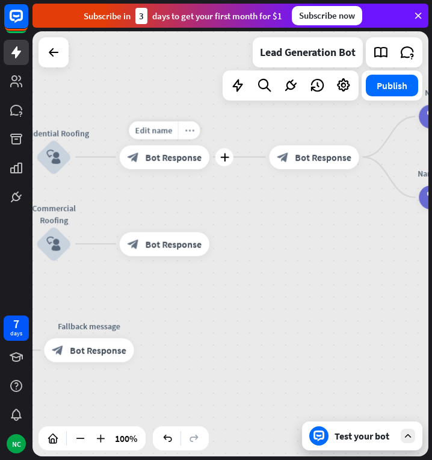
click at [190, 131] on icon "more_horiz" at bounding box center [190, 129] width 10 height 9
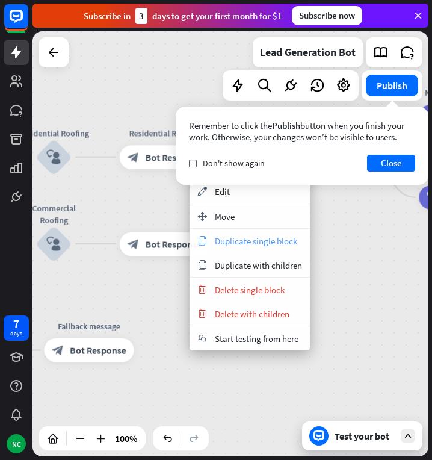
click at [223, 236] on span "Duplicate single block" at bounding box center [256, 240] width 82 height 11
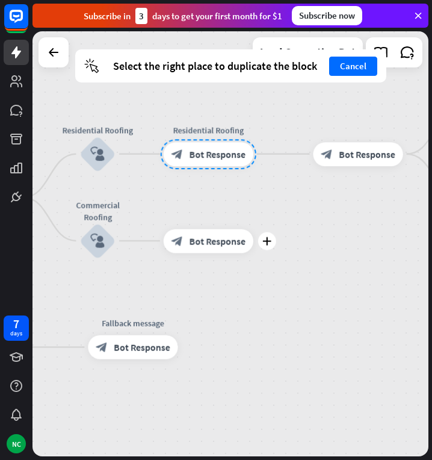
drag, startPoint x: 107, startPoint y: 213, endPoint x: 218, endPoint y: 207, distance: 112.1
click at [218, 229] on div "plus block_bot_response Bot Response" at bounding box center [209, 241] width 90 height 24
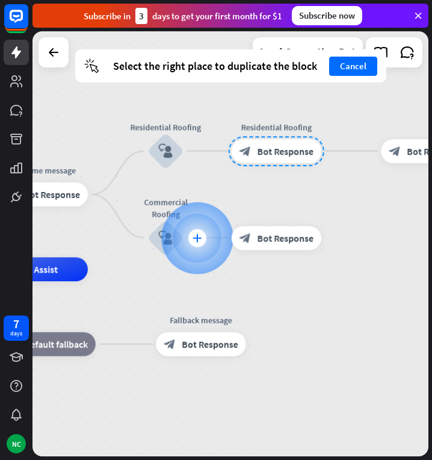
click at [194, 234] on icon "plus" at bounding box center [197, 238] width 9 height 8
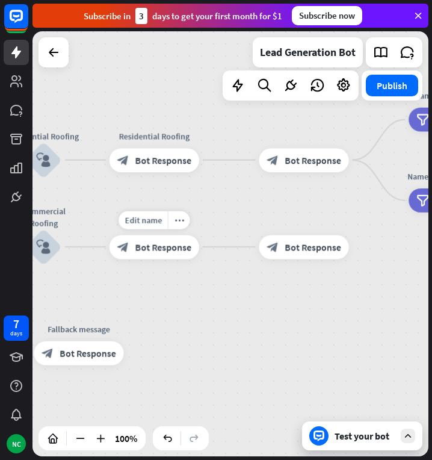
drag, startPoint x: 363, startPoint y: 208, endPoint x: 233, endPoint y: 217, distance: 130.3
click at [259, 235] on div "Edit name more_horiz block_bot_response Bot Response" at bounding box center [304, 247] width 90 height 24
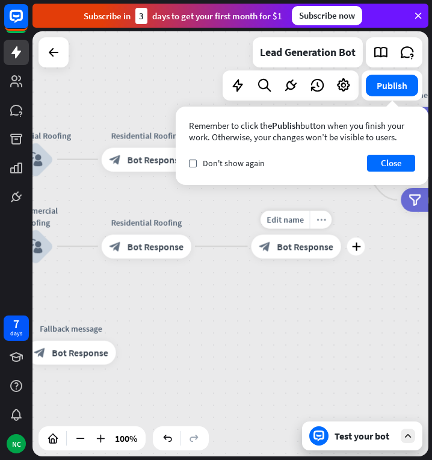
click at [321, 222] on icon "more_horiz" at bounding box center [321, 219] width 10 height 9
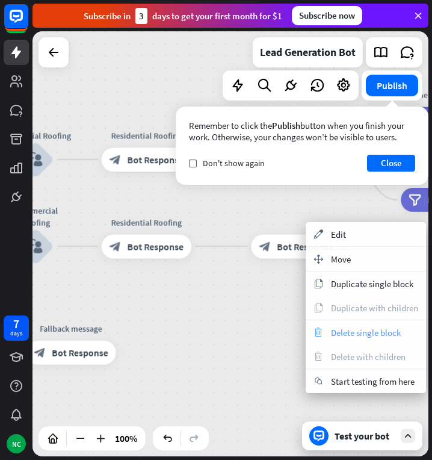
click at [329, 329] on div "trash Delete single block" at bounding box center [366, 332] width 120 height 24
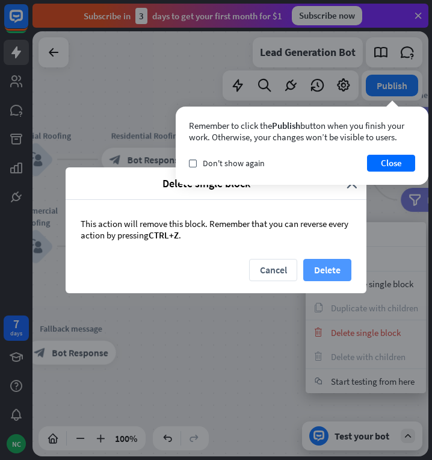
click at [344, 262] on button "Delete" at bounding box center [327, 270] width 48 height 22
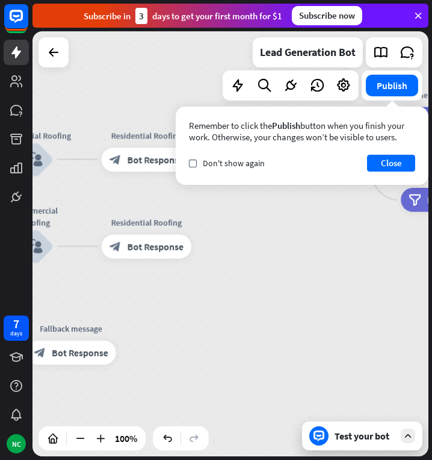
click at [162, 238] on div "block_bot_response Bot Response" at bounding box center [147, 246] width 90 height 24
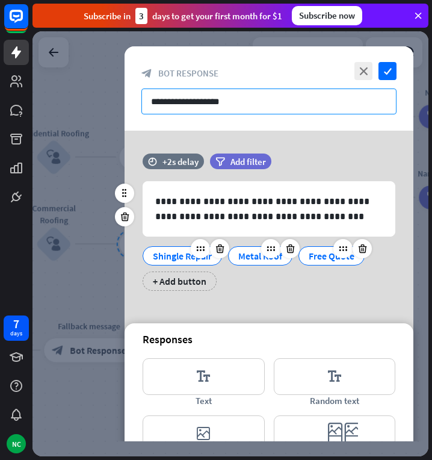
click at [202, 93] on input "**********" at bounding box center [268, 101] width 255 height 26
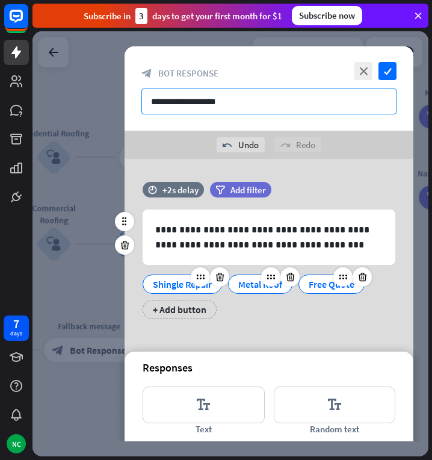
type input "**********"
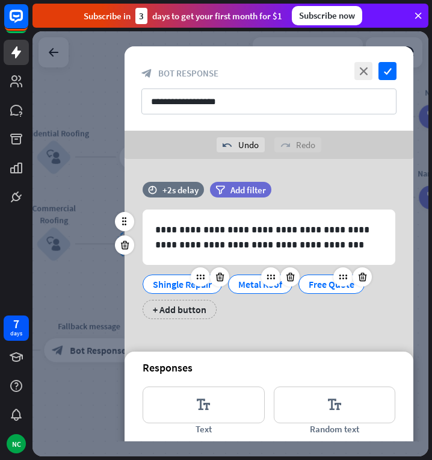
click at [170, 283] on div "Shingle Repair" at bounding box center [182, 284] width 59 height 18
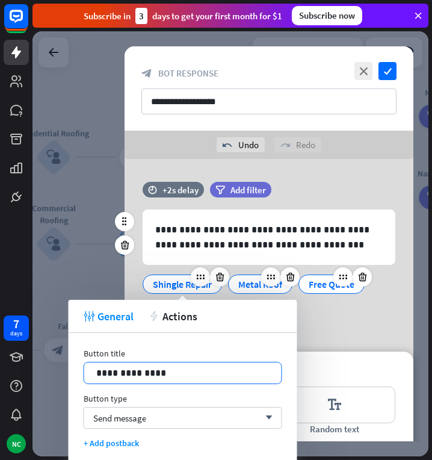
click at [149, 365] on p "**********" at bounding box center [182, 372] width 173 height 15
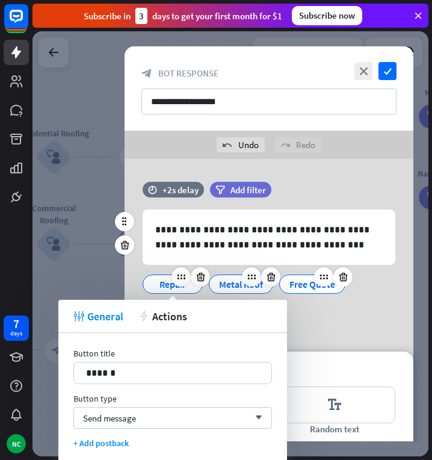
click at [238, 285] on div "Metal Roof" at bounding box center [241, 284] width 44 height 18
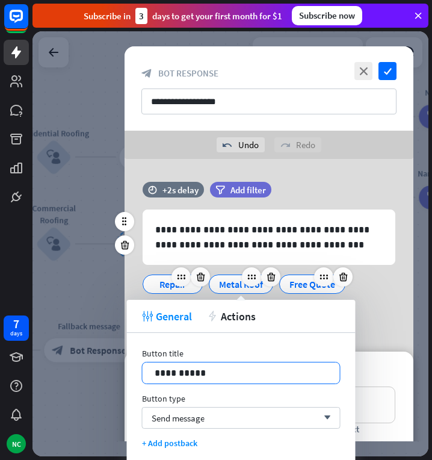
click at [226, 365] on div "**********" at bounding box center [241, 372] width 197 height 21
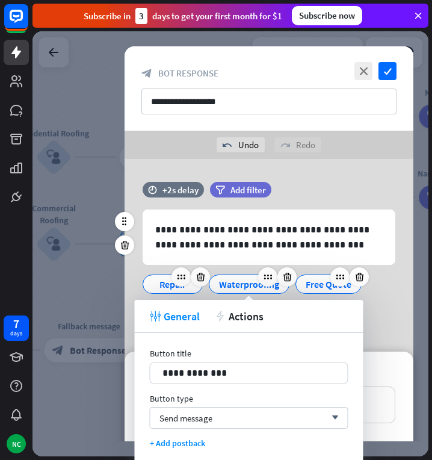
click at [308, 283] on div "Free Quote" at bounding box center [329, 284] width 46 height 18
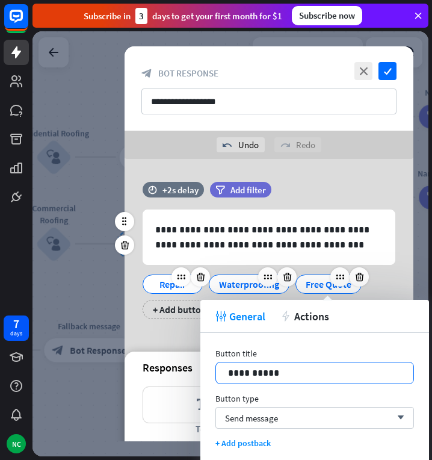
click at [296, 365] on p "**********" at bounding box center [314, 372] width 173 height 15
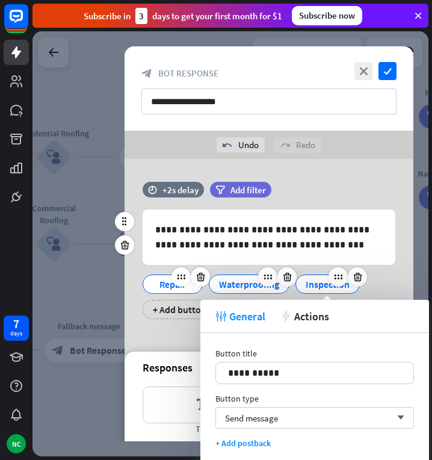
click at [385, 291] on div "Repair Waterproofing Inspection + Add button" at bounding box center [266, 293] width 253 height 51
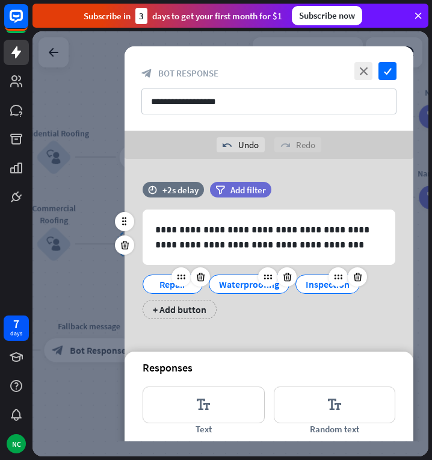
scroll to position [14, 0]
